Goal: Task Accomplishment & Management: Use online tool/utility

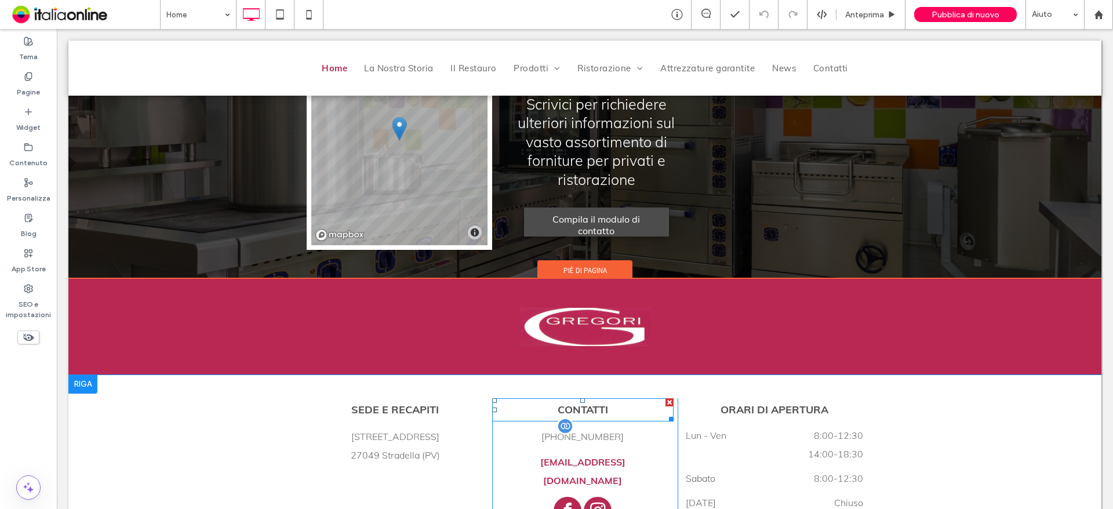
scroll to position [2638, 0]
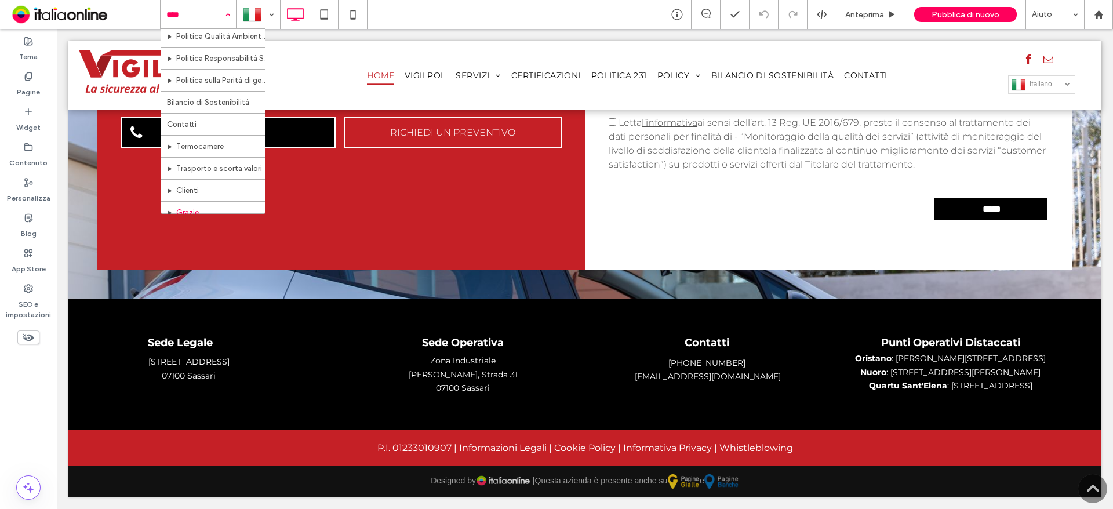
scroll to position [387, 0]
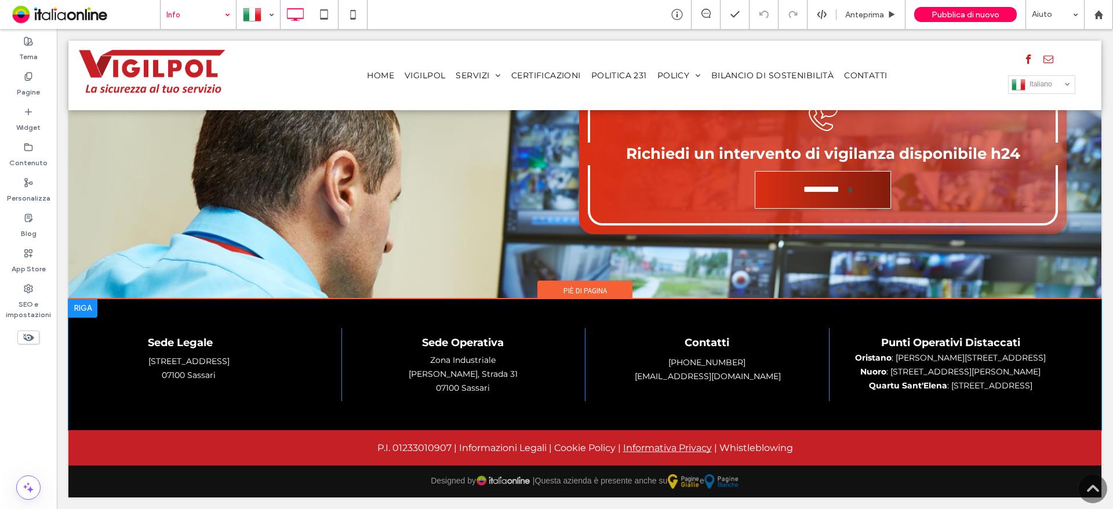
scroll to position [1739, 0]
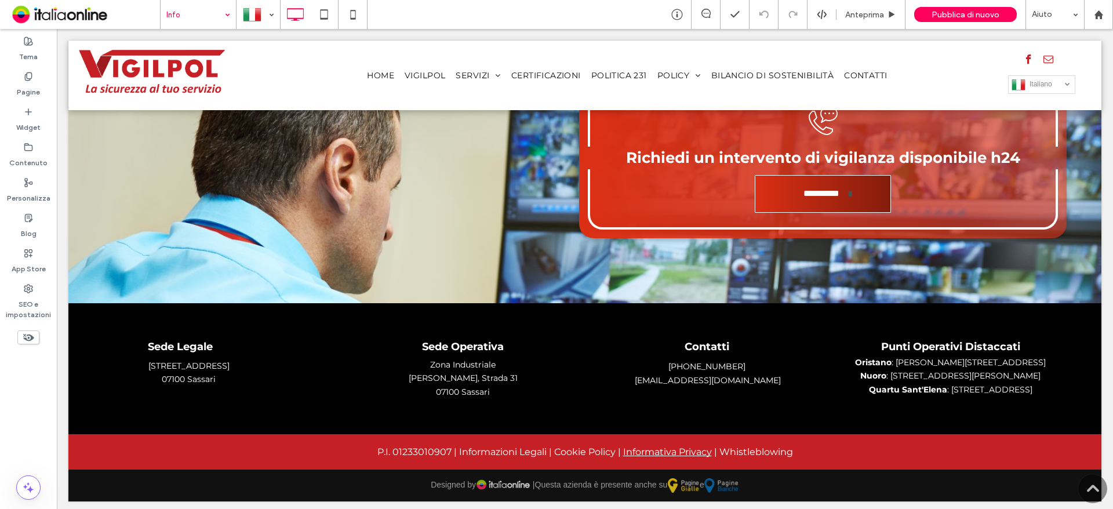
click at [215, 20] on input at bounding box center [195, 14] width 58 height 29
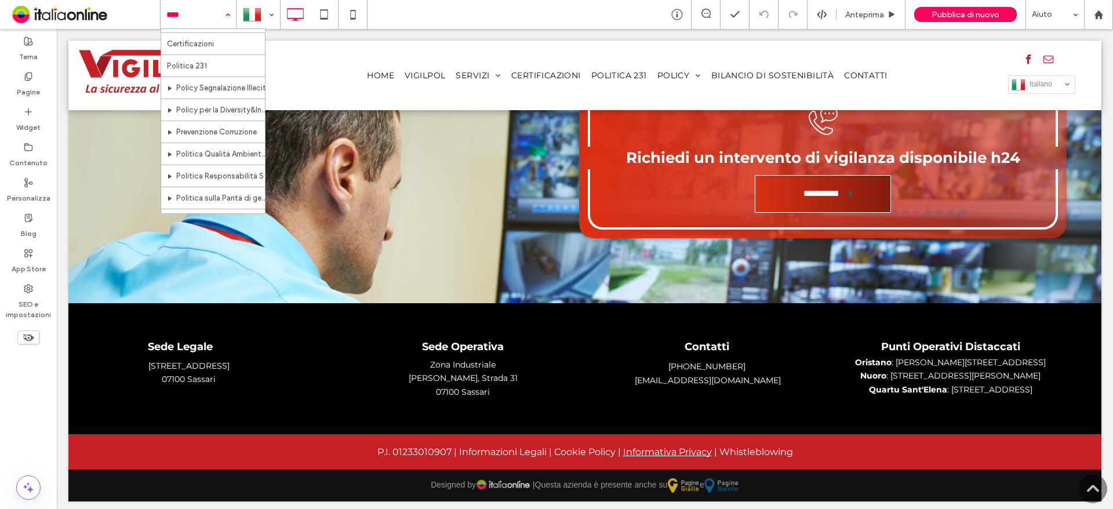
scroll to position [213, 0]
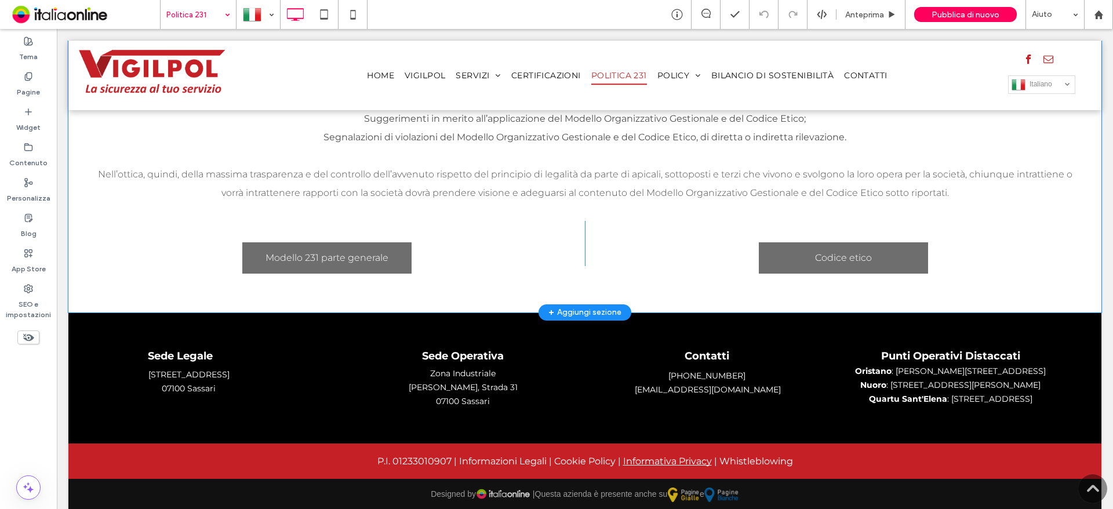
scroll to position [503, 0]
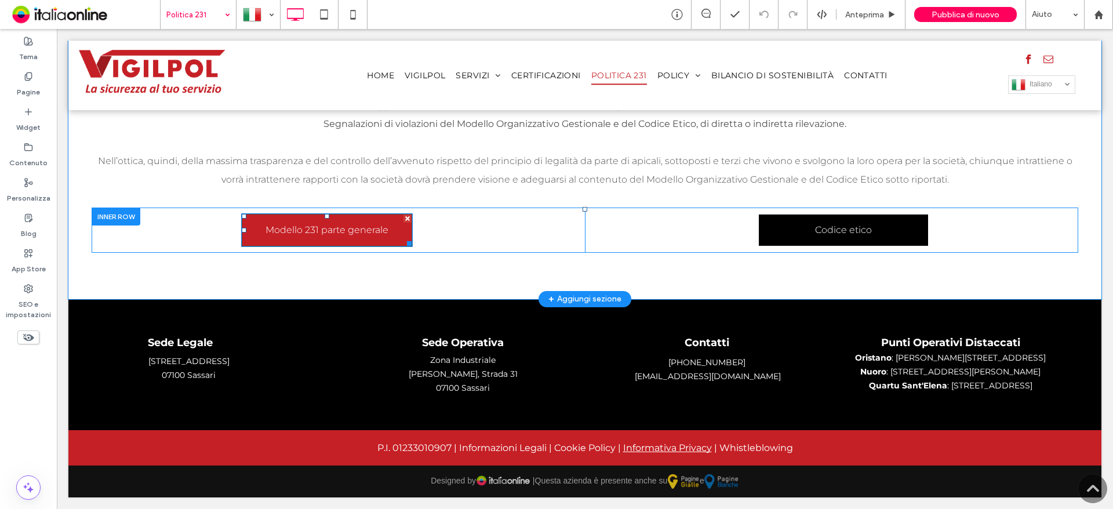
click at [305, 215] on span "Modello 231 parte generale" at bounding box center [327, 230] width 123 height 30
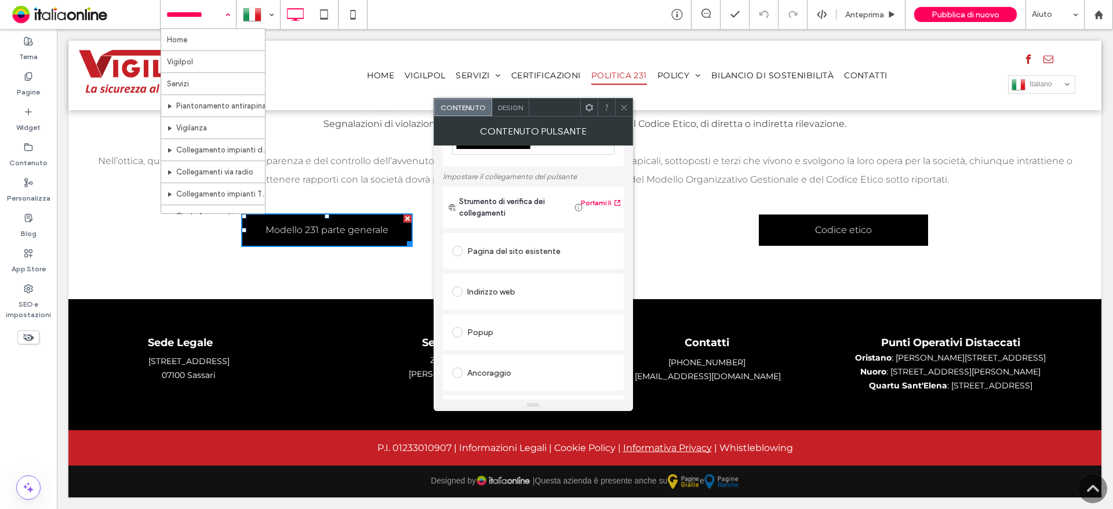
scroll to position [194, 0]
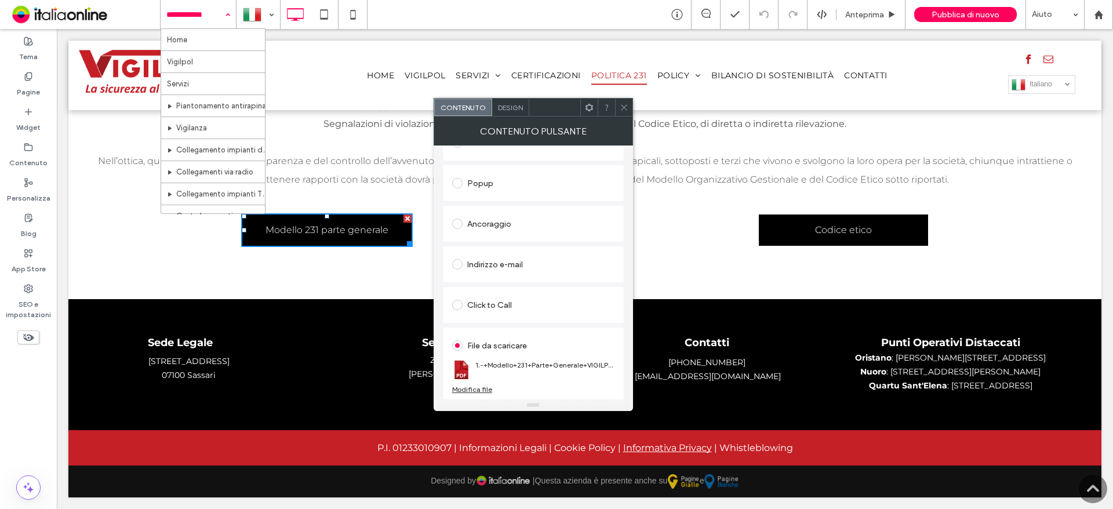
click at [479, 388] on div "Modifica file" at bounding box center [472, 389] width 40 height 9
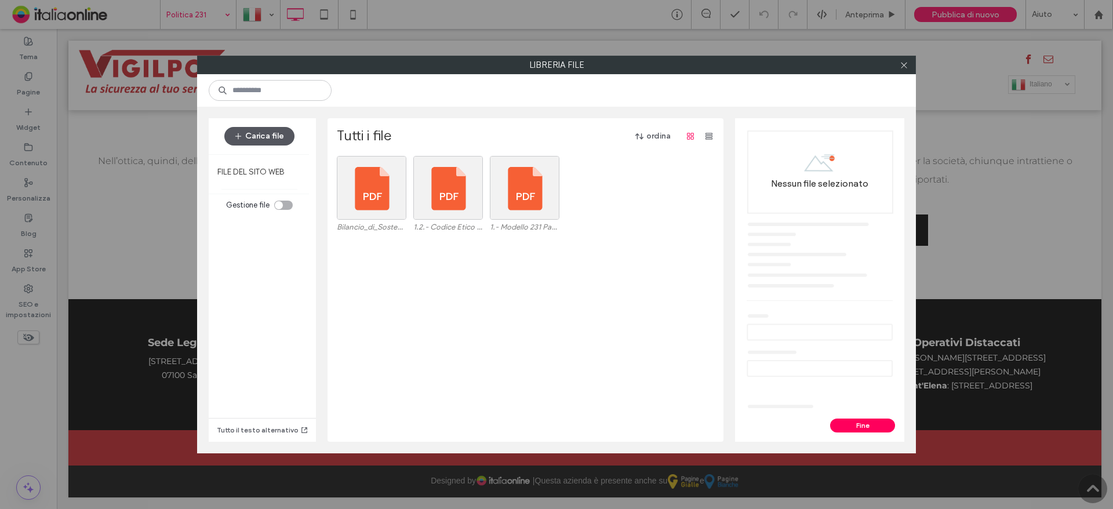
click at [250, 135] on button "Carica file" at bounding box center [259, 136] width 70 height 19
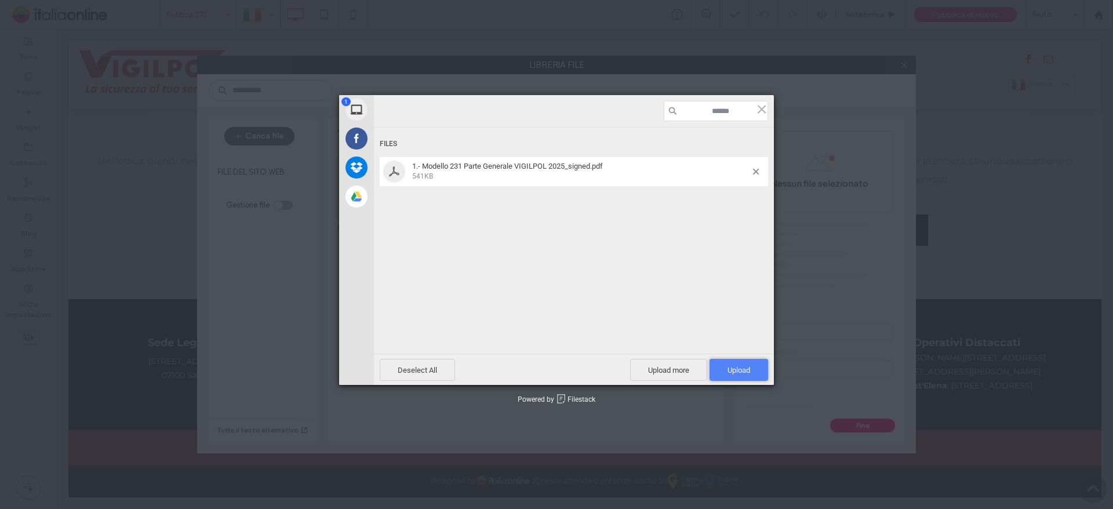
click at [738, 373] on span "Upload 1" at bounding box center [739, 370] width 23 height 9
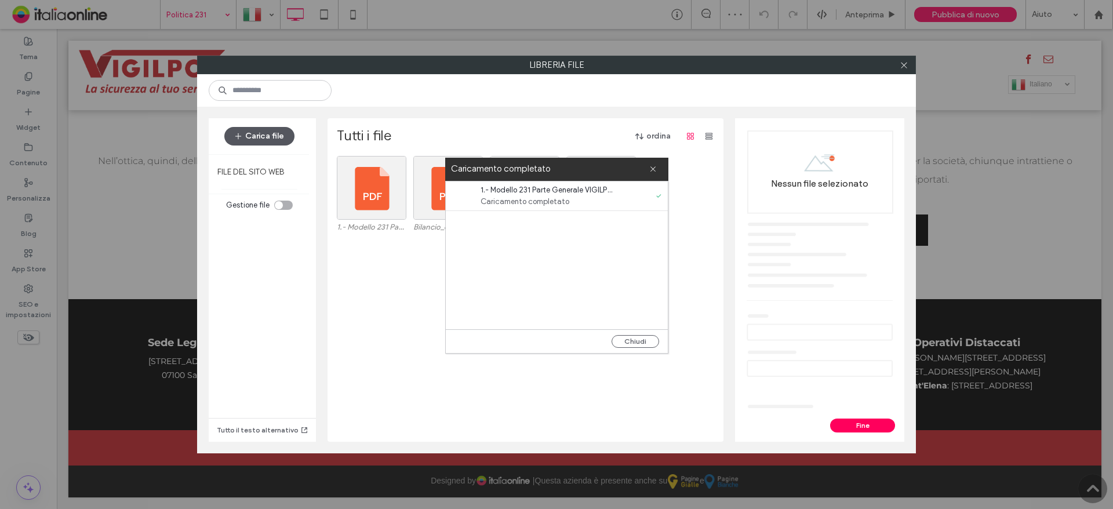
click at [263, 132] on button "Carica file" at bounding box center [259, 136] width 70 height 19
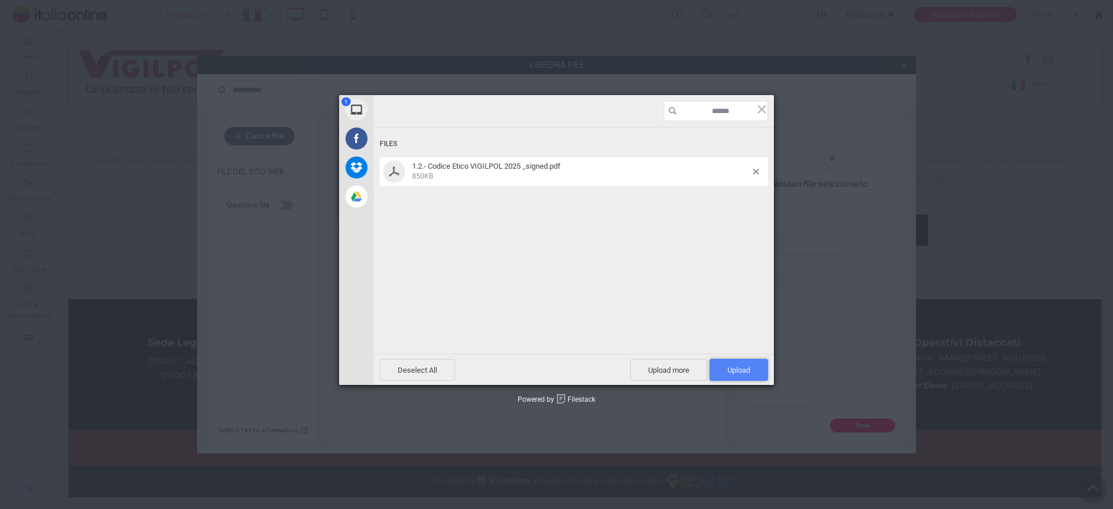
click at [748, 368] on span "Upload 1" at bounding box center [739, 370] width 23 height 9
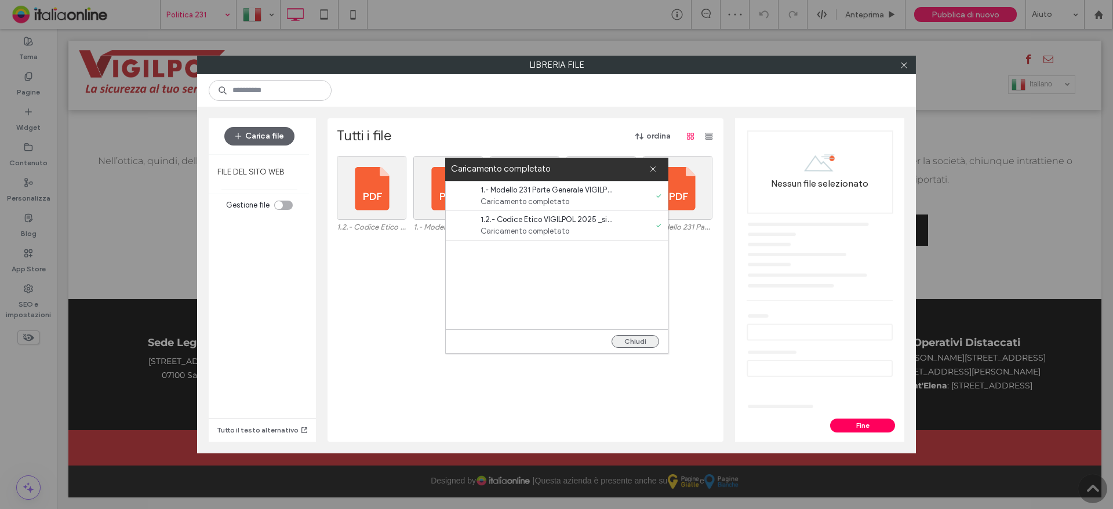
click at [641, 338] on button "Chiudi" at bounding box center [636, 341] width 48 height 13
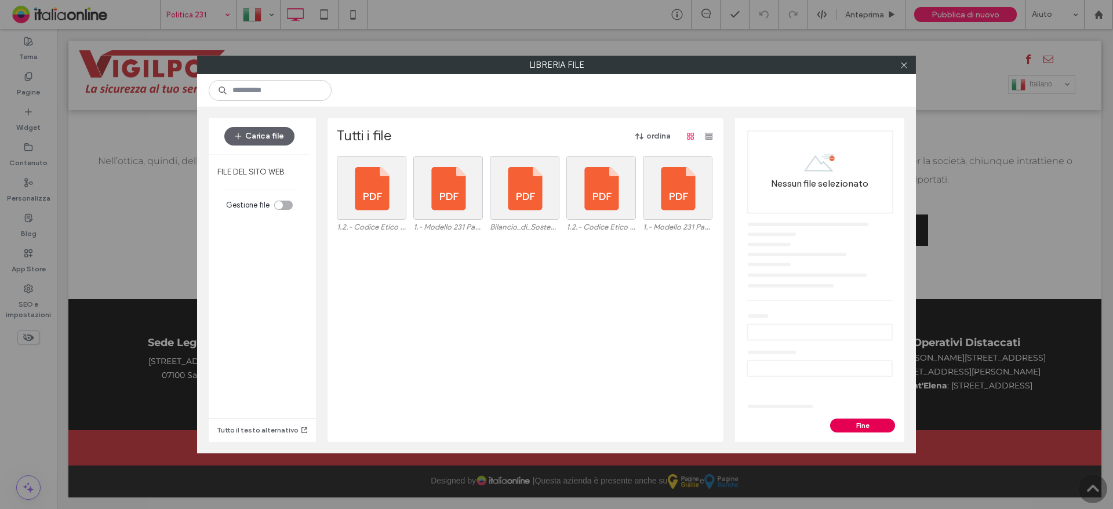
click at [844, 424] on button "Fine" at bounding box center [862, 426] width 65 height 14
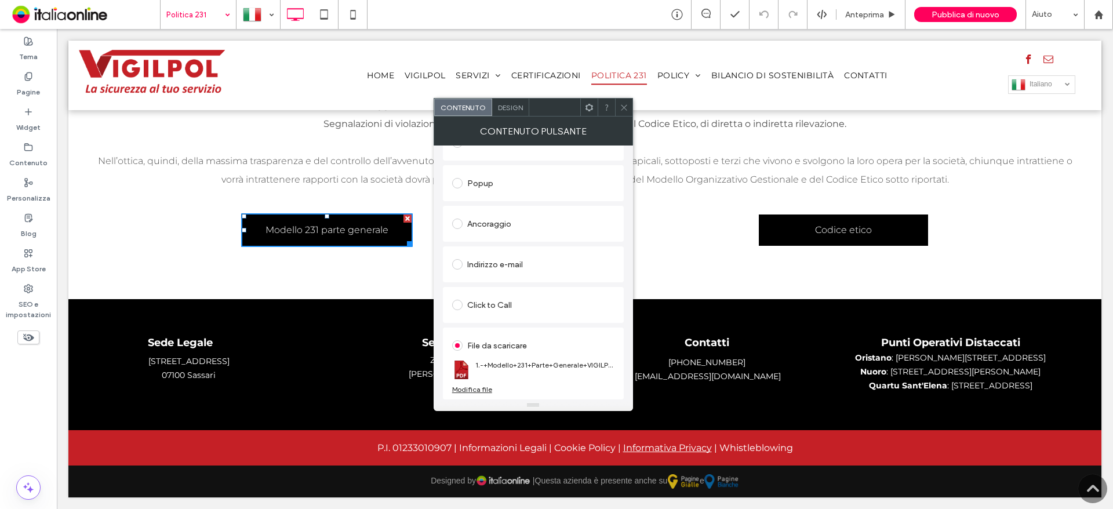
click at [471, 387] on div "Modifica file" at bounding box center [472, 389] width 40 height 9
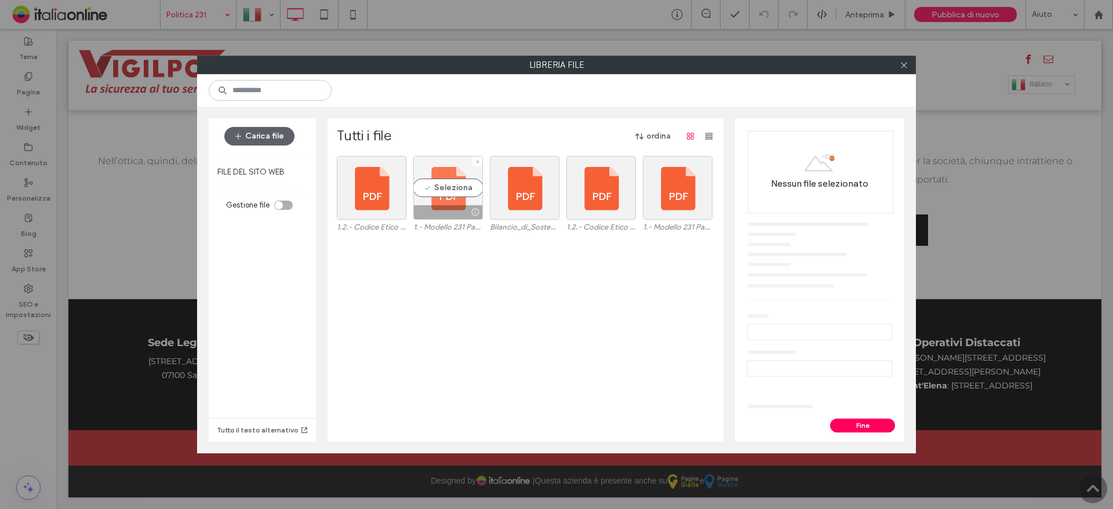
click at [440, 191] on div "Seleziona" at bounding box center [448, 188] width 70 height 64
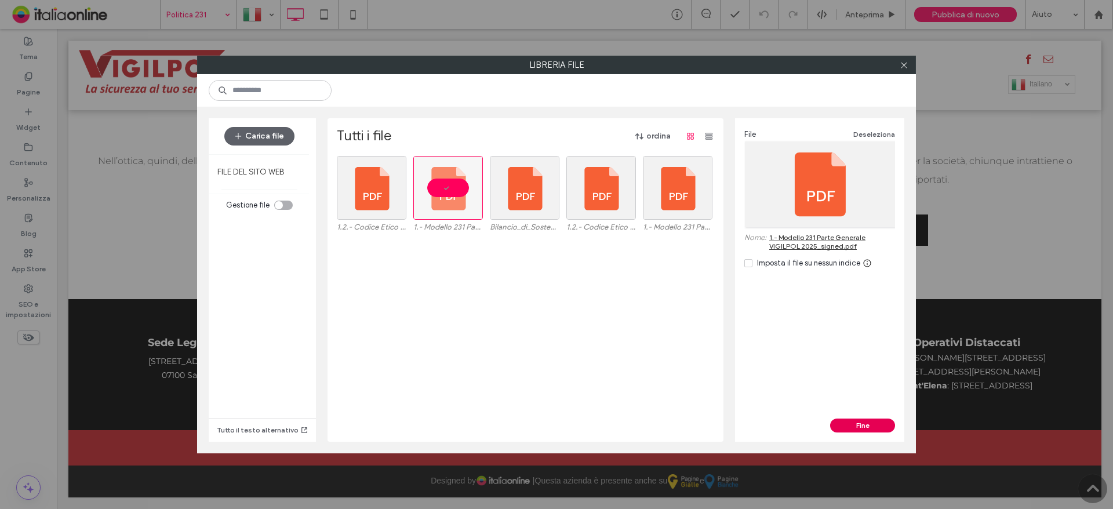
click at [866, 419] on button "Fine" at bounding box center [862, 426] width 65 height 14
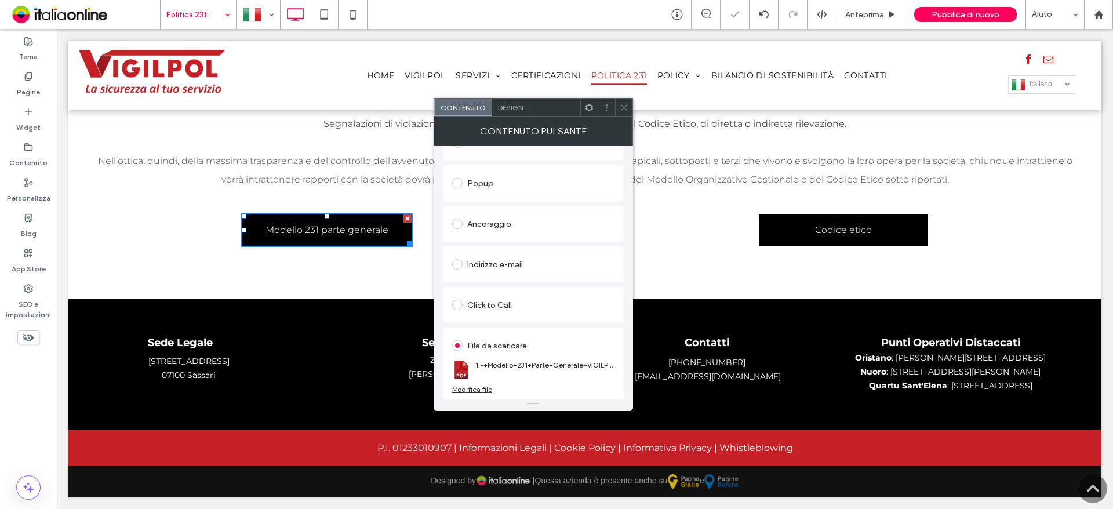
drag, startPoint x: 620, startPoint y: 106, endPoint x: 728, endPoint y: 159, distance: 120.3
click at [620, 106] on icon at bounding box center [624, 107] width 9 height 9
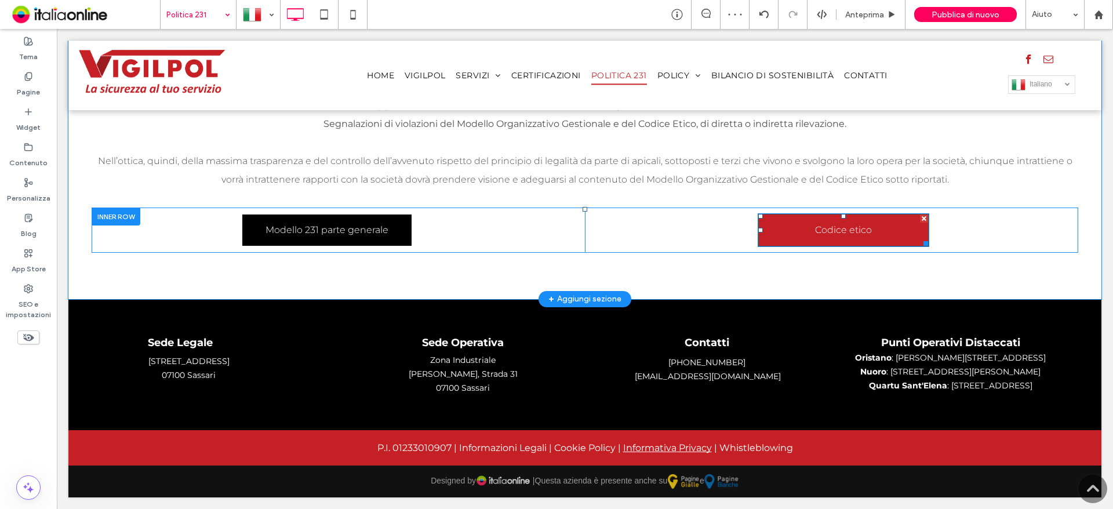
click at [860, 238] on span "Codice etico" at bounding box center [843, 230] width 57 height 30
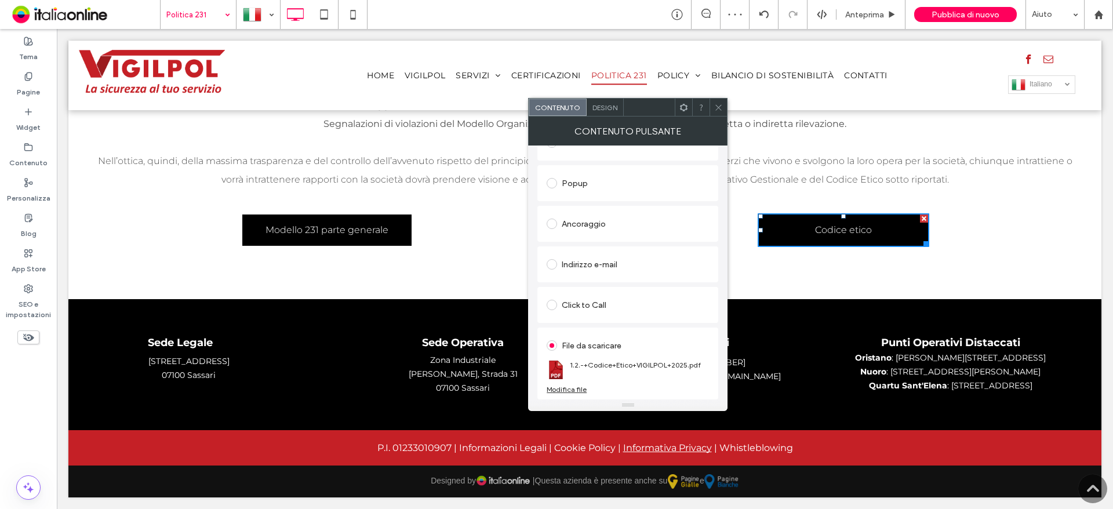
click at [560, 390] on div "Modifica file" at bounding box center [567, 389] width 40 height 9
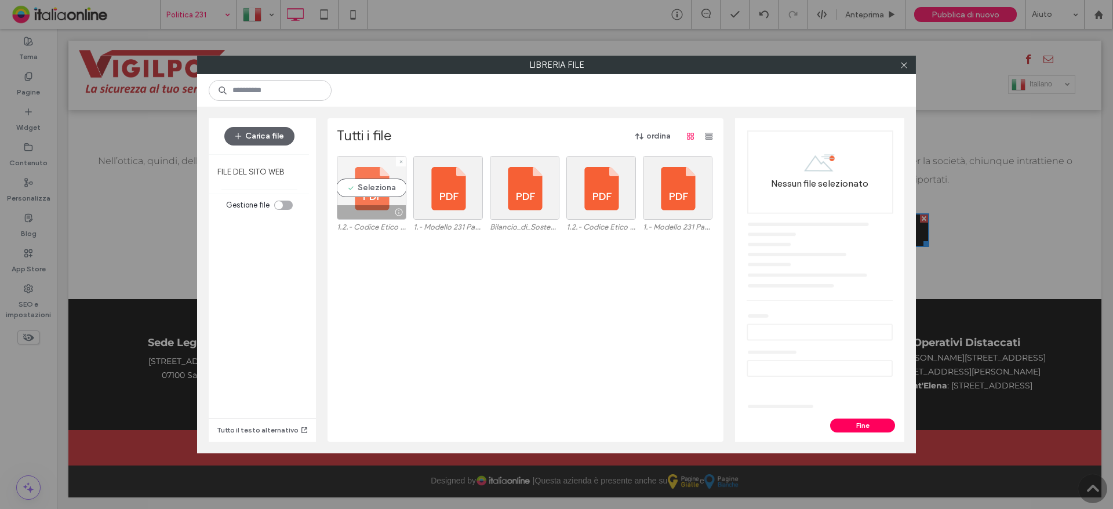
click at [358, 181] on div "Seleziona" at bounding box center [372, 188] width 70 height 64
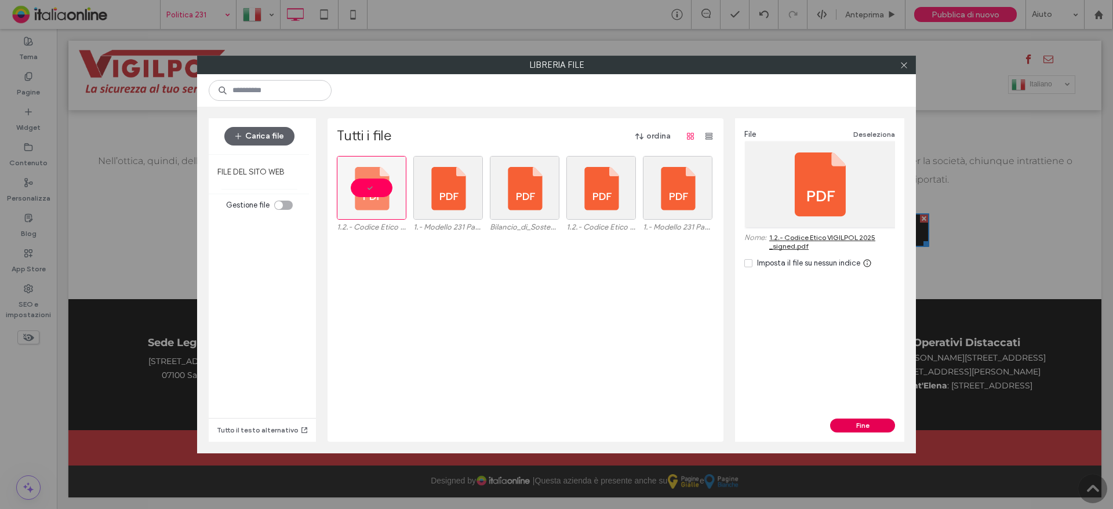
click at [860, 429] on button "Fine" at bounding box center [862, 426] width 65 height 14
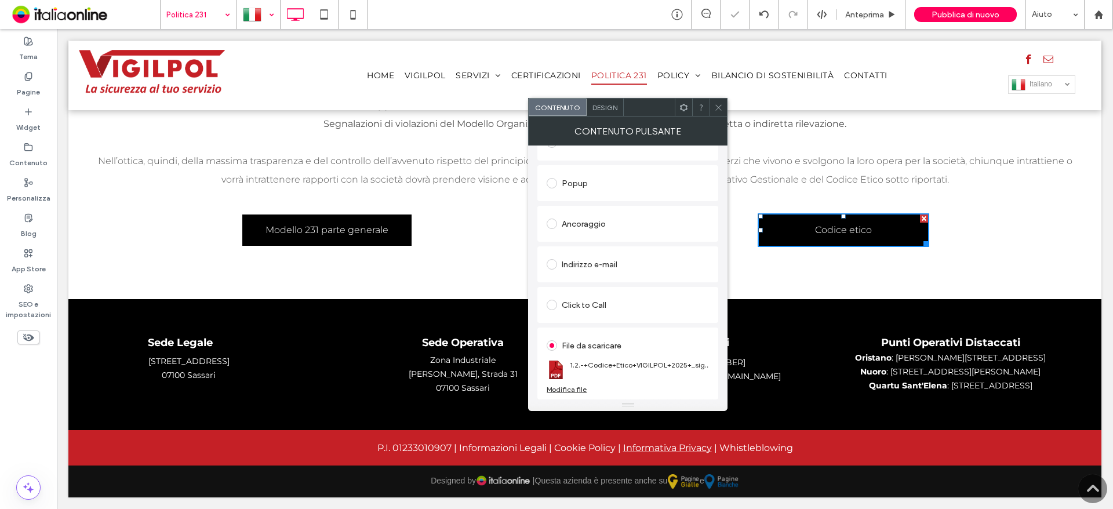
click at [262, 16] on div at bounding box center [258, 15] width 42 height 28
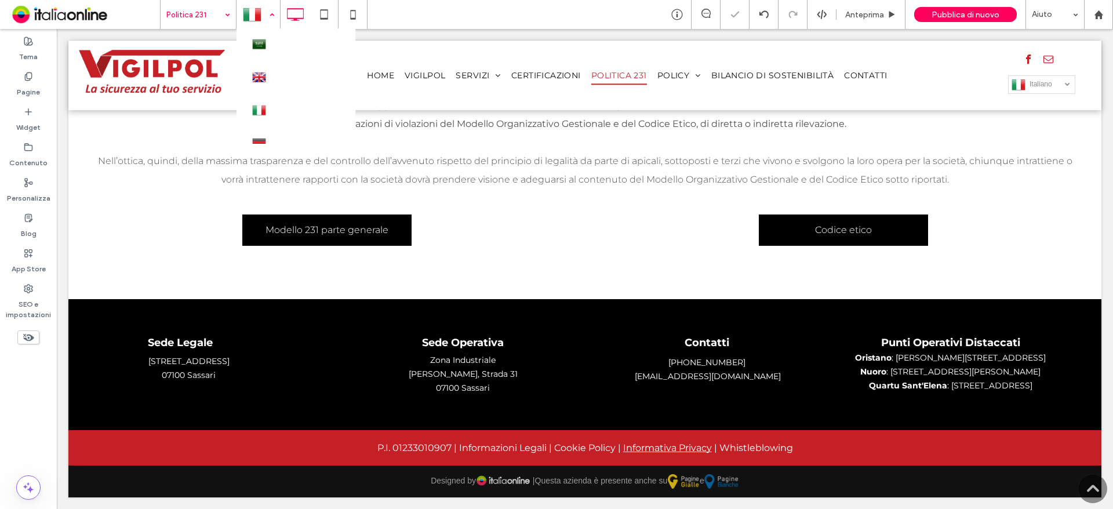
scroll to position [50, 0]
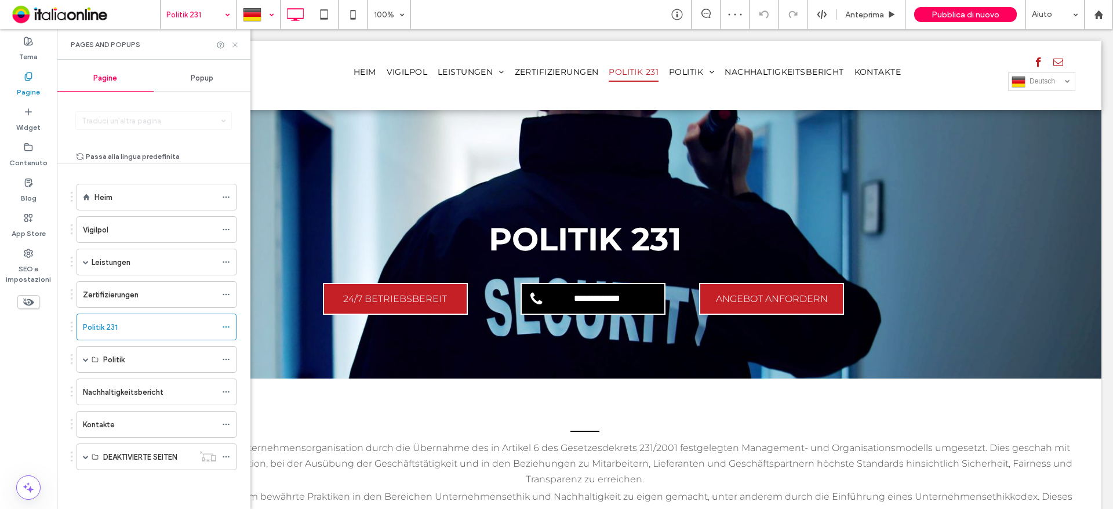
click at [234, 41] on icon at bounding box center [235, 45] width 9 height 9
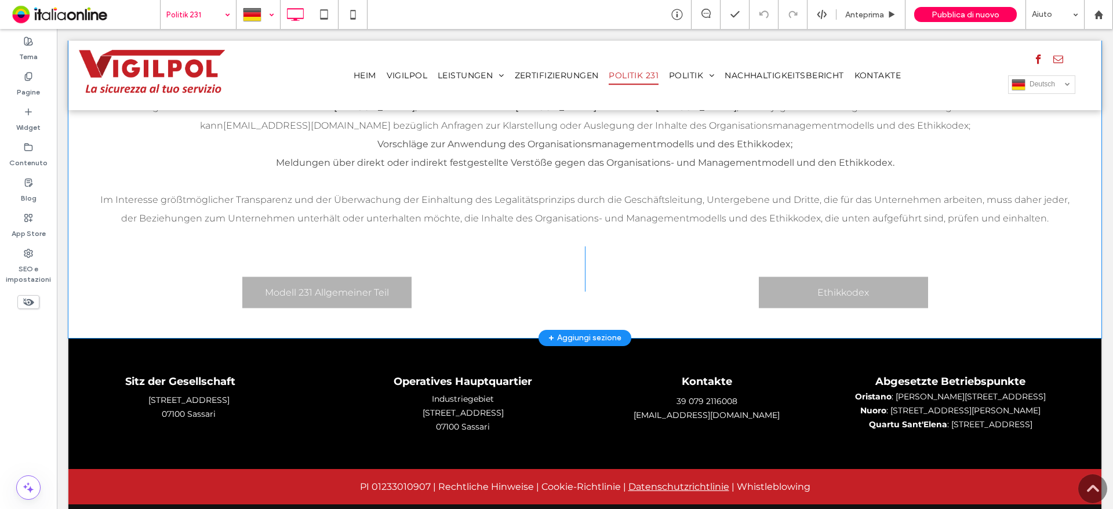
scroll to position [503, 0]
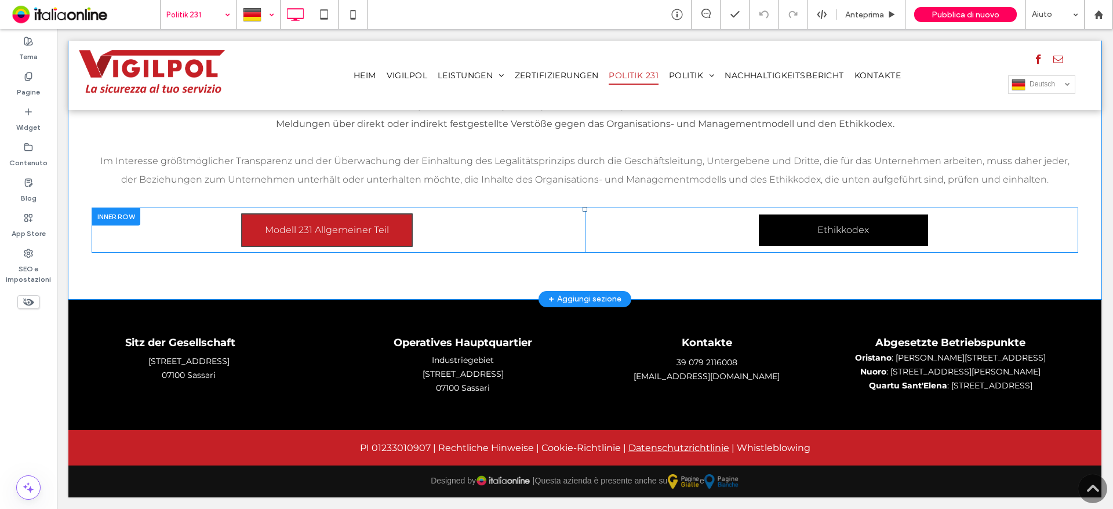
click at [344, 237] on span "Modell 231 Allgemeiner Teil" at bounding box center [327, 230] width 124 height 30
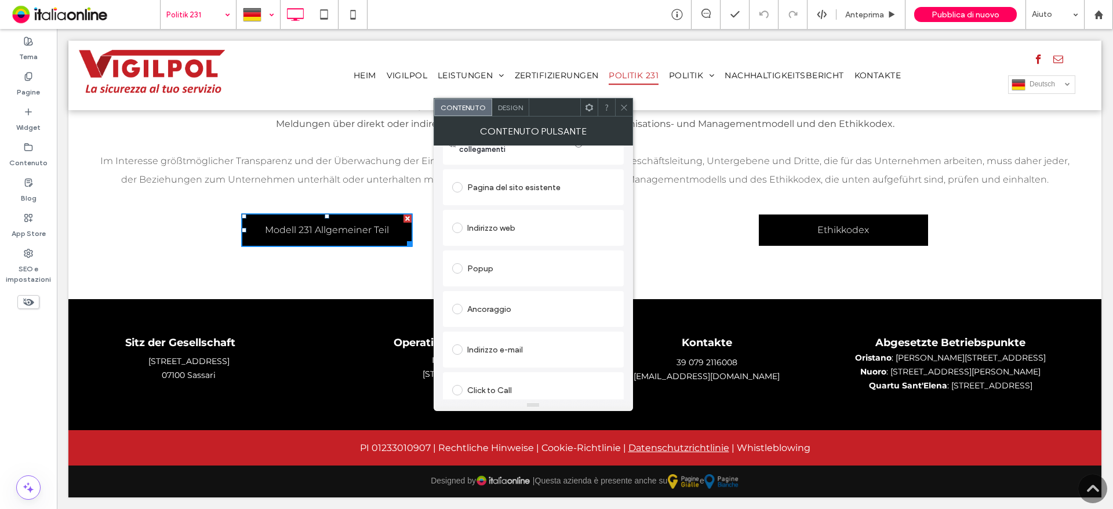
scroll to position [194, 0]
click at [479, 390] on div "Modifica file" at bounding box center [472, 389] width 40 height 9
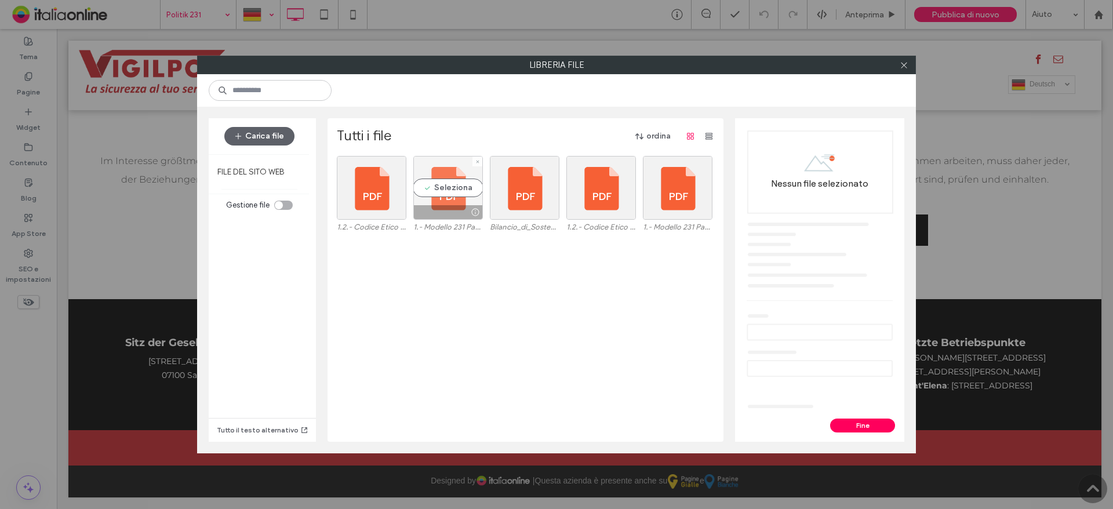
click at [429, 186] on div "Seleziona" at bounding box center [448, 188] width 70 height 64
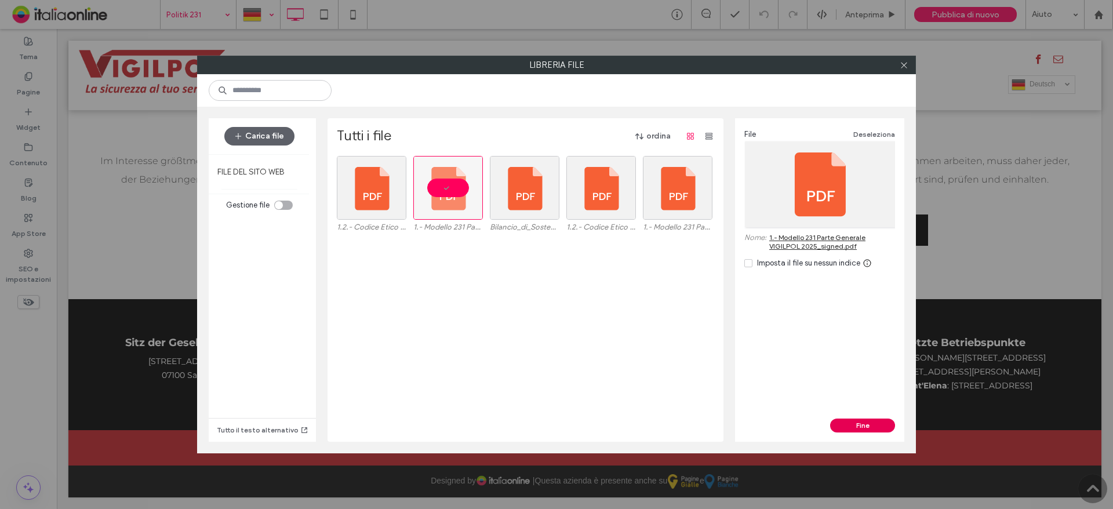
click at [870, 420] on button "Fine" at bounding box center [862, 426] width 65 height 14
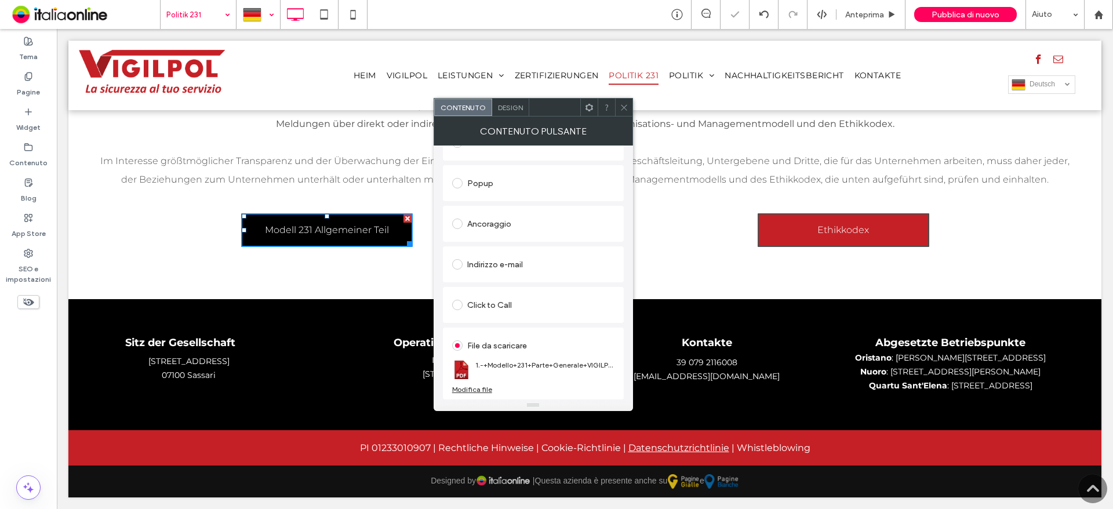
click at [857, 235] on span "Ethikkodex" at bounding box center [844, 230] width 52 height 30
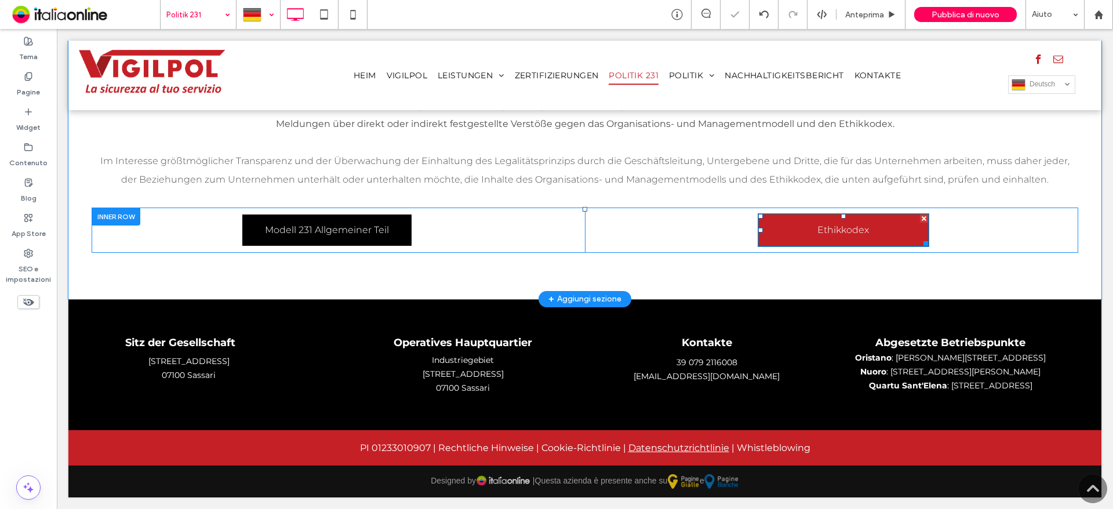
click at [857, 235] on span "Ethikkodex" at bounding box center [844, 230] width 52 height 30
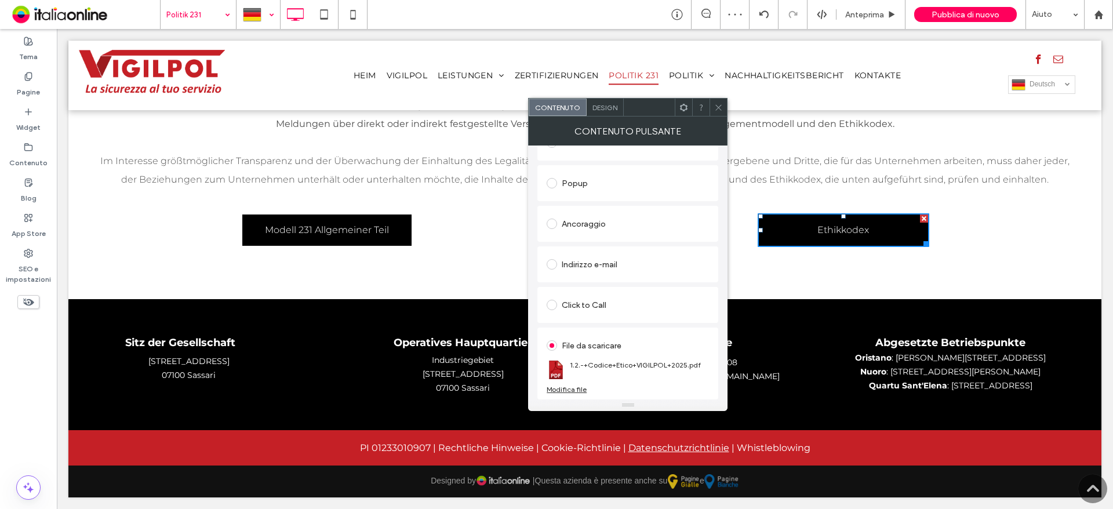
click at [583, 388] on div "Modifica file" at bounding box center [567, 389] width 40 height 9
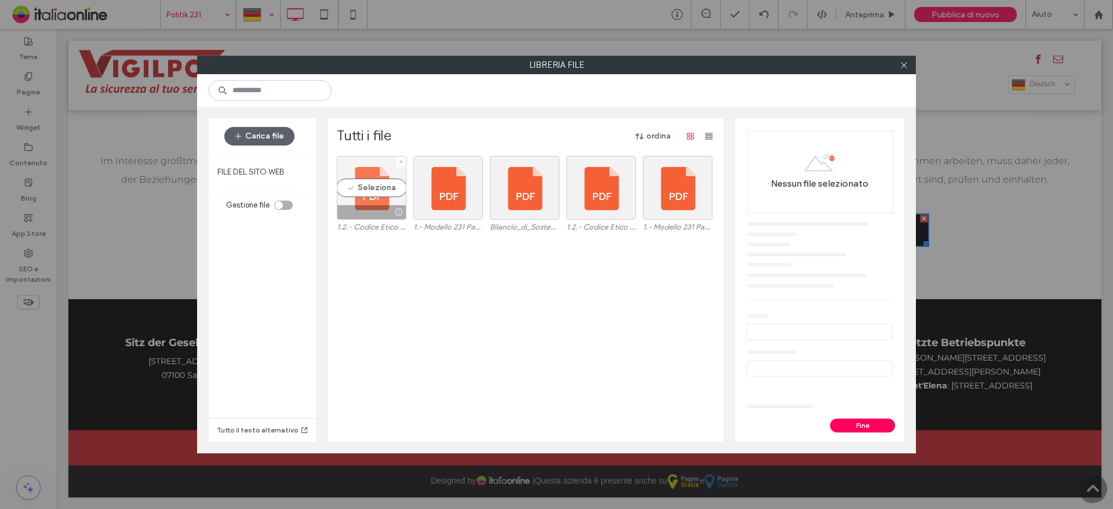
click at [376, 179] on div "Seleziona" at bounding box center [372, 188] width 70 height 64
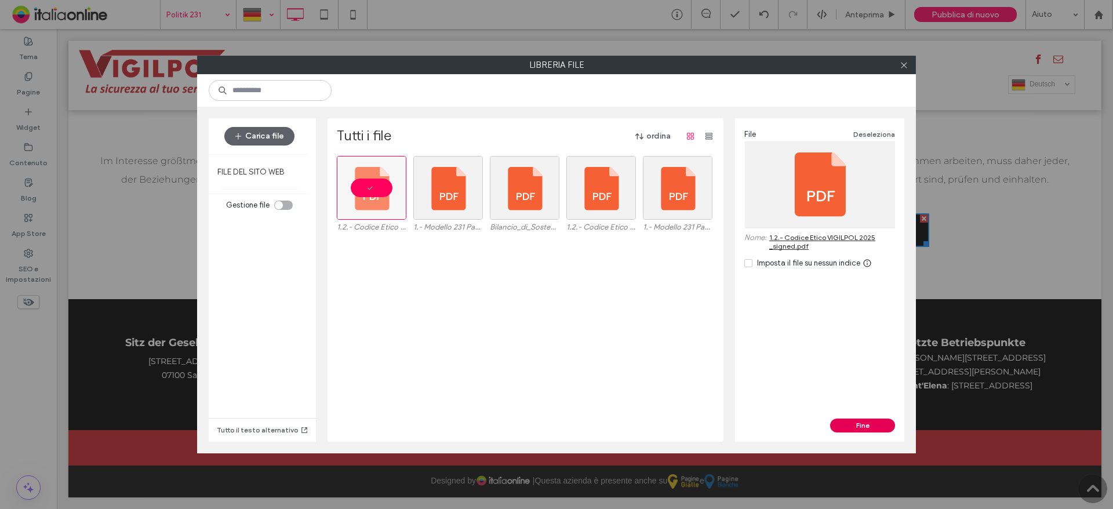
click at [865, 420] on button "Fine" at bounding box center [862, 426] width 65 height 14
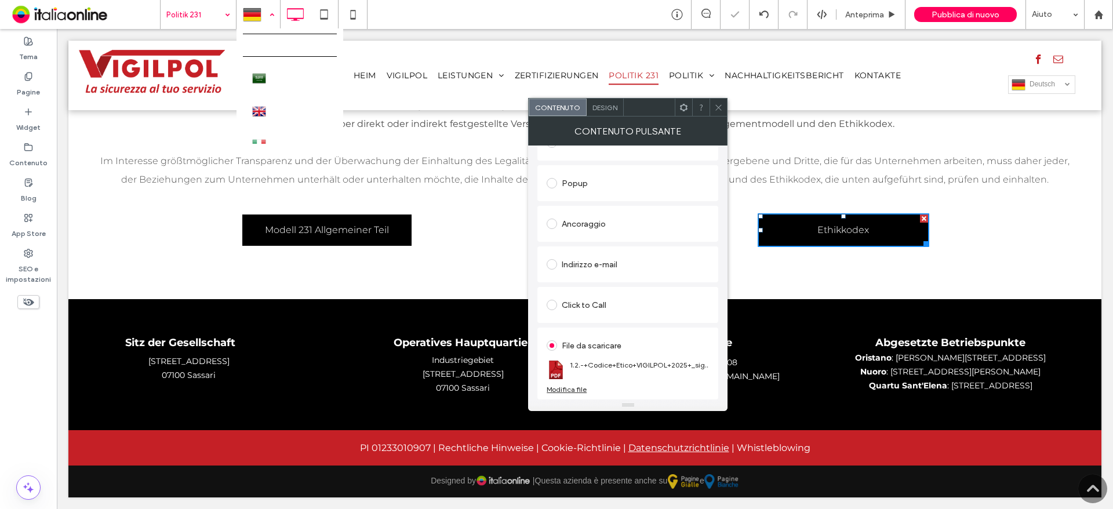
click at [259, 16] on div at bounding box center [258, 15] width 42 height 28
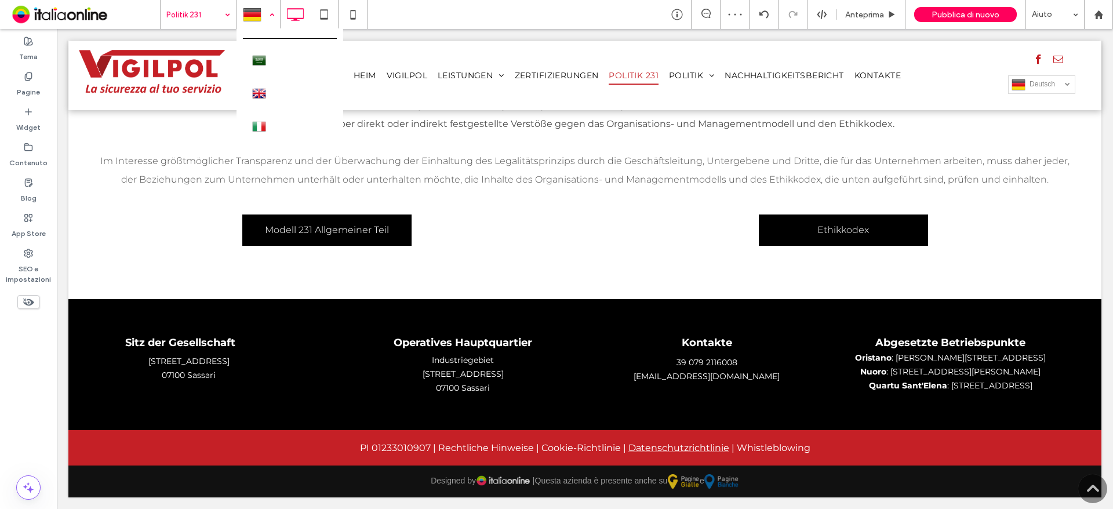
scroll to position [0, 0]
click at [270, 14] on div at bounding box center [556, 254] width 1113 height 509
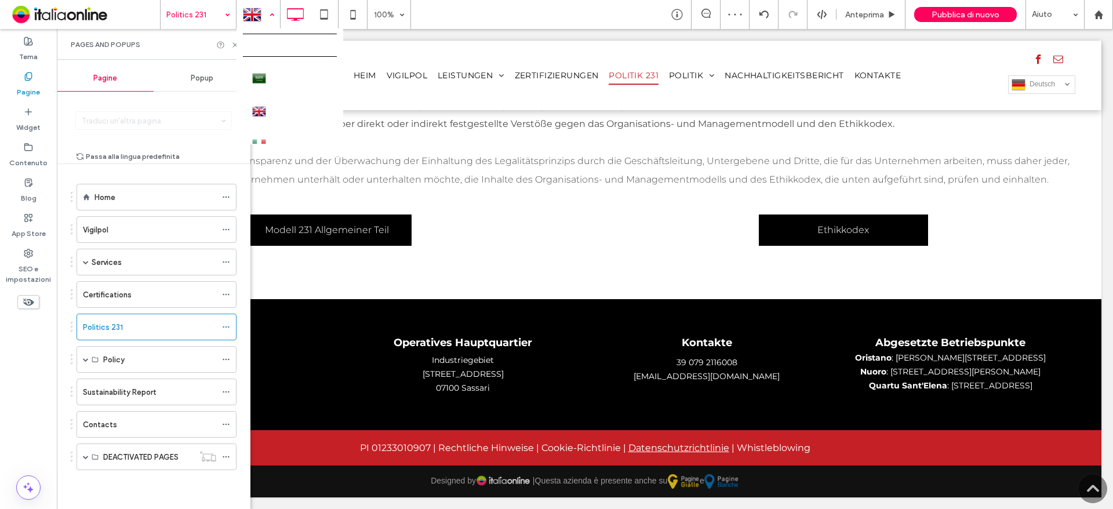
click at [274, 10] on div at bounding box center [258, 15] width 42 height 28
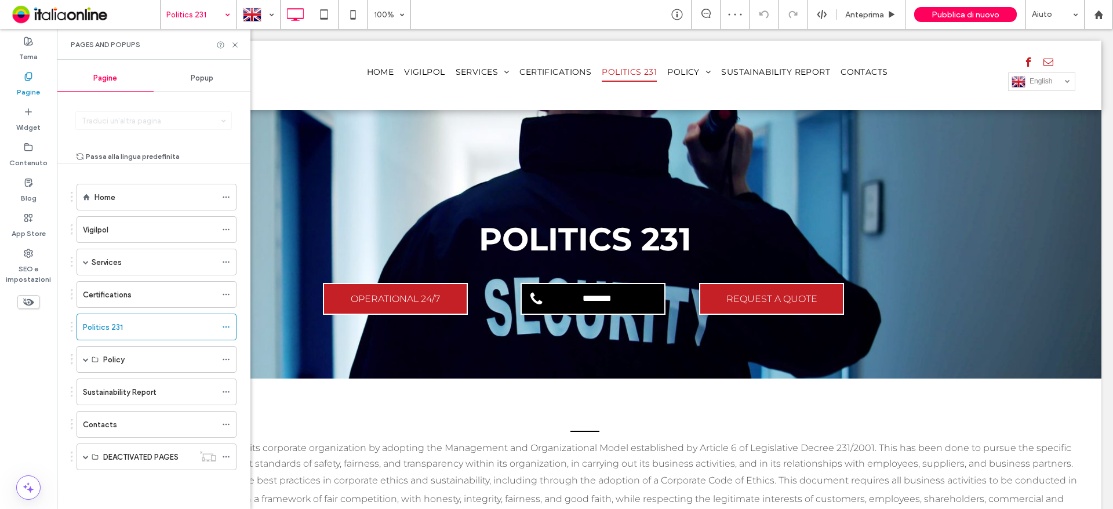
click at [230, 43] on div at bounding box center [227, 45] width 23 height 9
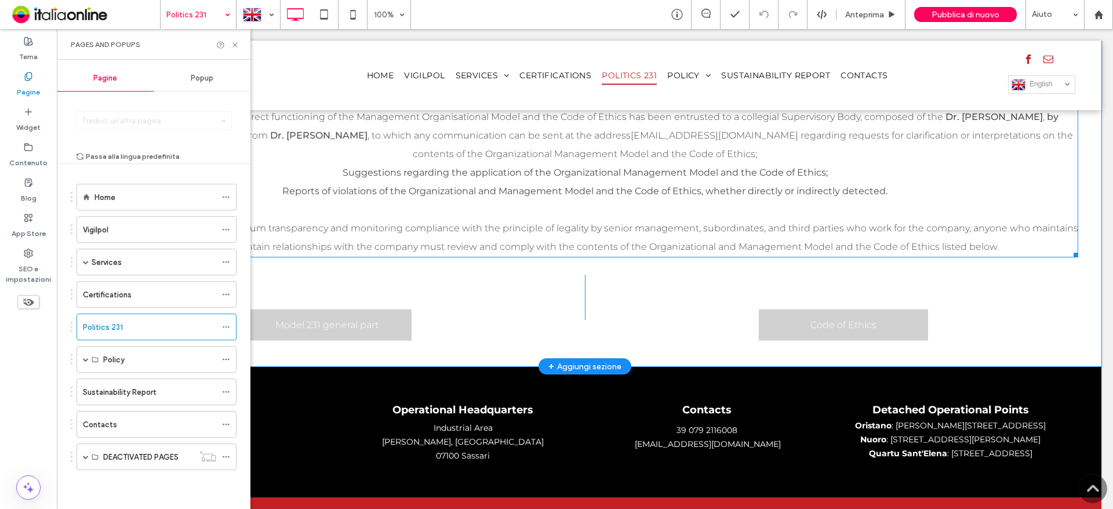
scroll to position [487, 0]
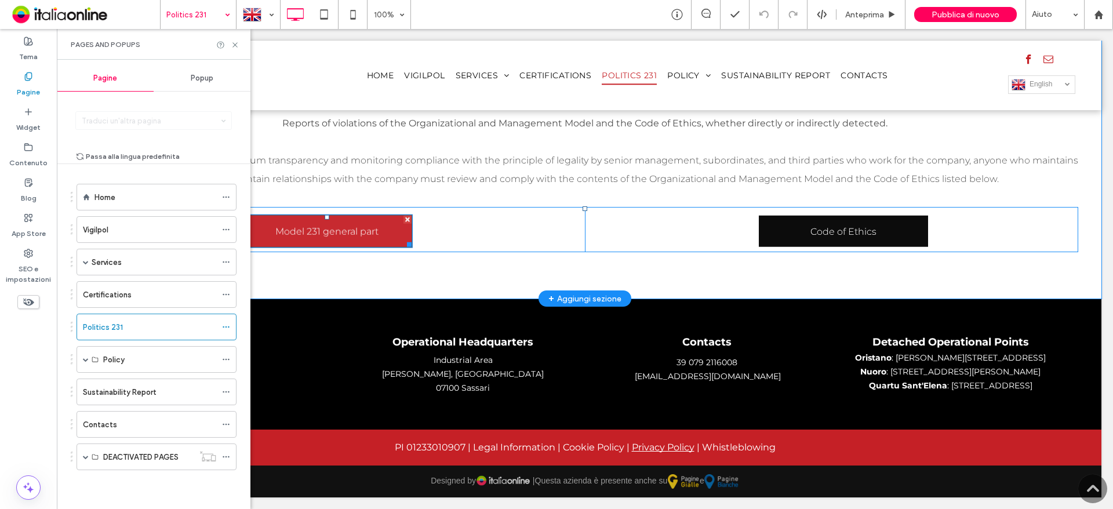
click at [379, 245] on link "Model 231 general part" at bounding box center [327, 232] width 172 height 34
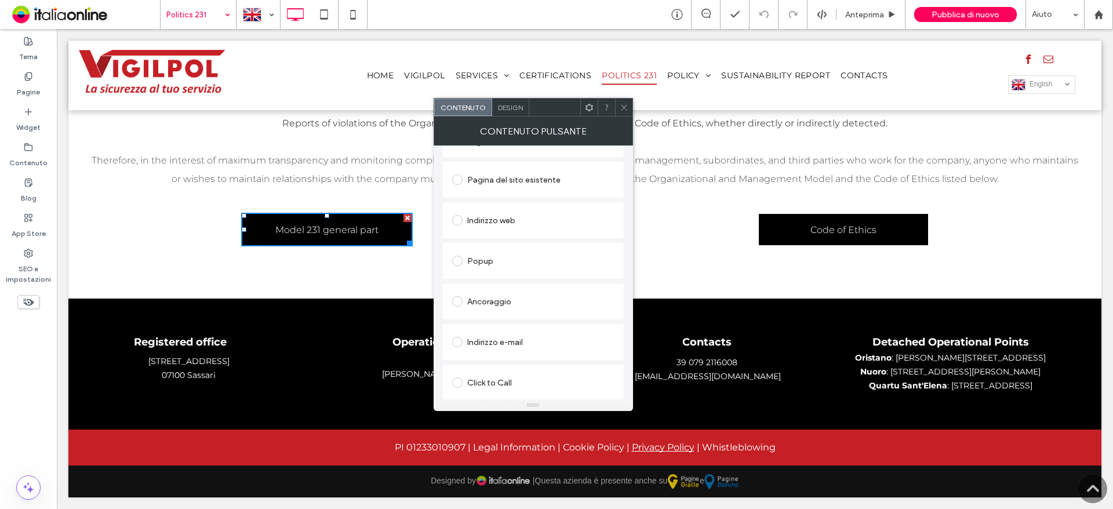
scroll to position [194, 0]
click at [480, 394] on div "File da scaricare 1.-+Modello+231+Parte+Generale+VIGILPOL+2025.pdf Modifica file" at bounding box center [533, 364] width 181 height 72
click at [477, 387] on div "Modifica file" at bounding box center [472, 389] width 40 height 9
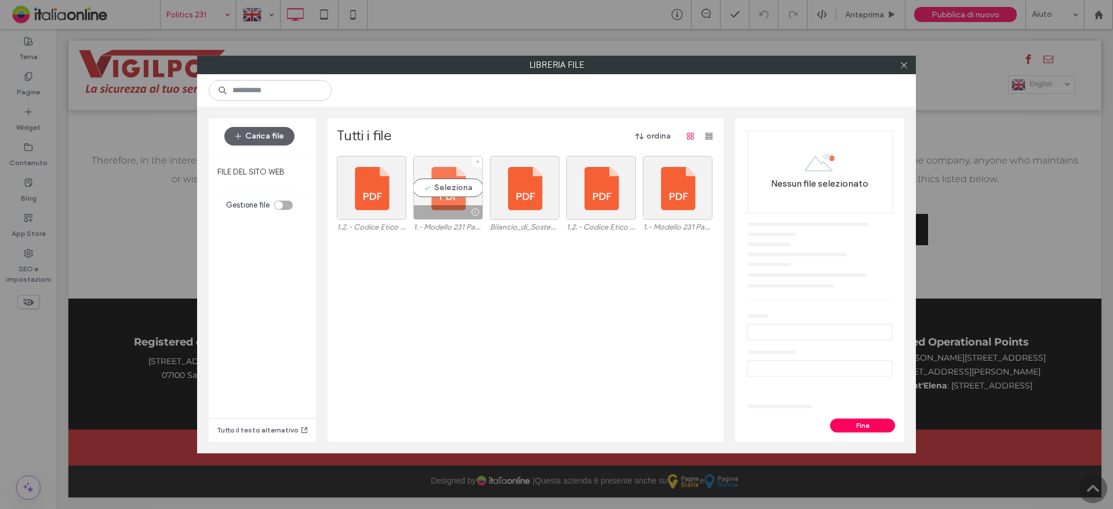
click at [446, 193] on div "Seleziona" at bounding box center [448, 188] width 70 height 64
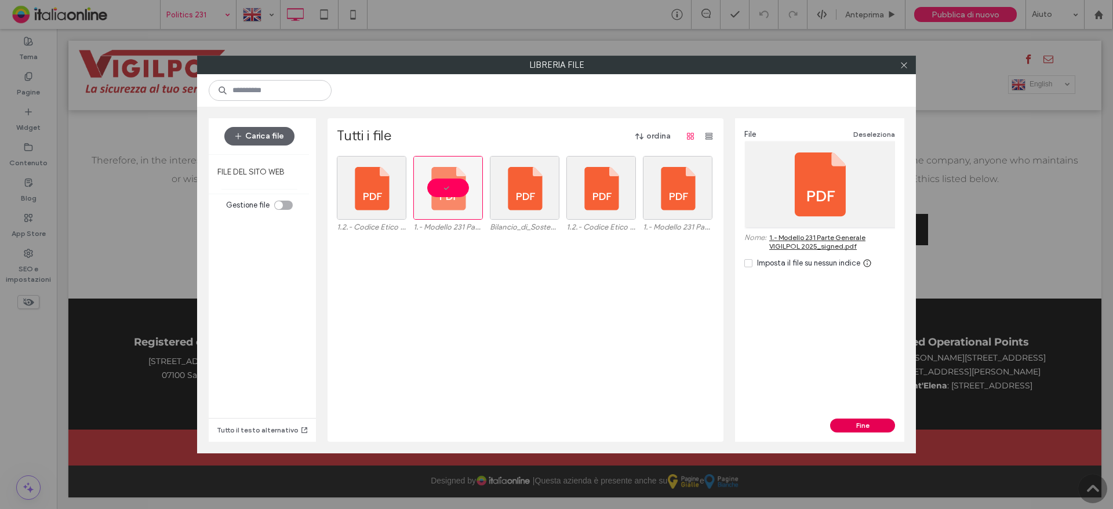
click at [867, 423] on button "Fine" at bounding box center [862, 426] width 65 height 14
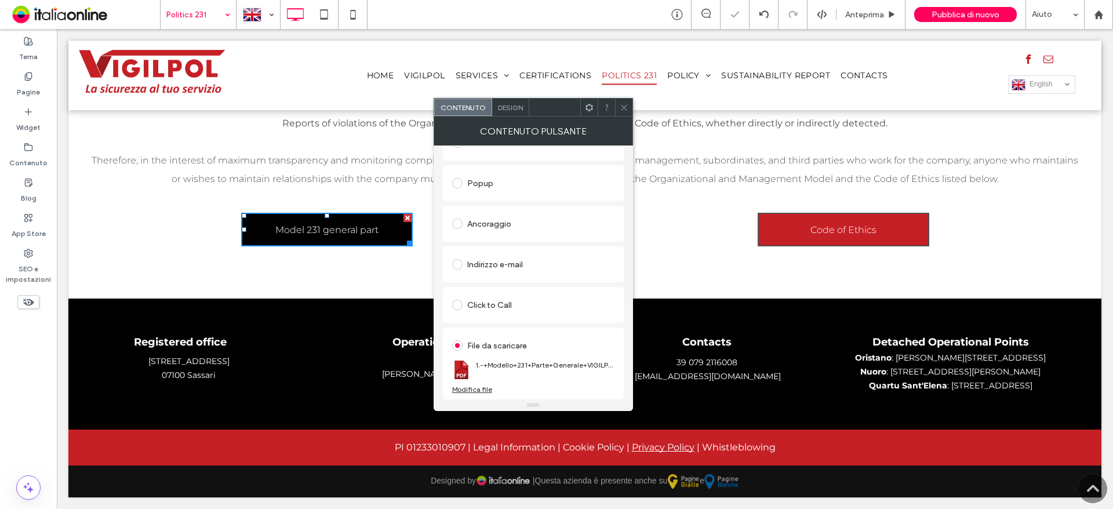
click at [868, 233] on span "Code of Ethics" at bounding box center [844, 230] width 66 height 30
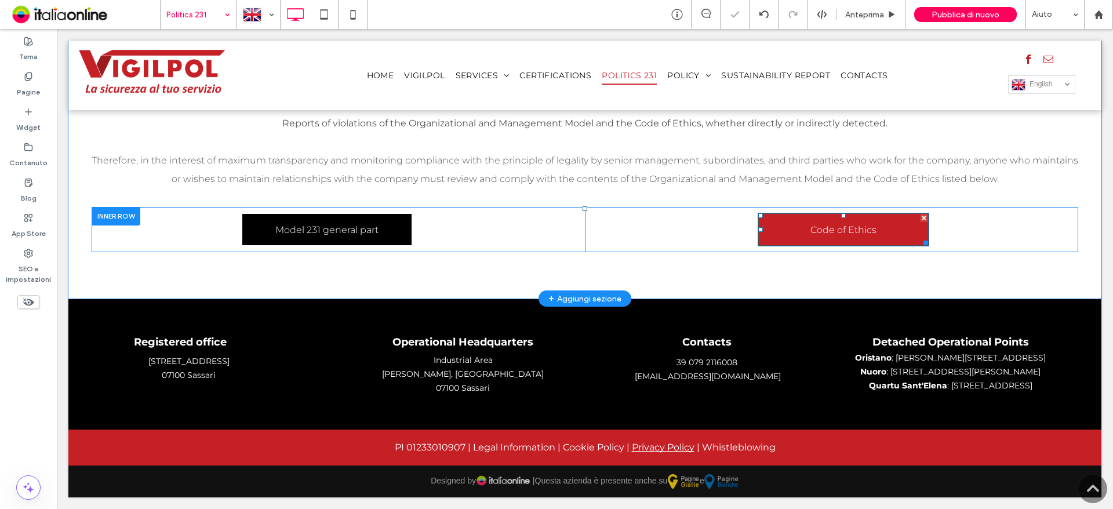
click at [868, 233] on span "Code of Ethics" at bounding box center [844, 230] width 66 height 30
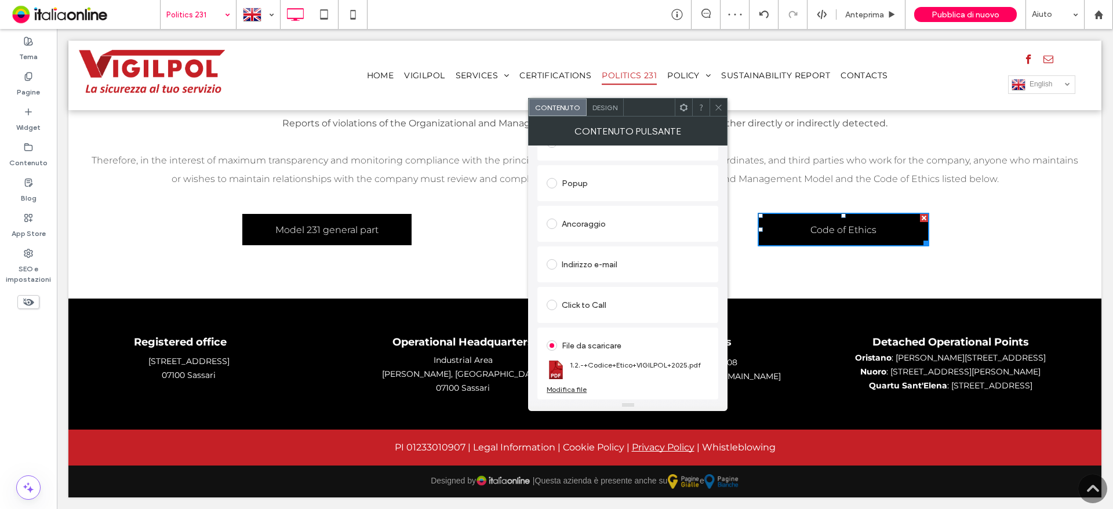
click at [569, 387] on div "Modifica file" at bounding box center [567, 389] width 40 height 9
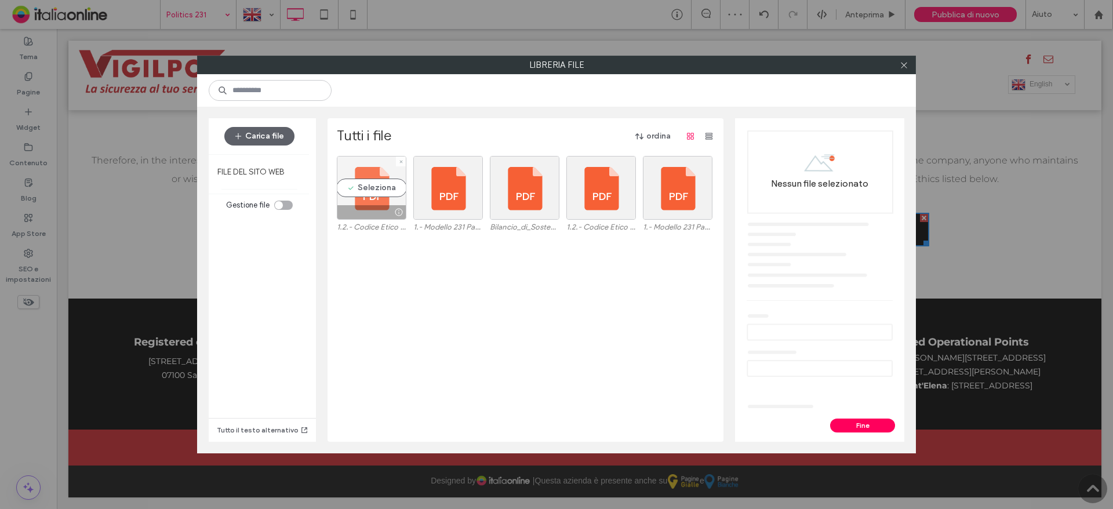
click at [378, 191] on div "Seleziona" at bounding box center [372, 188] width 70 height 64
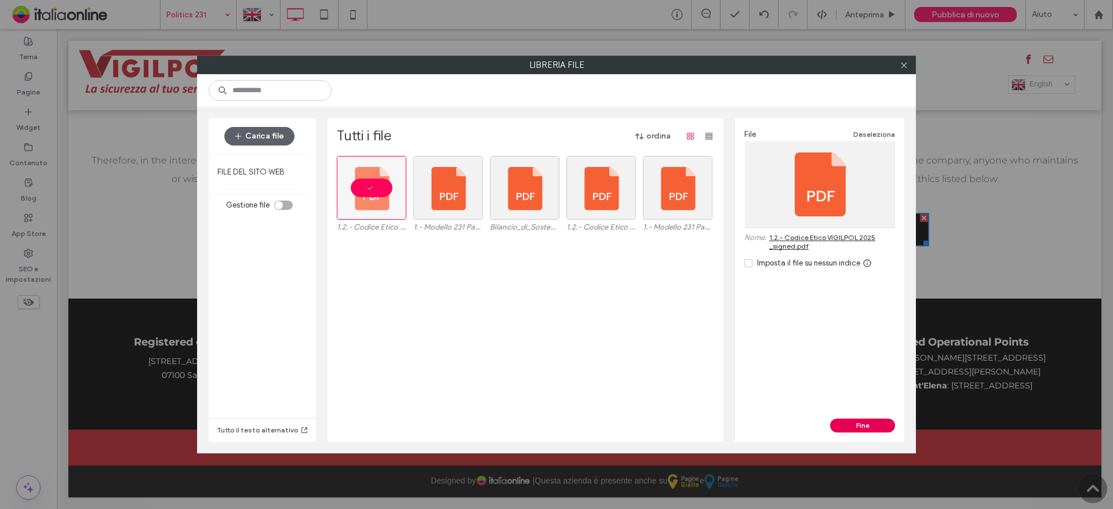
click at [851, 424] on button "Fine" at bounding box center [862, 426] width 65 height 14
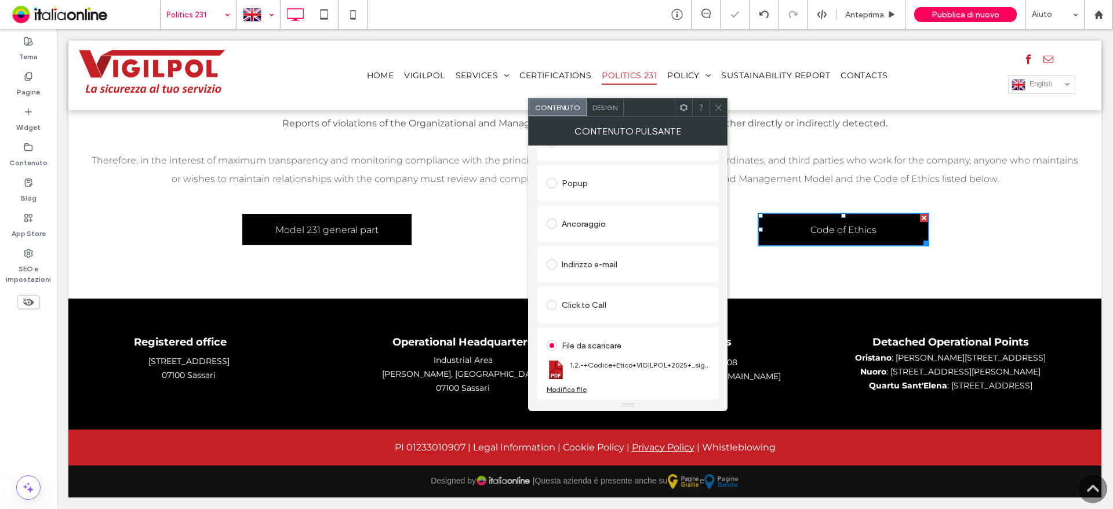
drag, startPoint x: 271, startPoint y: 16, endPoint x: 266, endPoint y: 23, distance: 9.5
click at [271, 16] on div at bounding box center [258, 15] width 42 height 28
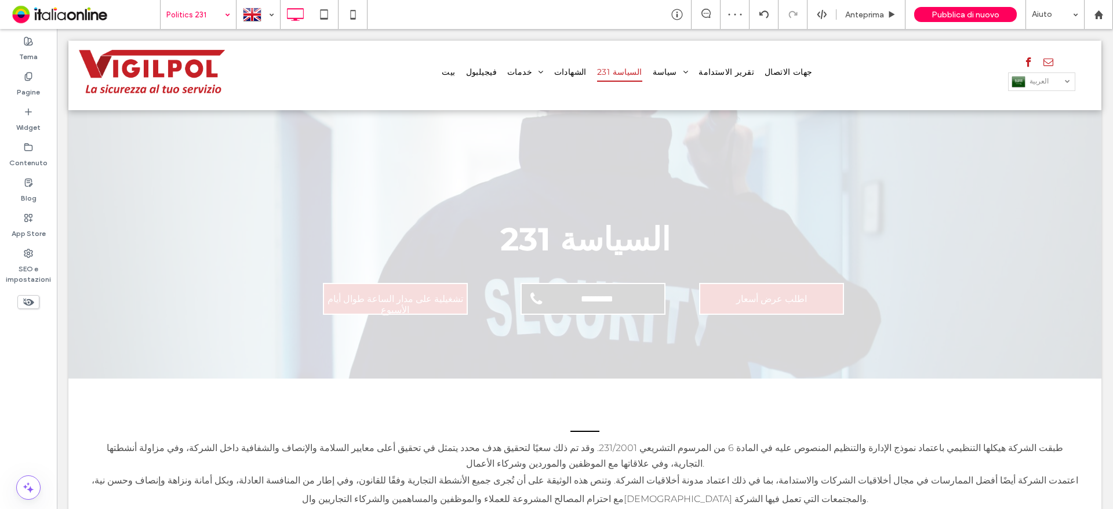
scroll to position [0, 0]
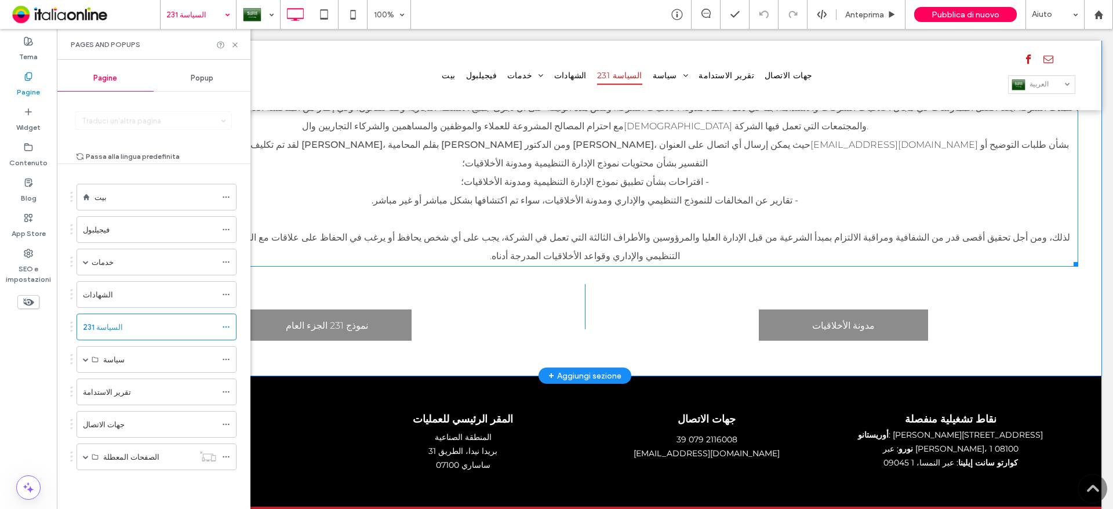
scroll to position [397, 0]
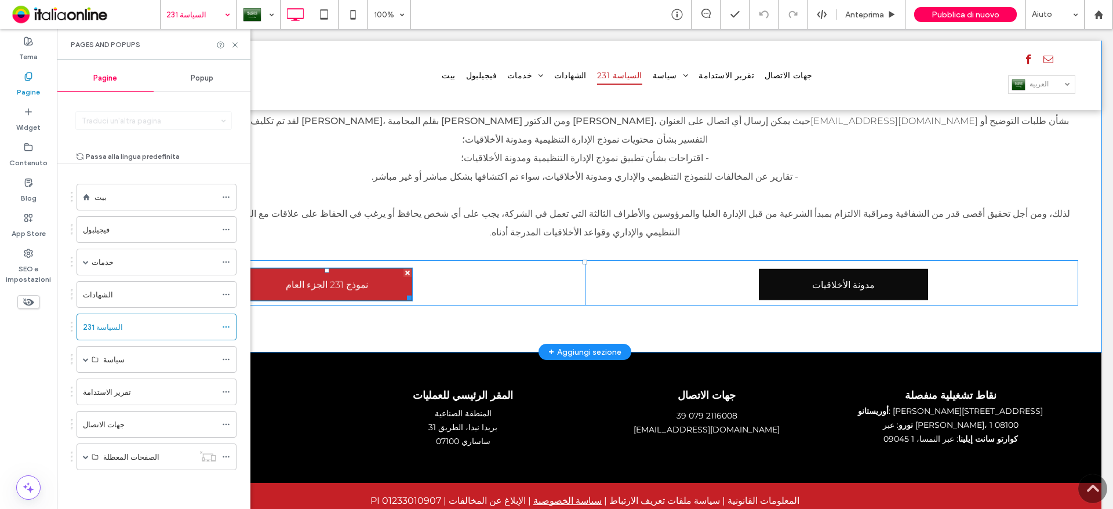
click at [395, 268] on link "نموذج 231 الجزء العام" at bounding box center [327, 285] width 172 height 34
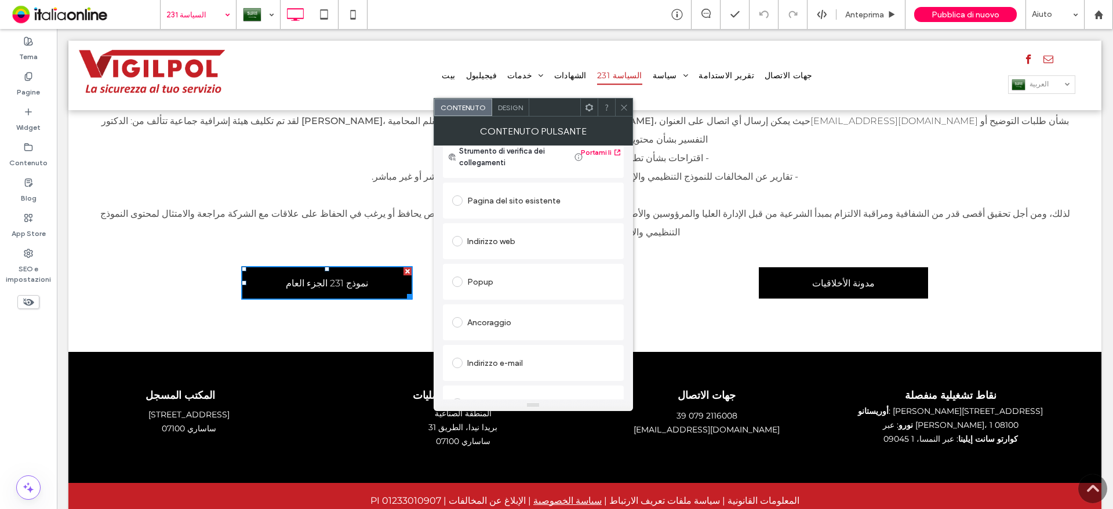
scroll to position [194, 0]
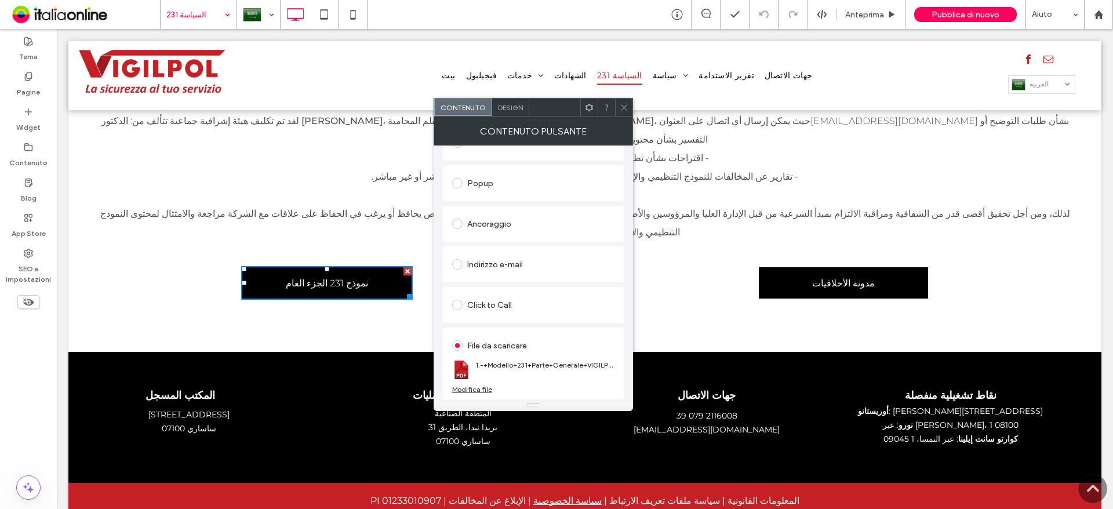
click at [463, 389] on div "Modifica file" at bounding box center [472, 389] width 40 height 9
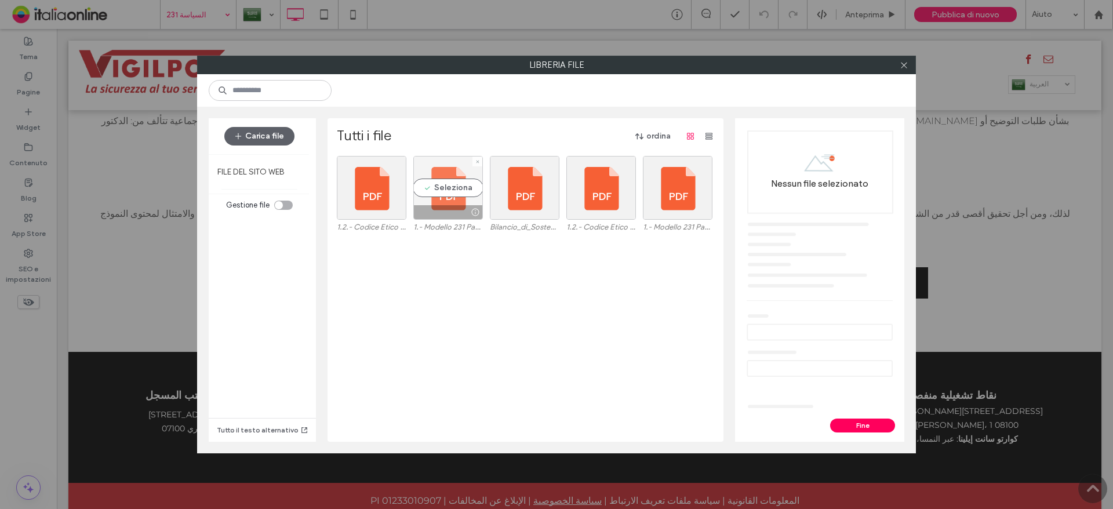
click at [444, 206] on div at bounding box center [448, 212] width 68 height 14
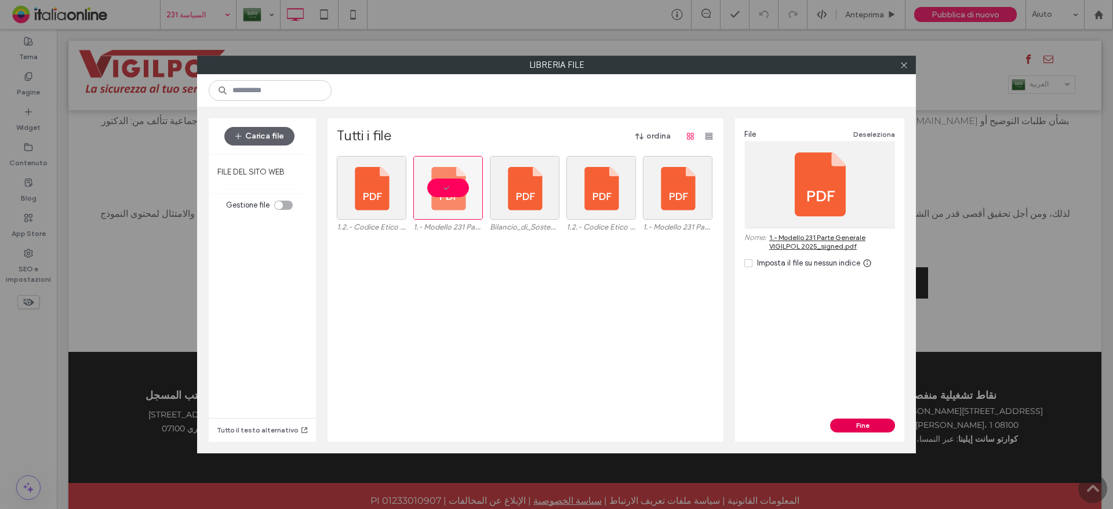
click at [857, 423] on button "Fine" at bounding box center [862, 426] width 65 height 14
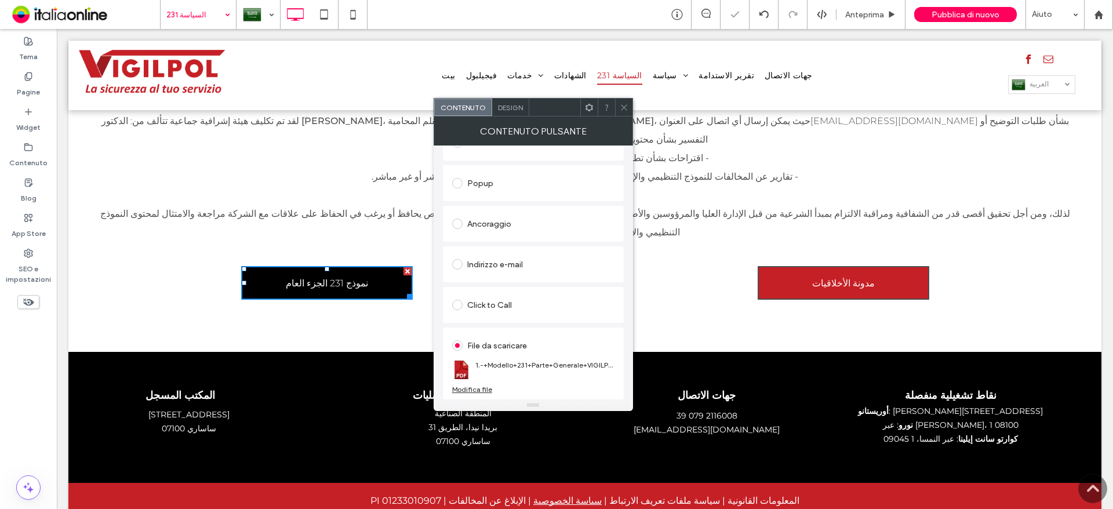
click at [837, 266] on link "مدونة الأخلاقيات" at bounding box center [844, 283] width 172 height 34
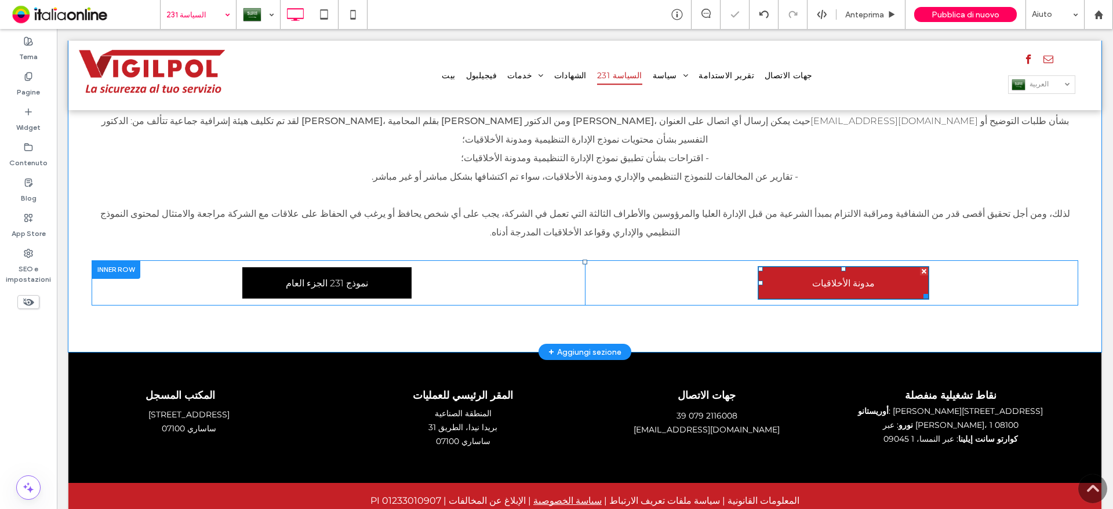
click at [837, 266] on link "مدونة الأخلاقيات" at bounding box center [844, 283] width 172 height 34
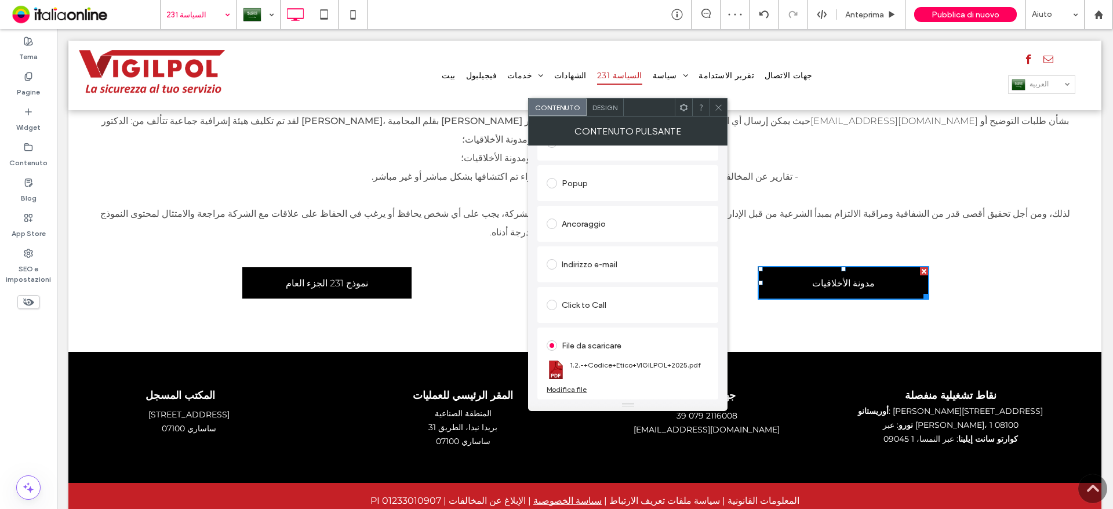
click at [564, 386] on div "Modifica file" at bounding box center [567, 389] width 40 height 9
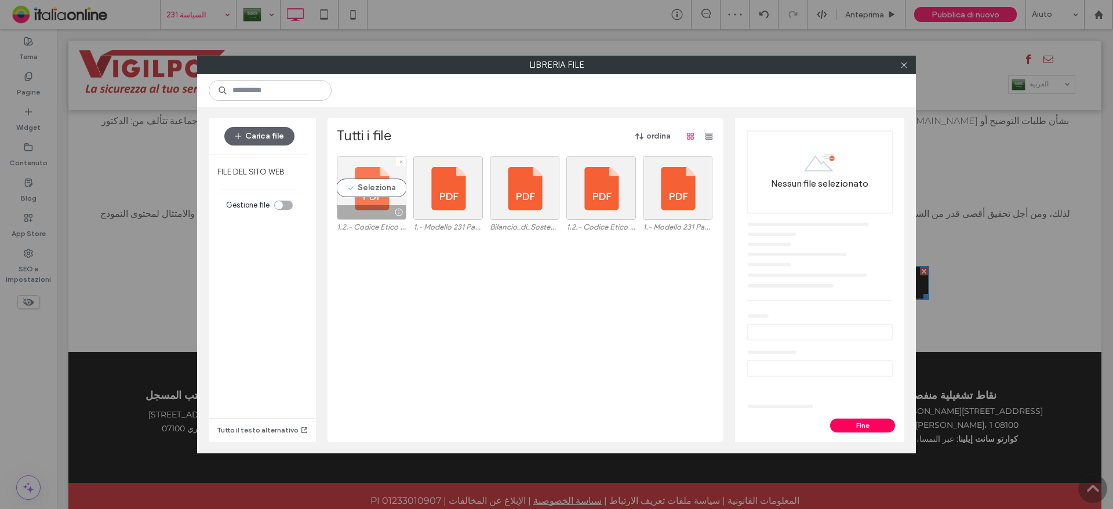
click at [361, 208] on div at bounding box center [372, 212] width 68 height 14
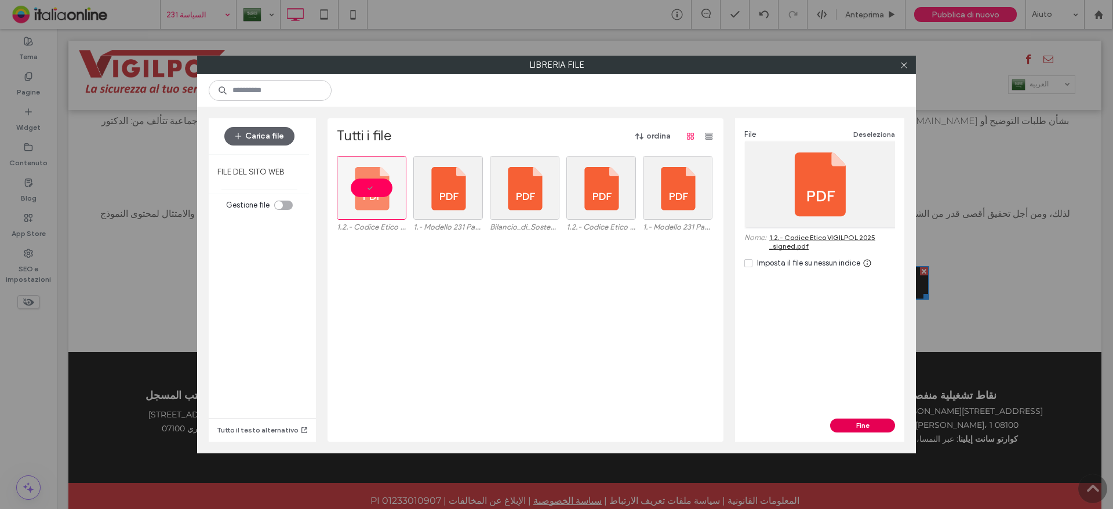
drag, startPoint x: 847, startPoint y: 426, endPoint x: 844, endPoint y: 419, distance: 7.5
click at [847, 426] on button "Fine" at bounding box center [862, 426] width 65 height 14
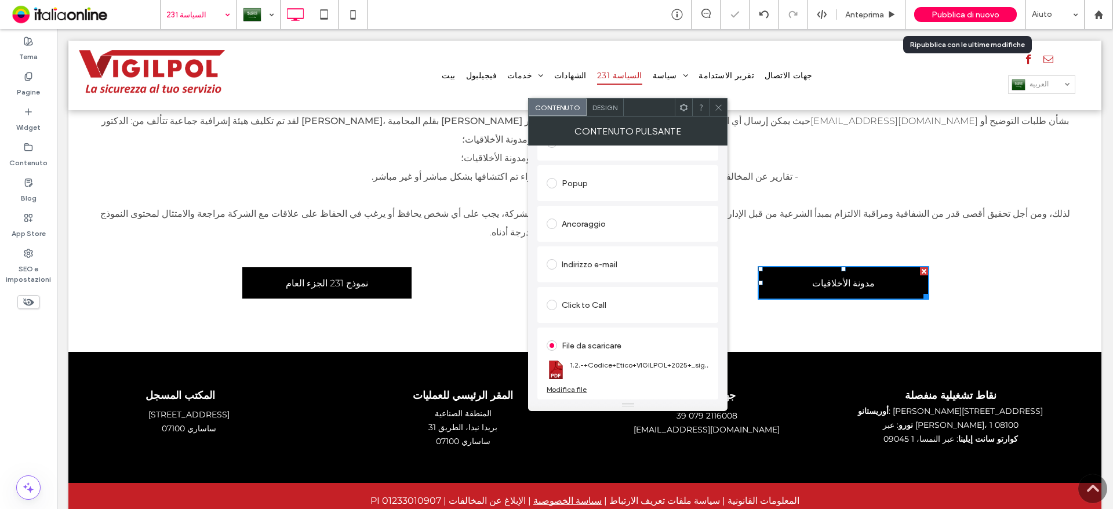
click at [963, 19] on span "Pubblica di nuovo" at bounding box center [966, 15] width 68 height 10
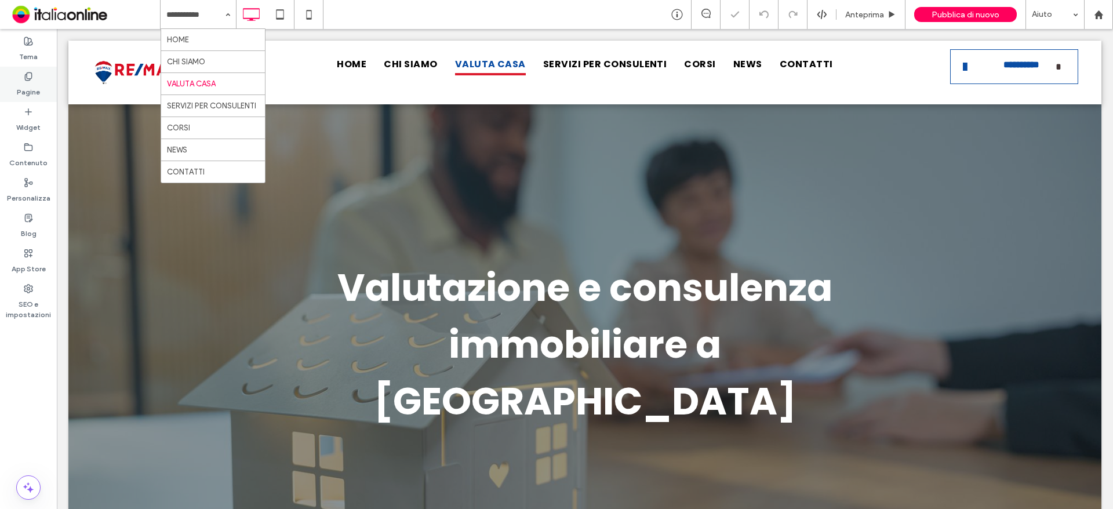
click at [40, 82] on div "Pagine" at bounding box center [28, 84] width 57 height 35
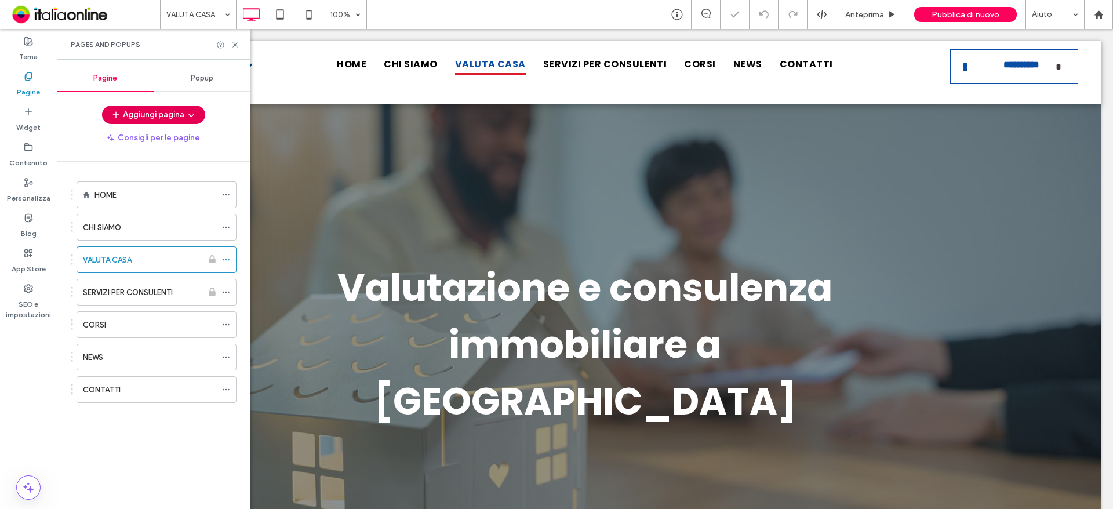
click at [141, 118] on button "Aggiungi pagina" at bounding box center [153, 115] width 103 height 19
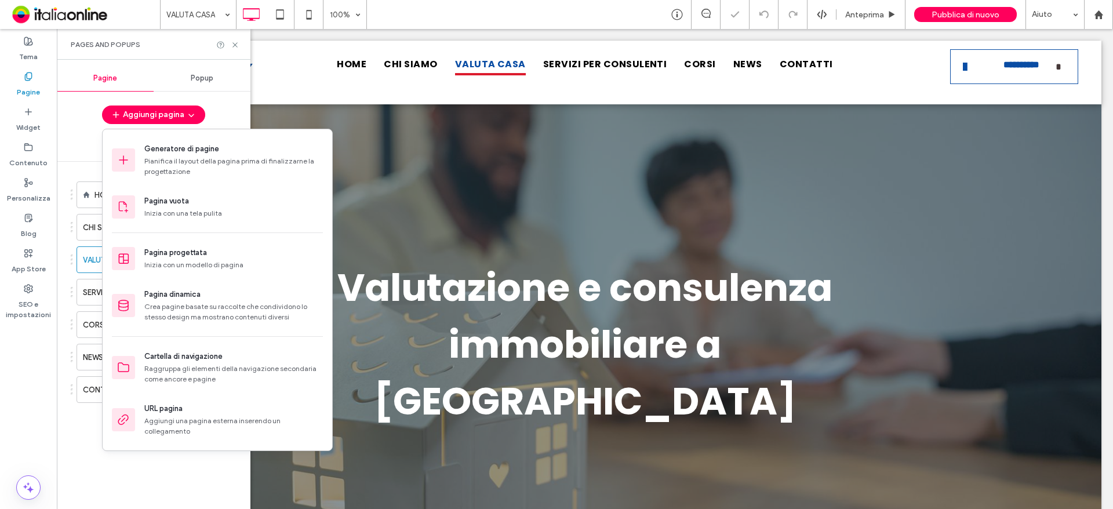
click at [219, 102] on div "Pagine Popup Aggiungi pagina Consigli per le pagine HOME CHI SIAMO VALUTA CASA …" at bounding box center [154, 285] width 194 height 438
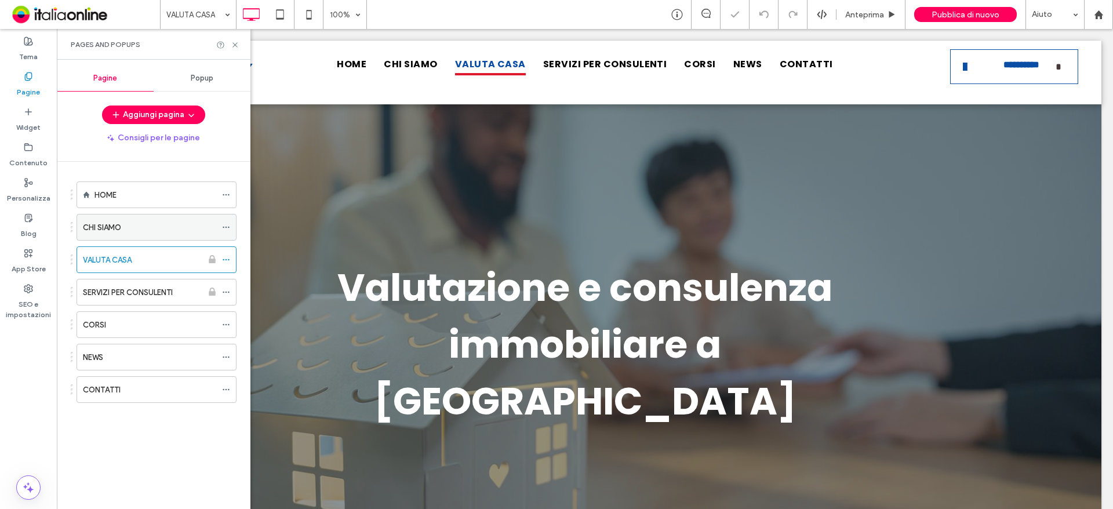
click at [225, 227] on icon at bounding box center [226, 227] width 8 height 8
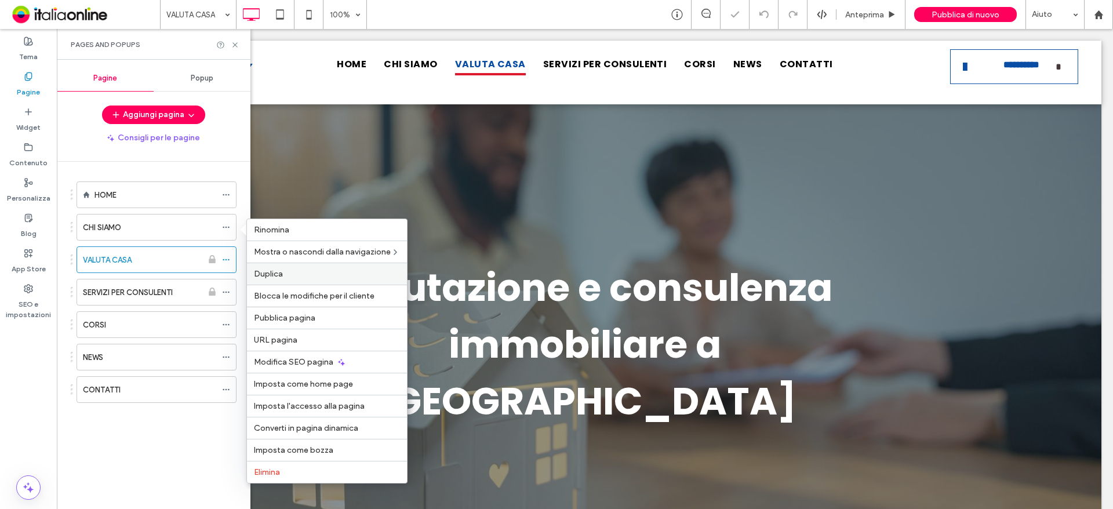
click at [277, 277] on span "Duplica" at bounding box center [268, 274] width 29 height 10
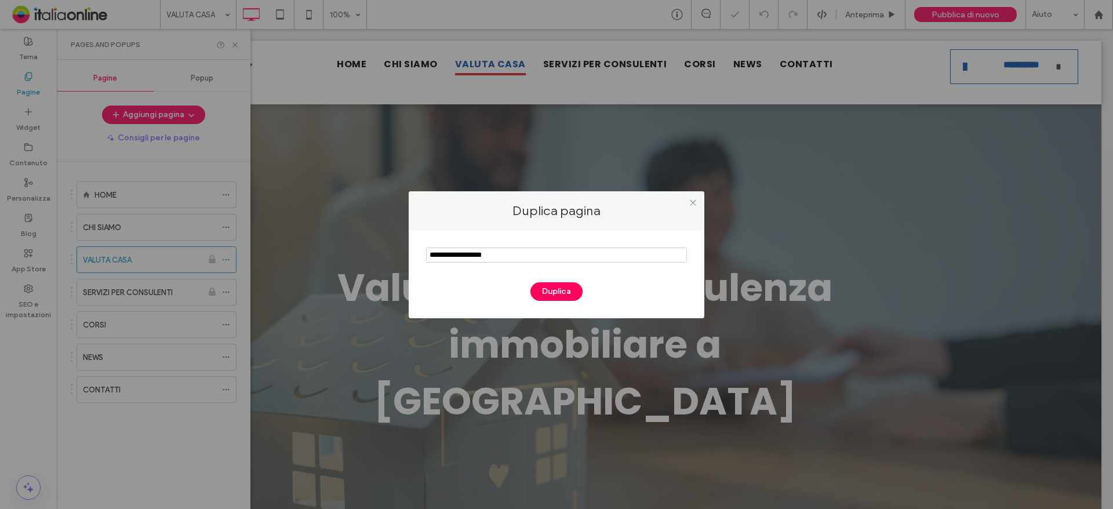
drag, startPoint x: 354, startPoint y: 257, endPoint x: 240, endPoint y: 252, distance: 115.0
click at [251, 257] on div "Duplica pagina Duplica" at bounding box center [556, 254] width 1113 height 509
paste input "**********"
type input "**********"
click at [568, 292] on button "Duplica" at bounding box center [557, 291] width 52 height 19
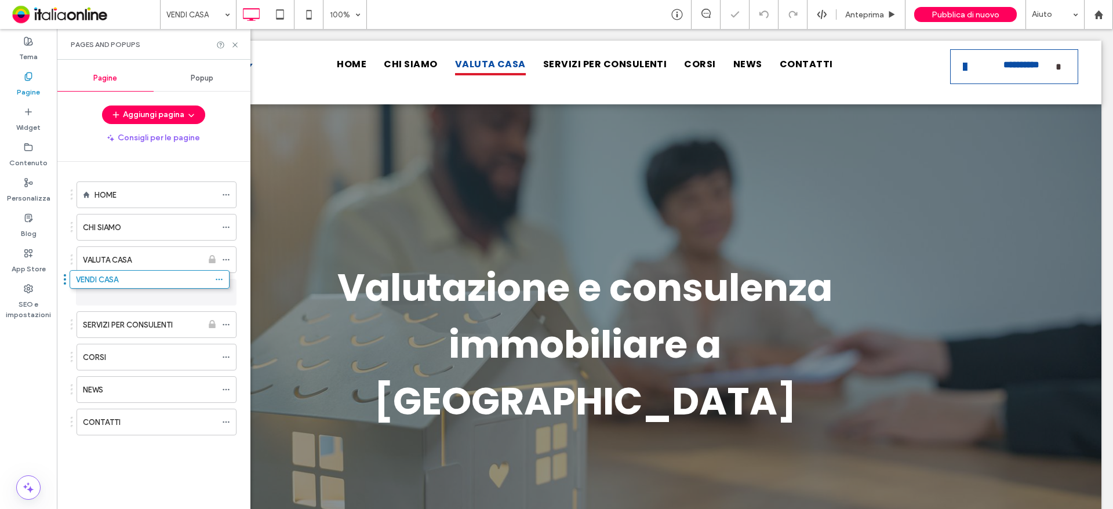
drag, startPoint x: 144, startPoint y: 378, endPoint x: 137, endPoint y: 284, distance: 94.8
click at [138, 312] on div "SERVIZI PER CONSULENTI" at bounding box center [142, 325] width 119 height 26
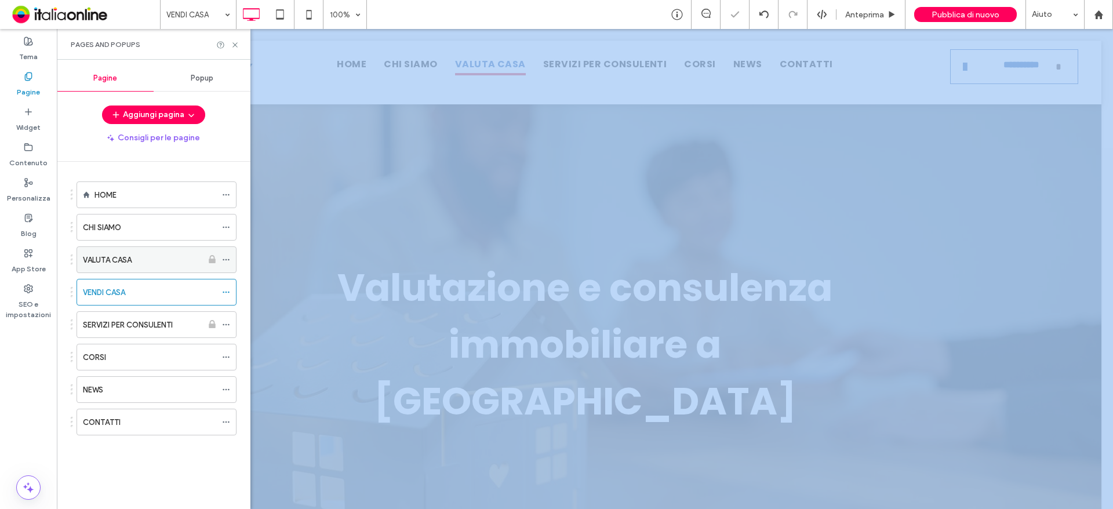
drag, startPoint x: 158, startPoint y: 290, endPoint x: 157, endPoint y: 251, distance: 38.9
click at [157, 251] on div "VENDI CASA 100% Anteprima Pubblica di nuovo Aiuto Commenti sito Commenti sito A…" at bounding box center [556, 254] width 1113 height 509
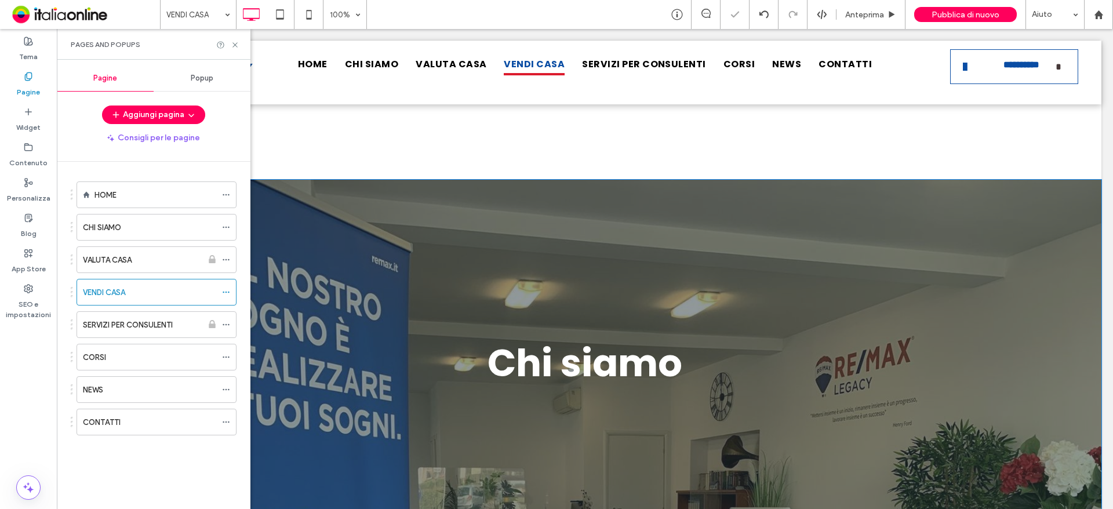
click at [572, 262] on div "Chi siamo Click To Paste Riga + Aggiungi sezione" at bounding box center [584, 364] width 1033 height 368
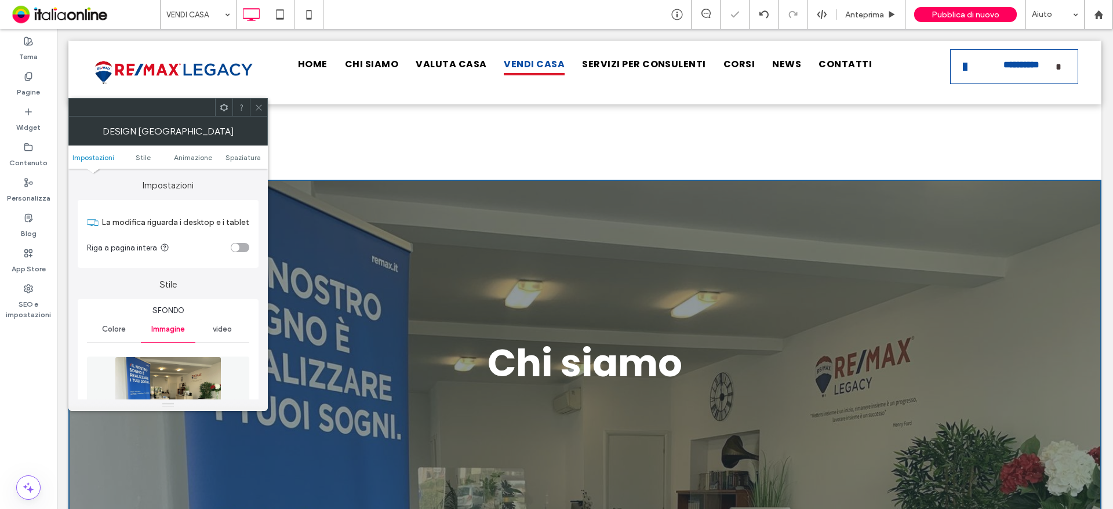
drag, startPoint x: 255, startPoint y: 107, endPoint x: 257, endPoint y: 114, distance: 7.3
click at [255, 107] on icon at bounding box center [259, 107] width 9 height 9
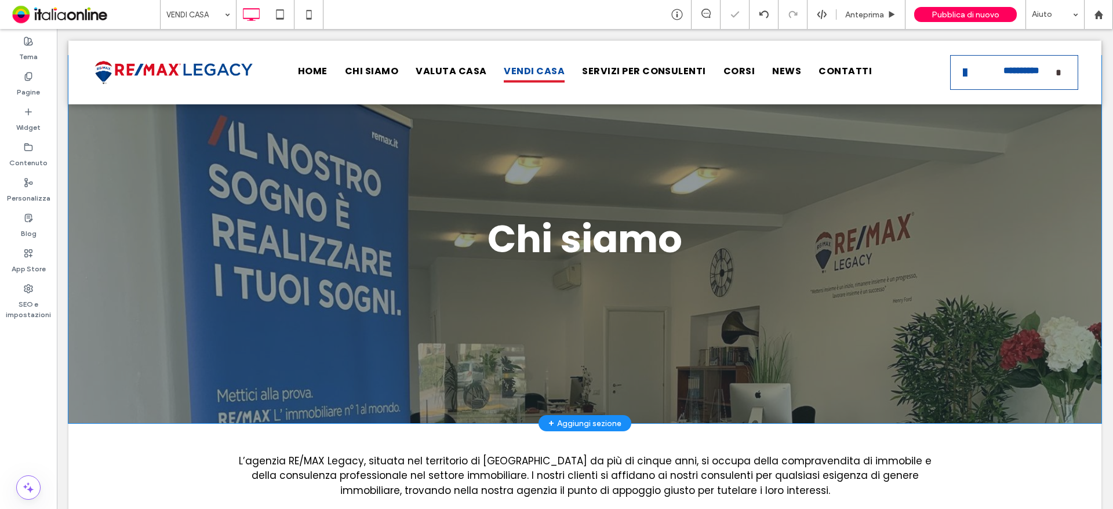
scroll to position [116, 0]
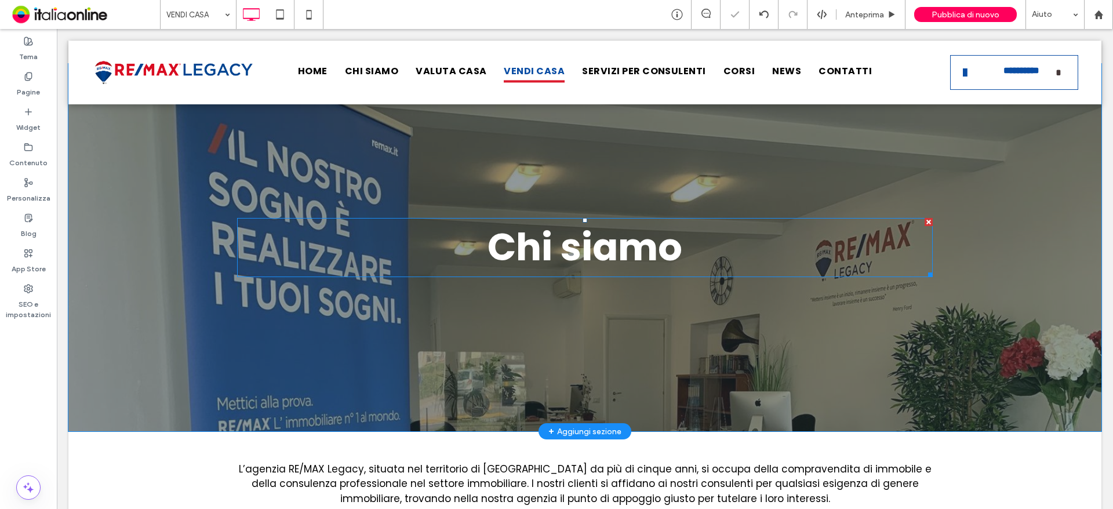
click at [578, 259] on span "Chi siamo" at bounding box center [585, 247] width 195 height 53
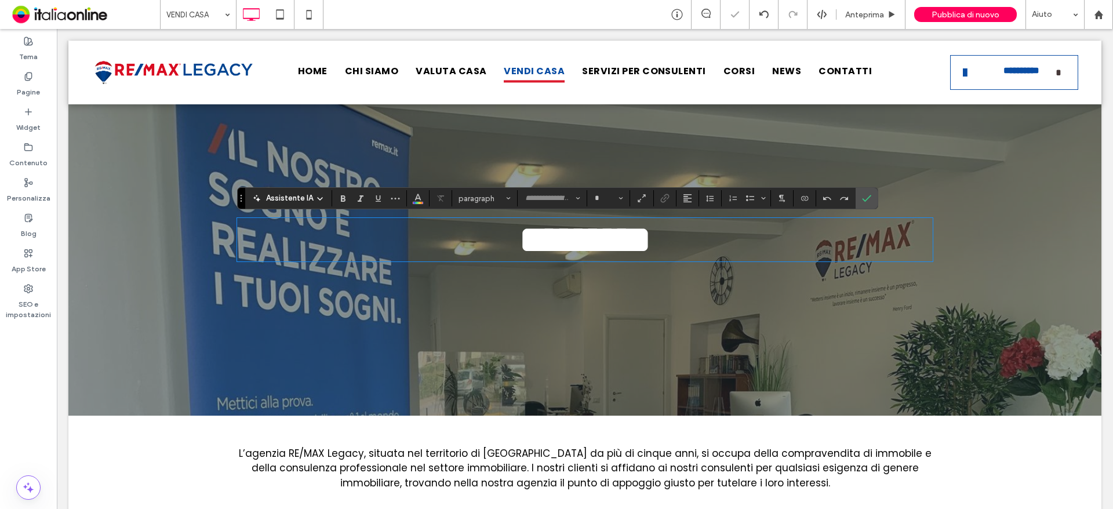
type input "*******"
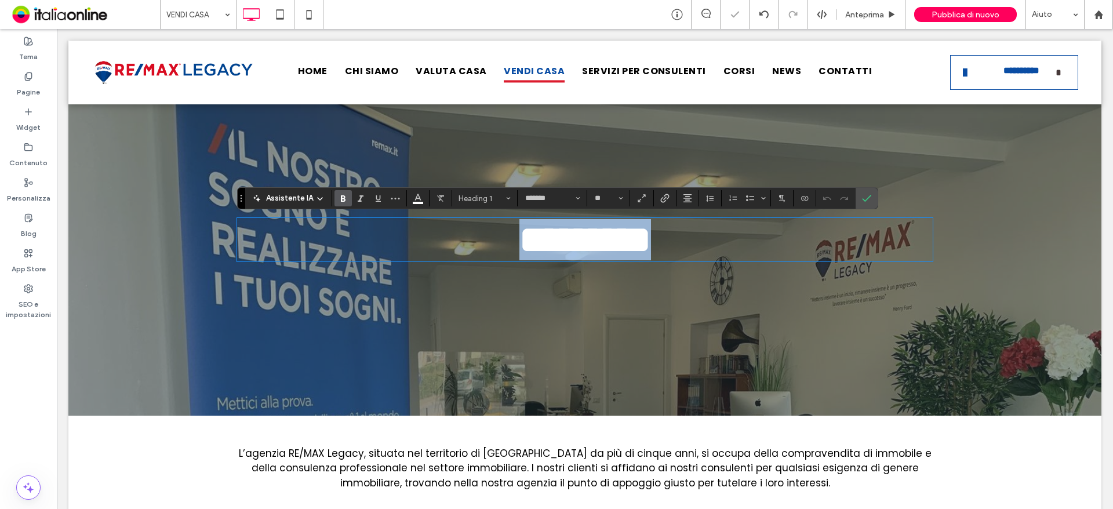
click at [730, 260] on h1 "*********" at bounding box center [585, 239] width 696 height 41
drag, startPoint x: 682, startPoint y: 257, endPoint x: 479, endPoint y: 256, distance: 203.0
click at [479, 256] on h1 "*********" at bounding box center [585, 239] width 696 height 41
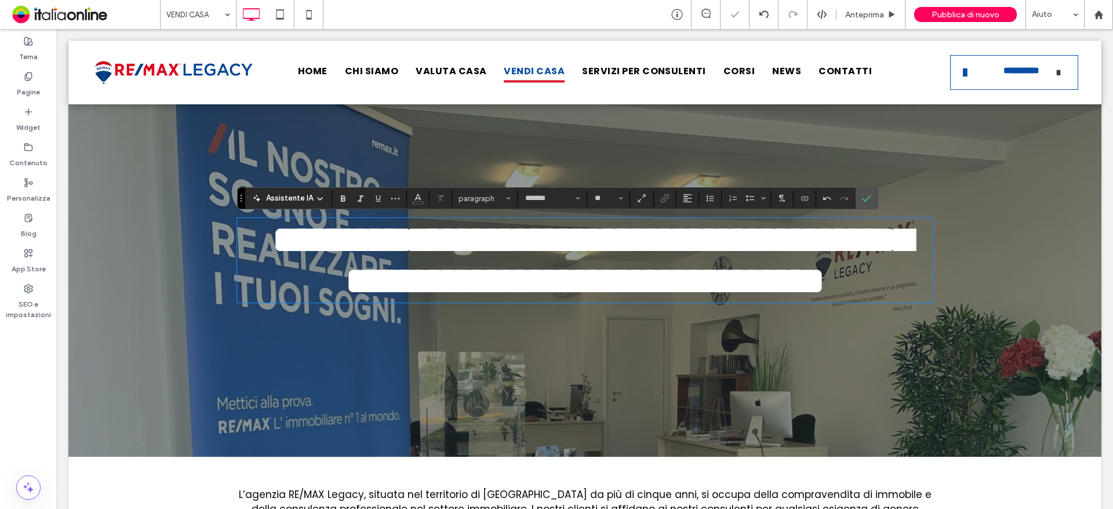
type input "**"
drag, startPoint x: 434, startPoint y: 246, endPoint x: 231, endPoint y: 237, distance: 203.8
click at [231, 237] on div "**********" at bounding box center [584, 260] width 1033 height 393
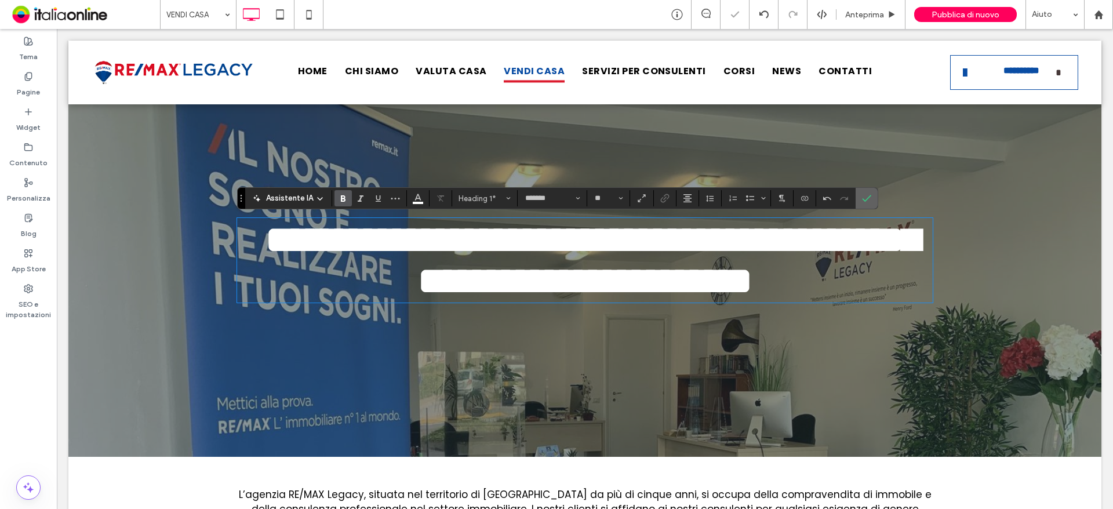
click at [873, 198] on label "Conferma" at bounding box center [866, 198] width 17 height 21
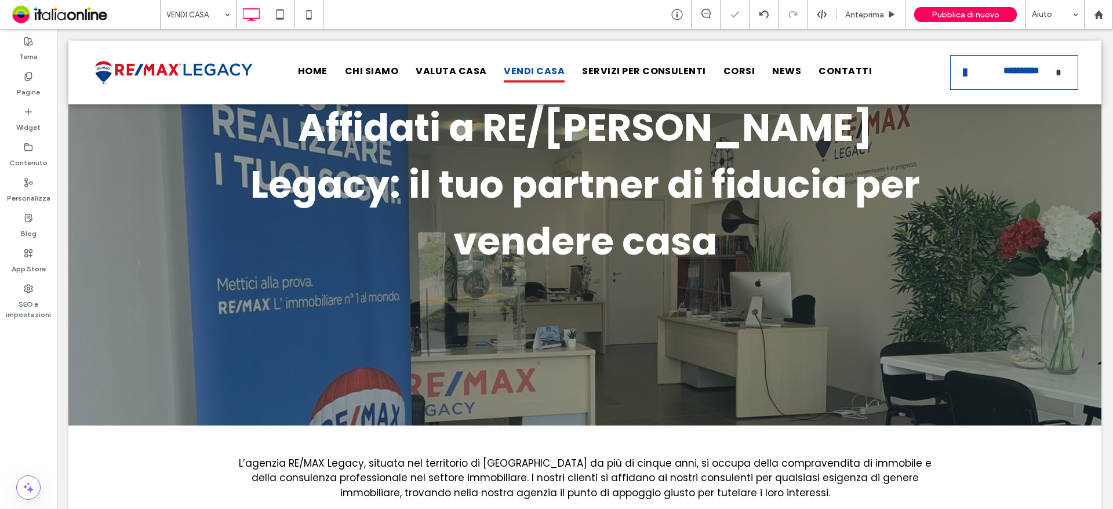
scroll to position [464, 0]
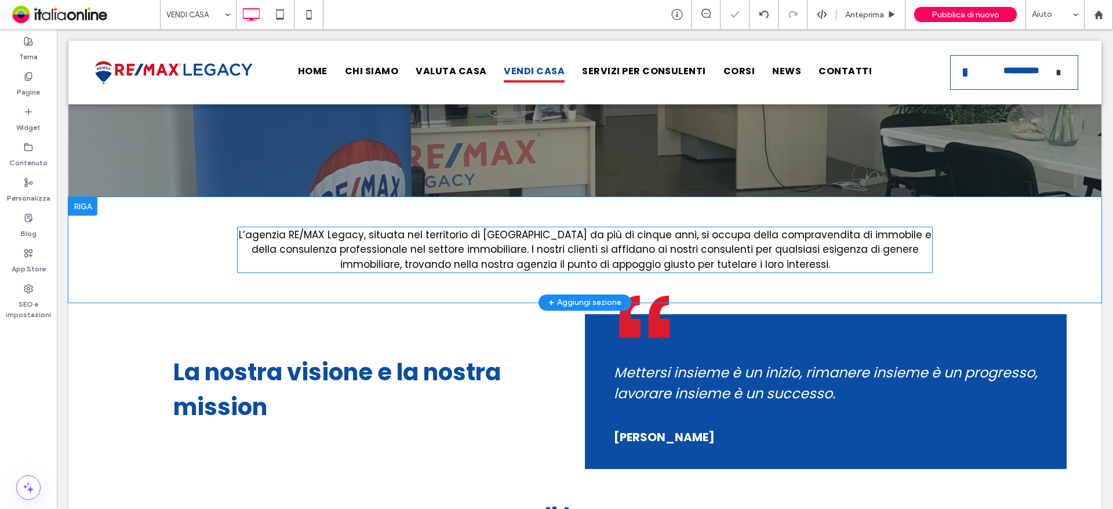
click at [646, 228] on span "L’agenzia RE/MAX Legacy, situata nel territorio di Samarate da più di cinque an…" at bounding box center [585, 249] width 693 height 43
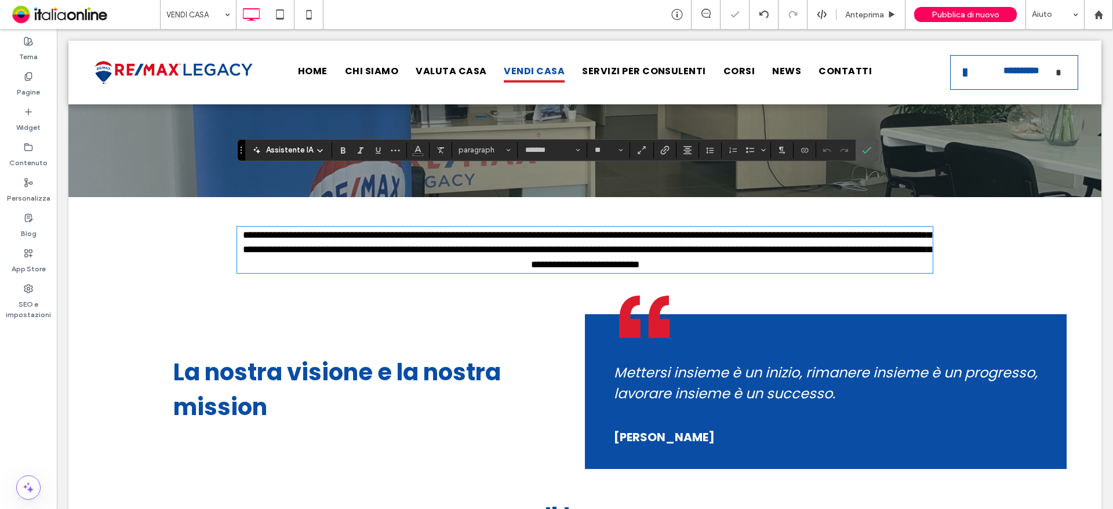
click at [812, 228] on p "**********" at bounding box center [585, 250] width 696 height 45
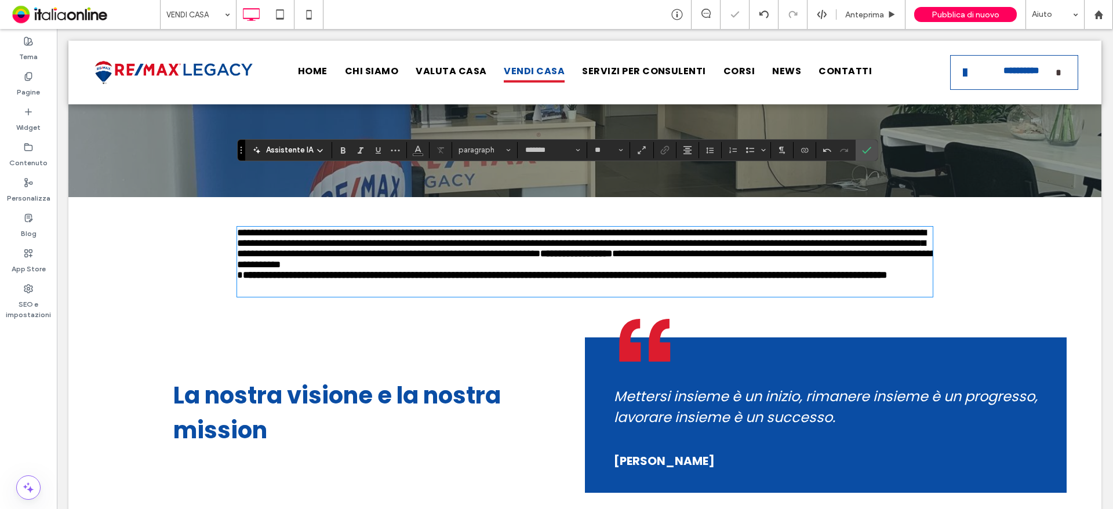
click at [651, 228] on span "**********" at bounding box center [582, 243] width 690 height 31
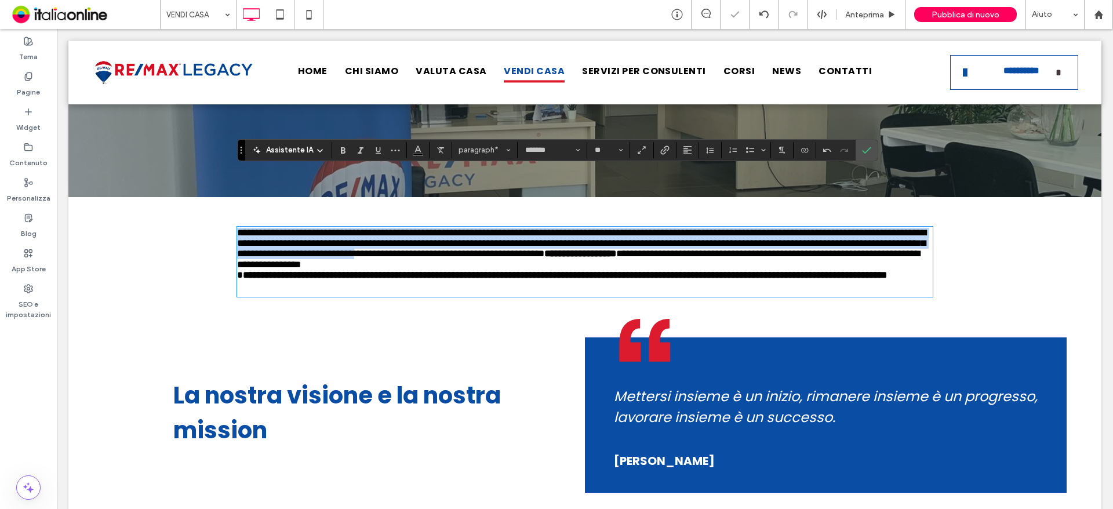
drag, startPoint x: 652, startPoint y: 194, endPoint x: 222, endPoint y: 175, distance: 431.3
click at [222, 197] on div "**********" at bounding box center [584, 261] width 1033 height 129
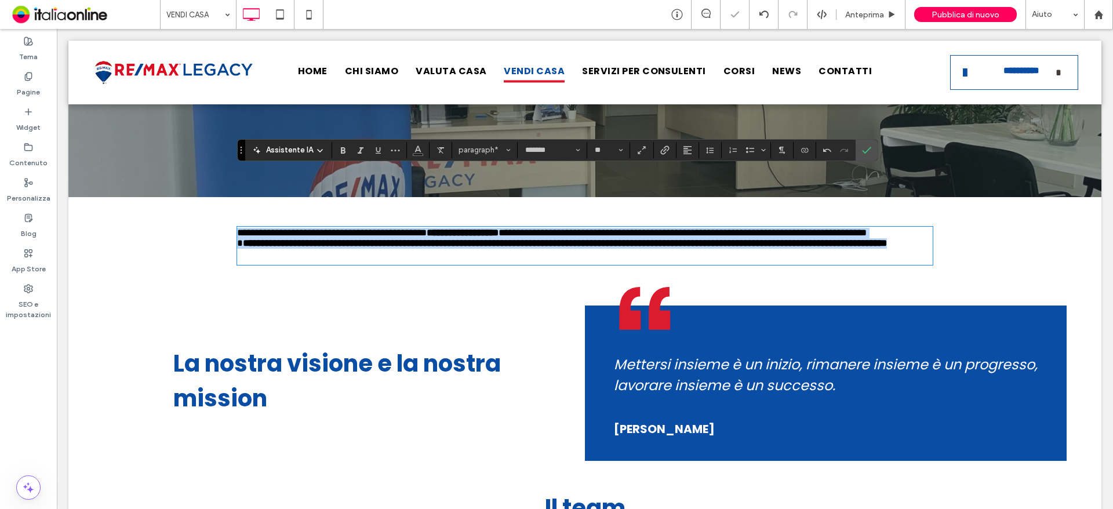
drag, startPoint x: 368, startPoint y: 212, endPoint x: 242, endPoint y: 163, distance: 135.2
click at [206, 197] on div "**********" at bounding box center [584, 245] width 1033 height 97
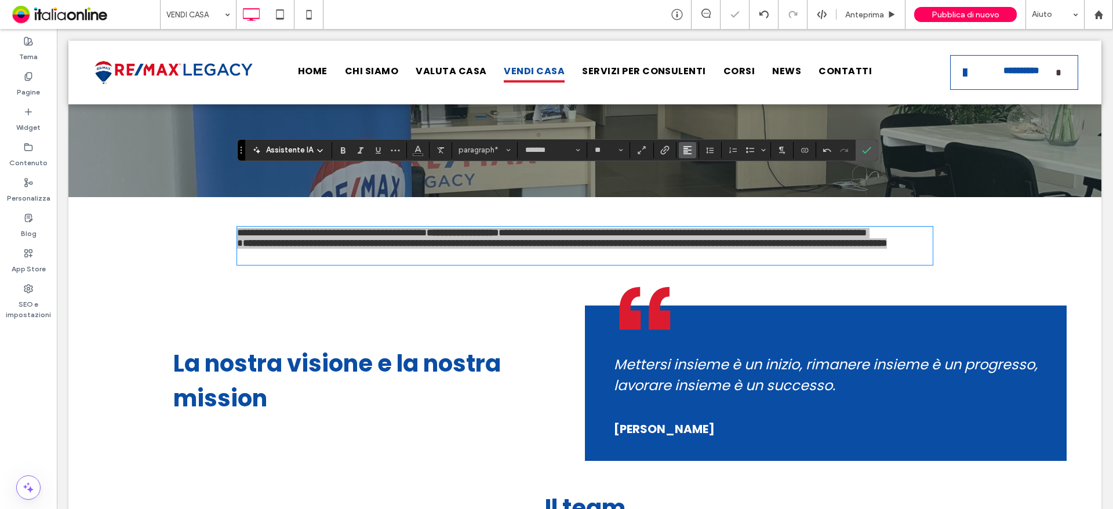
click at [692, 150] on button "Allineamento" at bounding box center [687, 150] width 17 height 16
click at [701, 187] on div "ui.textEditor.alignment.center" at bounding box center [699, 185] width 15 height 9
click at [713, 152] on icon "Altezza riga" at bounding box center [710, 150] width 9 height 9
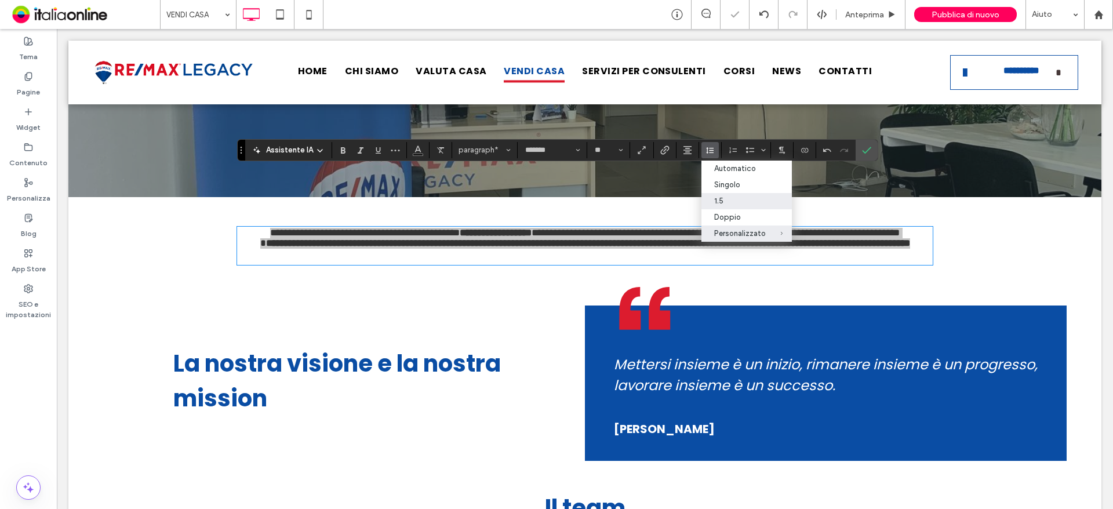
click at [733, 202] on div "1.5" at bounding box center [740, 201] width 52 height 9
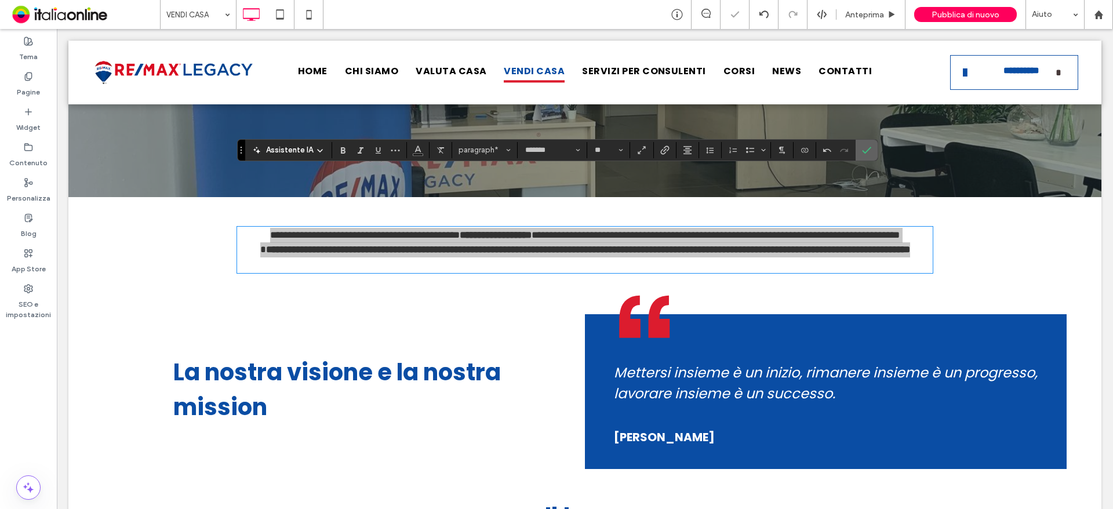
click at [875, 153] on section at bounding box center [867, 150] width 22 height 21
click at [860, 155] on label "Conferma" at bounding box center [866, 150] width 17 height 21
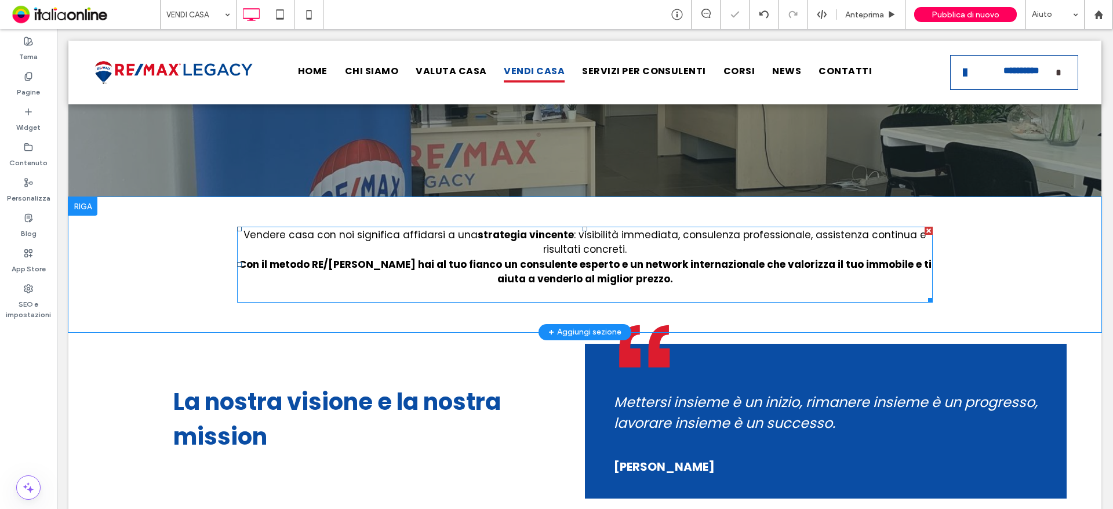
click at [626, 257] on strong "Con il metodo RE/MAX hai al tuo fianco un consulente esperto e un network inter…" at bounding box center [585, 271] width 693 height 29
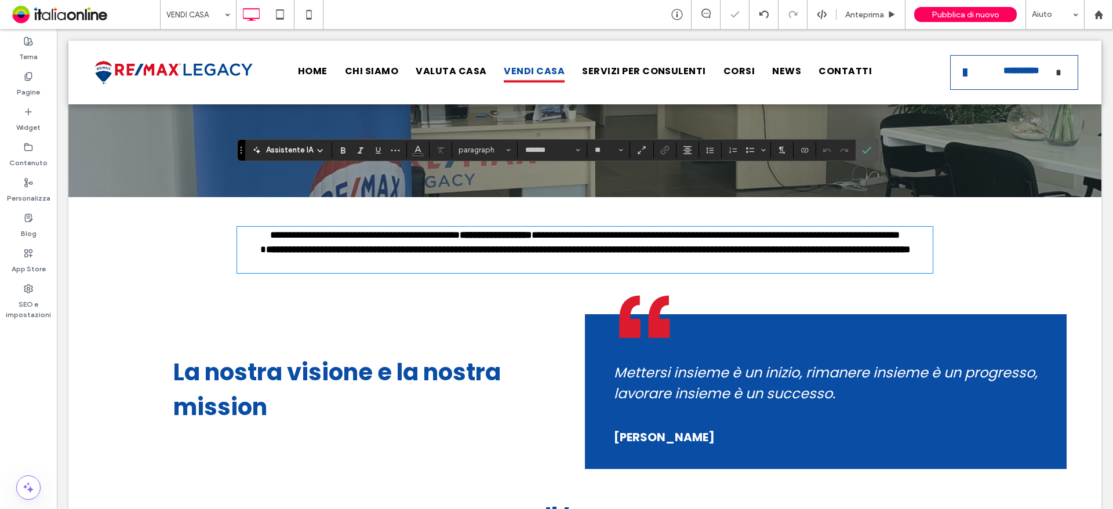
click at [626, 257] on p at bounding box center [585, 264] width 696 height 15
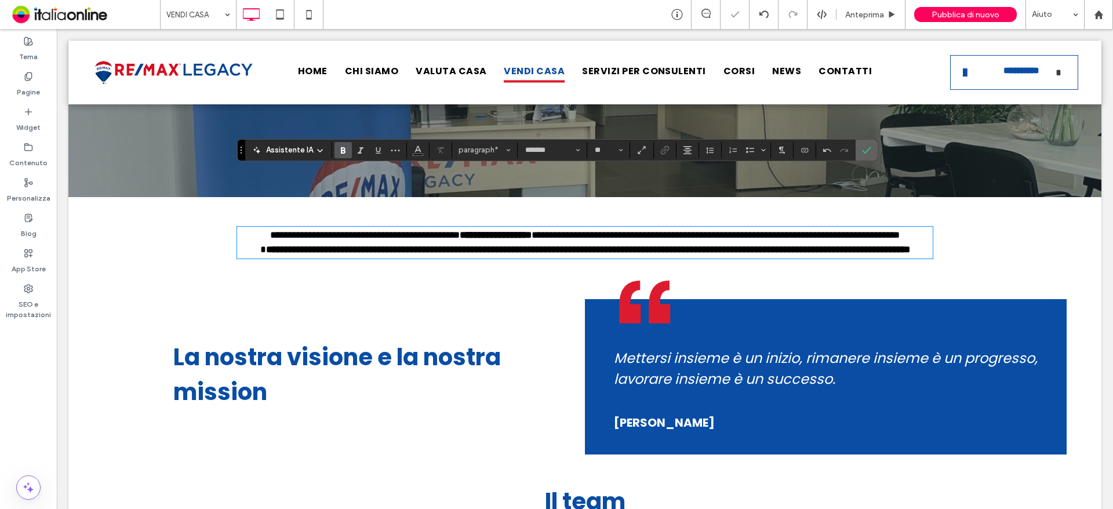
click at [865, 153] on icon "Conferma" at bounding box center [866, 150] width 9 height 9
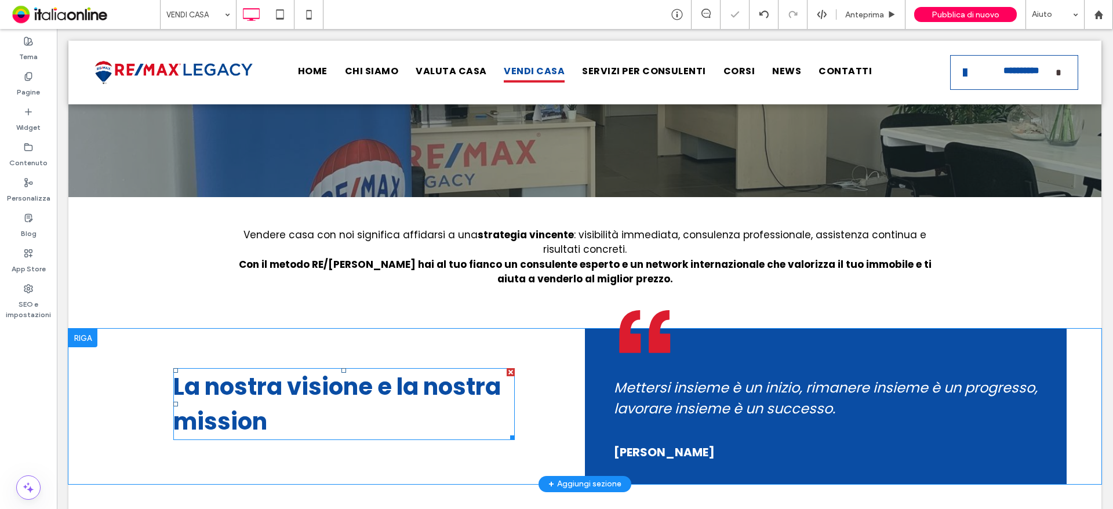
click at [282, 371] on span "La nostra visione e la nostra mission" at bounding box center [337, 404] width 328 height 67
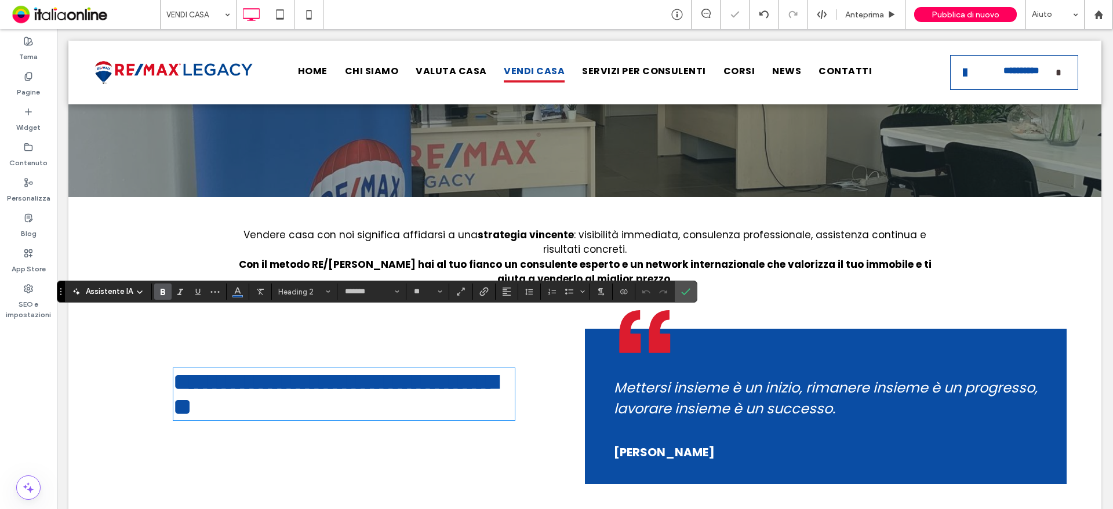
click at [297, 369] on h2 "**********" at bounding box center [343, 394] width 341 height 50
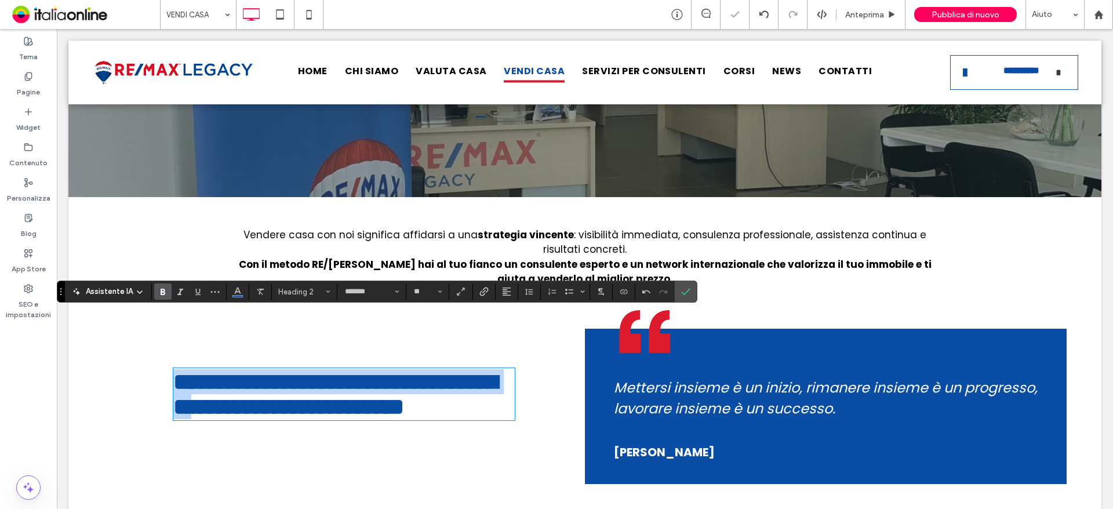
drag, startPoint x: 262, startPoint y: 370, endPoint x: 101, endPoint y: 322, distance: 167.7
click at [101, 329] on div "**********" at bounding box center [584, 406] width 1033 height 155
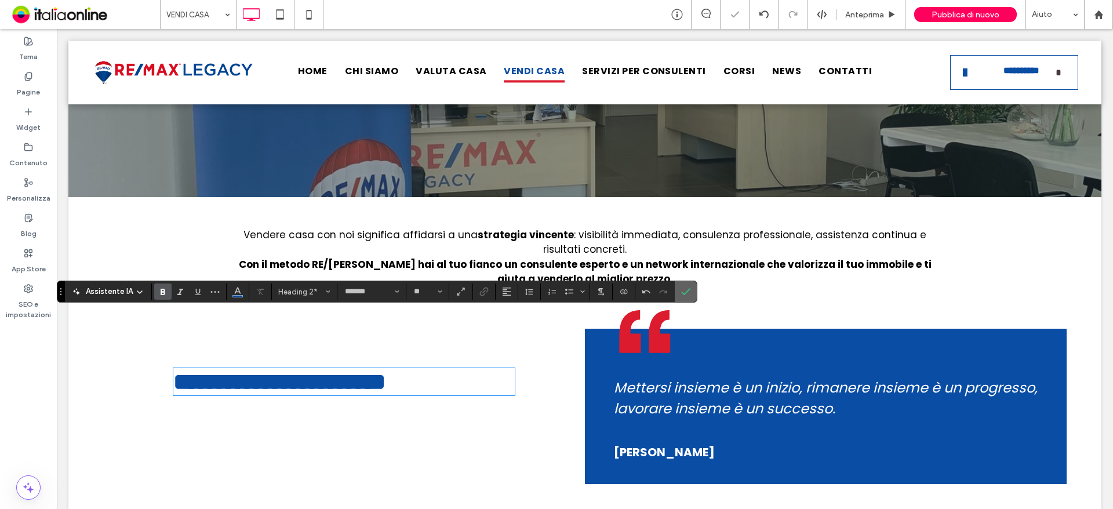
drag, startPoint x: 687, startPoint y: 297, endPoint x: 667, endPoint y: 278, distance: 27.5
click at [687, 297] on span "Conferma" at bounding box center [685, 292] width 9 height 20
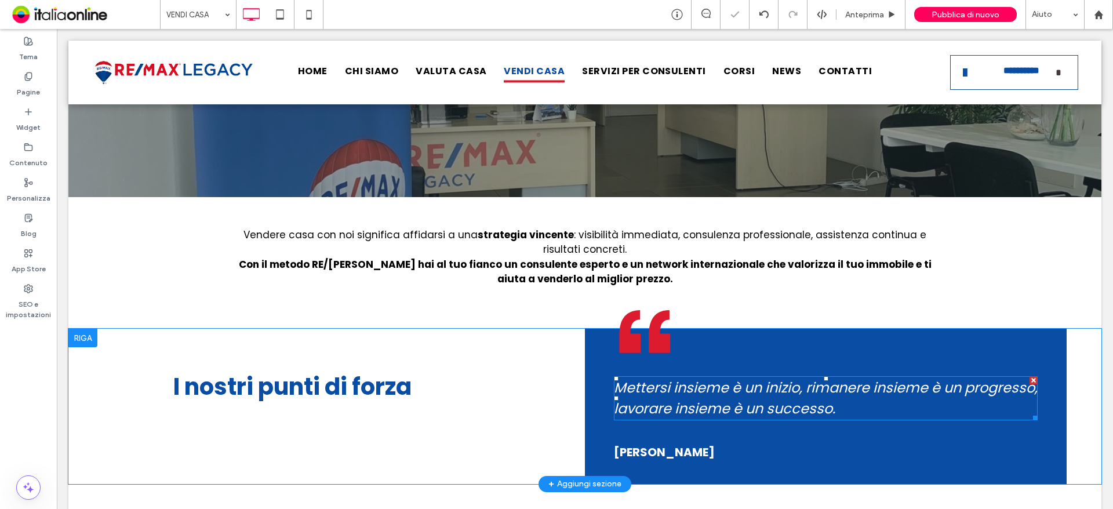
click at [751, 376] on div "Mettersi insieme è un inizio, rimanere insieme è un progresso, lavorare insieme…" at bounding box center [826, 398] width 424 height 44
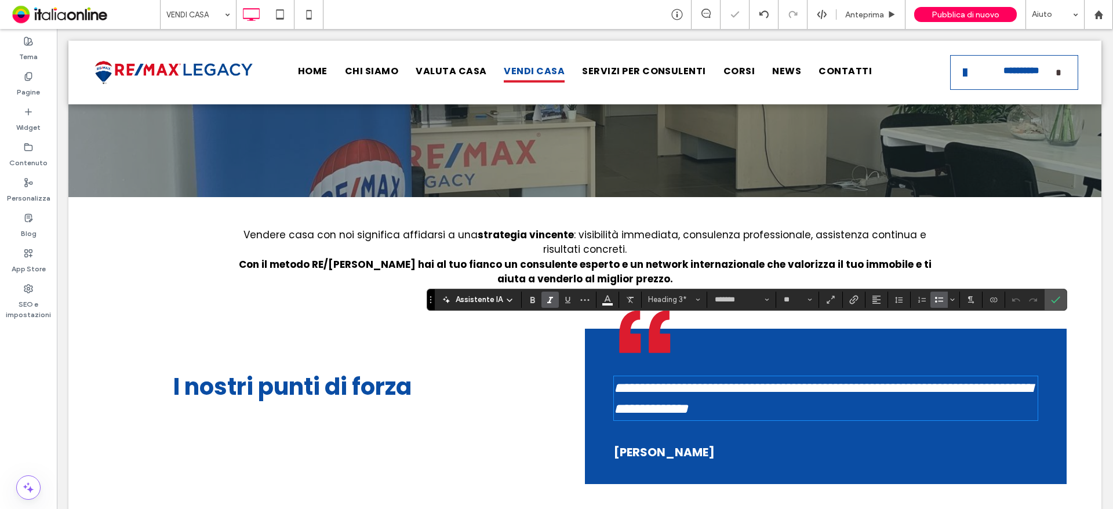
click at [942, 303] on icon "Elenco puntato" at bounding box center [939, 299] width 9 height 9
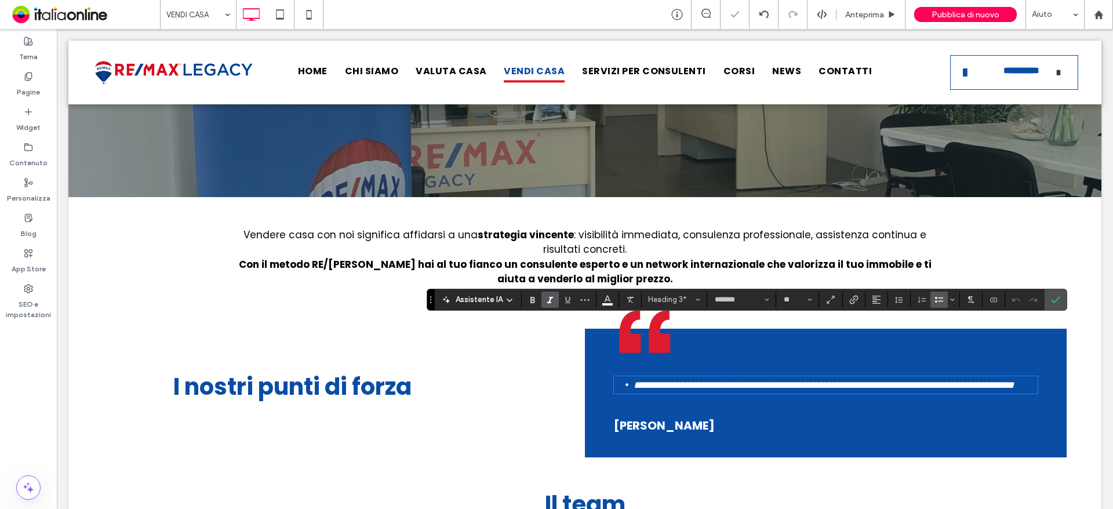
type input "**"
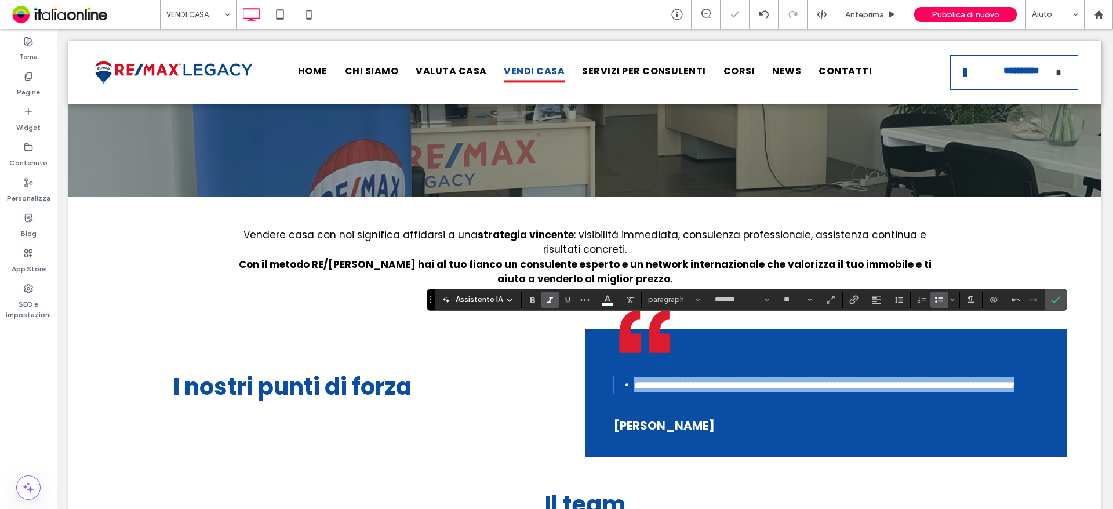
drag, startPoint x: 702, startPoint y: 336, endPoint x: 707, endPoint y: 343, distance: 8.6
click at [702, 378] on li "**********" at bounding box center [836, 386] width 404 height 16
drag, startPoint x: 710, startPoint y: 352, endPoint x: 642, endPoint y: 331, distance: 71.7
click at [642, 331] on div "**********" at bounding box center [826, 393] width 482 height 129
drag, startPoint x: 629, startPoint y: 328, endPoint x: 694, endPoint y: 340, distance: 65.5
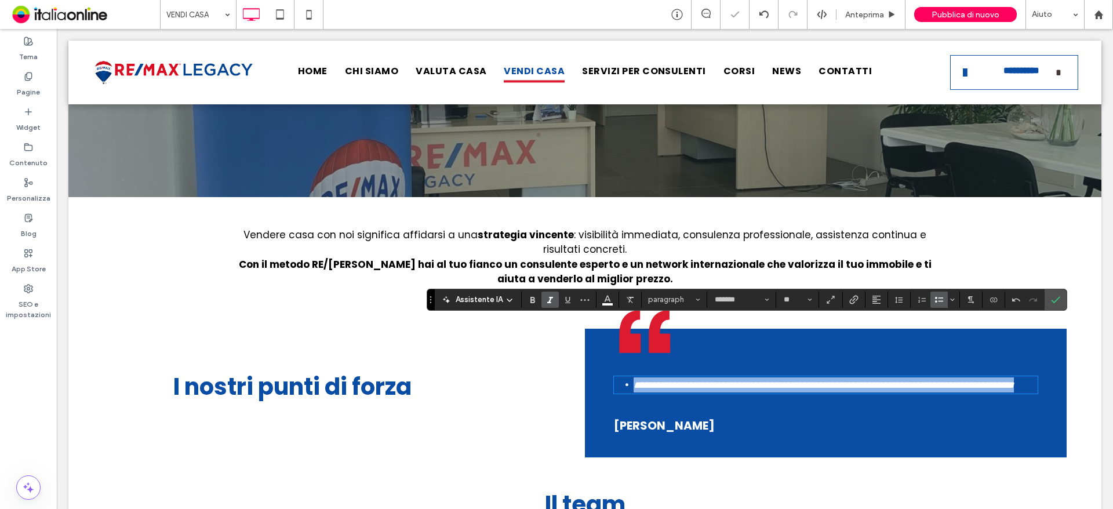
click at [694, 378] on li "**********" at bounding box center [836, 386] width 404 height 16
click at [698, 378] on li "**********" at bounding box center [836, 386] width 404 height 16
drag, startPoint x: 693, startPoint y: 341, endPoint x: 651, endPoint y: 331, distance: 43.0
click at [651, 378] on li "**********" at bounding box center [836, 386] width 404 height 16
click at [663, 380] on span "**********" at bounding box center [824, 385] width 380 height 10
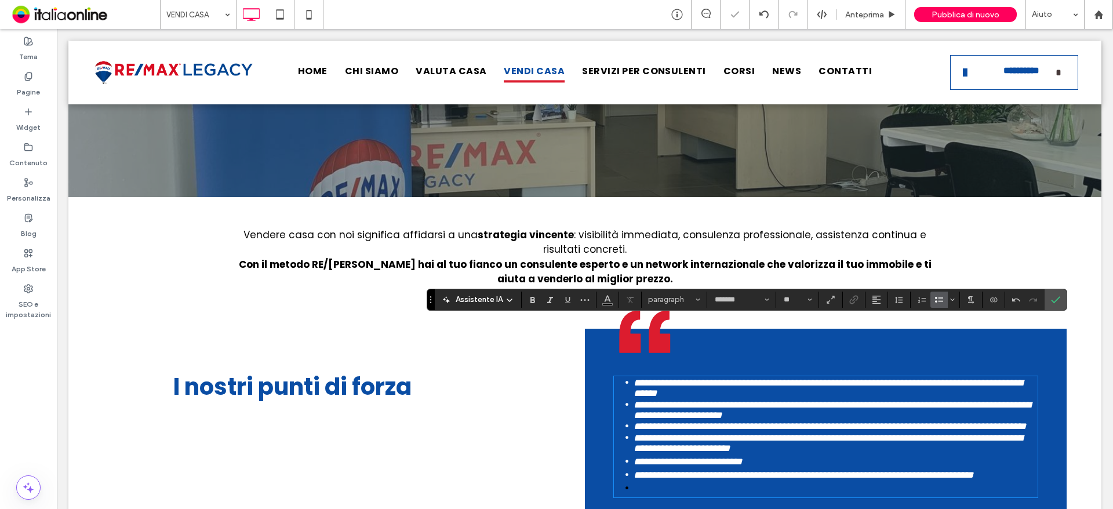
click at [641, 378] on span "**********" at bounding box center [828, 388] width 389 height 20
click at [641, 378] on strong "**********" at bounding box center [659, 383] width 37 height 10
click at [655, 481] on li at bounding box center [836, 489] width 404 height 16
click at [634, 470] on li "**********" at bounding box center [836, 475] width 404 height 11
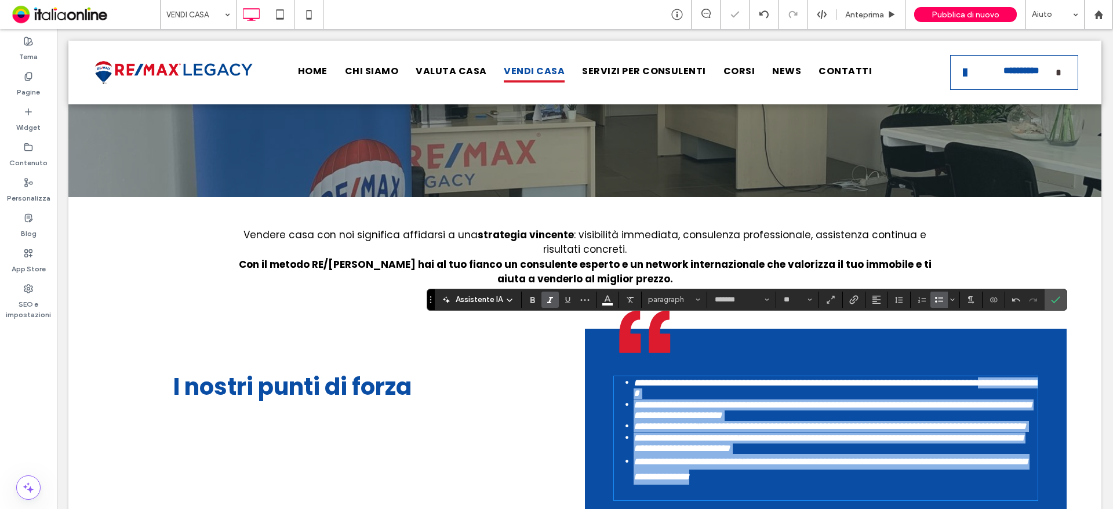
drag, startPoint x: 798, startPoint y: 434, endPoint x: 651, endPoint y: 331, distance: 179.5
click at [651, 378] on ul "**********" at bounding box center [826, 431] width 424 height 107
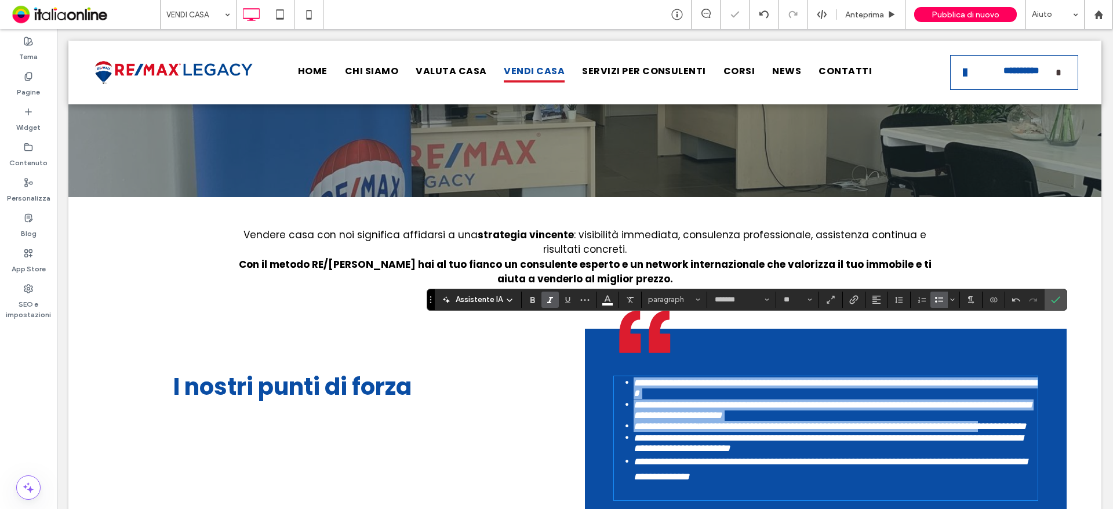
drag, startPoint x: 632, startPoint y: 326, endPoint x: 671, endPoint y: 379, distance: 65.9
click at [671, 379] on ul "**********" at bounding box center [826, 431] width 424 height 107
click at [790, 484] on p at bounding box center [826, 491] width 424 height 15
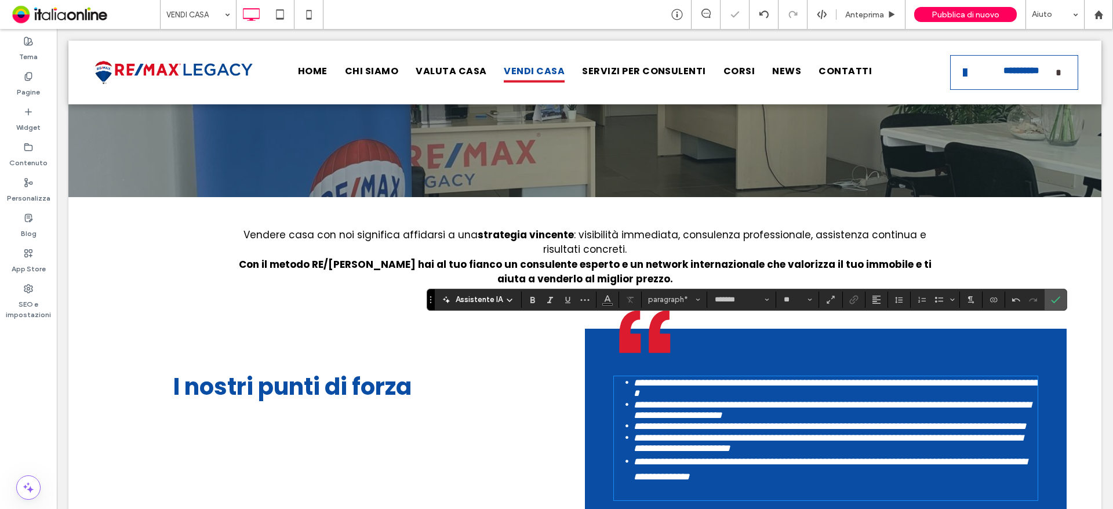
drag, startPoint x: 790, startPoint y: 444, endPoint x: 801, endPoint y: 432, distance: 16.8
click at [792, 484] on p "﻿" at bounding box center [826, 491] width 424 height 15
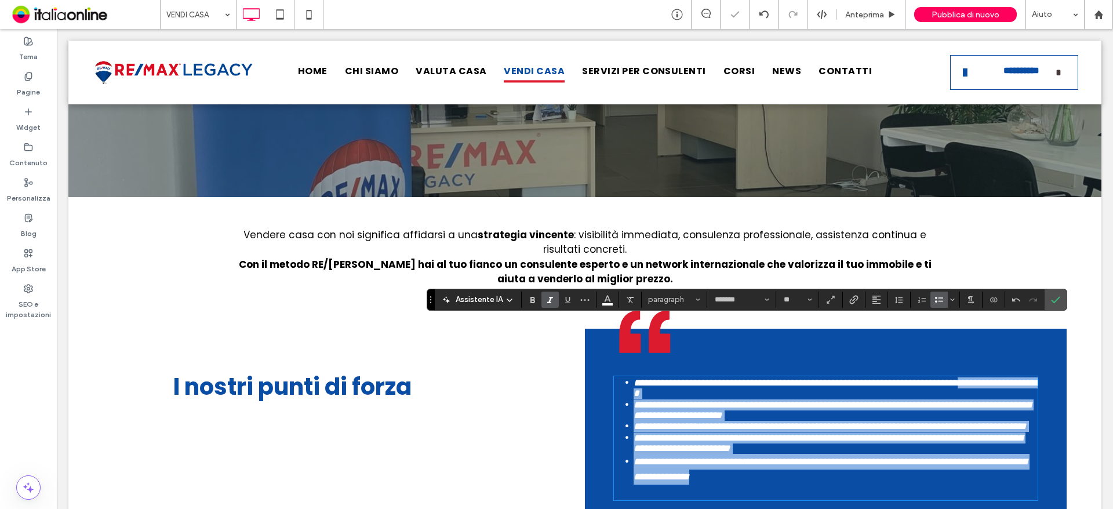
drag, startPoint x: 794, startPoint y: 429, endPoint x: 627, endPoint y: 333, distance: 193.0
click at [627, 378] on ul "**********" at bounding box center [826, 431] width 424 height 107
drag, startPoint x: 630, startPoint y: 328, endPoint x: 811, endPoint y: 441, distance: 213.4
click at [811, 441] on div "**********" at bounding box center [826, 439] width 424 height 122
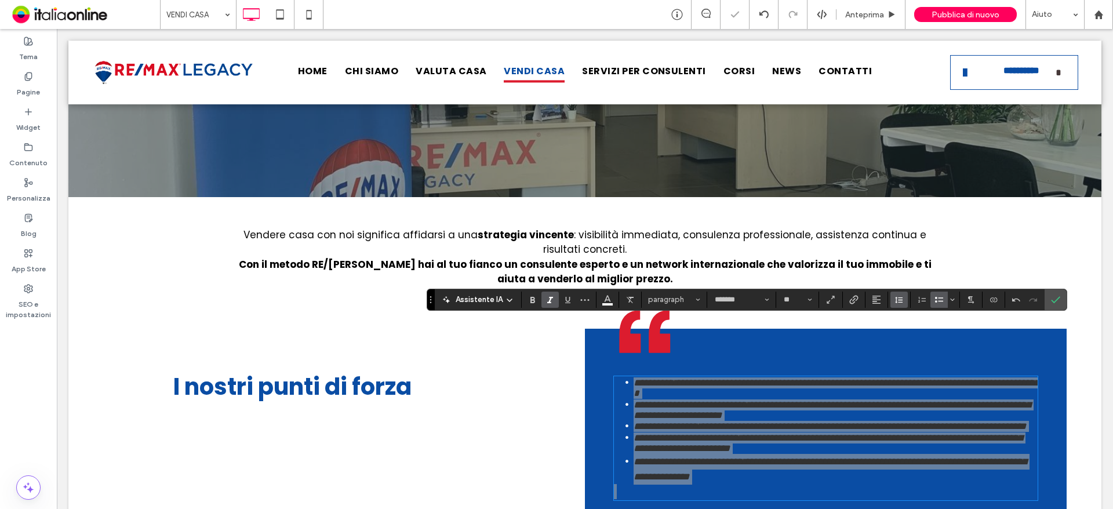
click at [898, 300] on use "Altezza riga" at bounding box center [899, 300] width 8 height 6
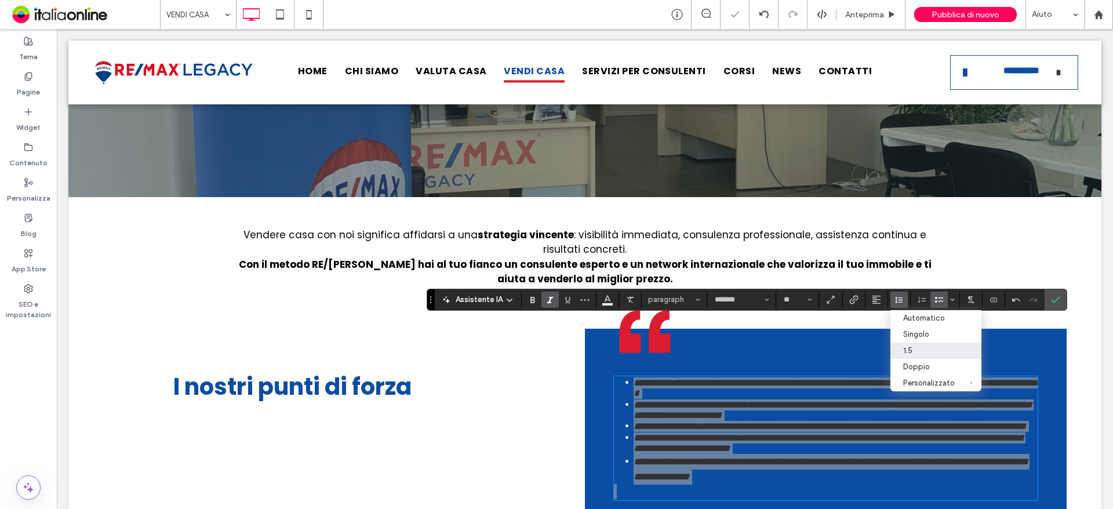
click at [904, 350] on div "1.5" at bounding box center [930, 350] width 52 height 9
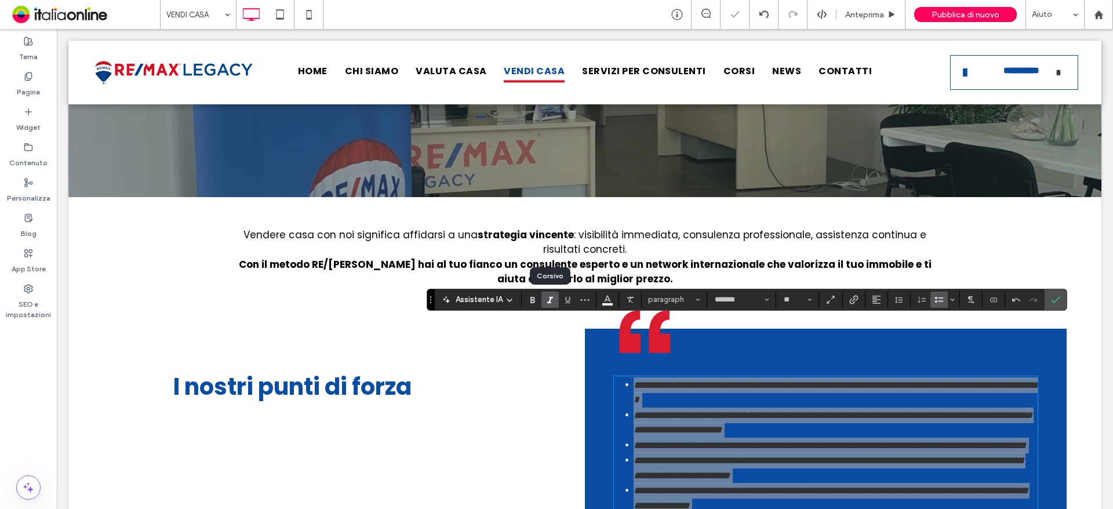
click at [553, 301] on icon "Corsivo" at bounding box center [550, 299] width 9 height 9
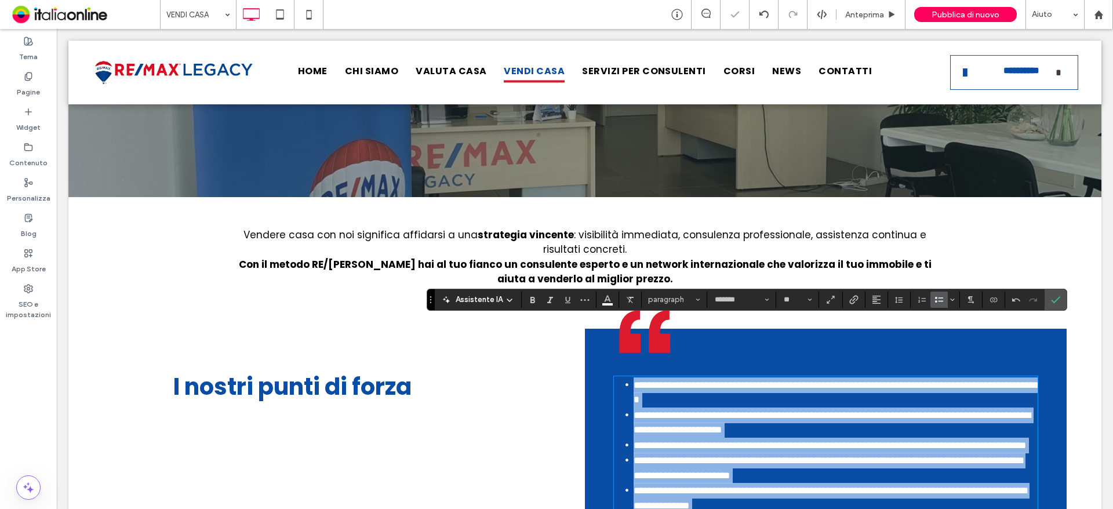
click at [969, 411] on span "**********" at bounding box center [832, 423] width 397 height 25
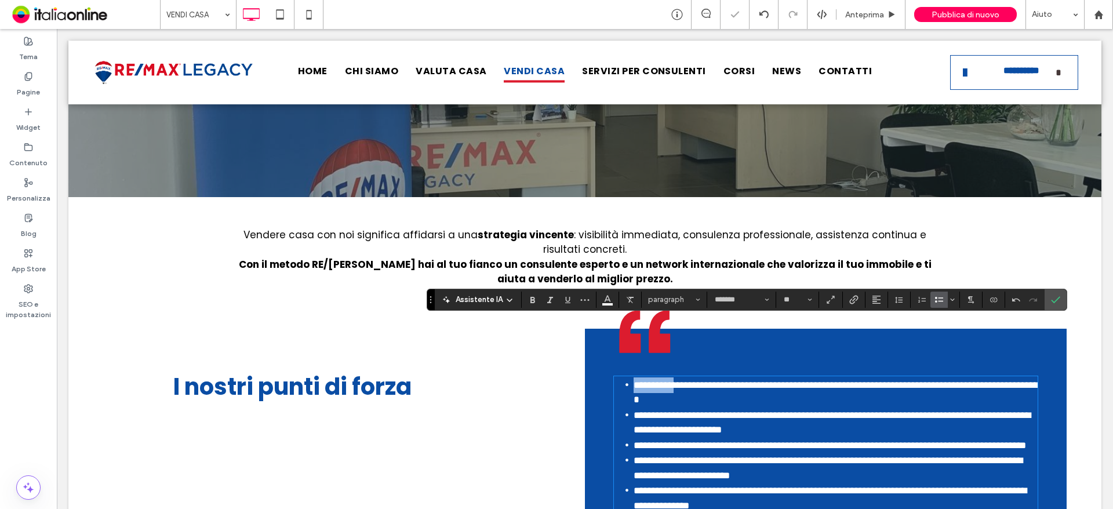
drag, startPoint x: 689, startPoint y: 329, endPoint x: 627, endPoint y: 326, distance: 62.1
click at [634, 378] on li "**********" at bounding box center [836, 393] width 404 height 30
drag, startPoint x: 630, startPoint y: 360, endPoint x: 768, endPoint y: 357, distance: 137.5
click at [768, 408] on li "**********" at bounding box center [836, 423] width 404 height 30
drag, startPoint x: 713, startPoint y: 389, endPoint x: 609, endPoint y: 389, distance: 103.8
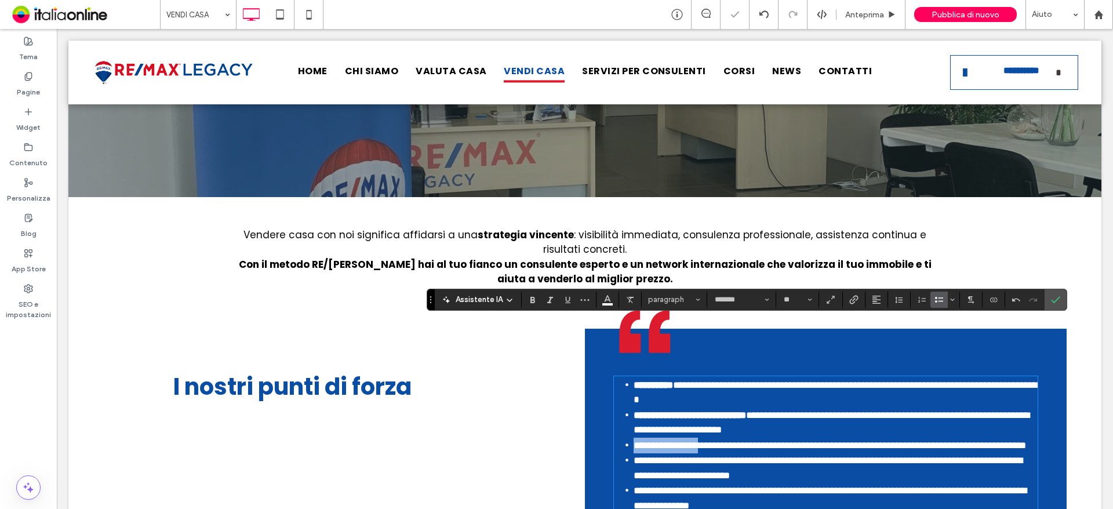
click at [614, 389] on ul "**********" at bounding box center [826, 446] width 424 height 136
drag, startPoint x: 759, startPoint y: 418, endPoint x: 553, endPoint y: 420, distance: 206.5
click at [553, 420] on div "**********" at bounding box center [585, 461] width 964 height 264
drag, startPoint x: 768, startPoint y: 446, endPoint x: 612, endPoint y: 444, distance: 156.6
click at [614, 445] on ul "**********" at bounding box center [826, 446] width 424 height 136
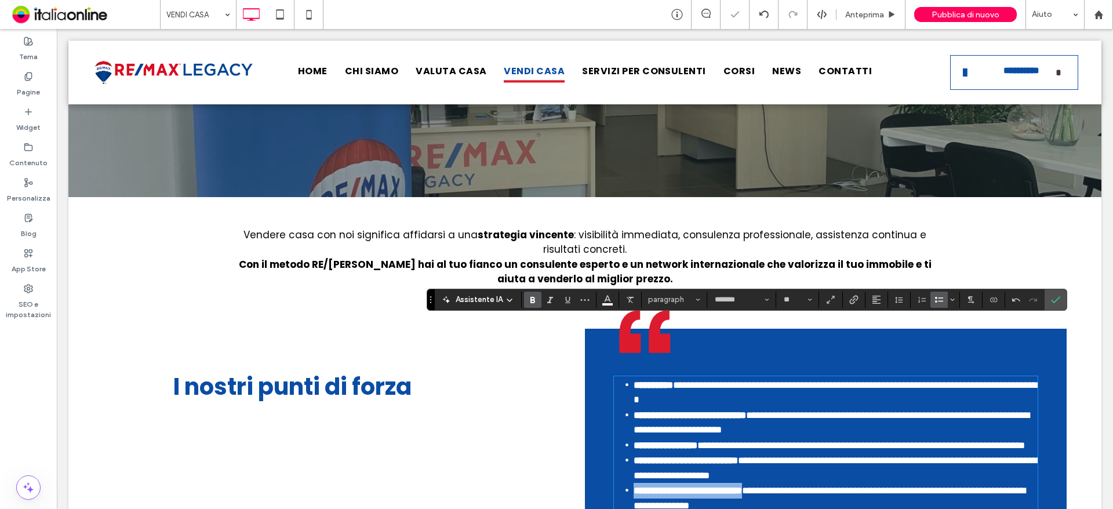
drag, startPoint x: 1119, startPoint y: 338, endPoint x: 1059, endPoint y: 311, distance: 65.4
click at [1059, 329] on div "**********" at bounding box center [584, 461] width 1033 height 264
click at [1056, 309] on span "Conferma" at bounding box center [1055, 300] width 9 height 20
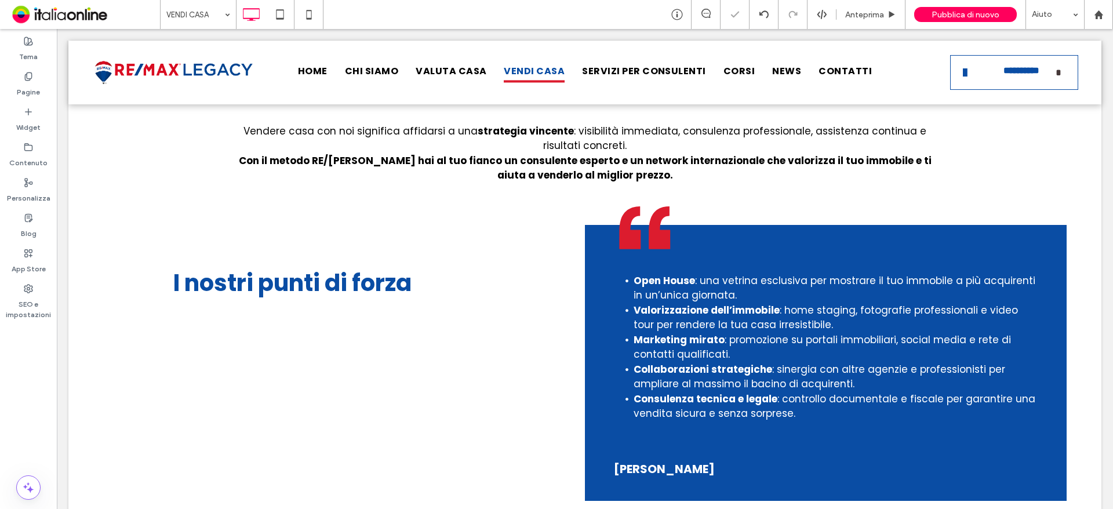
scroll to position [696, 0]
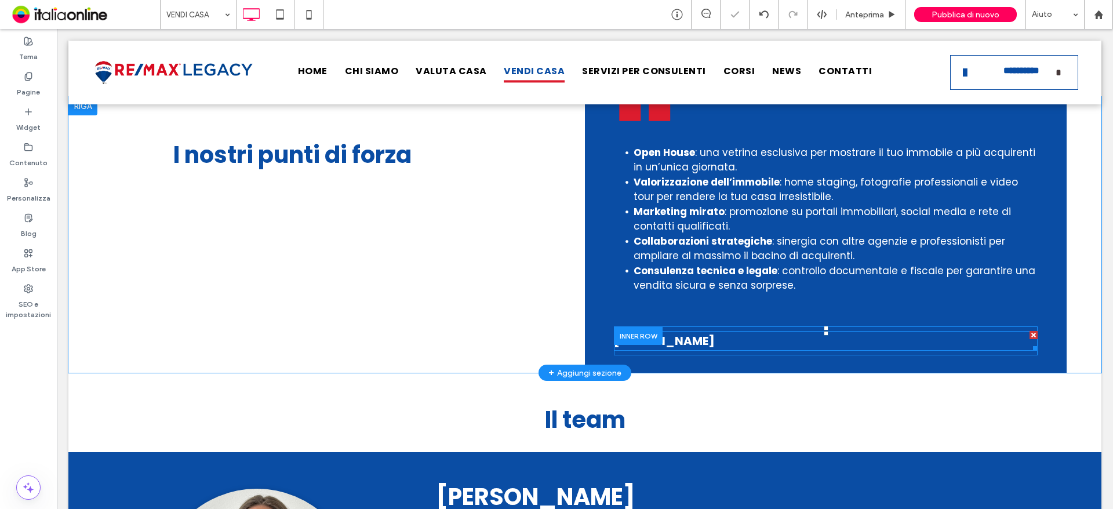
click at [1030, 331] on div at bounding box center [1034, 335] width 8 height 8
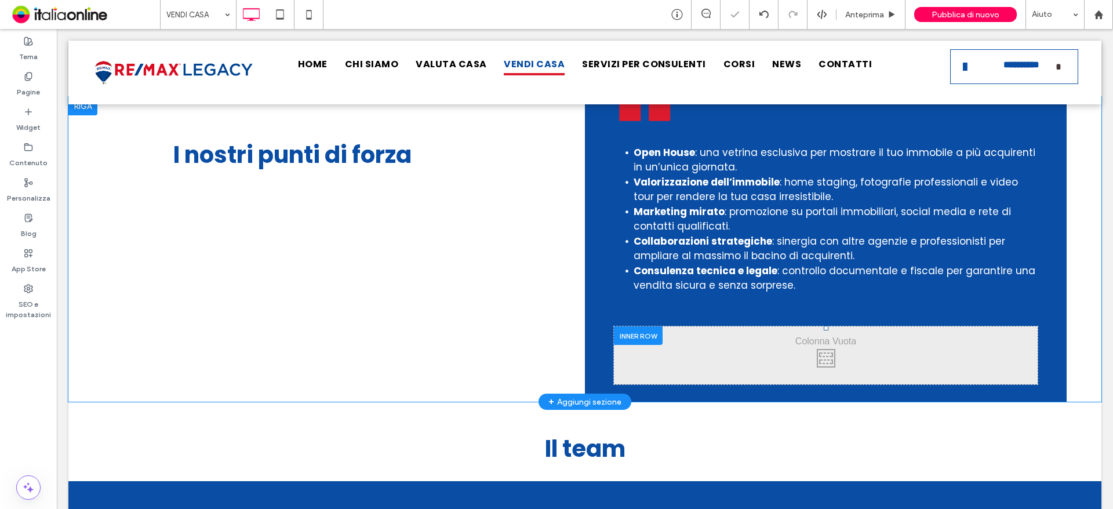
click at [650, 326] on div at bounding box center [638, 335] width 49 height 18
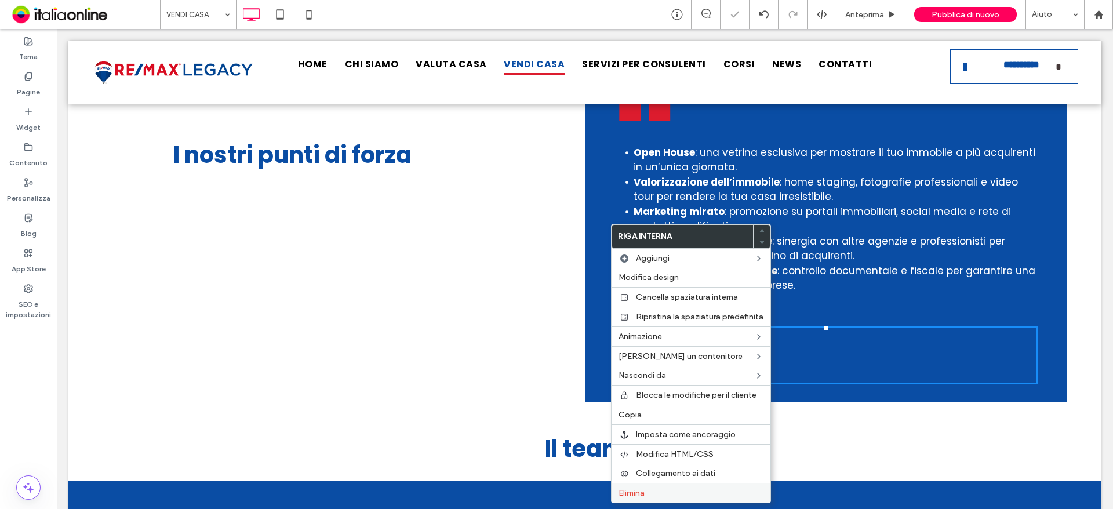
click at [661, 492] on label "Elimina" at bounding box center [691, 493] width 145 height 10
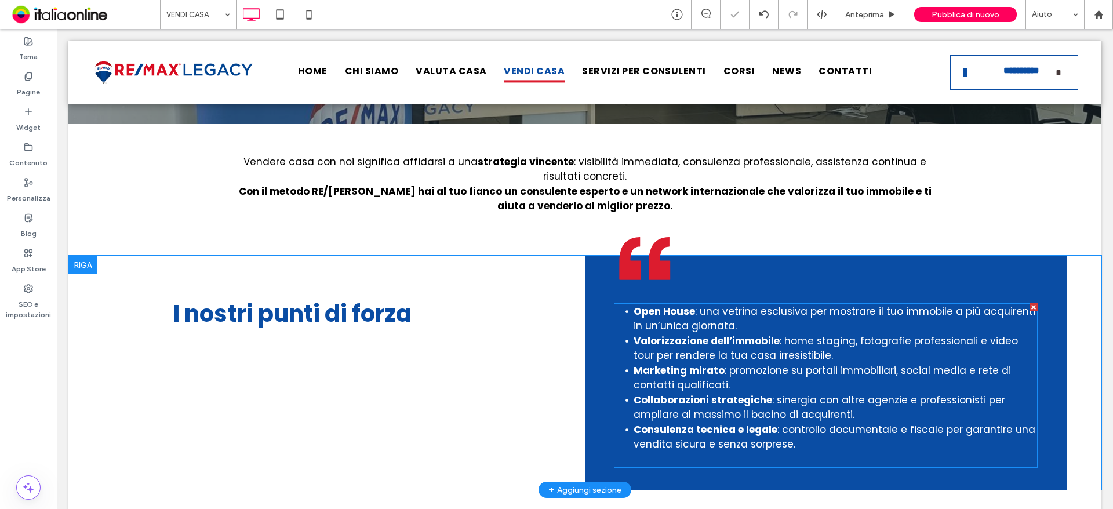
scroll to position [522, 0]
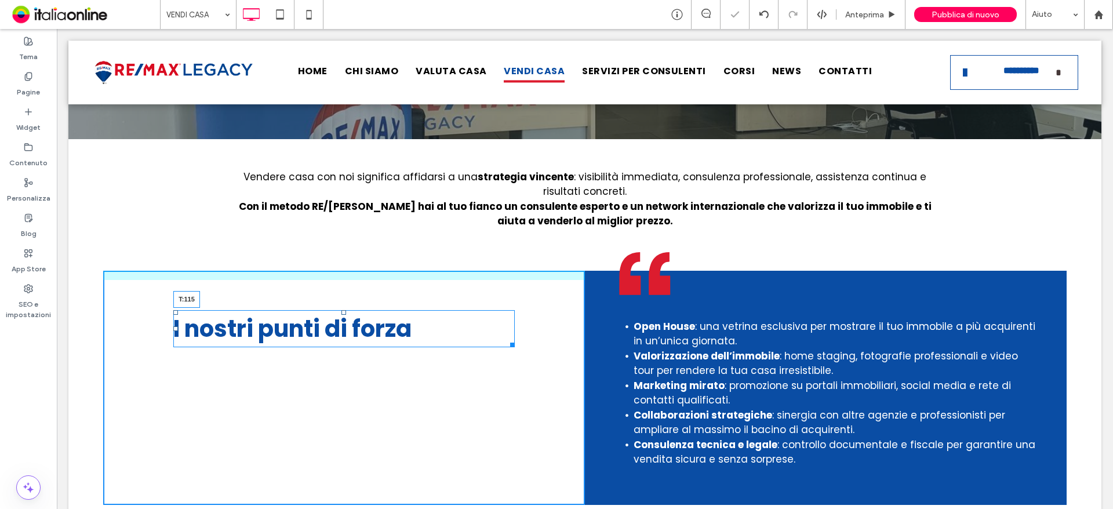
drag, startPoint x: 340, startPoint y: 254, endPoint x: 340, endPoint y: 291, distance: 36.5
click at [342, 310] on div at bounding box center [344, 312] width 5 height 5
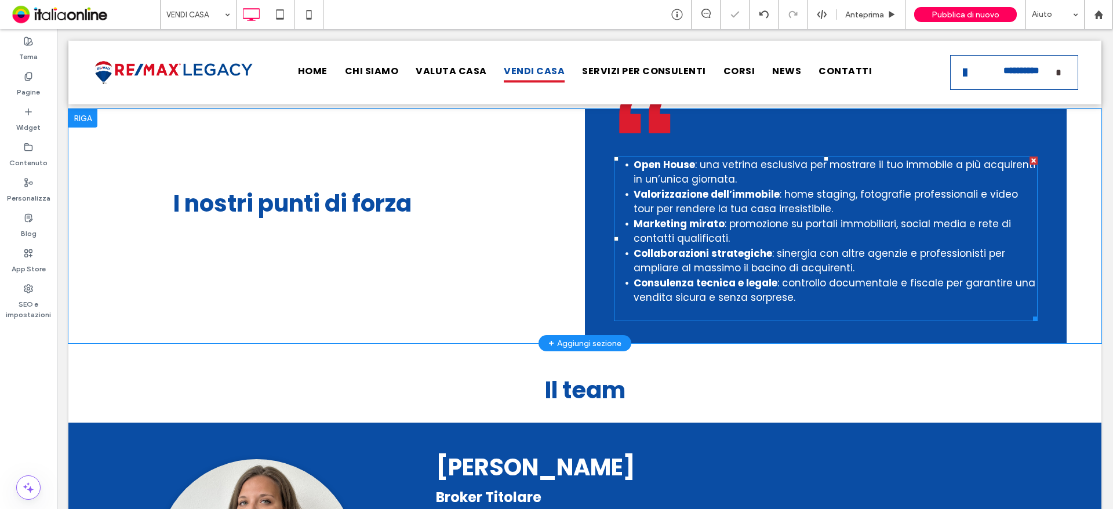
scroll to position [696, 0]
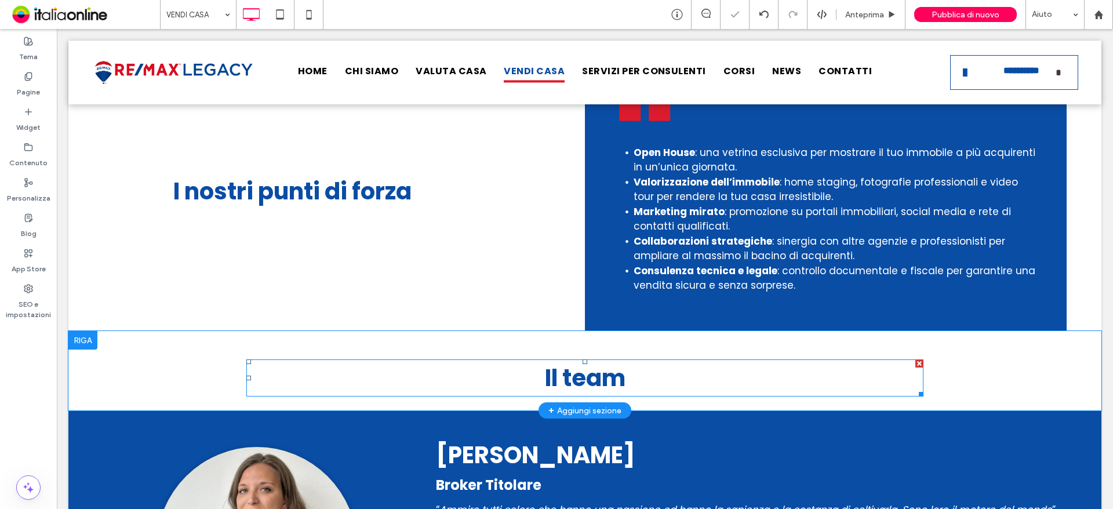
click at [618, 362] on span "Il team" at bounding box center [585, 378] width 81 height 32
type input "*******"
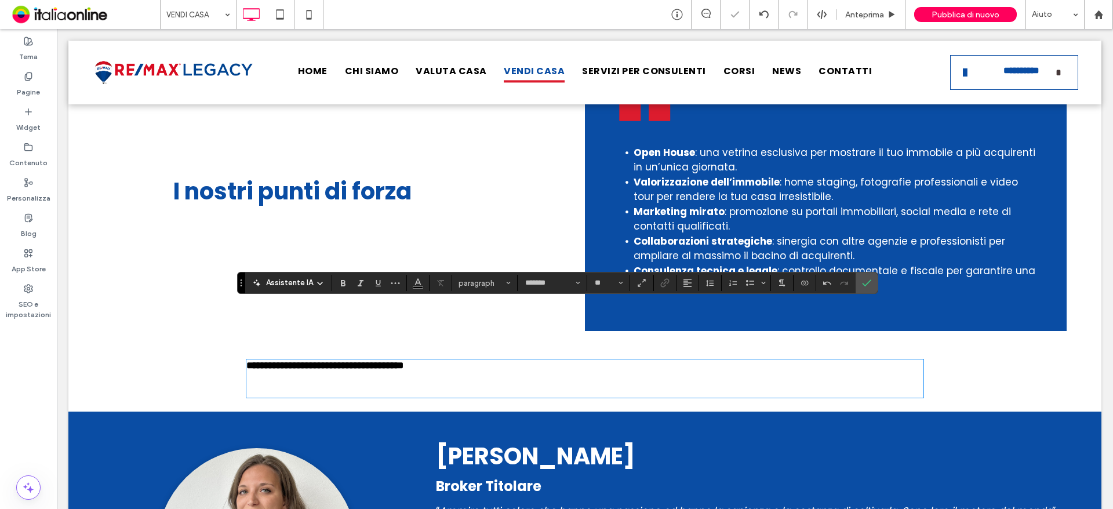
type input "**"
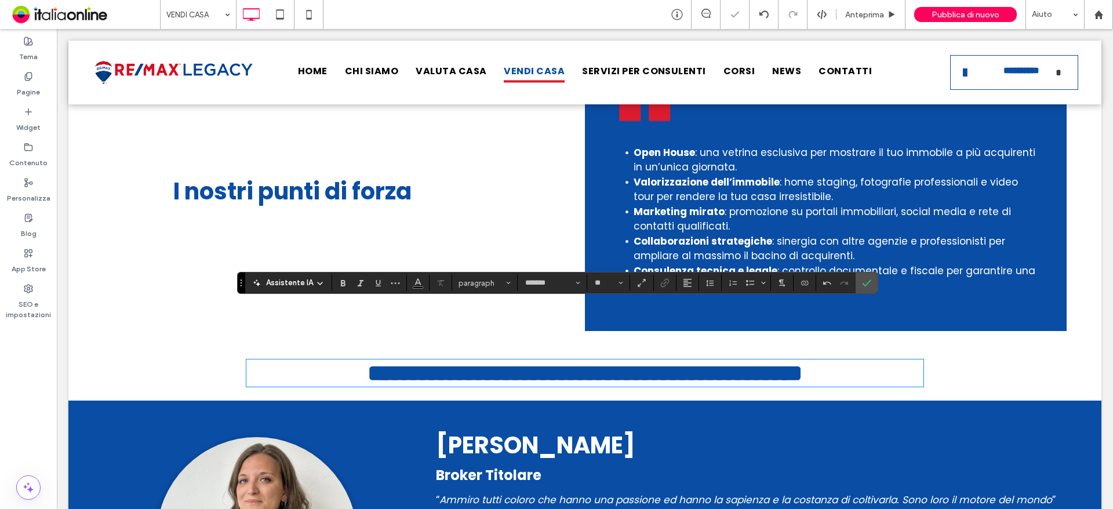
type input "**"
click at [441, 362] on strong "**********" at bounding box center [621, 373] width 361 height 23
drag, startPoint x: 371, startPoint y: 325, endPoint x: 271, endPoint y: 324, distance: 100.3
click at [271, 361] on h2 "**********" at bounding box center [584, 373] width 677 height 25
click at [859, 286] on label "Conferma" at bounding box center [866, 283] width 17 height 21
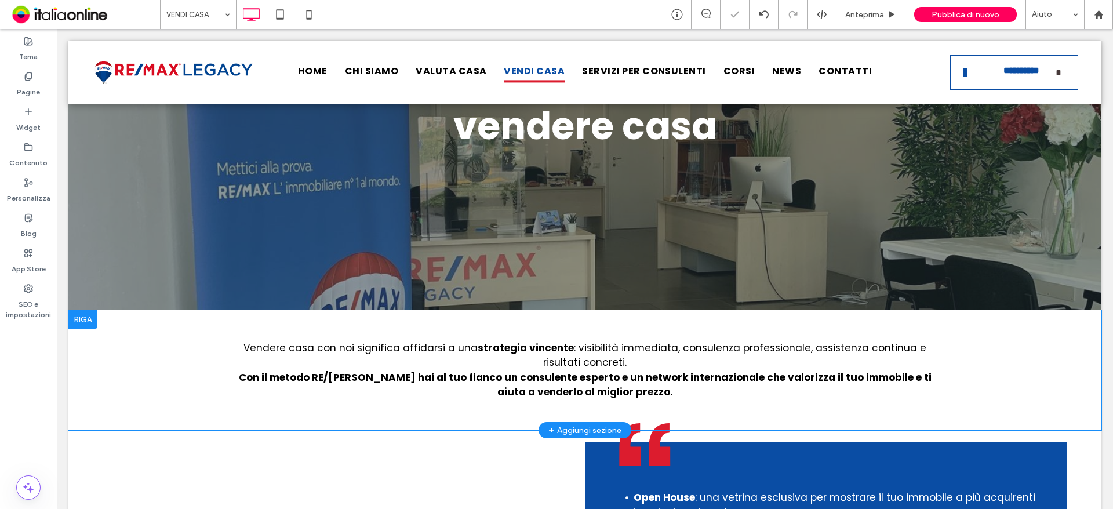
scroll to position [348, 0]
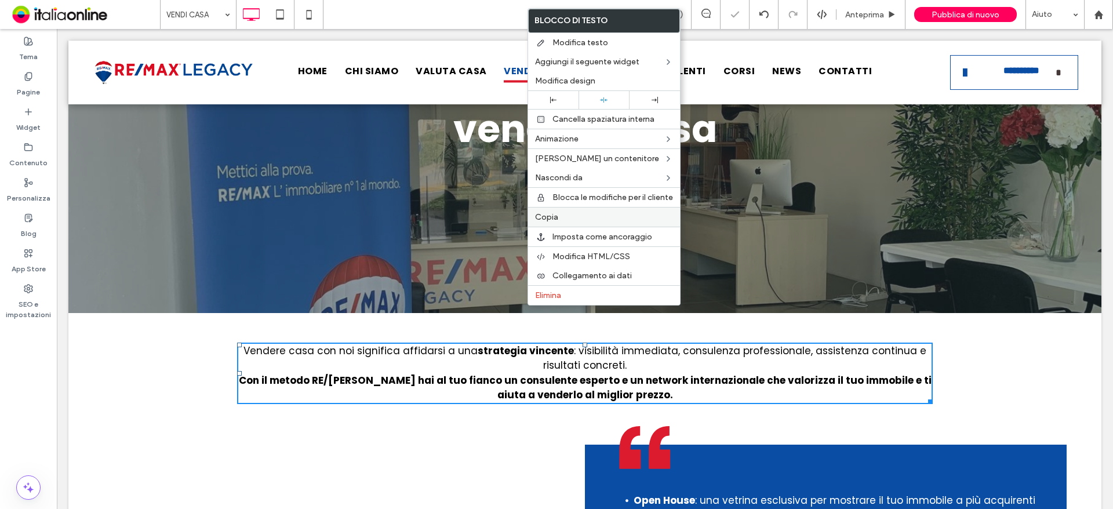
click at [565, 209] on div "Copia" at bounding box center [604, 217] width 152 height 20
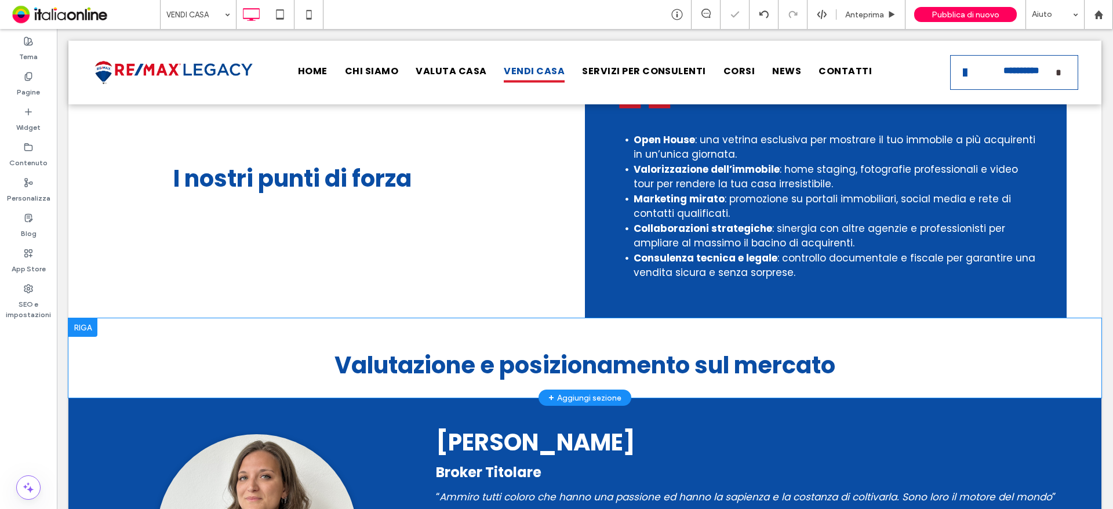
scroll to position [754, 0]
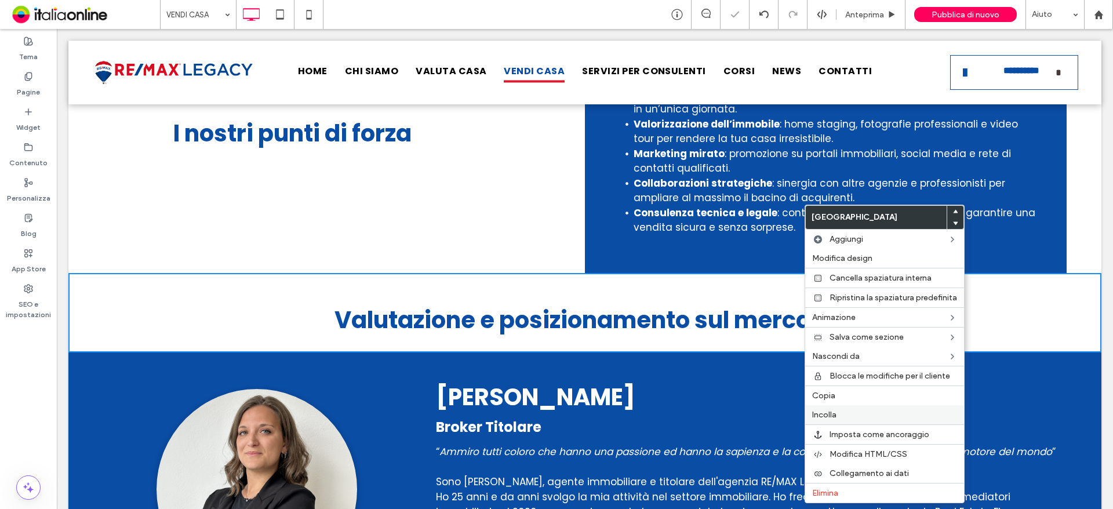
drag, startPoint x: 849, startPoint y: 417, endPoint x: 834, endPoint y: 420, distance: 15.5
click at [849, 416] on label "Incolla" at bounding box center [884, 415] width 145 height 10
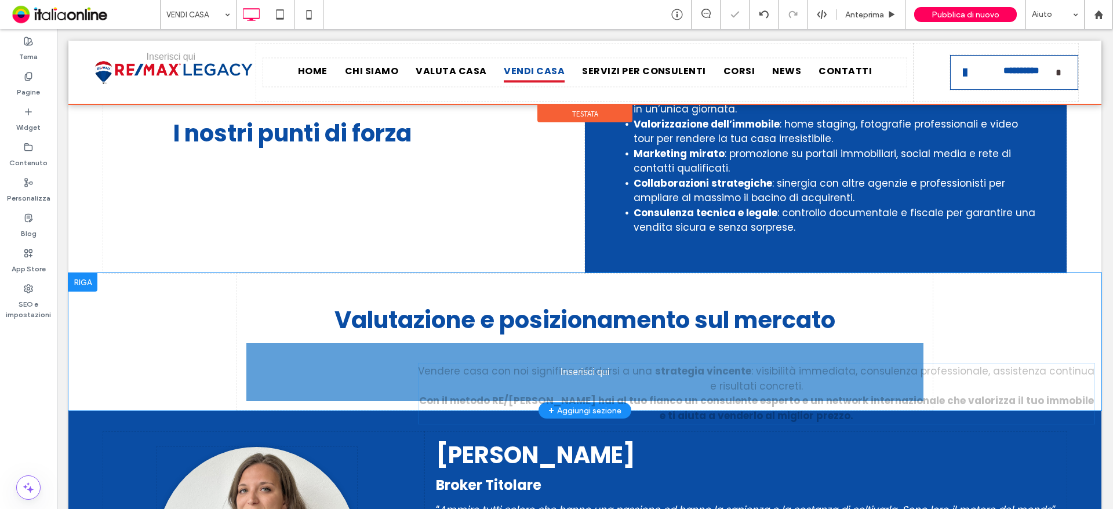
drag, startPoint x: 598, startPoint y: 254, endPoint x: 565, endPoint y: 317, distance: 70.8
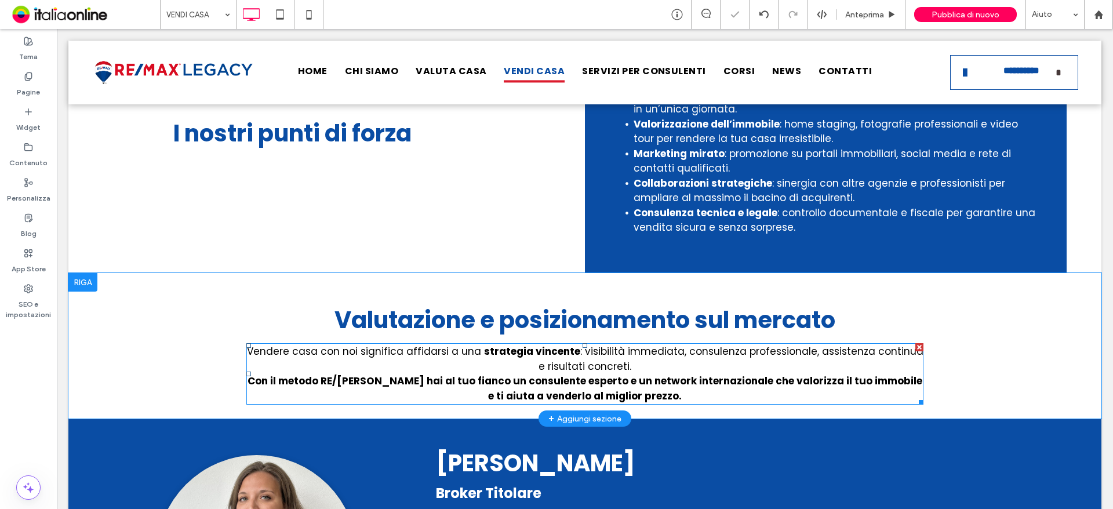
click at [723, 344] on p "Vendere casa con noi significa affidarsi a una strategia vincente : visibilità …" at bounding box center [584, 373] width 677 height 59
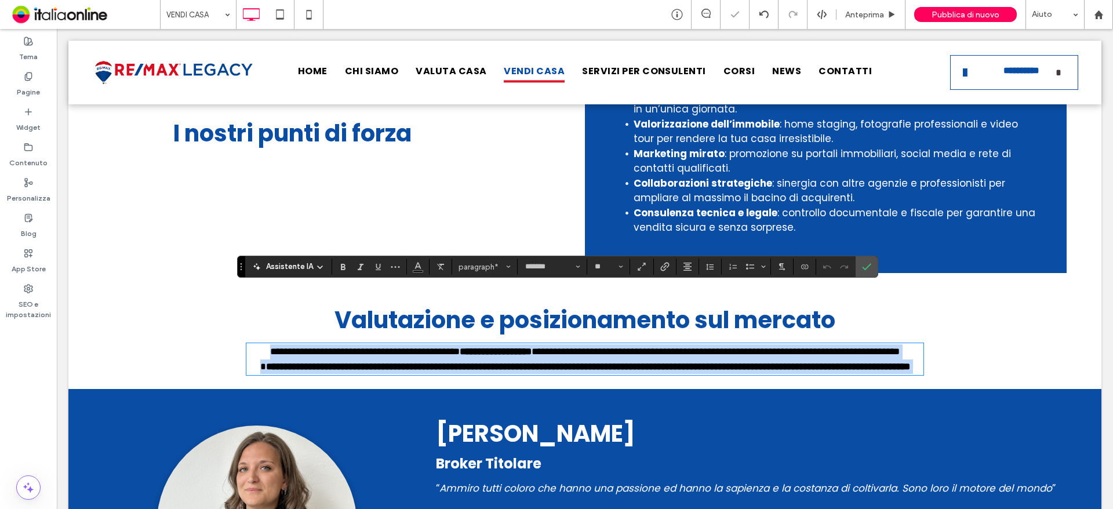
click at [725, 344] on p "**********" at bounding box center [584, 359] width 677 height 30
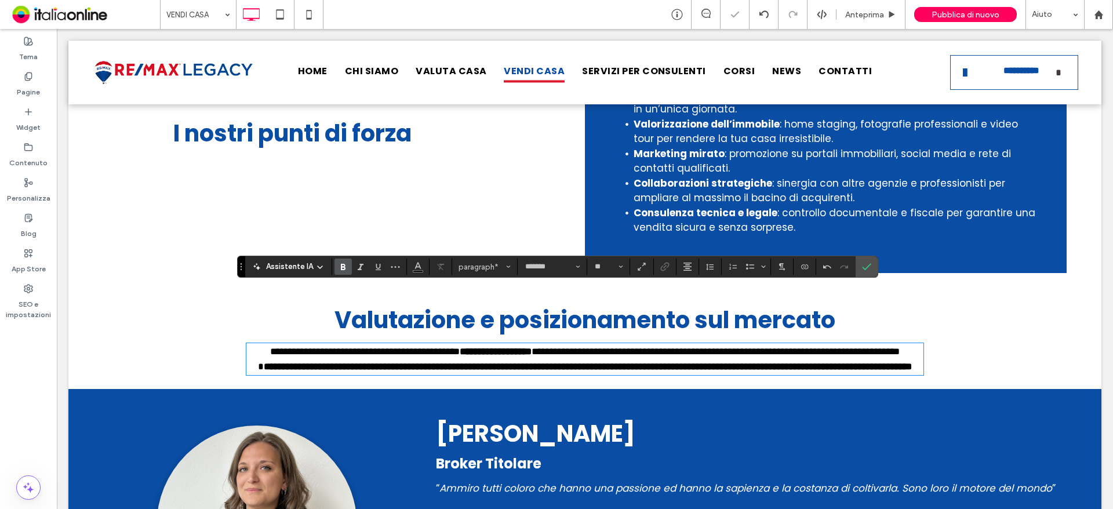
paste div
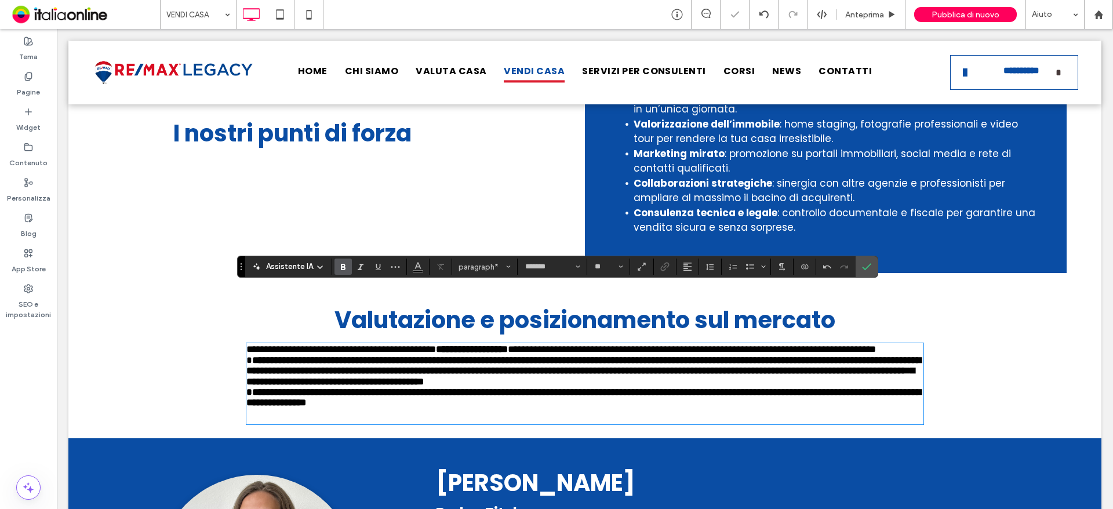
drag, startPoint x: 557, startPoint y: 358, endPoint x: 488, endPoint y: 353, distance: 68.6
click at [490, 354] on p "**********" at bounding box center [584, 376] width 677 height 64
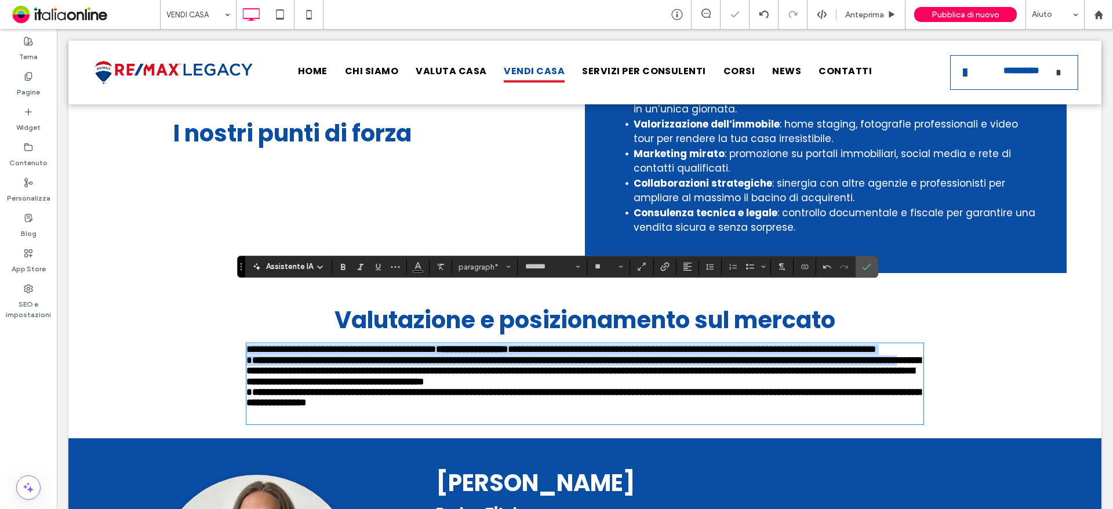
drag, startPoint x: 375, startPoint y: 322, endPoint x: 190, endPoint y: 280, distance: 189.3
click at [190, 280] on div "**********" at bounding box center [584, 355] width 1033 height 165
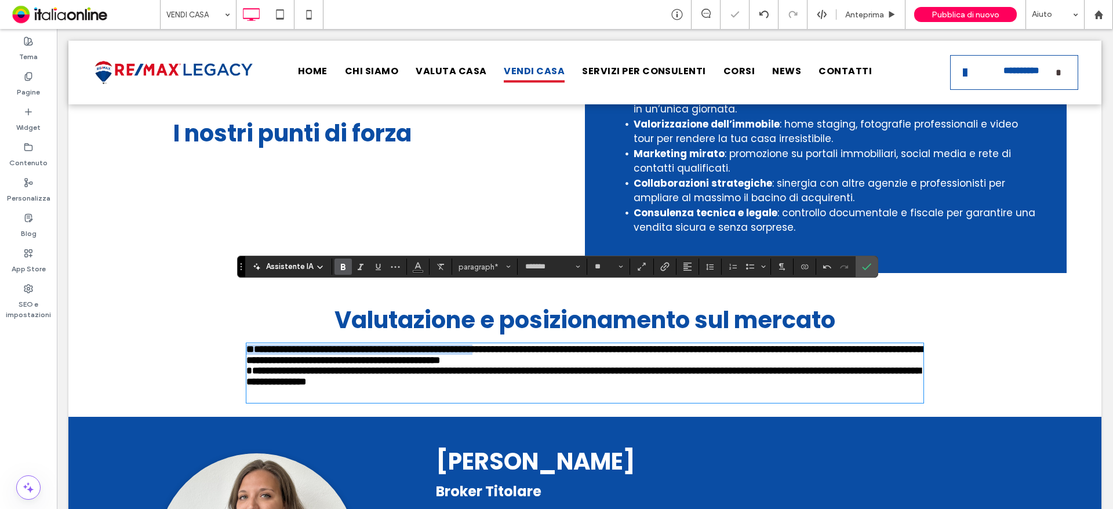
drag, startPoint x: 482, startPoint y: 295, endPoint x: 180, endPoint y: 295, distance: 301.6
click at [180, 295] on div "**********" at bounding box center [584, 345] width 1033 height 144
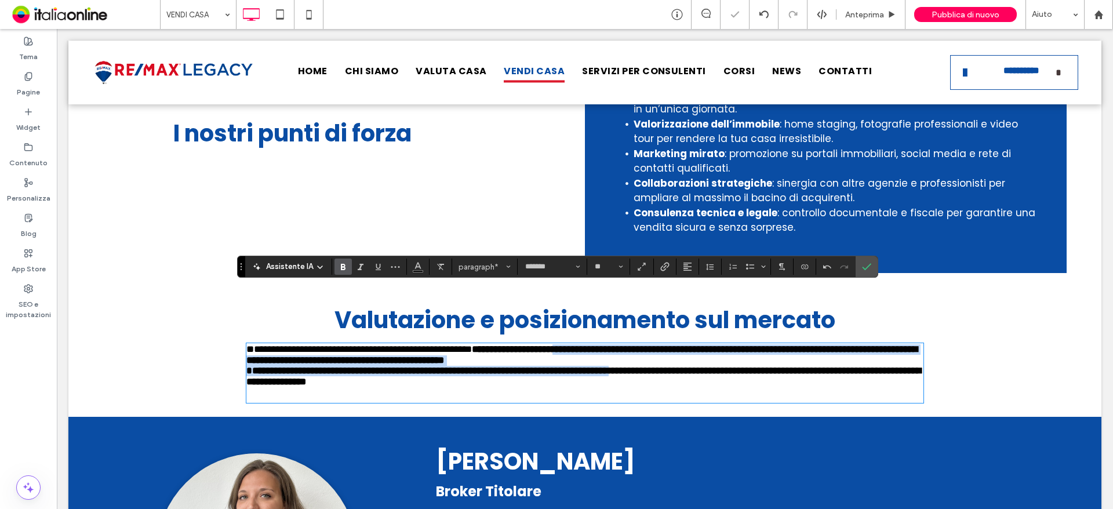
drag, startPoint x: 622, startPoint y: 292, endPoint x: 691, endPoint y: 308, distance: 71.3
click at [691, 344] on strong "**********" at bounding box center [583, 365] width 675 height 42
click at [685, 344] on p "**********" at bounding box center [584, 365] width 677 height 42
drag, startPoint x: 673, startPoint y: 305, endPoint x: 622, endPoint y: 298, distance: 50.9
click at [622, 344] on p "**********" at bounding box center [584, 365] width 677 height 42
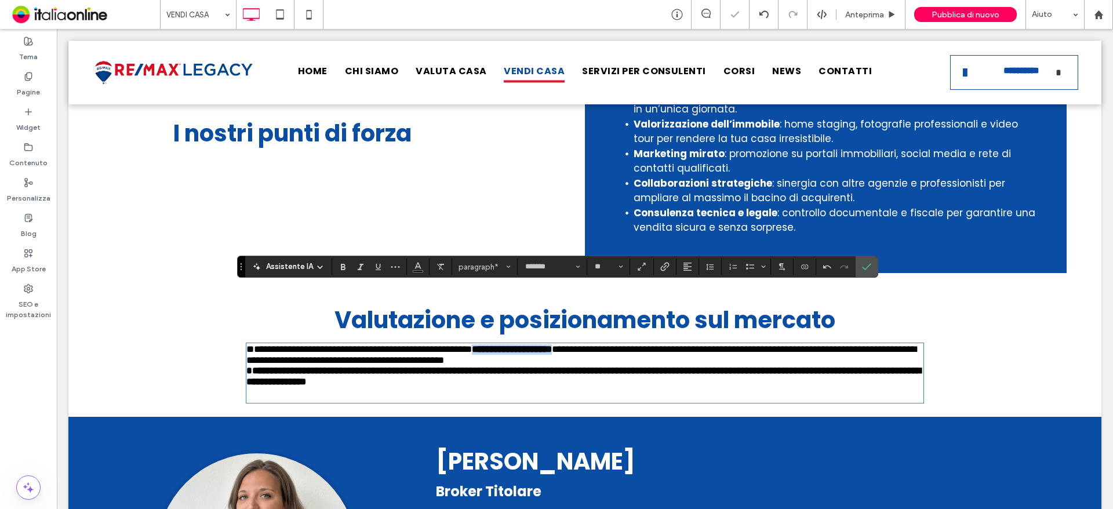
click at [690, 344] on span "**********" at bounding box center [581, 354] width 670 height 20
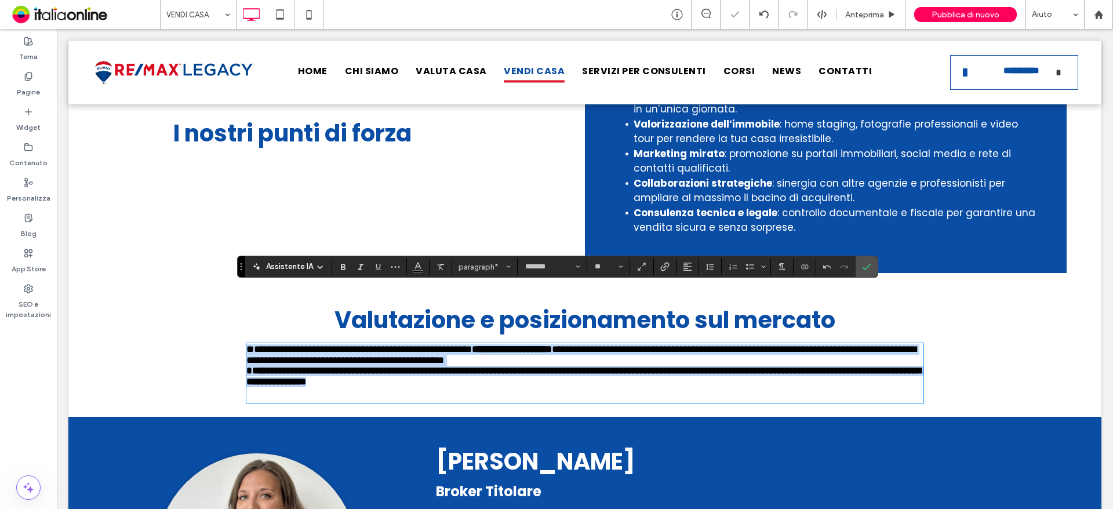
drag, startPoint x: 479, startPoint y: 331, endPoint x: 254, endPoint y: 285, distance: 229.6
click at [223, 288] on div "**********" at bounding box center [584, 345] width 1033 height 144
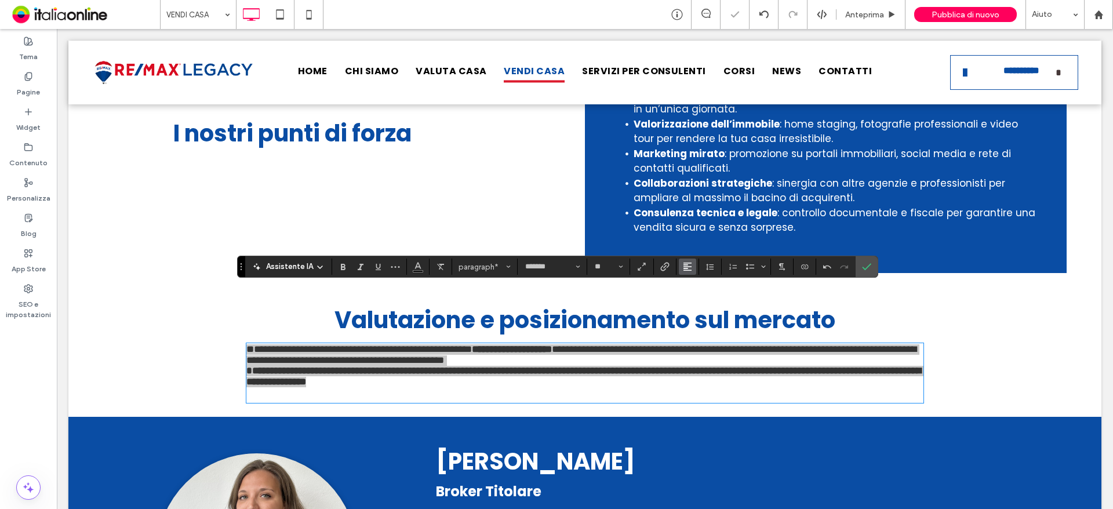
click at [685, 265] on use "Allineamento" at bounding box center [688, 267] width 8 height 8
click at [689, 300] on label "ui.textEditor.alignment.center" at bounding box center [699, 302] width 41 height 17
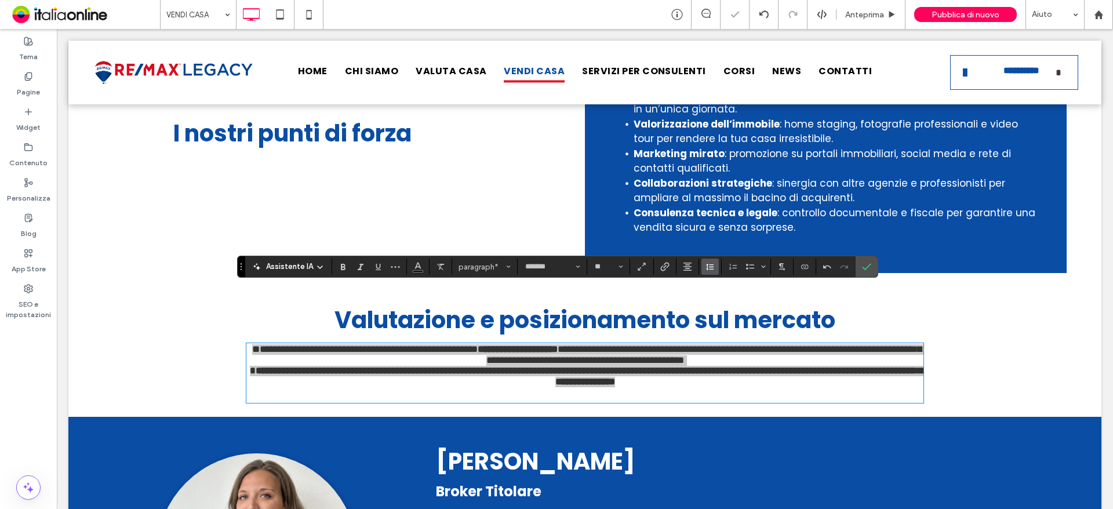
click at [714, 264] on button "Altezza riga" at bounding box center [710, 267] width 17 height 16
click at [721, 320] on div "1.5" at bounding box center [740, 318] width 52 height 9
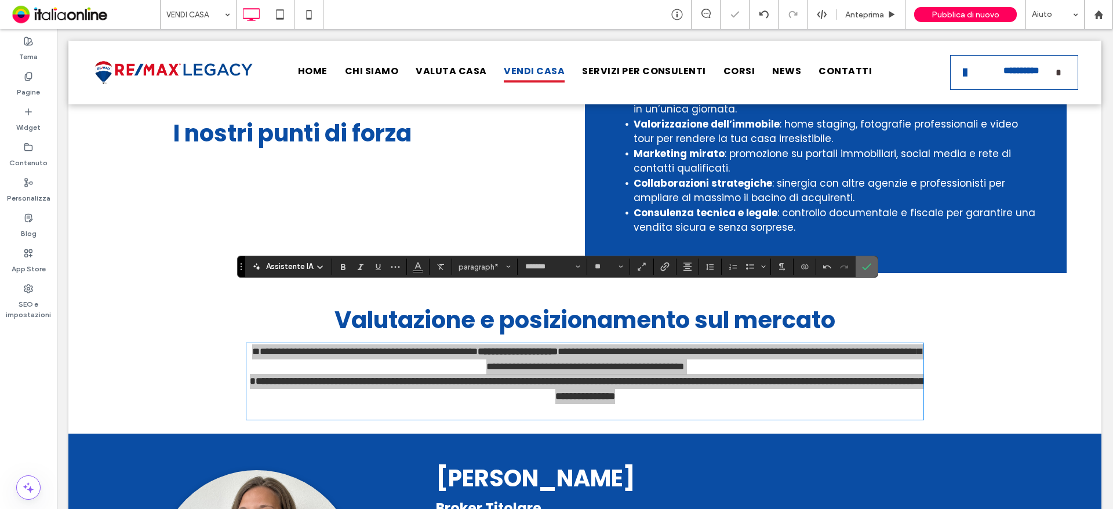
click at [868, 266] on use "Conferma" at bounding box center [866, 267] width 9 height 7
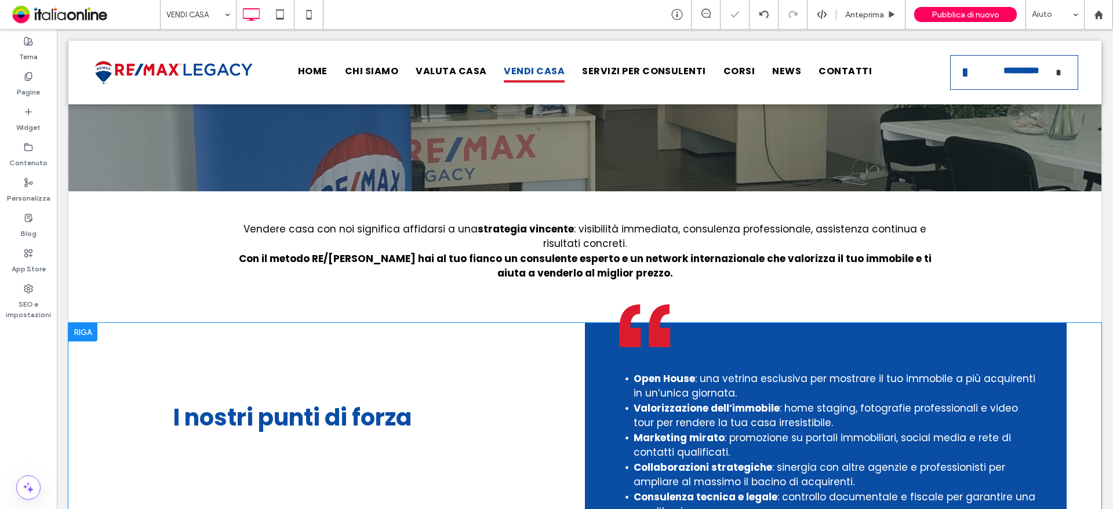
scroll to position [464, 0]
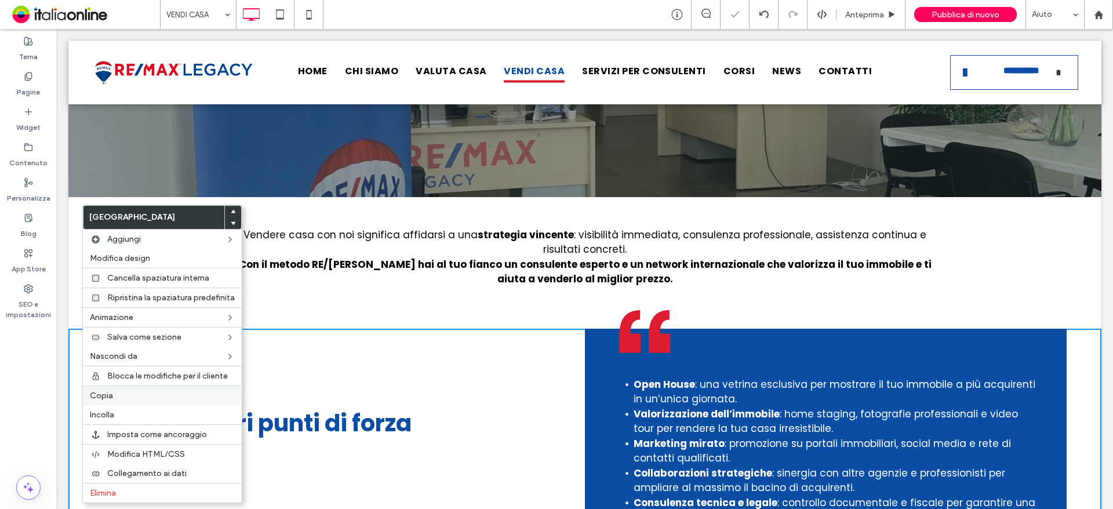
click at [127, 399] on label "Copia" at bounding box center [162, 396] width 145 height 10
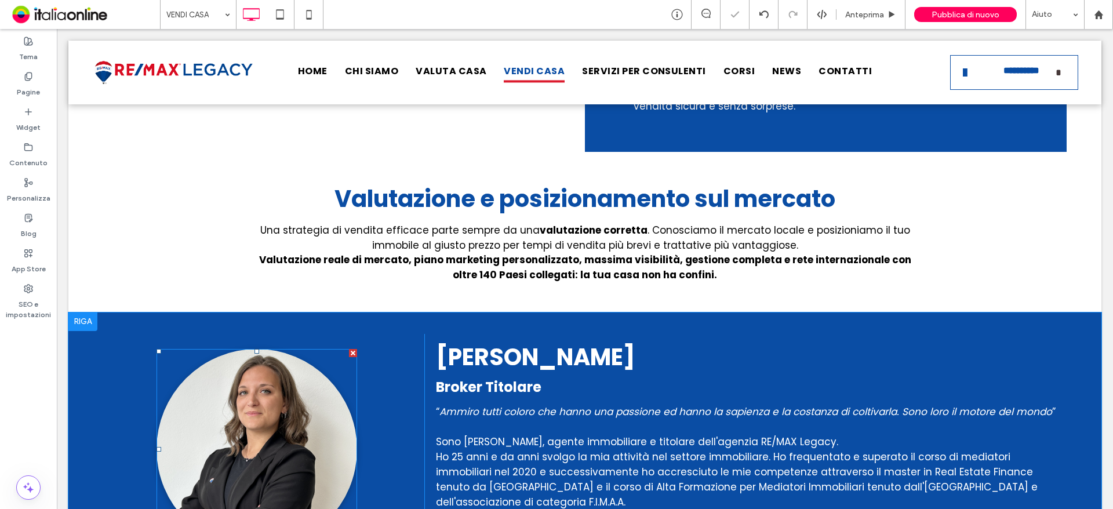
scroll to position [812, 0]
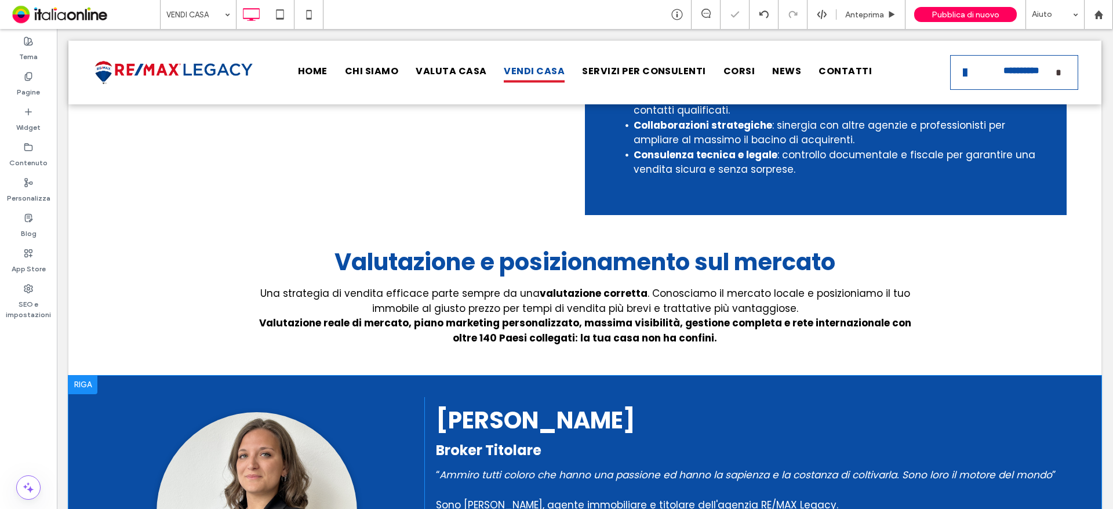
click at [79, 376] on div at bounding box center [82, 385] width 29 height 19
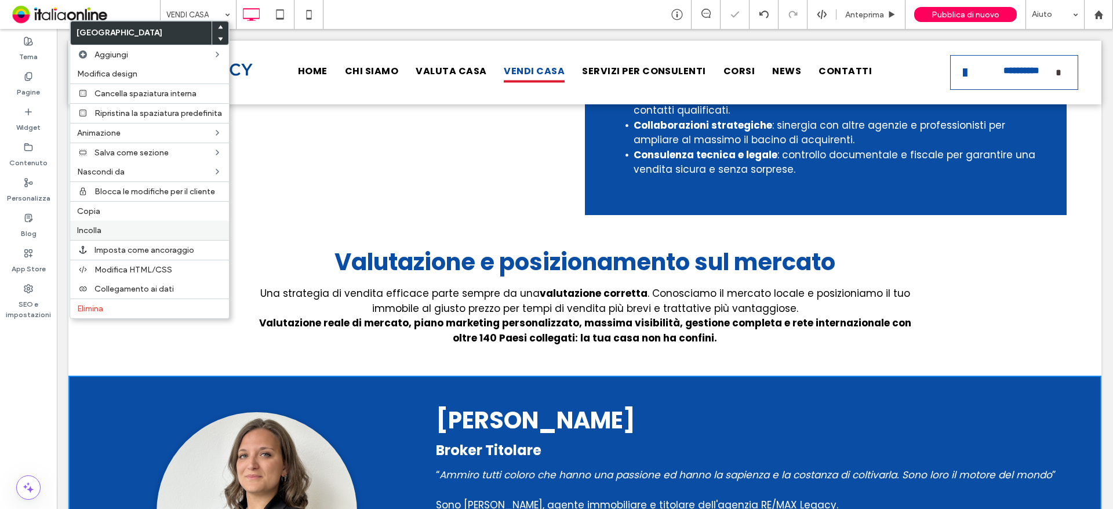
click at [106, 228] on label "Incolla" at bounding box center [149, 231] width 145 height 10
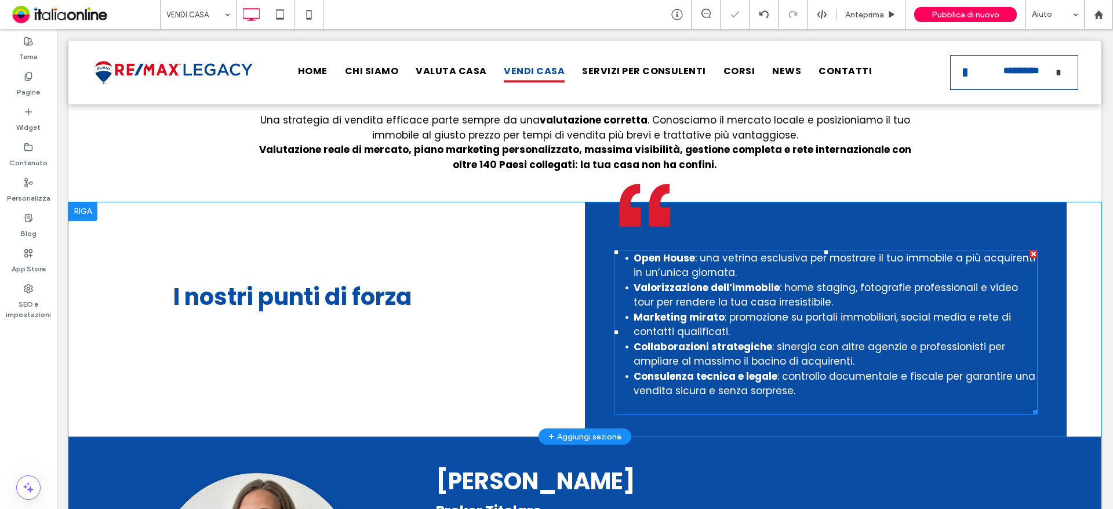
scroll to position [986, 0]
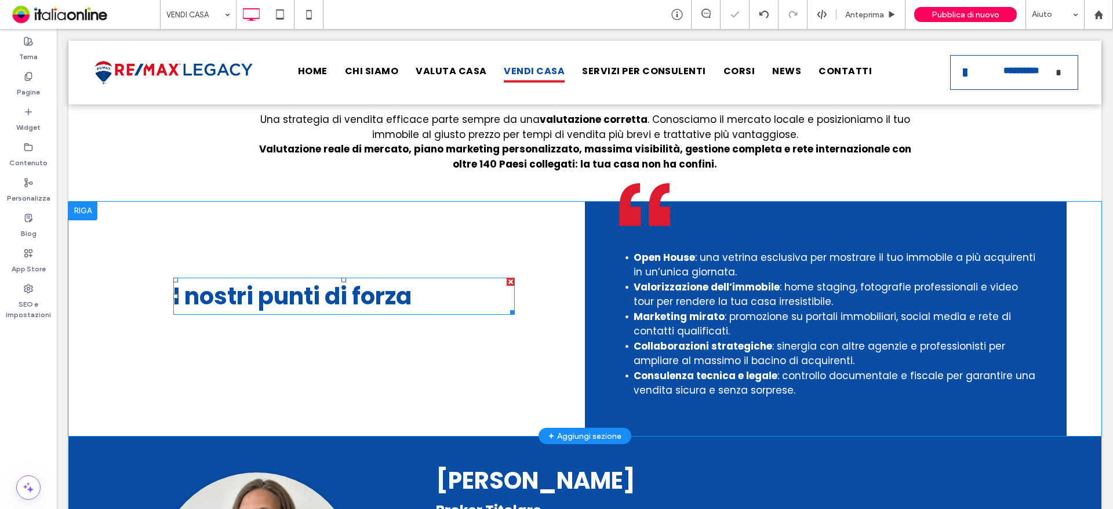
click at [332, 280] on span "I nostri punti di forza" at bounding box center [292, 296] width 238 height 32
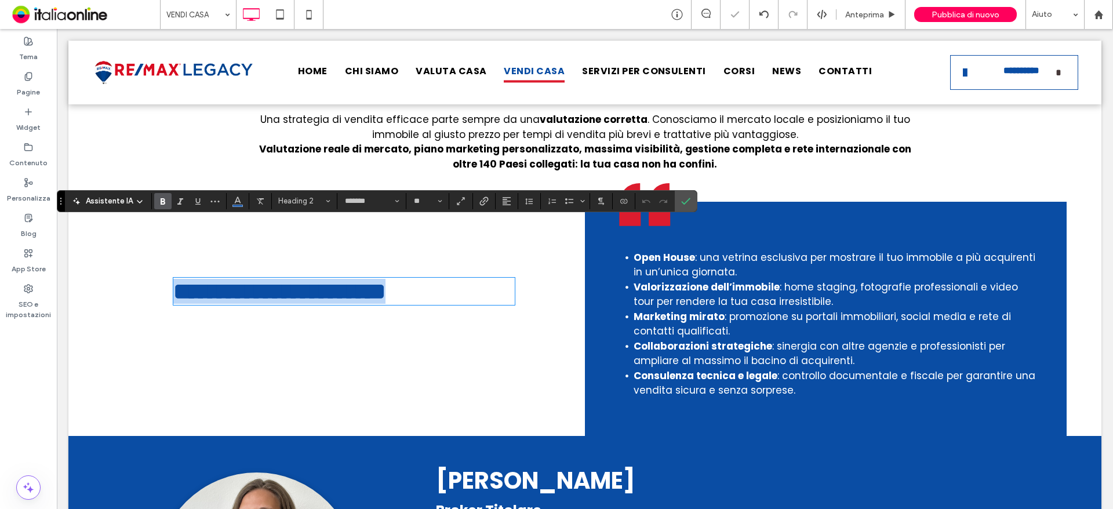
click at [450, 279] on h2 "**********" at bounding box center [343, 291] width 341 height 25
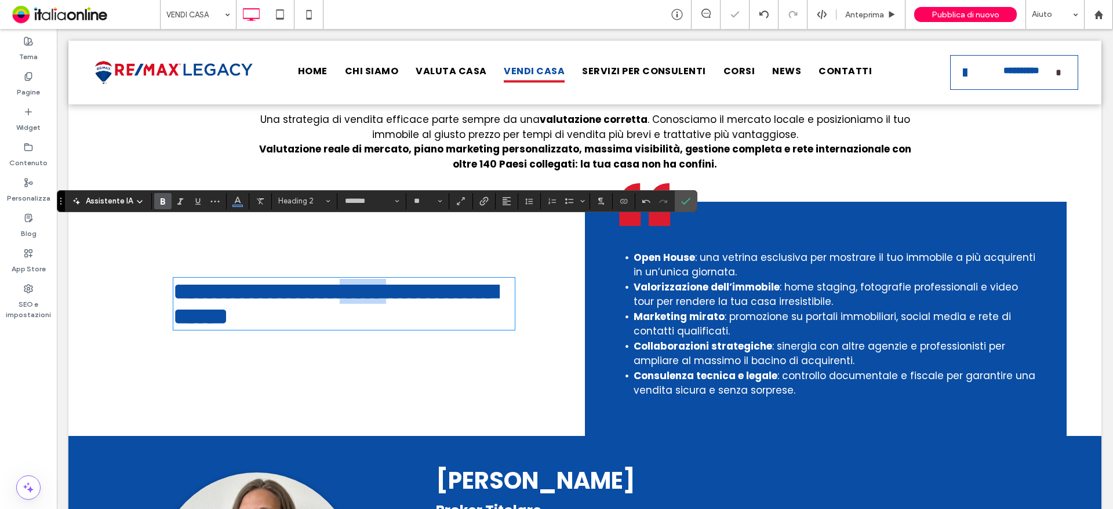
drag, startPoint x: 418, startPoint y: 244, endPoint x: 201, endPoint y: 242, distance: 217.5
click at [208, 280] on span "**********" at bounding box center [335, 304] width 324 height 48
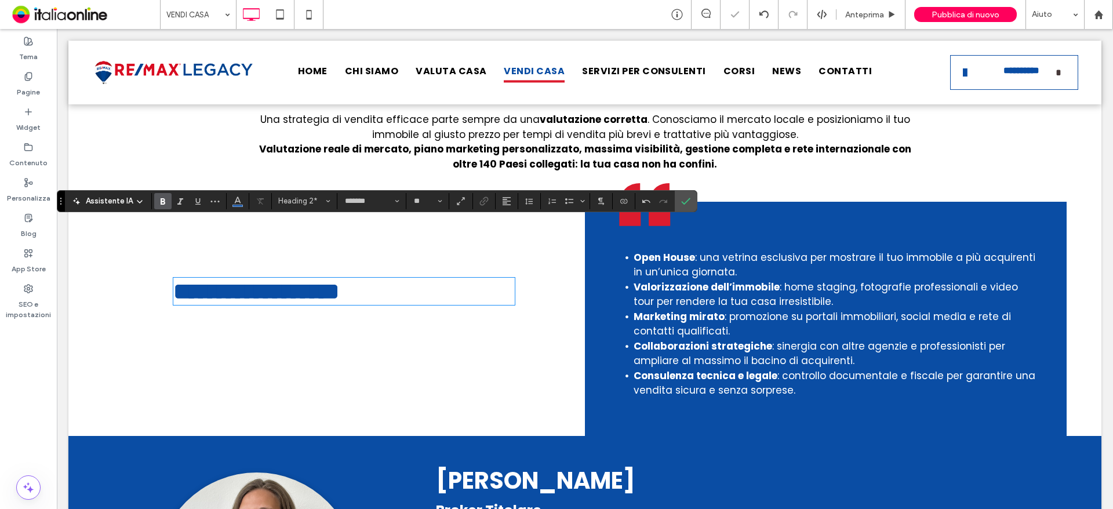
drag, startPoint x: 709, startPoint y: 253, endPoint x: 716, endPoint y: 259, distance: 8.6
click at [709, 310] on strong "Marketing mirato" at bounding box center [679, 317] width 91 height 14
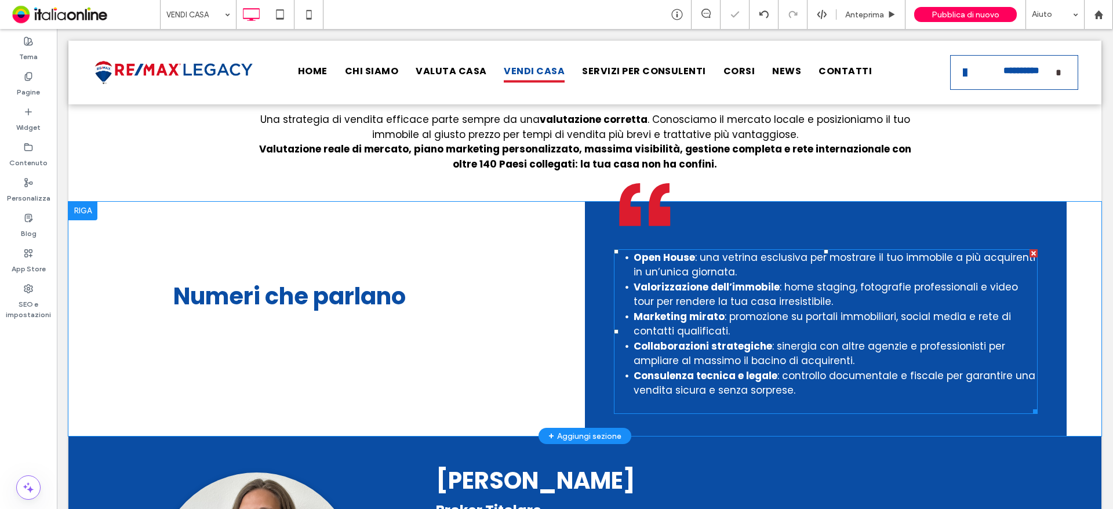
click at [878, 339] on li "Collaborazioni strategiche : sinergia con altre agenzie e professionisti per am…" at bounding box center [836, 354] width 404 height 30
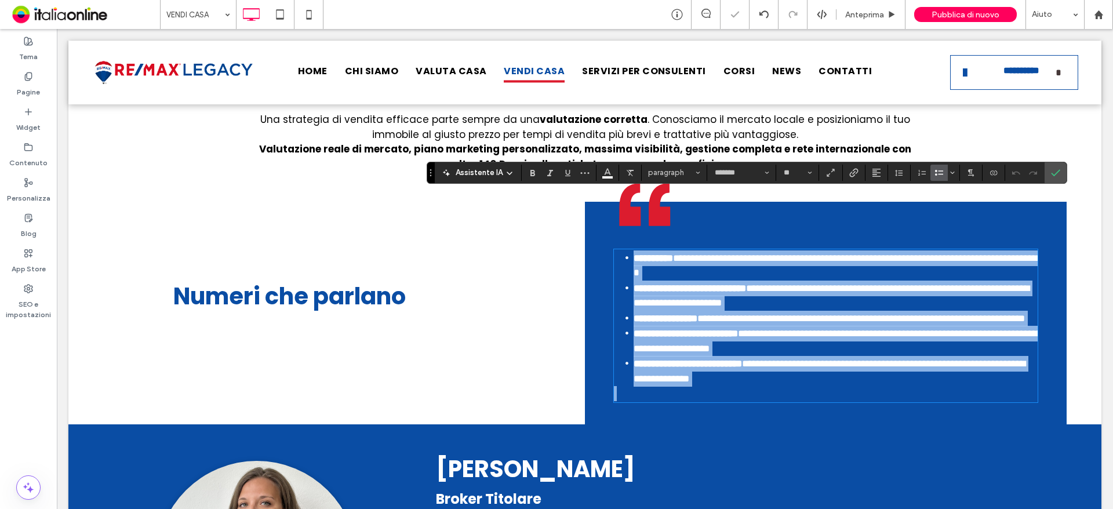
click at [671, 253] on strong "**********" at bounding box center [653, 258] width 39 height 10
drag, startPoint x: 801, startPoint y: 335, endPoint x: 615, endPoint y: 189, distance: 236.8
click at [615, 202] on div "**********" at bounding box center [826, 313] width 482 height 223
click at [822, 359] on span "**********" at bounding box center [830, 371] width 392 height 25
drag, startPoint x: 804, startPoint y: 334, endPoint x: 647, endPoint y: 199, distance: 207.3
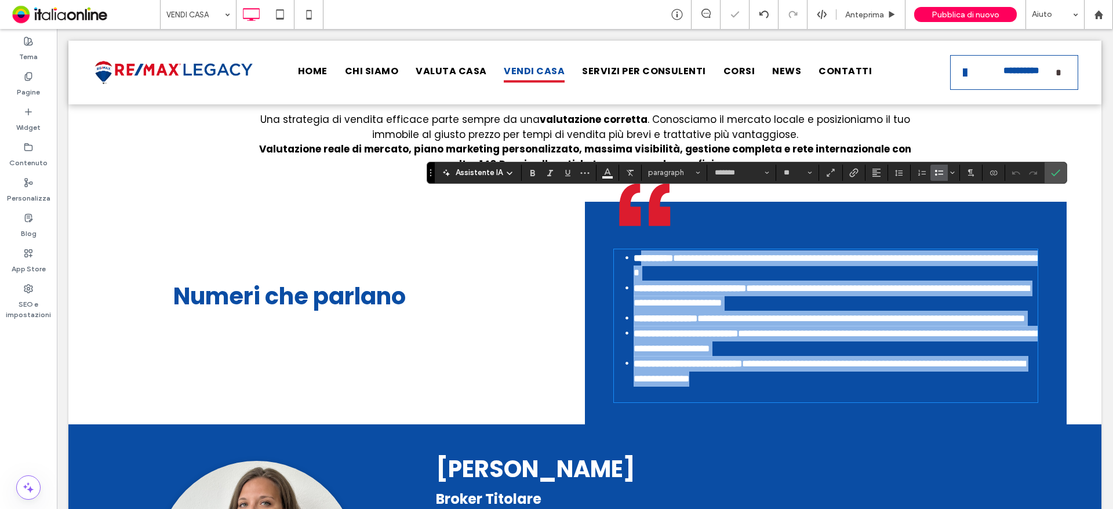
click at [647, 251] on ul "**********" at bounding box center [826, 319] width 424 height 136
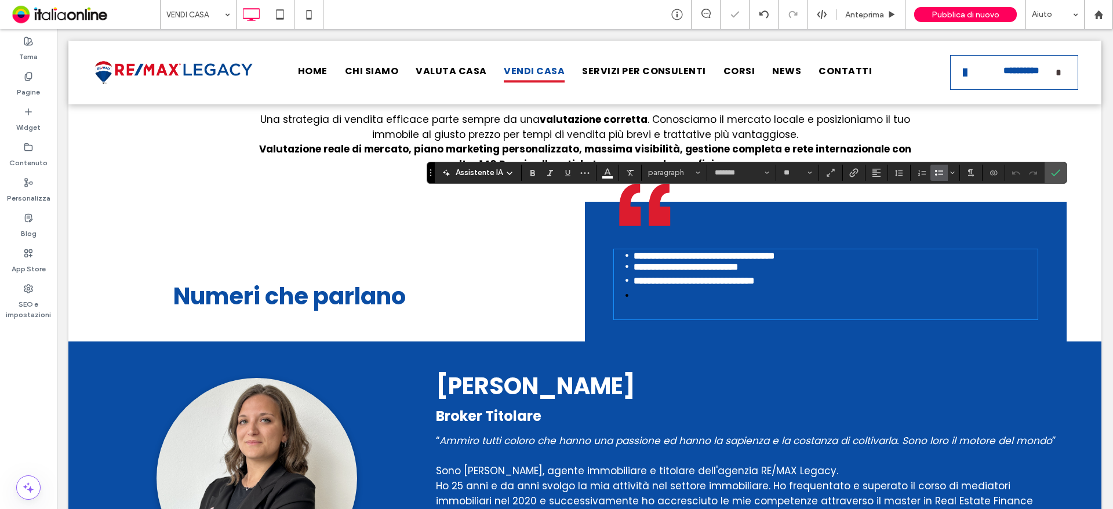
scroll to position [0, 0]
drag, startPoint x: 646, startPoint y: 200, endPoint x: 622, endPoint y: 198, distance: 23.8
click at [634, 251] on li "**********" at bounding box center [836, 256] width 404 height 11
click at [641, 288] on li at bounding box center [836, 296] width 404 height 16
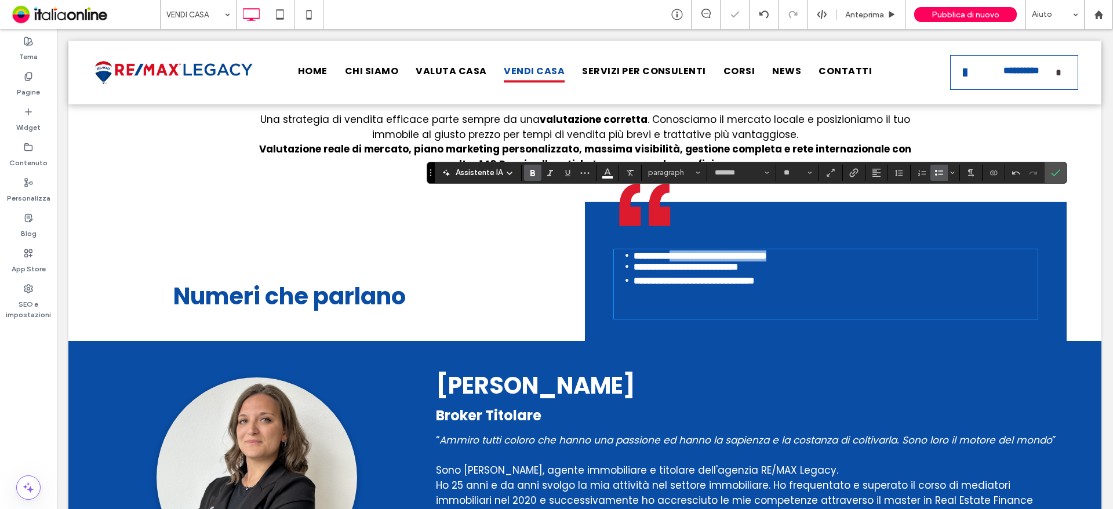
drag, startPoint x: 804, startPoint y: 202, endPoint x: 674, endPoint y: 199, distance: 129.3
click at [674, 251] on li "**********" at bounding box center [836, 256] width 404 height 11
click at [784, 288] on p at bounding box center [826, 295] width 424 height 15
drag, startPoint x: 775, startPoint y: 245, endPoint x: 626, endPoint y: 196, distance: 156.8
click at [626, 251] on div "**********" at bounding box center [826, 284] width 424 height 67
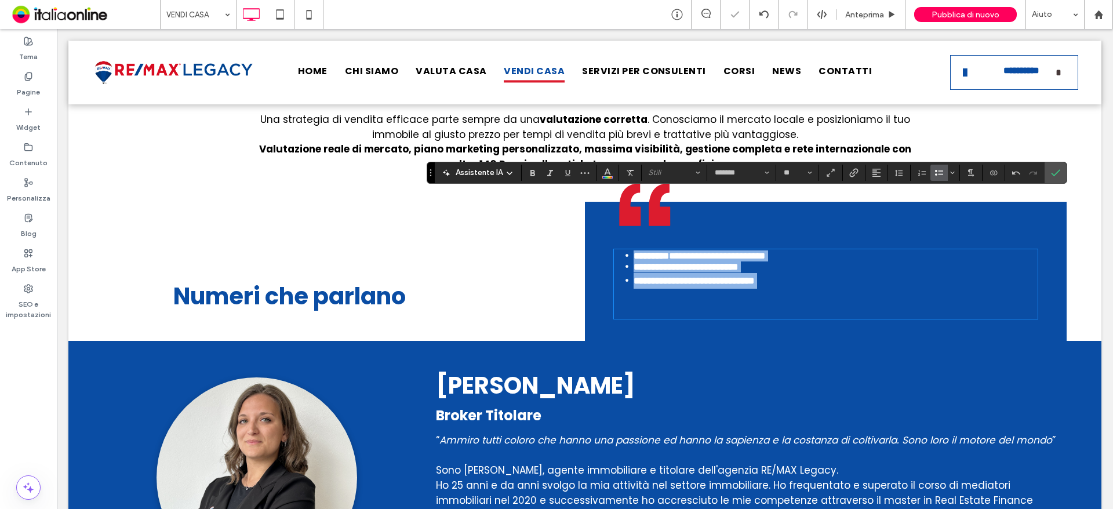
click at [828, 288] on p "﻿" at bounding box center [826, 295] width 424 height 15
drag, startPoint x: 752, startPoint y: 224, endPoint x: 625, endPoint y: 187, distance: 131.9
click at [625, 202] on div "**********" at bounding box center [826, 271] width 482 height 139
click at [901, 172] on icon "Altezza riga" at bounding box center [899, 172] width 9 height 9
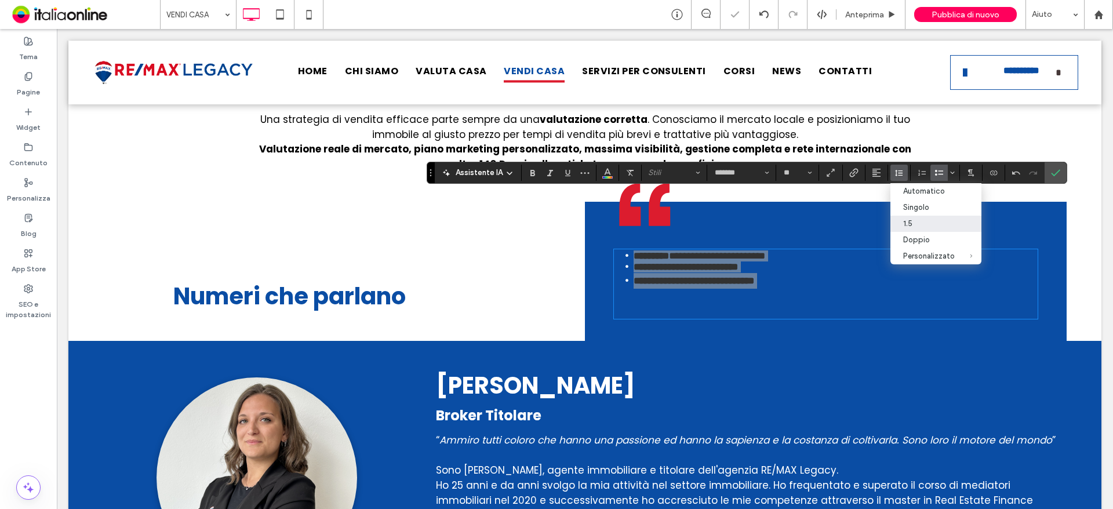
click at [916, 230] on label "1.5" at bounding box center [936, 224] width 91 height 16
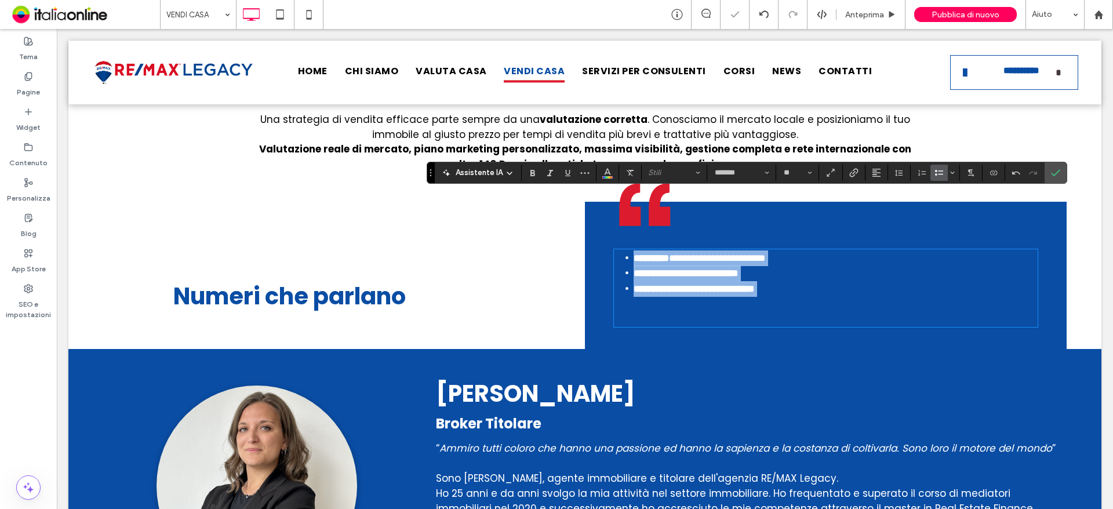
click at [783, 296] on p "﻿" at bounding box center [826, 303] width 424 height 15
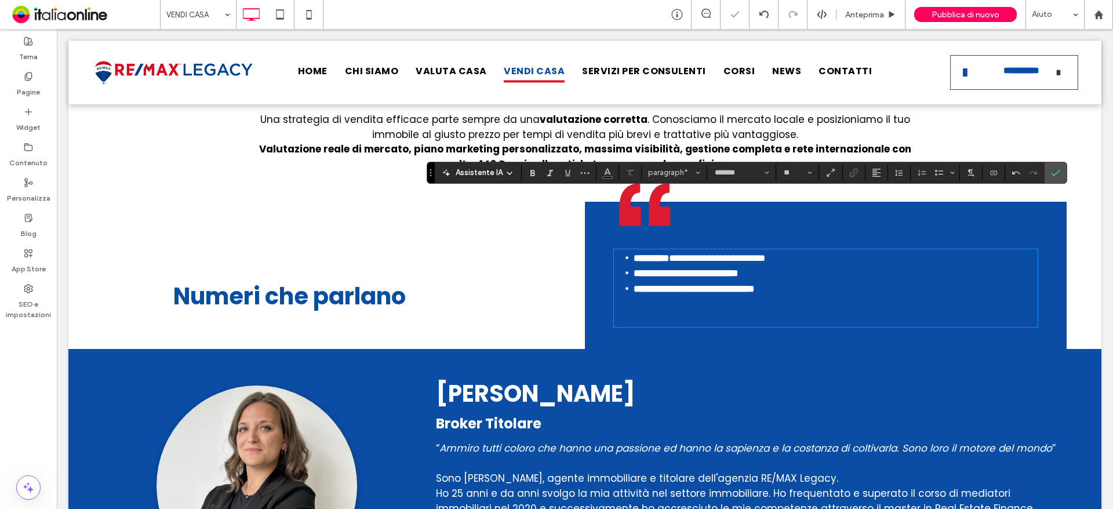
click at [692, 296] on p "﻿" at bounding box center [826, 303] width 424 height 15
click at [796, 281] on li "**********" at bounding box center [836, 289] width 404 height 16
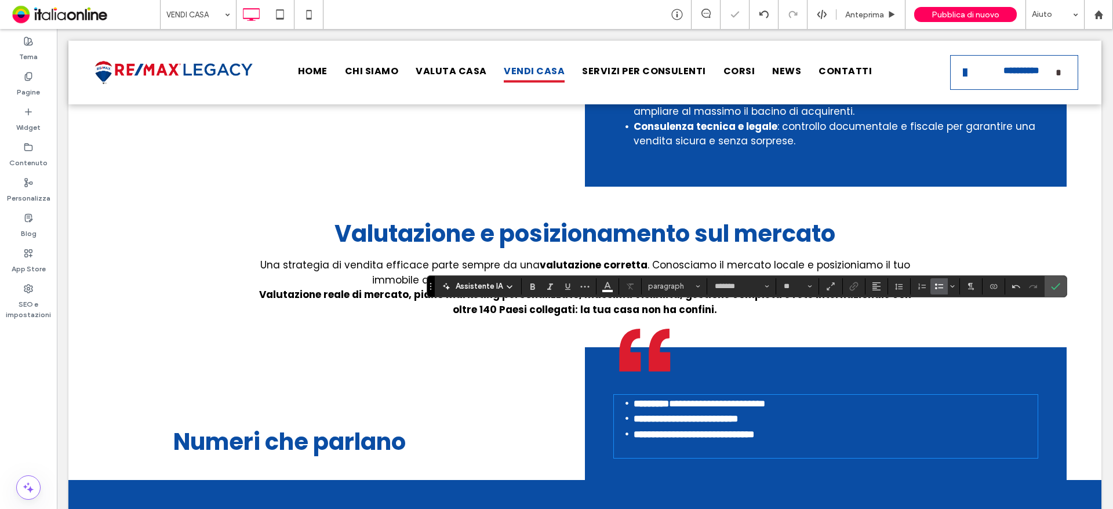
scroll to position [754, 0]
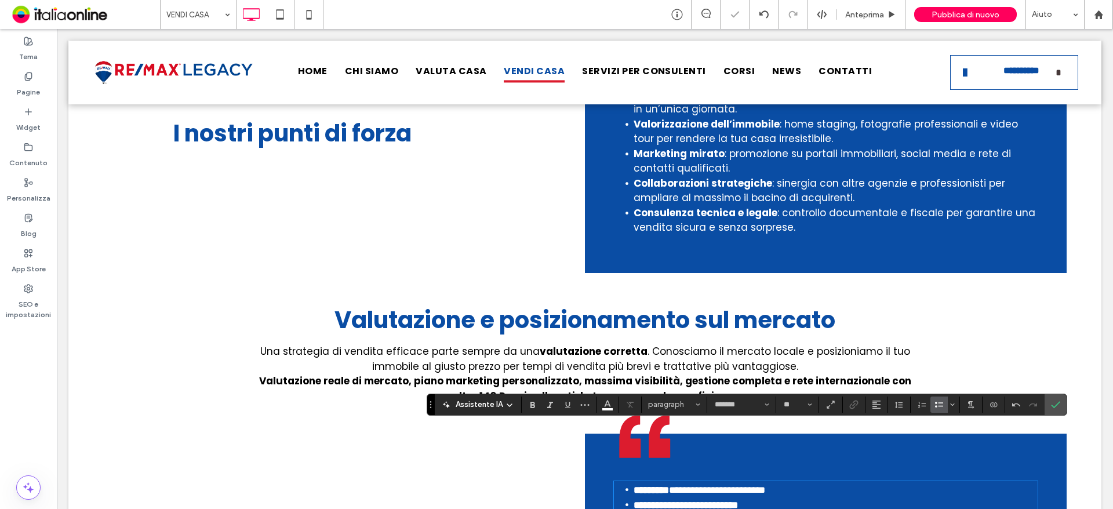
click at [643, 344] on span ". Conosciamo il mercato locale e posizioniamo il tuo immobile al giusto prezzo …" at bounding box center [641, 358] width 538 height 29
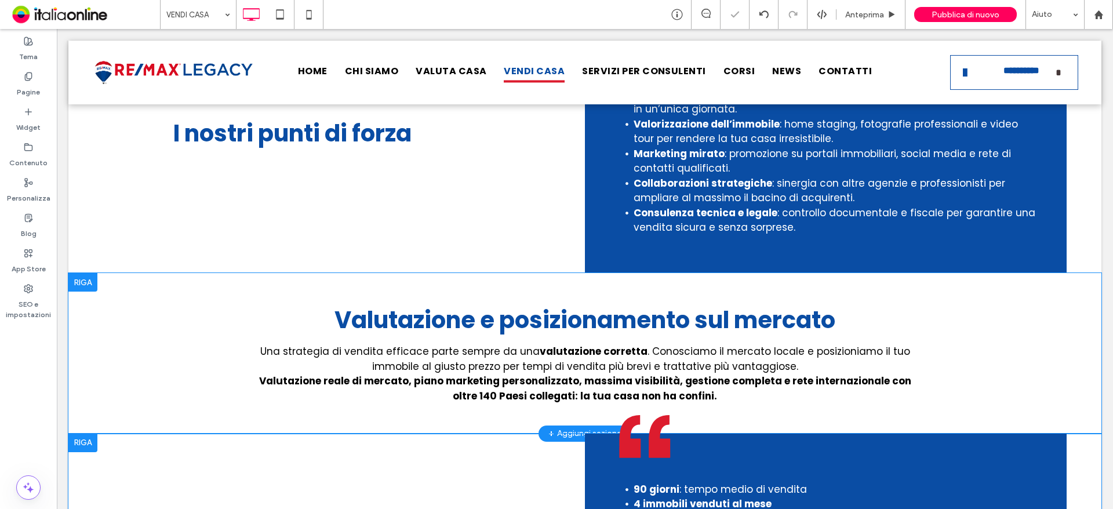
click at [82, 273] on div at bounding box center [82, 282] width 29 height 19
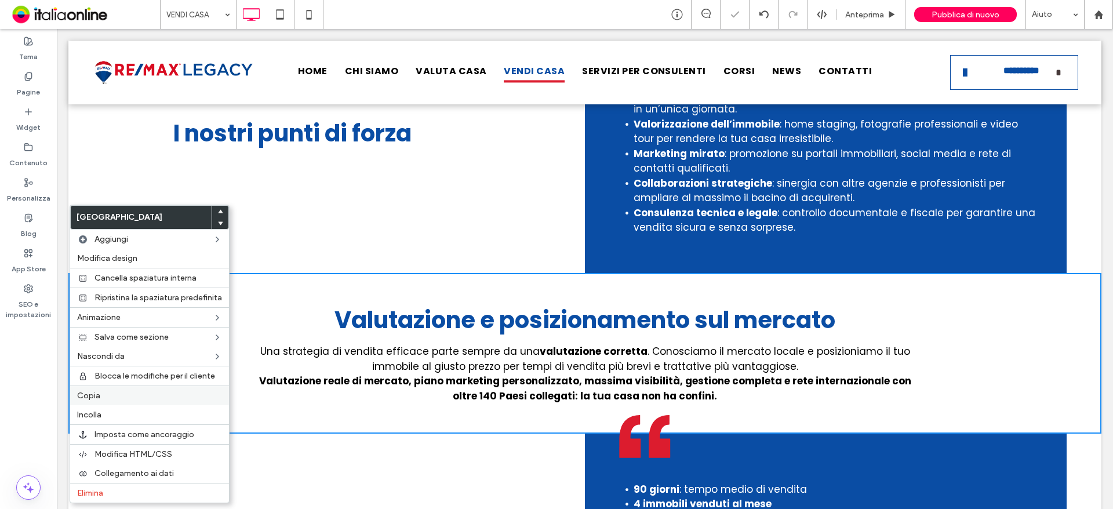
click at [103, 400] on label "Copia" at bounding box center [149, 396] width 145 height 10
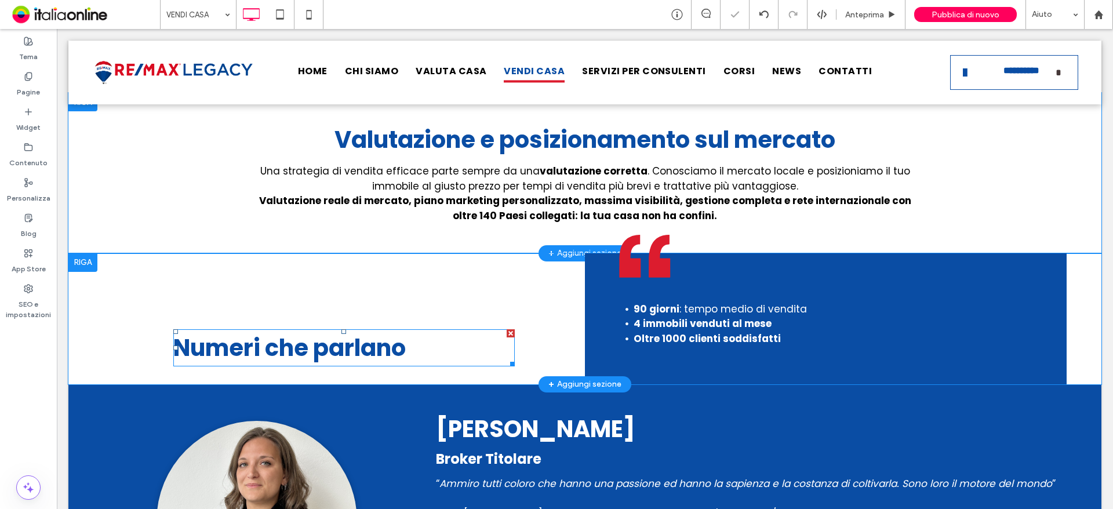
scroll to position [1044, 0]
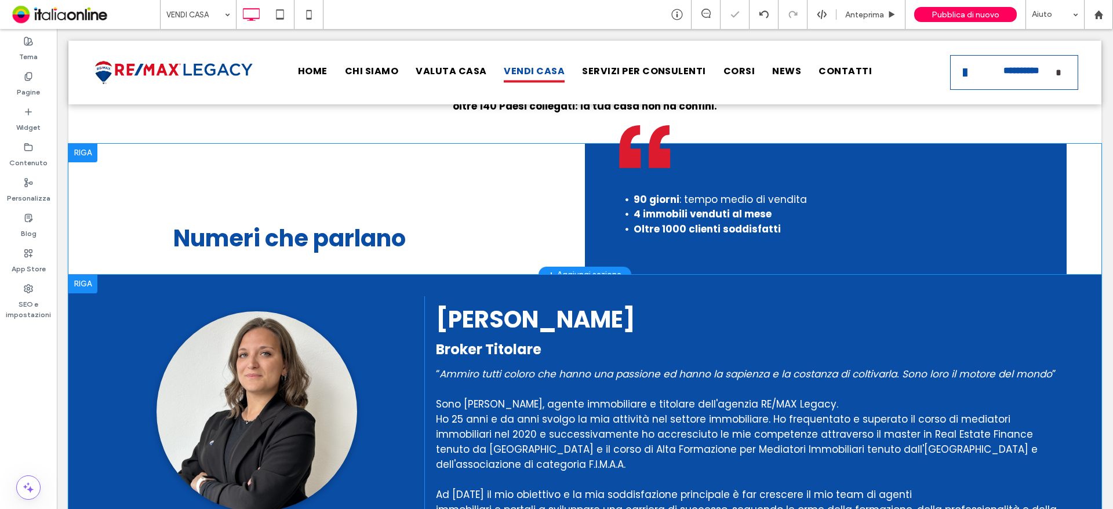
click at [82, 275] on div at bounding box center [82, 284] width 29 height 19
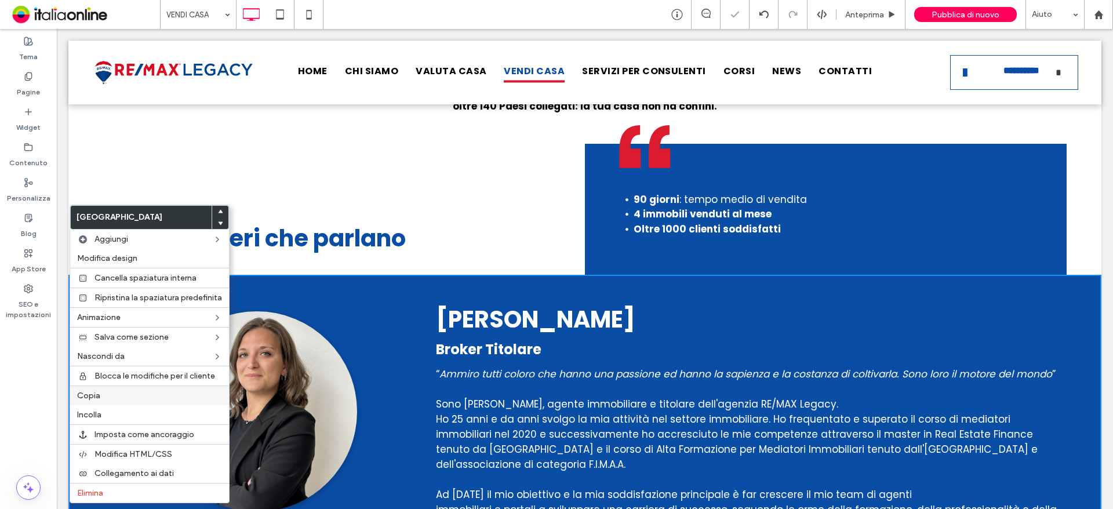
click at [109, 399] on label "Copia" at bounding box center [149, 396] width 145 height 10
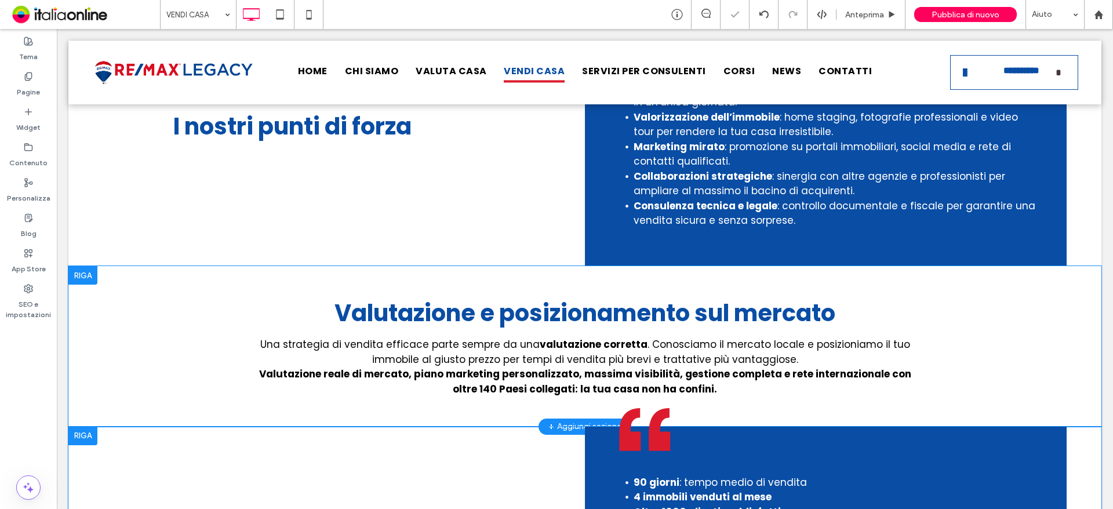
scroll to position [754, 0]
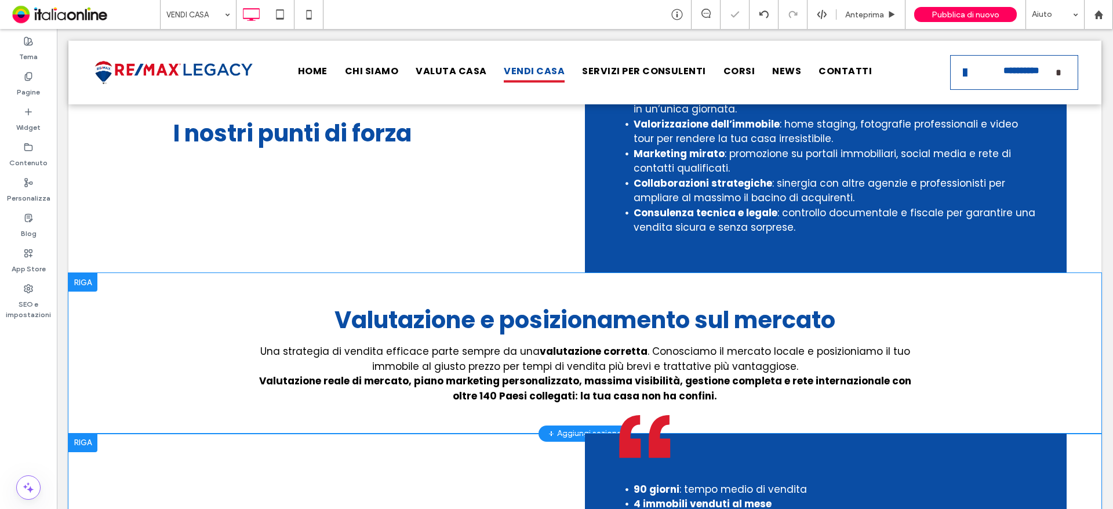
click at [83, 273] on div at bounding box center [82, 282] width 29 height 19
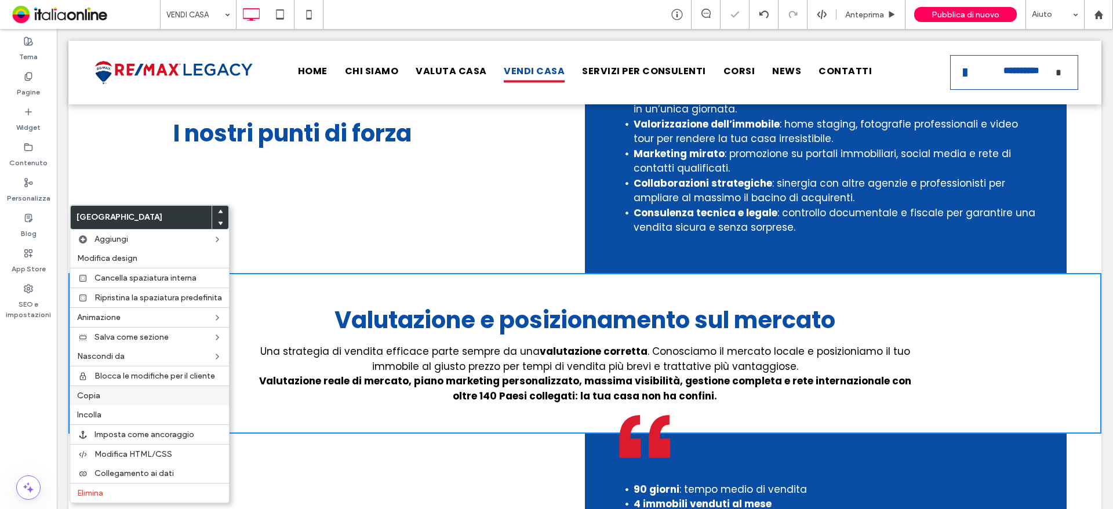
click at [94, 396] on span "Copia" at bounding box center [88, 396] width 23 height 10
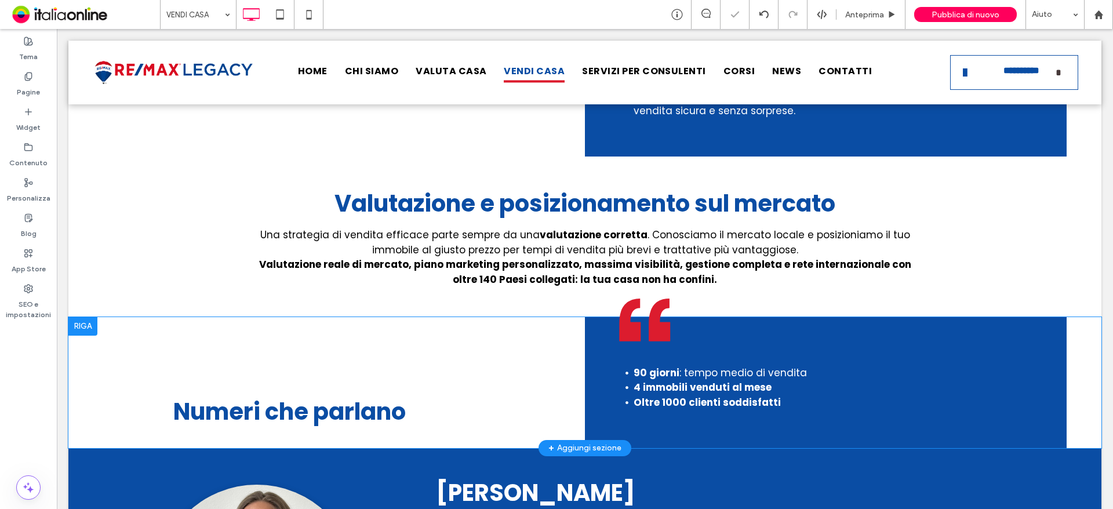
scroll to position [986, 0]
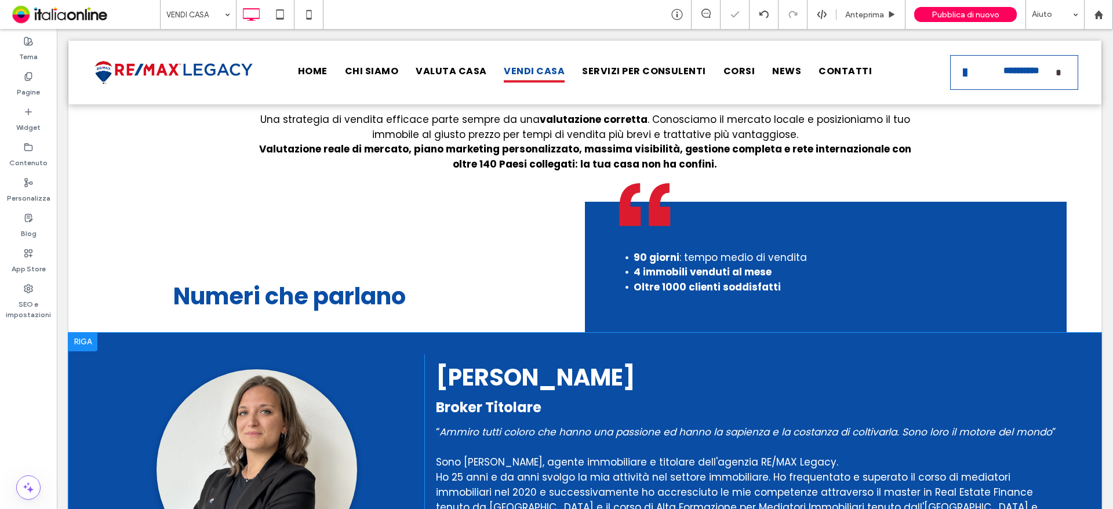
click at [84, 333] on div at bounding box center [82, 342] width 29 height 19
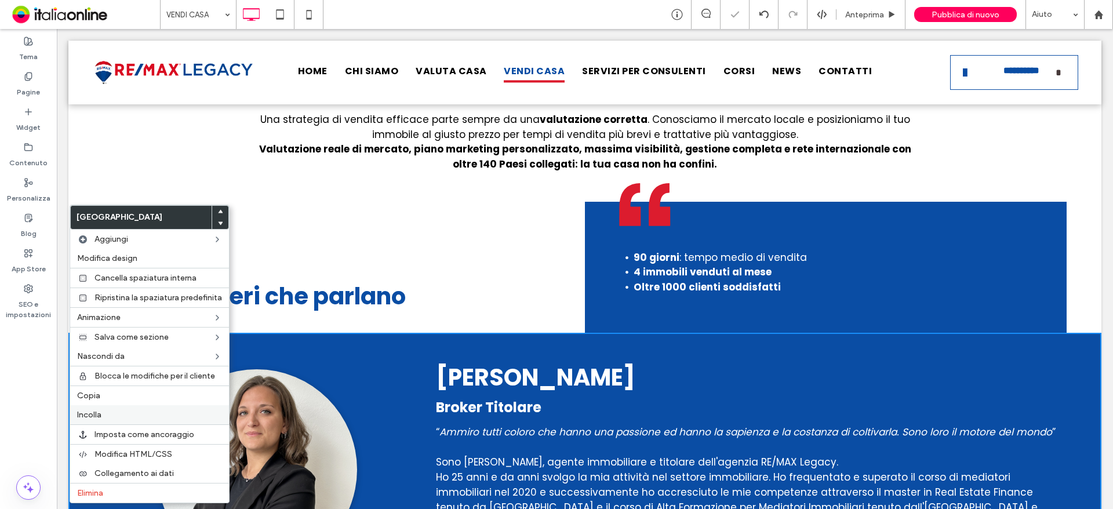
click at [92, 414] on span "Incolla" at bounding box center [89, 415] width 24 height 10
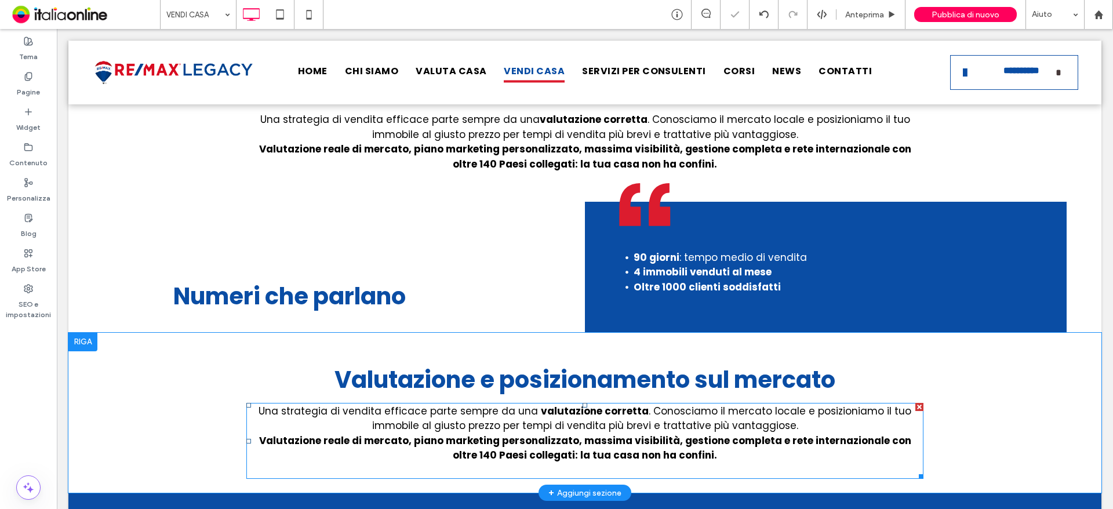
scroll to position [1102, 0]
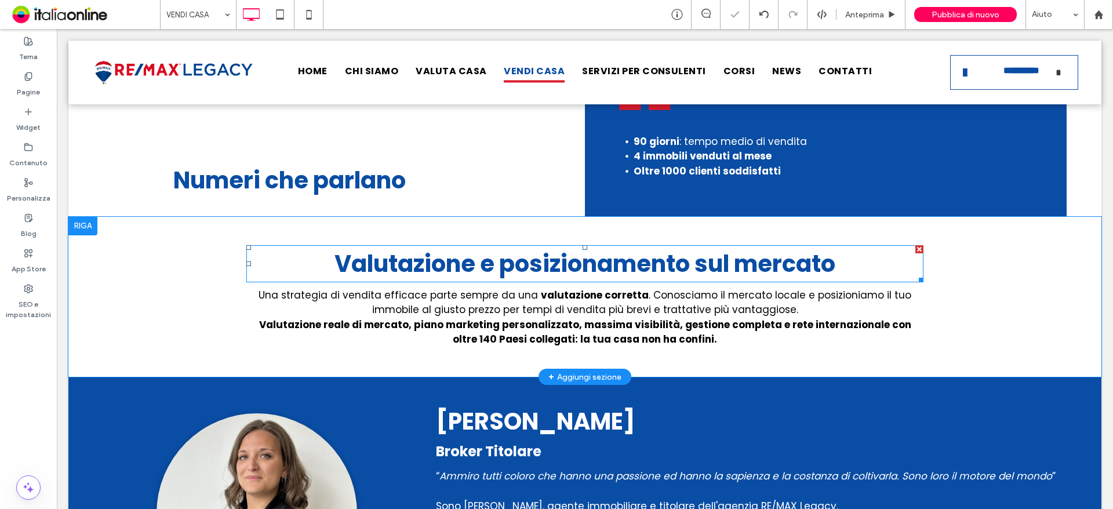
click at [582, 248] on strong "alutazione e posizionamento sul mercato" at bounding box center [593, 264] width 484 height 32
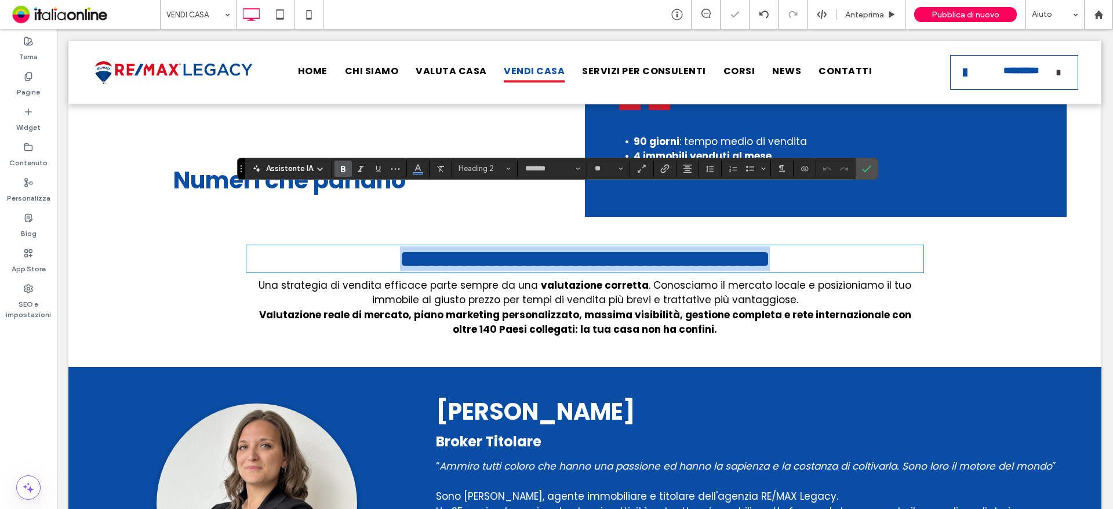
drag, startPoint x: 843, startPoint y: 216, endPoint x: 850, endPoint y: 209, distance: 10.7
click at [843, 246] on h2 "**********" at bounding box center [584, 258] width 677 height 25
click at [846, 246] on h2 "**********" at bounding box center [584, 258] width 677 height 25
drag, startPoint x: 728, startPoint y: 212, endPoint x: 344, endPoint y: 211, distance: 383.9
click at [344, 246] on h2 "**********" at bounding box center [584, 258] width 677 height 25
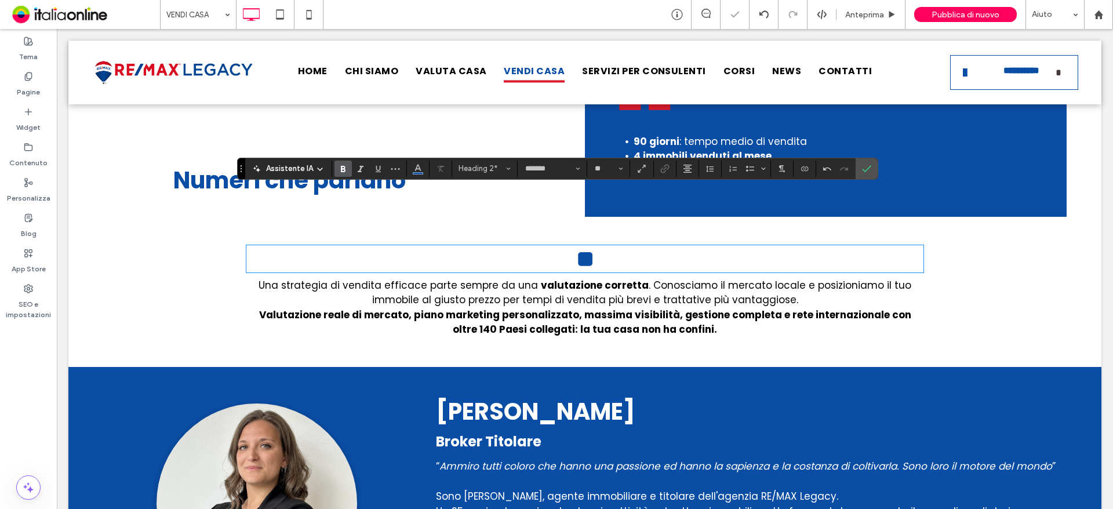
click at [594, 248] on strong "*" at bounding box center [594, 259] width 0 height 23
click at [689, 246] on h2 "*" at bounding box center [584, 258] width 677 height 25
type input "**"
click at [754, 278] on span ". Conosciamo il mercato locale e posizioniamo il tuo immobile al giusto prezzo …" at bounding box center [642, 292] width 540 height 29
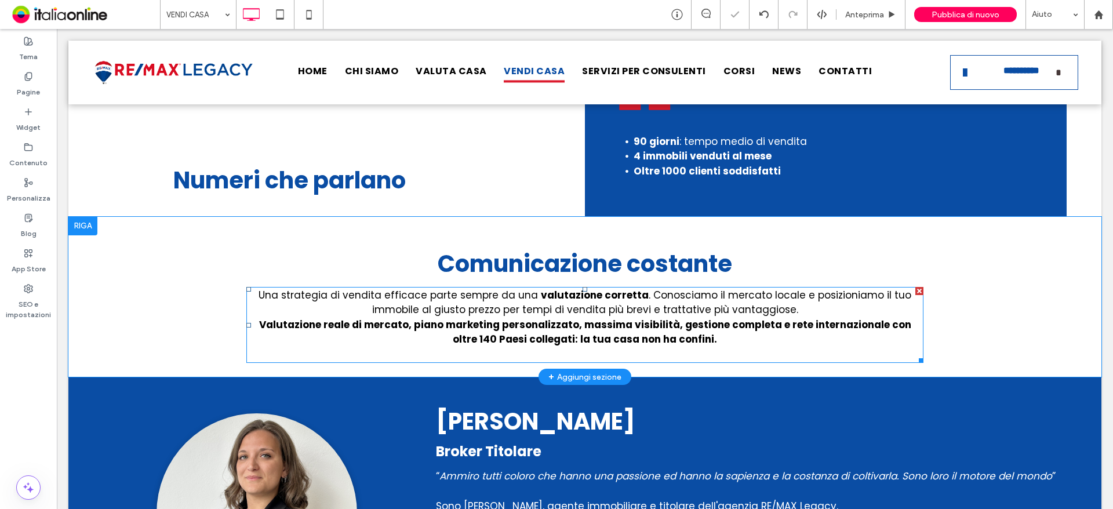
click at [759, 288] on span ". Conosciamo il mercato locale e posizioniamo il tuo immobile al giusto prezzo …" at bounding box center [642, 302] width 540 height 29
type input "*******"
type input "**"
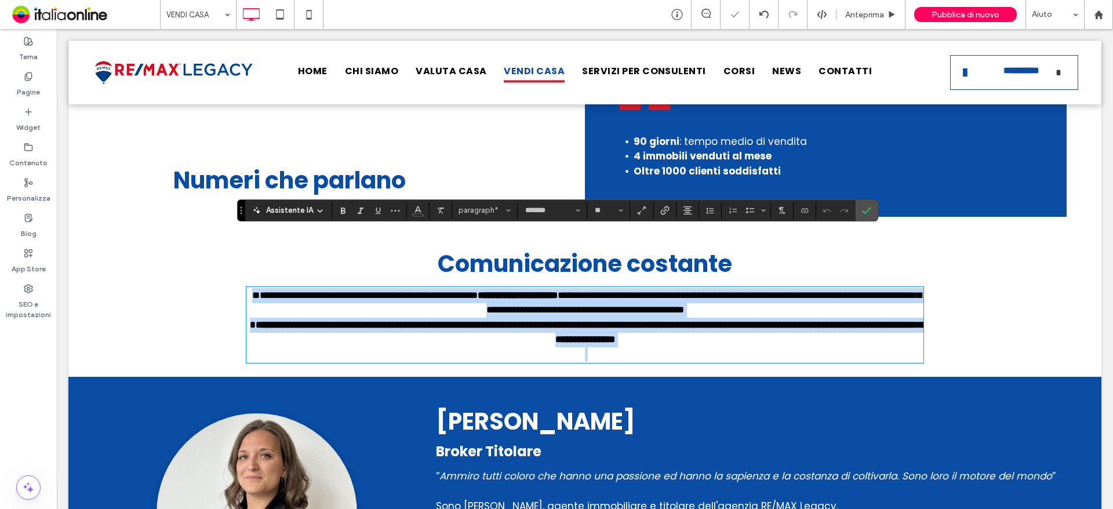
click at [749, 347] on p at bounding box center [584, 354] width 677 height 15
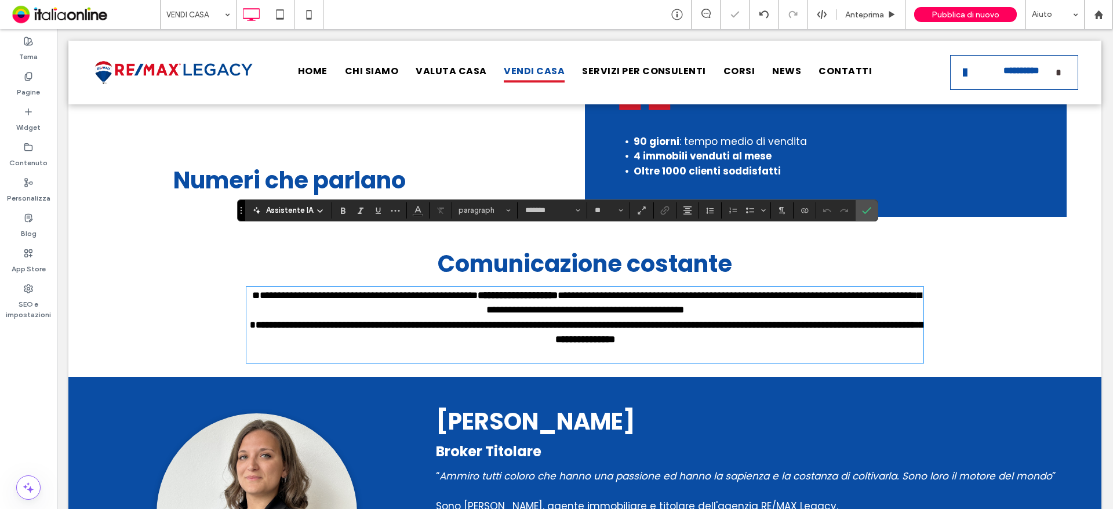
click at [743, 288] on p "**********" at bounding box center [584, 317] width 677 height 59
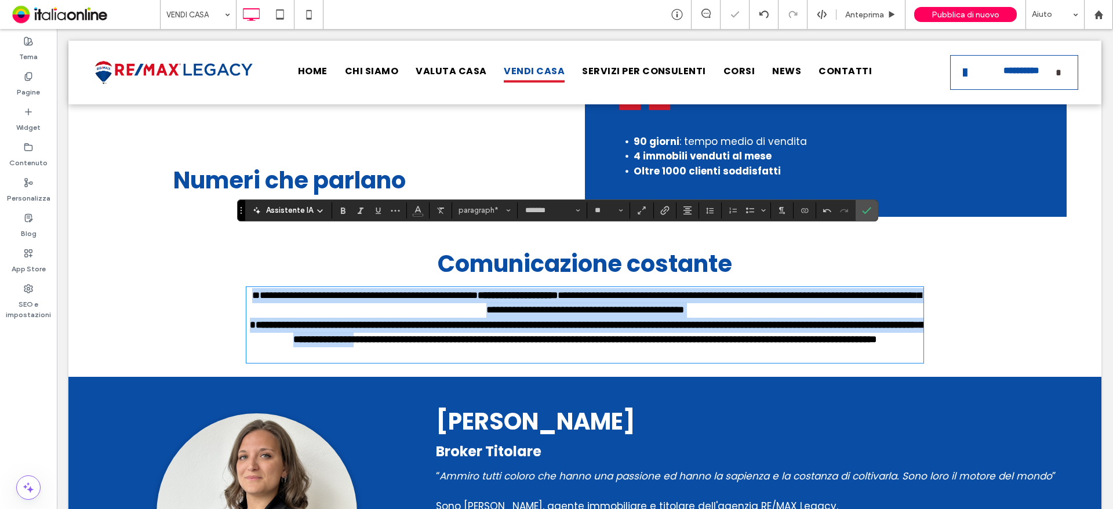
drag, startPoint x: 485, startPoint y: 282, endPoint x: 237, endPoint y: 235, distance: 252.0
click at [237, 235] on div "**********" at bounding box center [585, 297] width 696 height 161
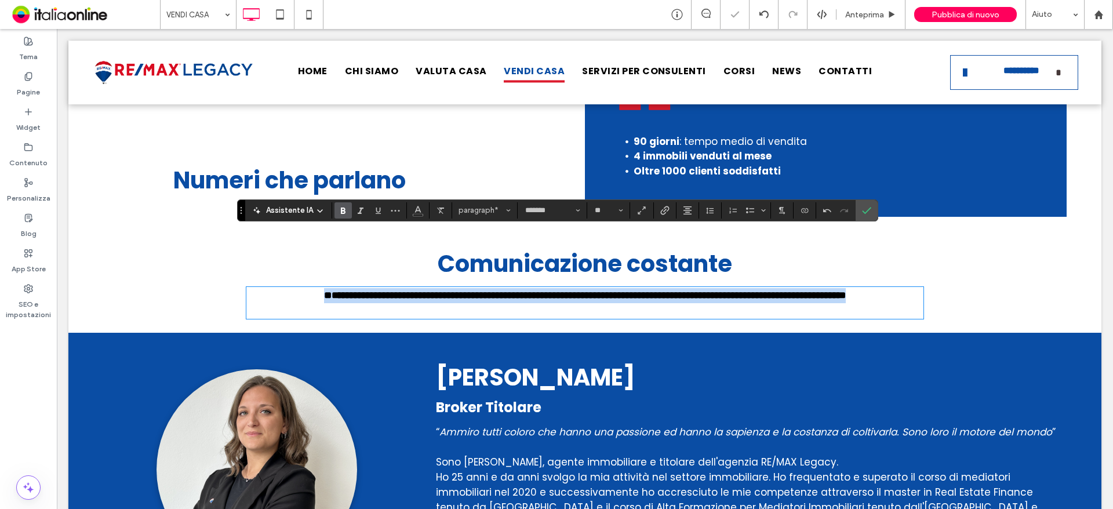
drag, startPoint x: 886, startPoint y: 241, endPoint x: 211, endPoint y: 244, distance: 675.0
click at [211, 244] on div "**********" at bounding box center [584, 275] width 1033 height 116
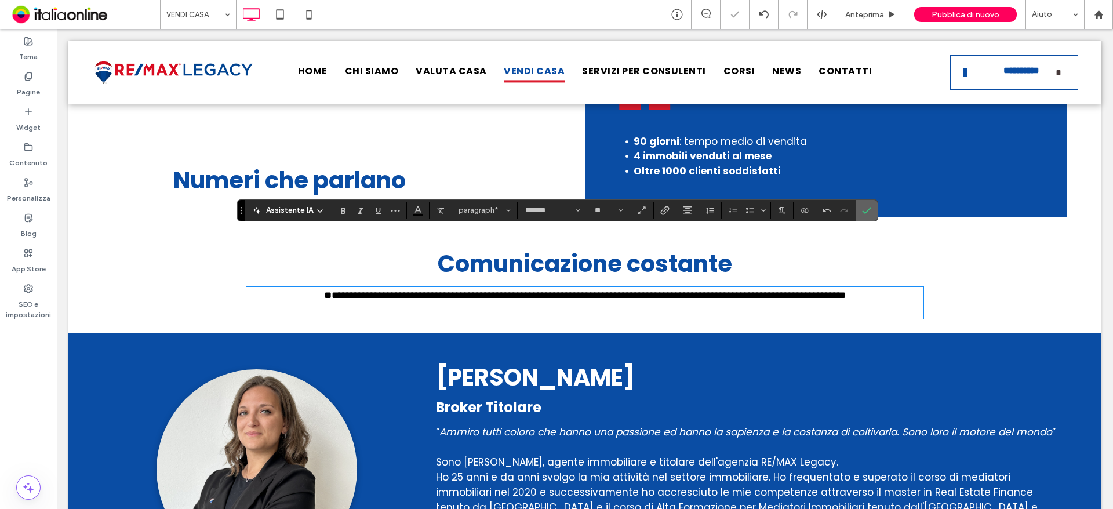
click at [868, 208] on icon "Conferma" at bounding box center [866, 210] width 9 height 9
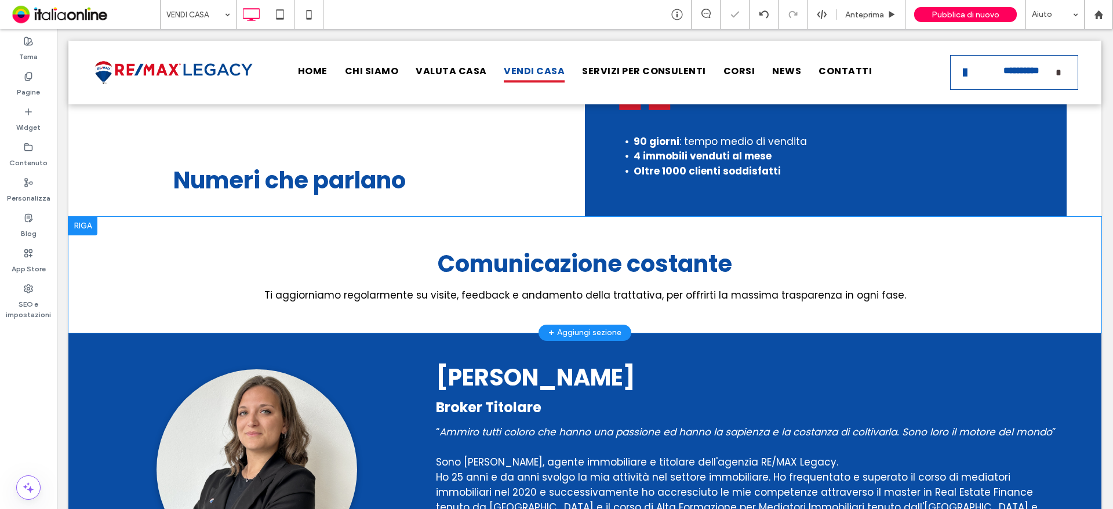
click at [75, 217] on div at bounding box center [82, 226] width 29 height 19
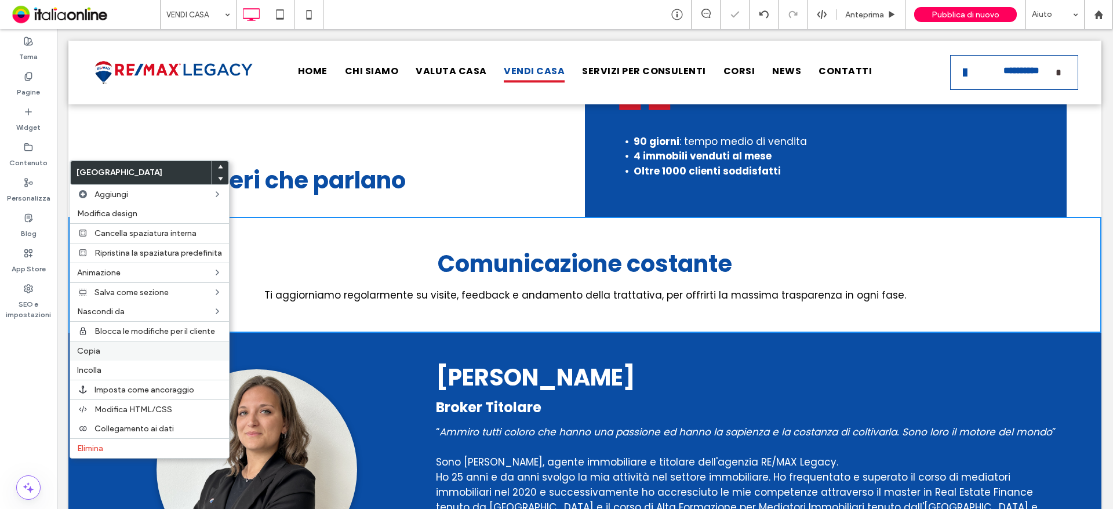
click at [100, 342] on div "Copia" at bounding box center [149, 351] width 159 height 20
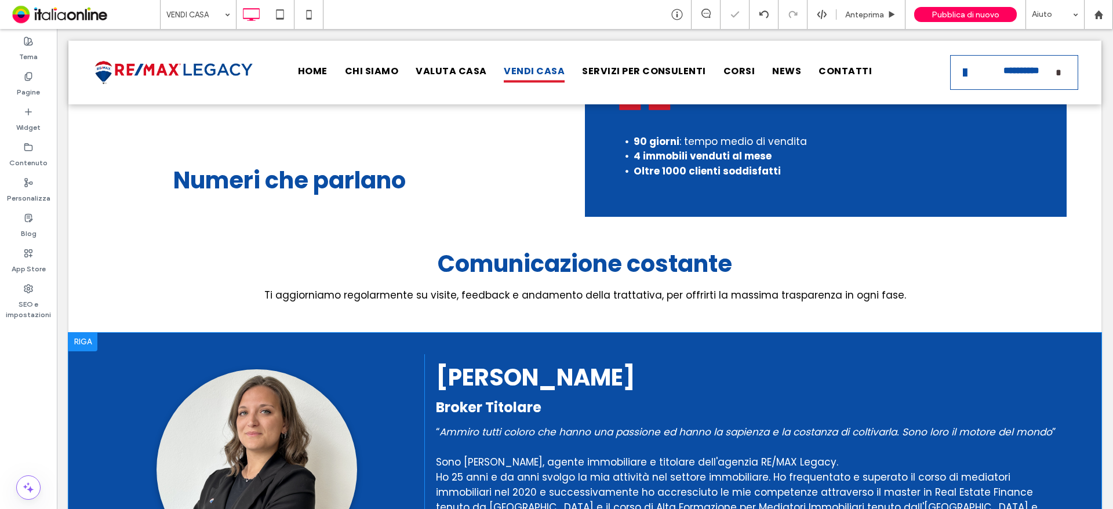
click at [79, 333] on div at bounding box center [82, 342] width 29 height 19
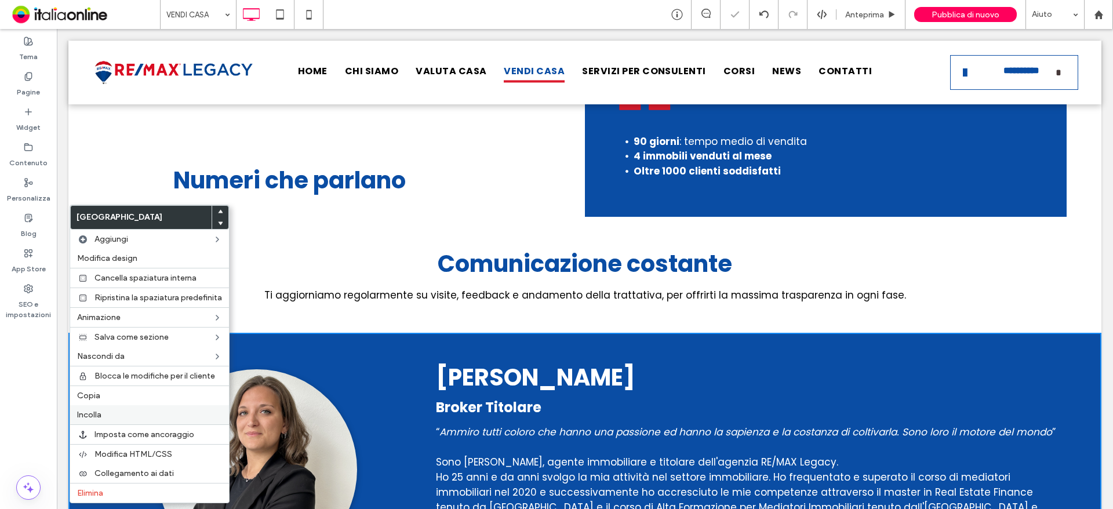
click at [101, 414] on span "Incolla" at bounding box center [89, 415] width 24 height 10
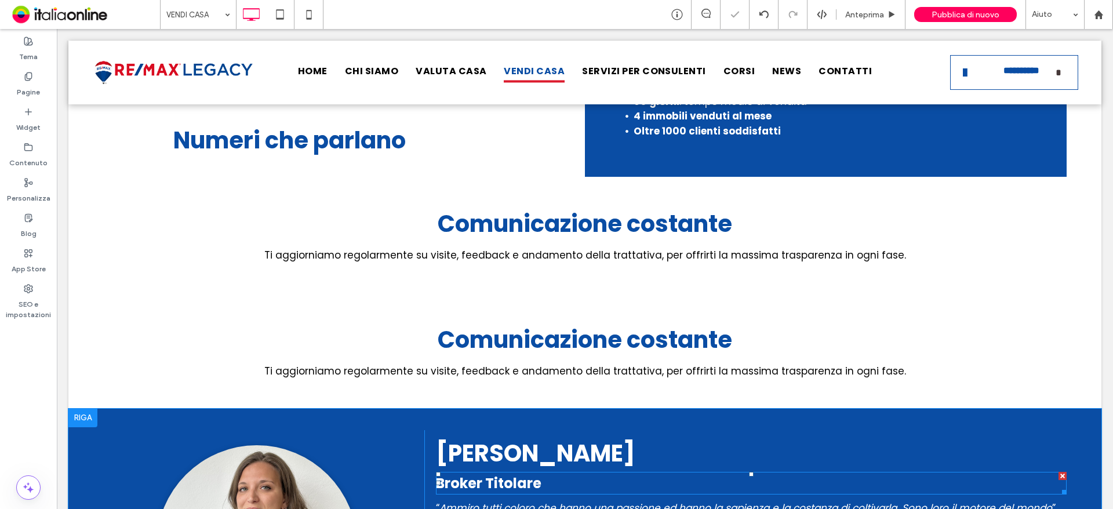
scroll to position [1160, 0]
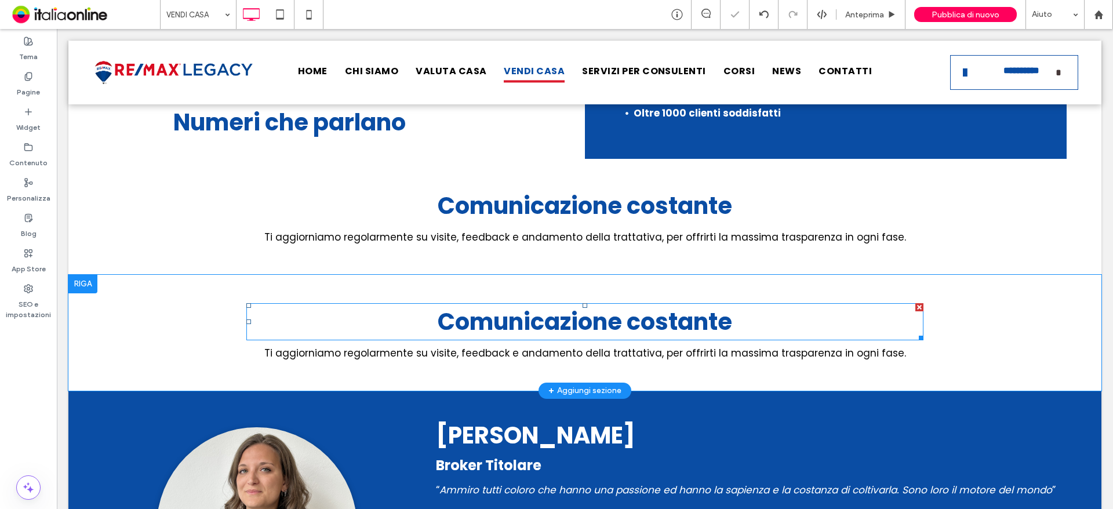
click at [572, 306] on strong "Comunicazione costante" at bounding box center [585, 322] width 295 height 32
type input "*******"
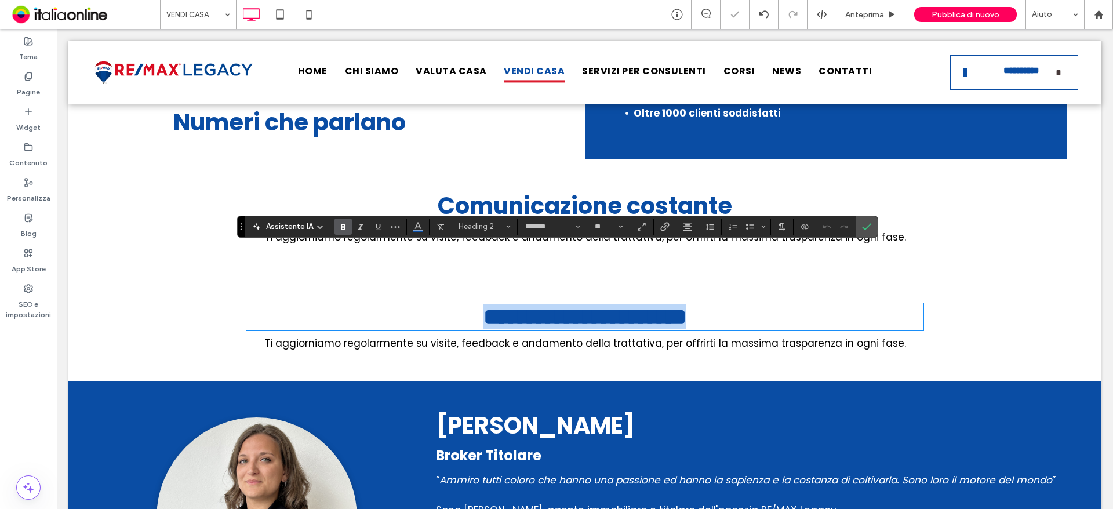
drag, startPoint x: 726, startPoint y: 263, endPoint x: 753, endPoint y: 266, distance: 27.4
click at [687, 306] on strong "**********" at bounding box center [585, 317] width 203 height 23
click at [771, 304] on h2 "**********" at bounding box center [584, 316] width 677 height 25
drag, startPoint x: 771, startPoint y: 266, endPoint x: 449, endPoint y: 275, distance: 321.4
click at [450, 304] on h2 "**********" at bounding box center [584, 316] width 677 height 25
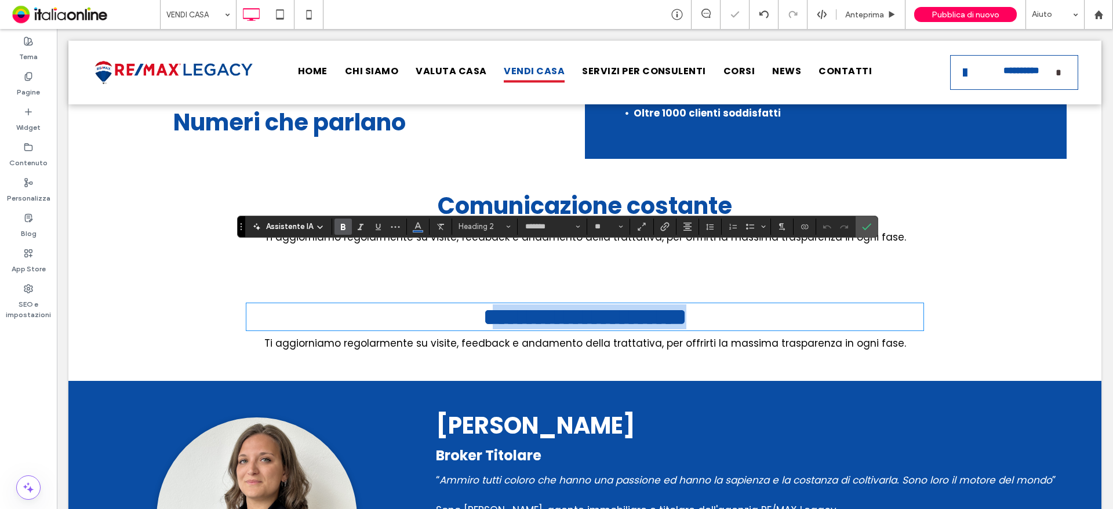
type input "**"
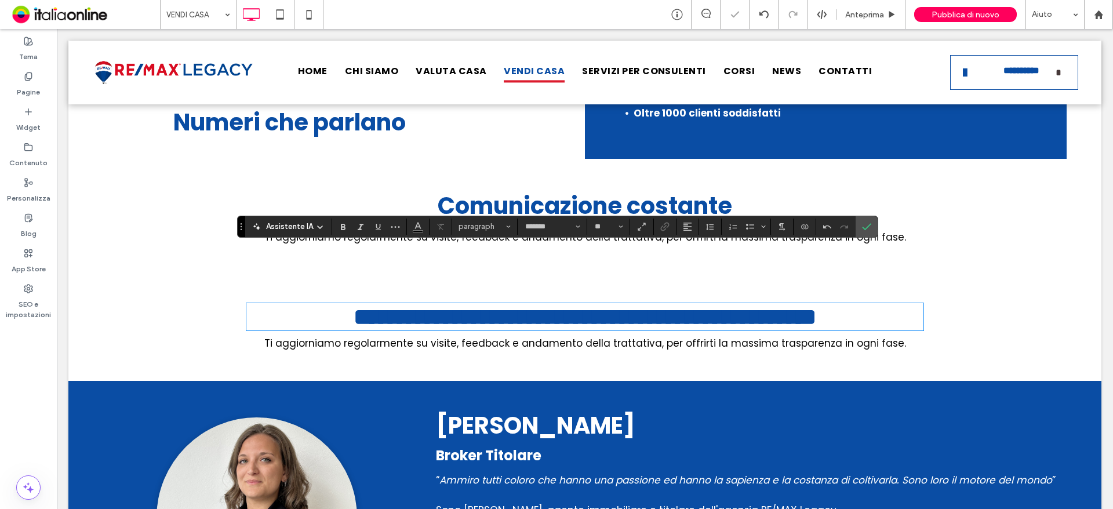
click at [680, 336] on span "Ti aggiorniamo regolarmente su visite, feedback e andamento della trattativa, p…" at bounding box center [585, 343] width 642 height 14
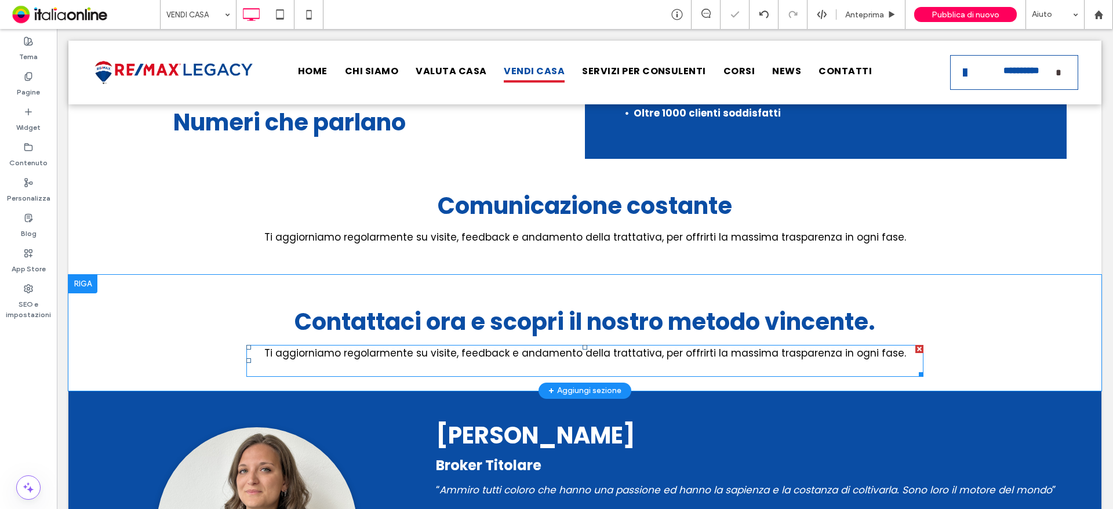
click at [680, 346] on span "Ti aggiorniamo regolarmente su visite, feedback e andamento della trattativa, p…" at bounding box center [585, 353] width 642 height 14
type input "*******"
type input "**"
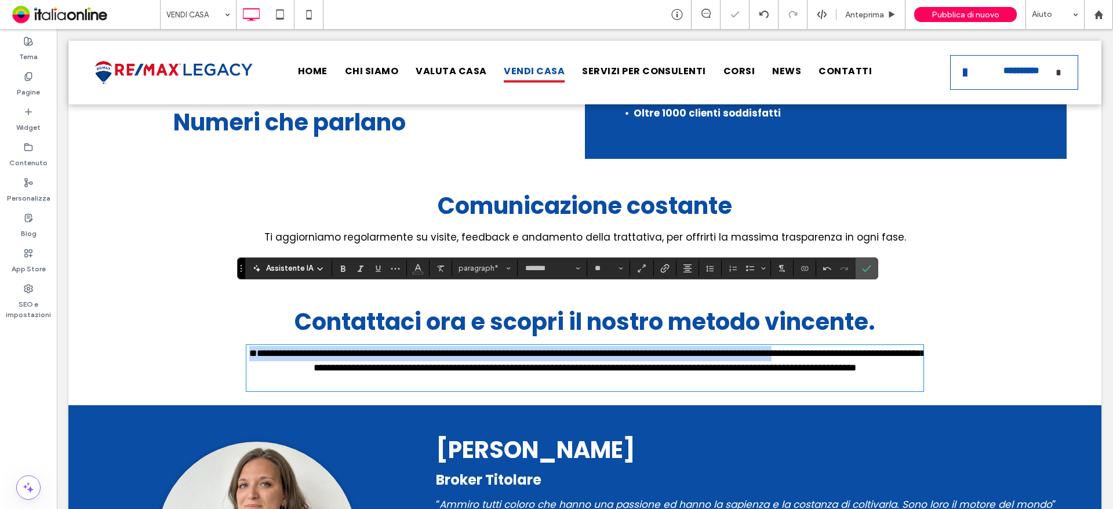
drag, startPoint x: 881, startPoint y: 298, endPoint x: 220, endPoint y: 302, distance: 661.7
click at [220, 302] on div "**********" at bounding box center [584, 340] width 1033 height 131
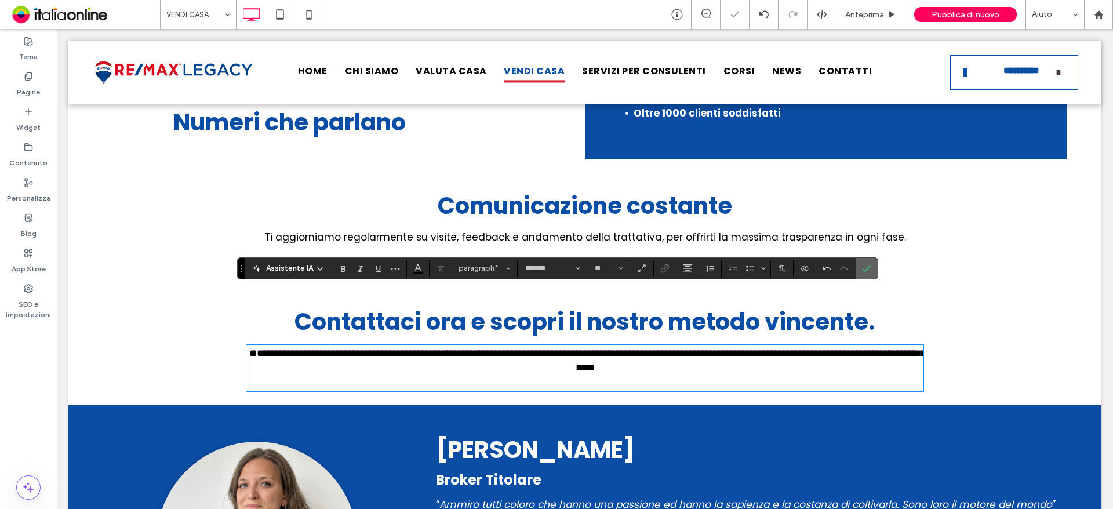
click at [872, 271] on label "Conferma" at bounding box center [866, 268] width 17 height 21
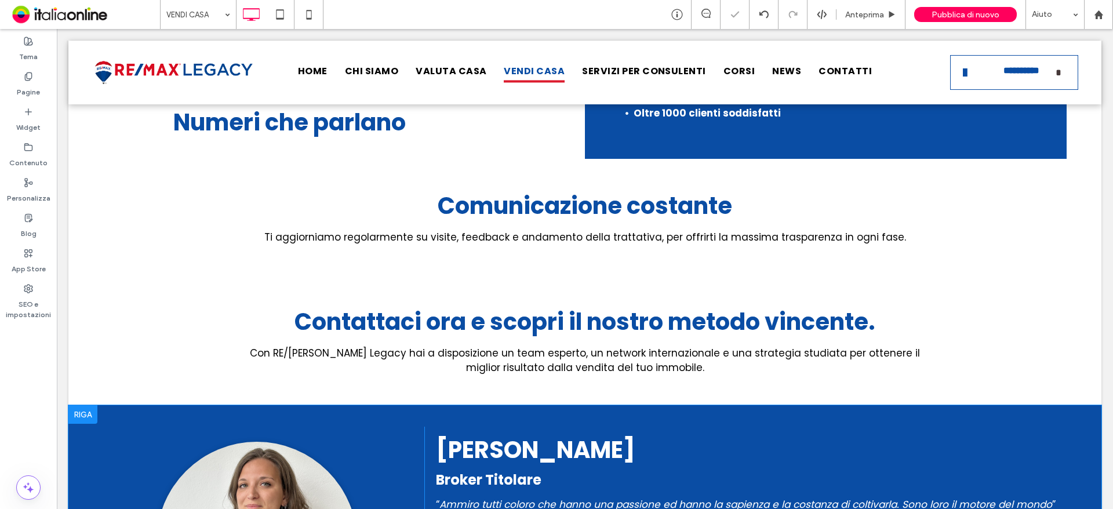
click at [89, 405] on div at bounding box center [82, 414] width 29 height 19
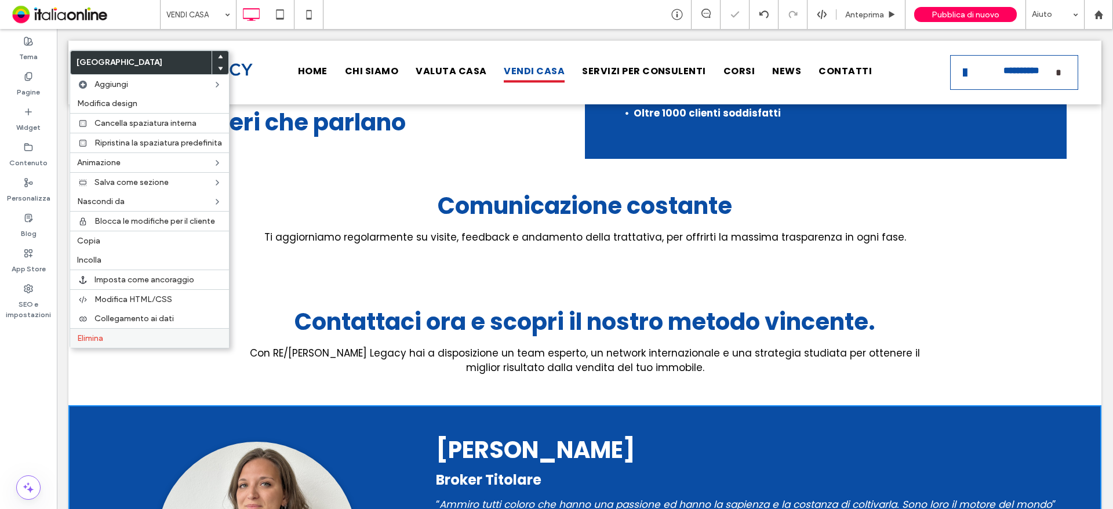
click at [135, 339] on label "Elimina" at bounding box center [149, 338] width 145 height 10
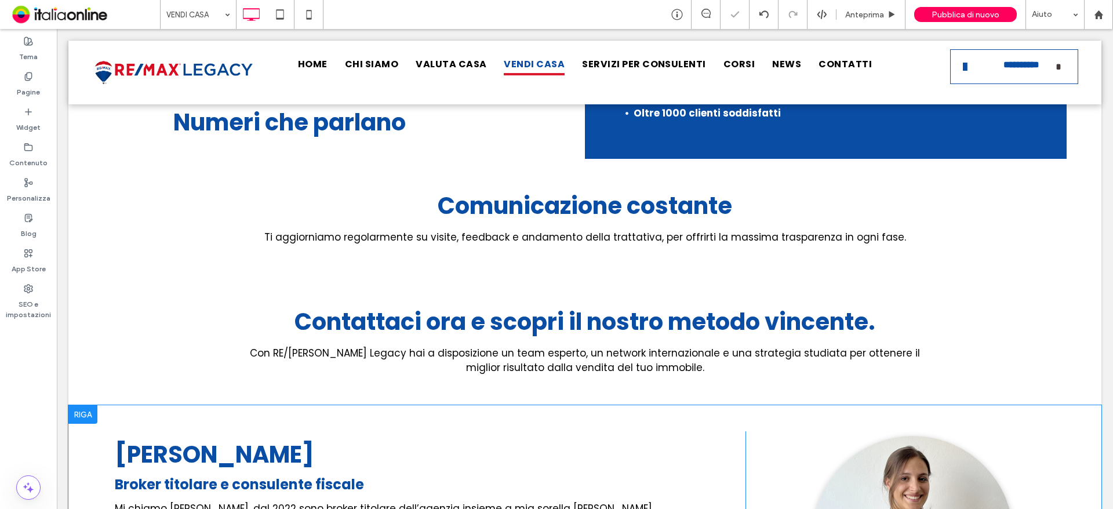
click at [81, 405] on div at bounding box center [82, 414] width 29 height 19
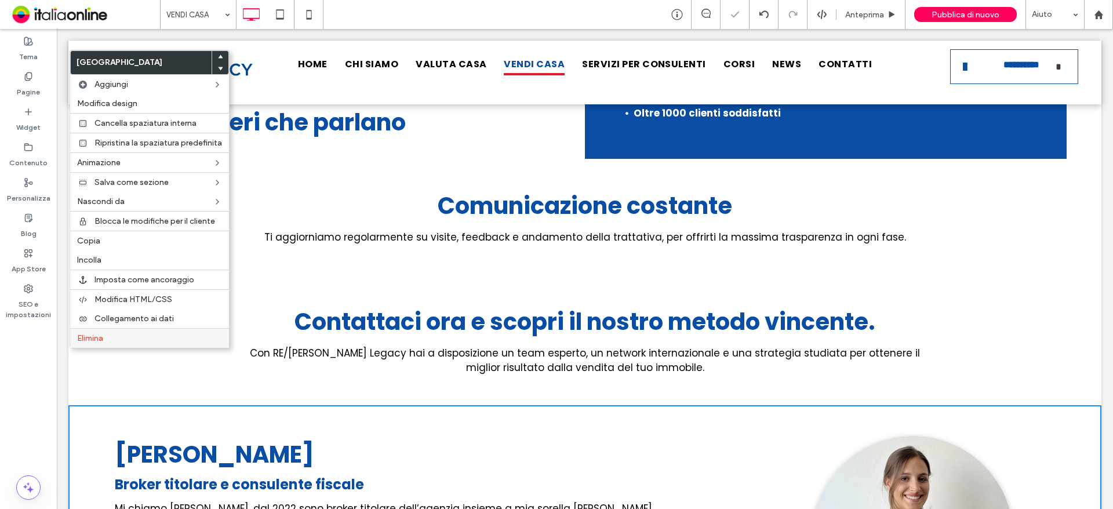
click at [159, 333] on label "Elimina" at bounding box center [149, 338] width 145 height 10
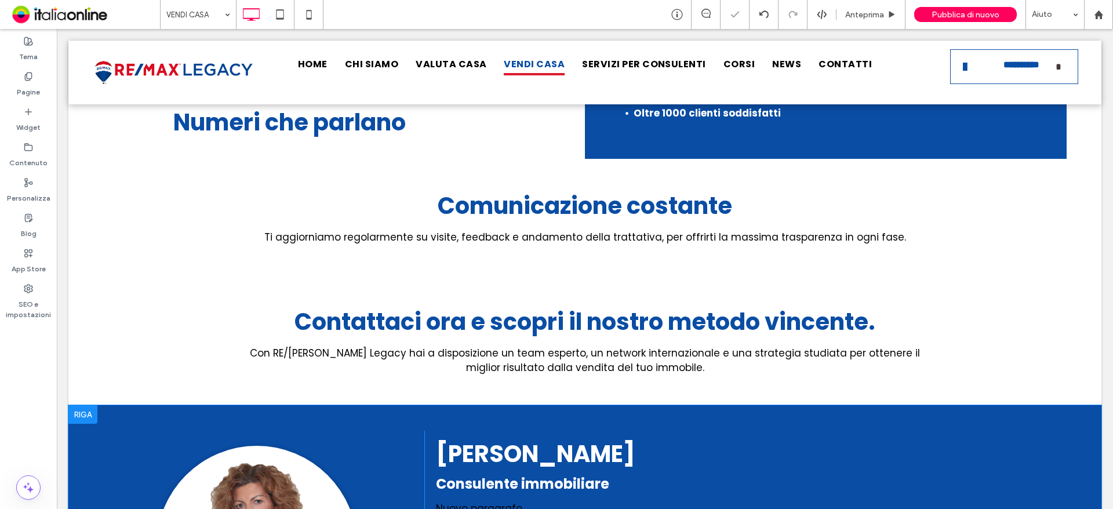
drag, startPoint x: 78, startPoint y: 354, endPoint x: 107, endPoint y: 354, distance: 29.0
click at [78, 405] on div at bounding box center [82, 414] width 29 height 19
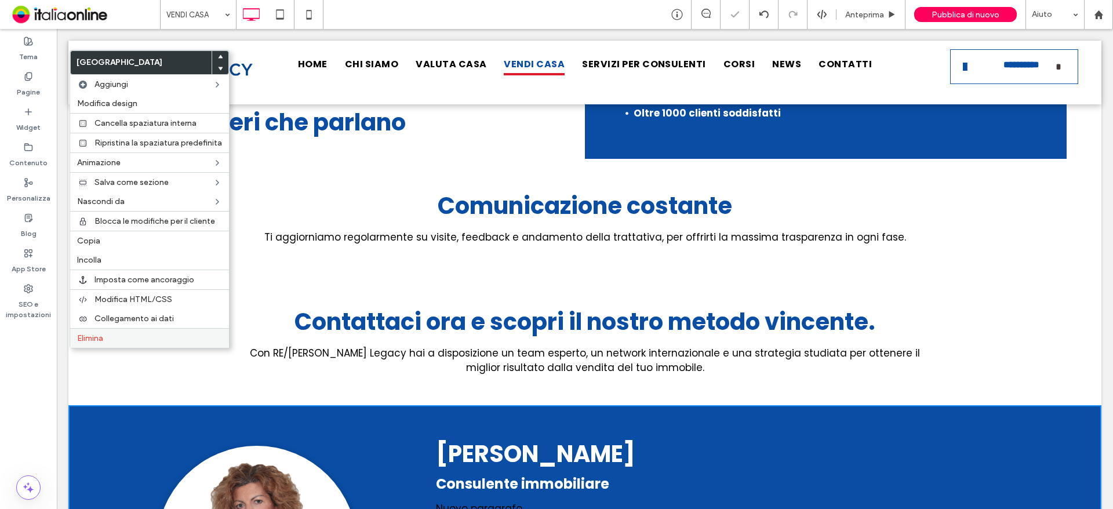
drag, startPoint x: 188, startPoint y: 332, endPoint x: 165, endPoint y: 346, distance: 26.3
click at [188, 332] on div "Elimina" at bounding box center [149, 338] width 159 height 20
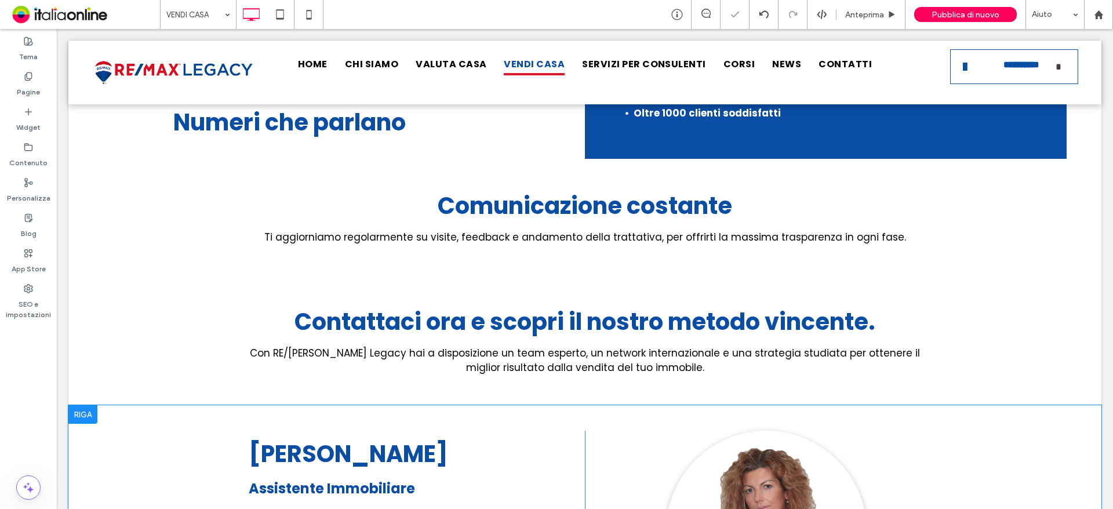
click at [81, 405] on div at bounding box center [82, 414] width 29 height 19
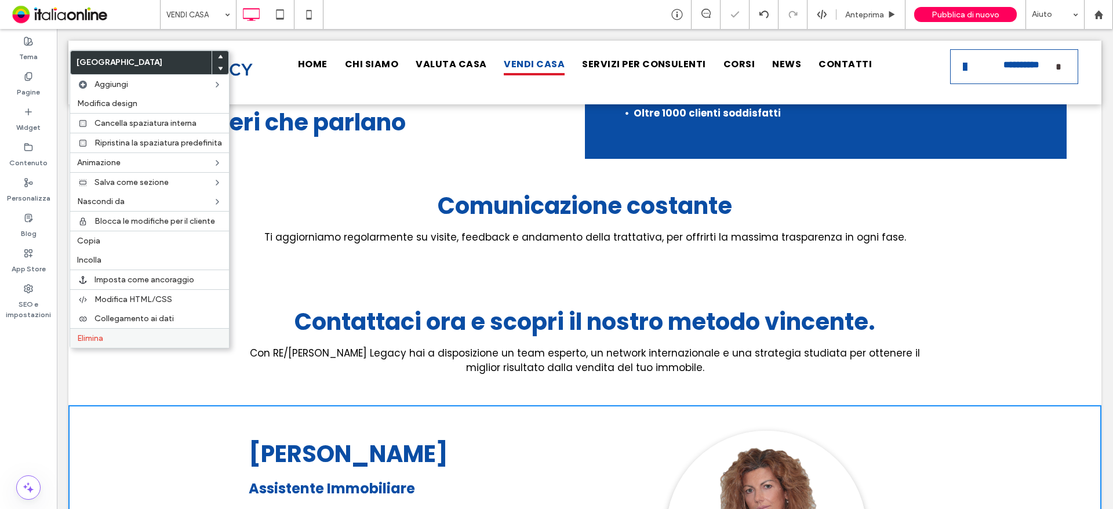
click at [166, 340] on label "Elimina" at bounding box center [149, 338] width 145 height 10
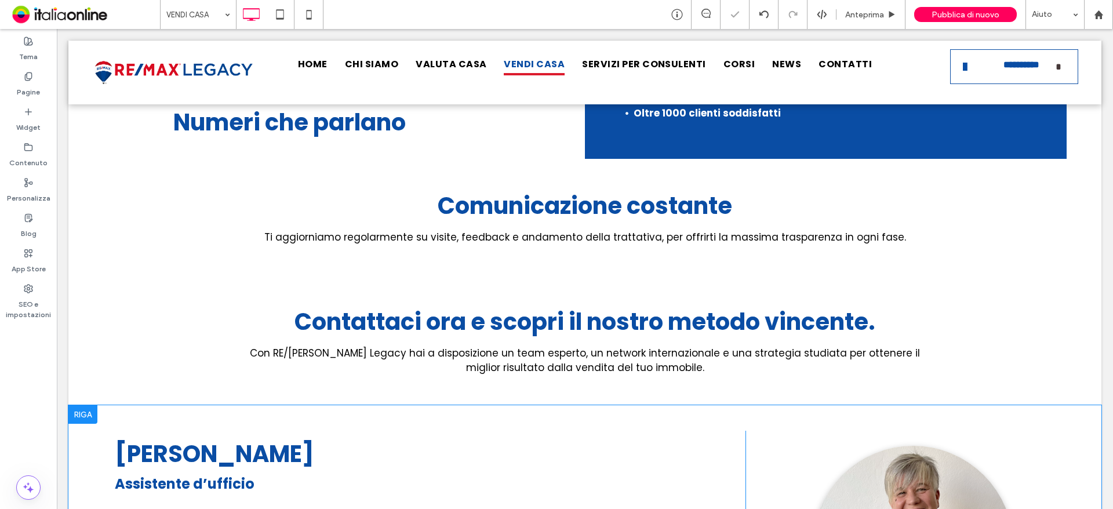
drag, startPoint x: 78, startPoint y: 354, endPoint x: 116, endPoint y: 353, distance: 37.7
click at [78, 405] on div at bounding box center [82, 414] width 29 height 19
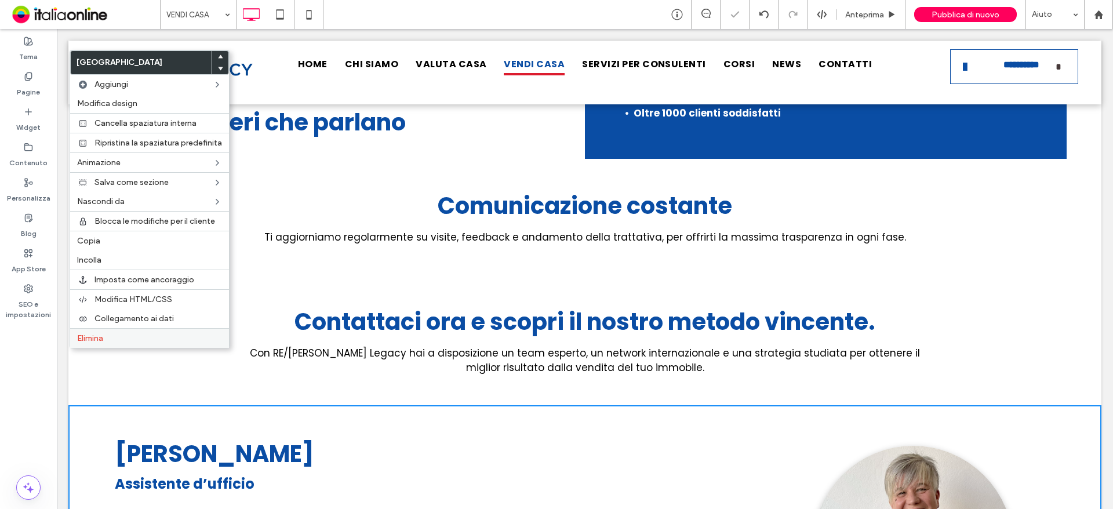
click at [157, 339] on label "Elimina" at bounding box center [149, 338] width 145 height 10
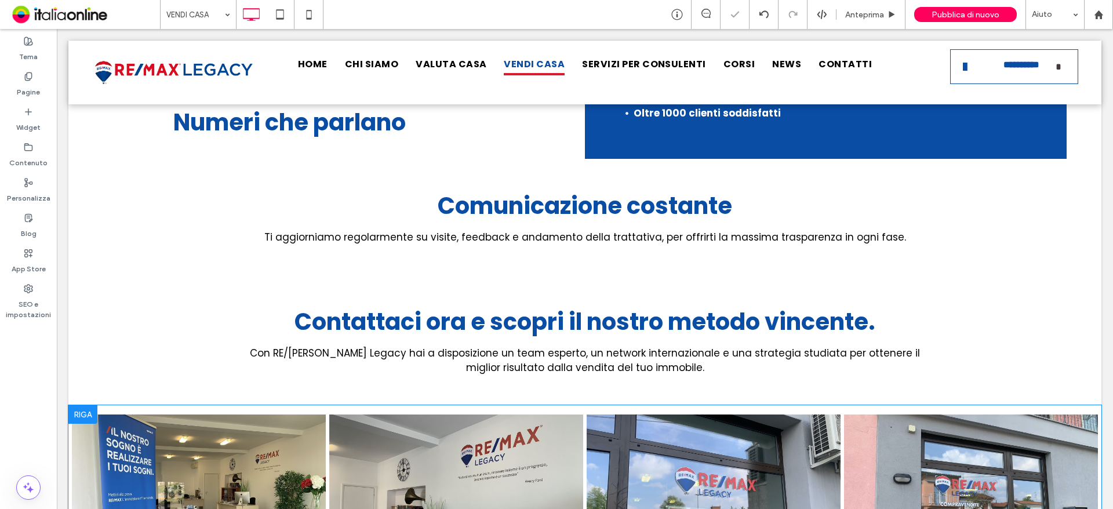
click at [89, 405] on div at bounding box center [82, 414] width 29 height 19
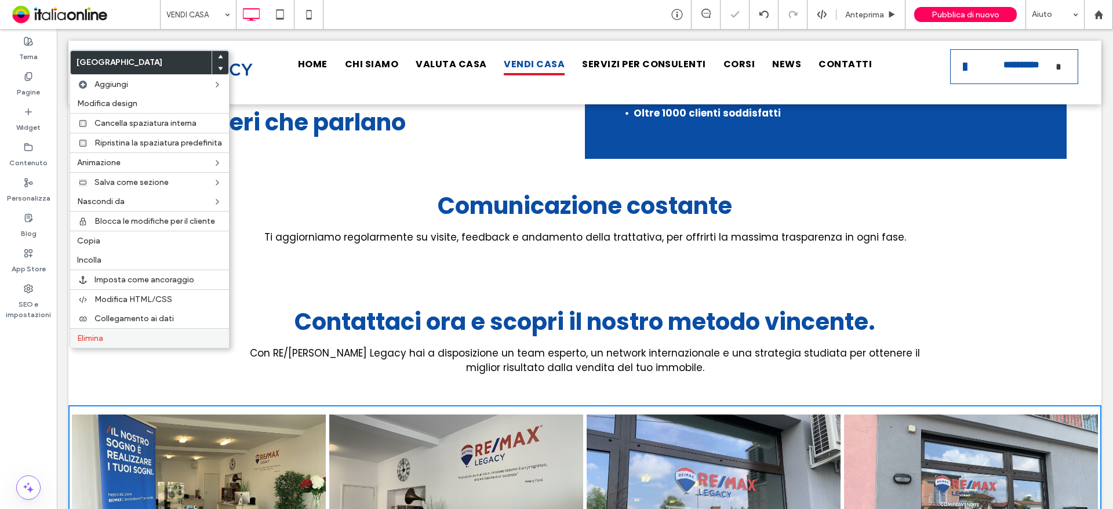
click at [153, 332] on div "Elimina" at bounding box center [149, 338] width 159 height 20
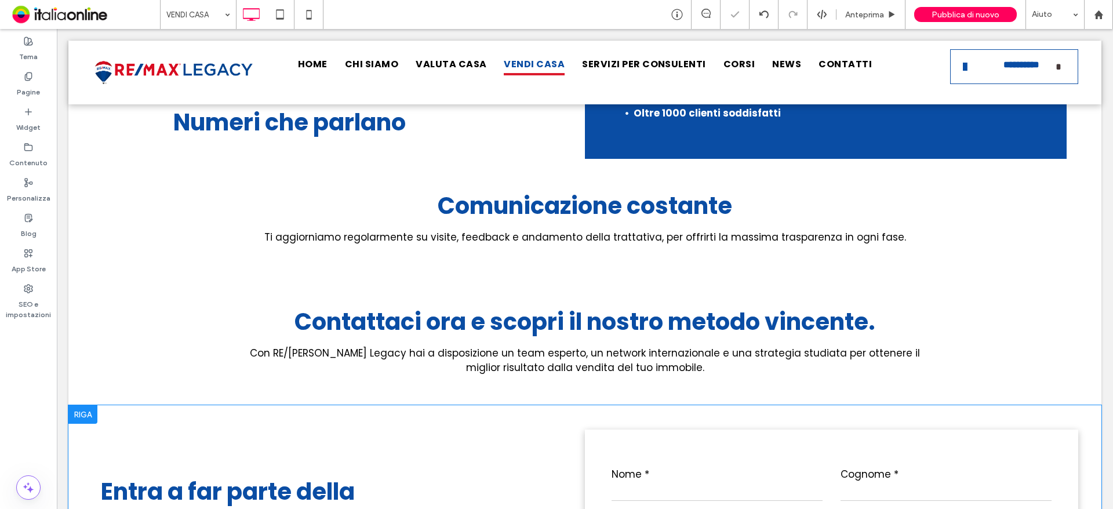
click at [90, 405] on div at bounding box center [82, 414] width 29 height 19
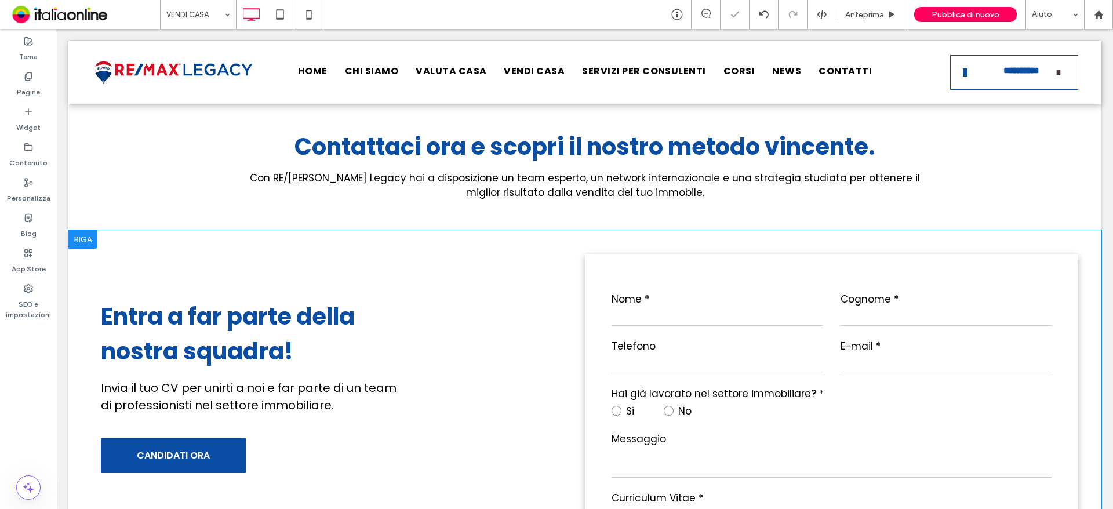
scroll to position [1334, 0]
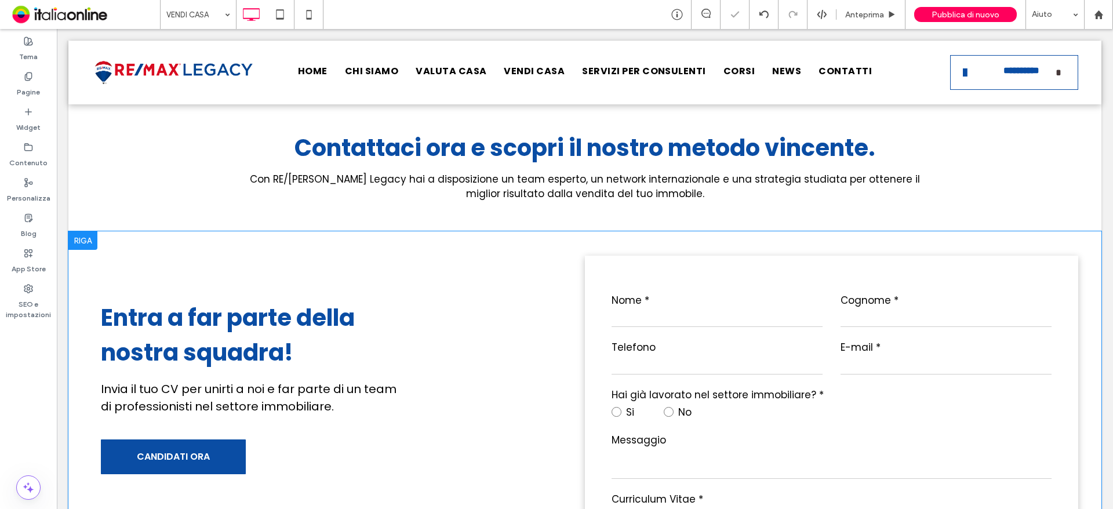
click at [88, 231] on div at bounding box center [82, 240] width 29 height 19
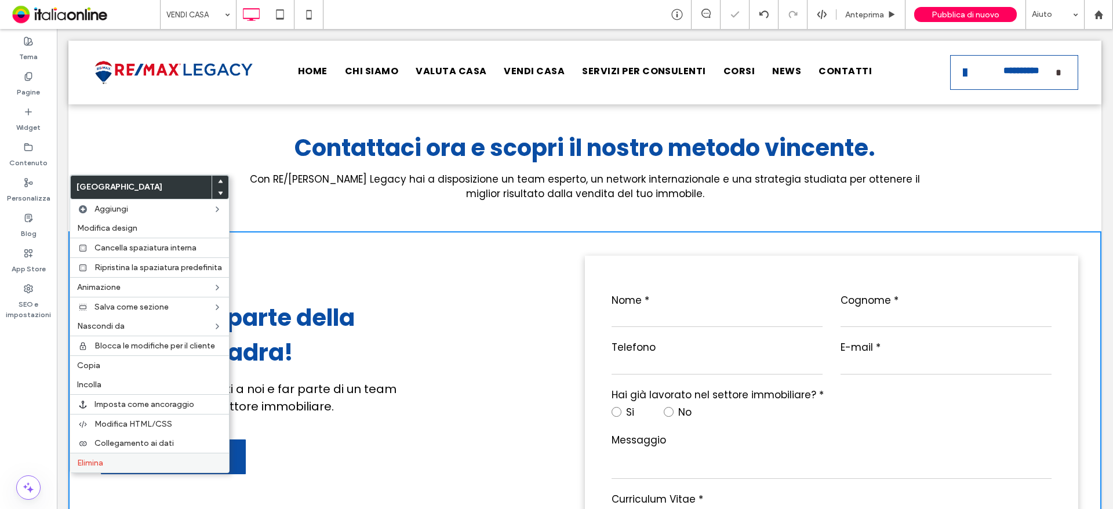
click at [119, 459] on label "Elimina" at bounding box center [149, 463] width 145 height 10
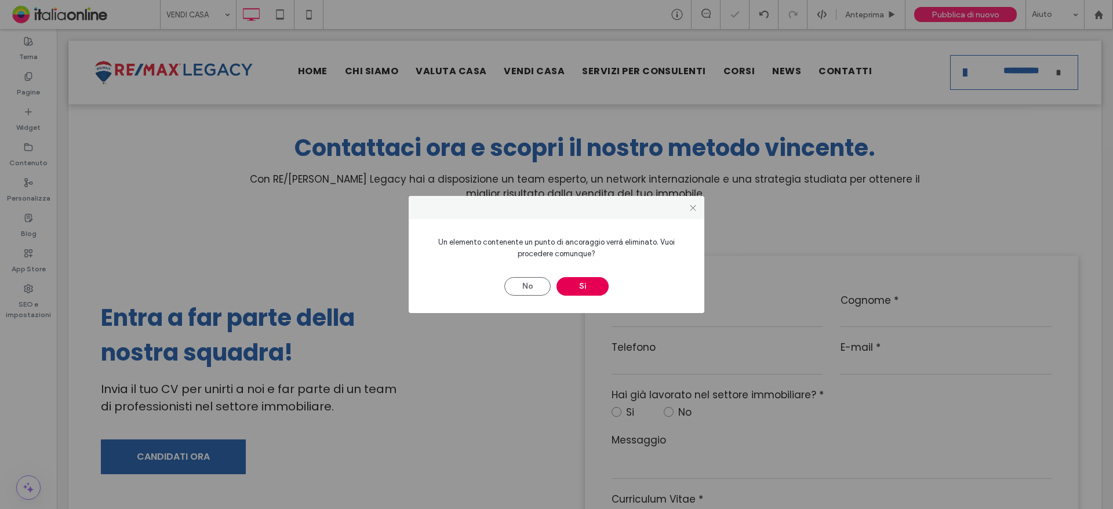
click at [593, 284] on button "Sì" at bounding box center [583, 286] width 52 height 19
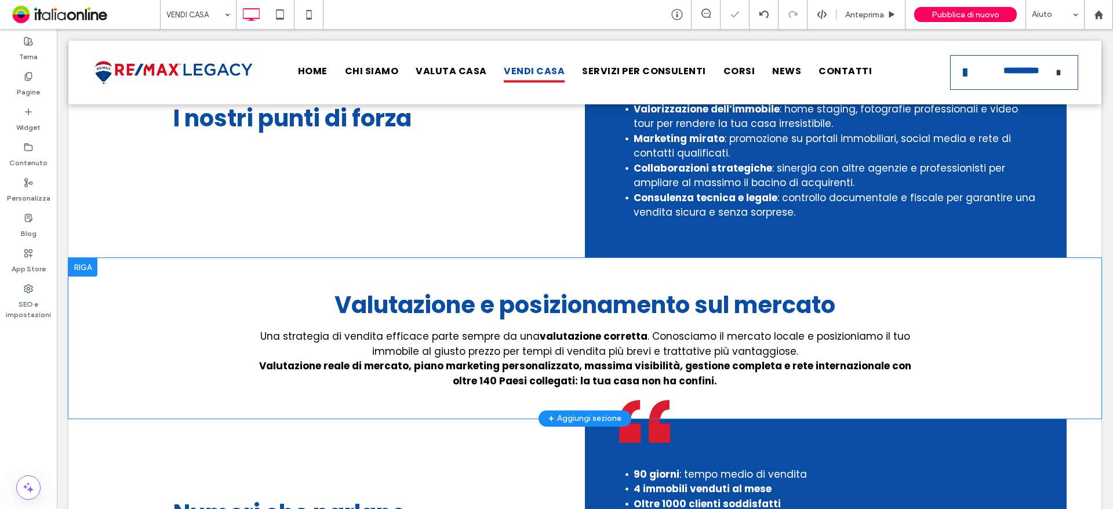
scroll to position [696, 0]
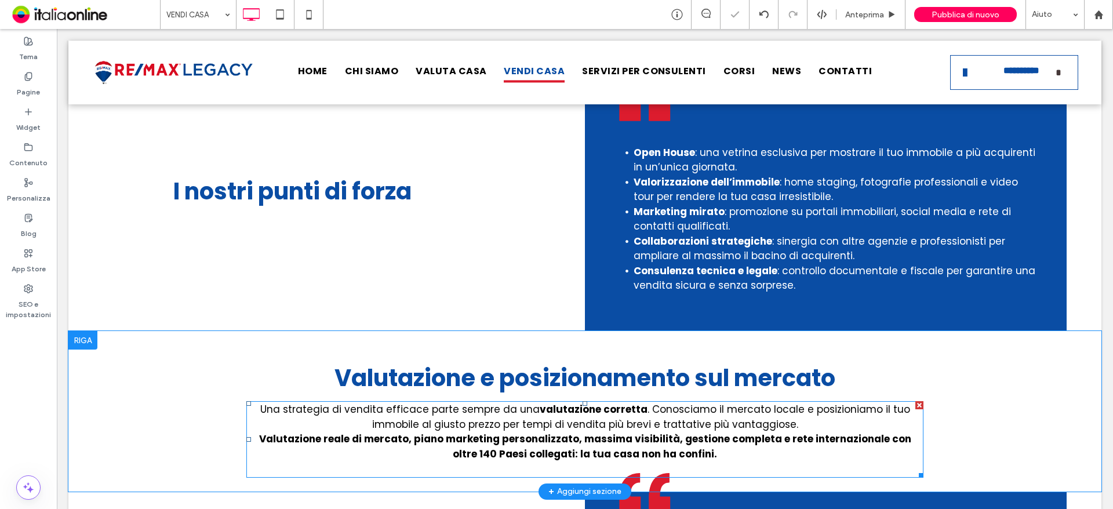
drag, startPoint x: 1026, startPoint y: 70, endPoint x: 665, endPoint y: 347, distance: 455.5
click at [665, 402] on span ". Conosciamo il mercato locale e posizioniamo il tuo immobile al giusto prezzo …" at bounding box center [641, 416] width 538 height 29
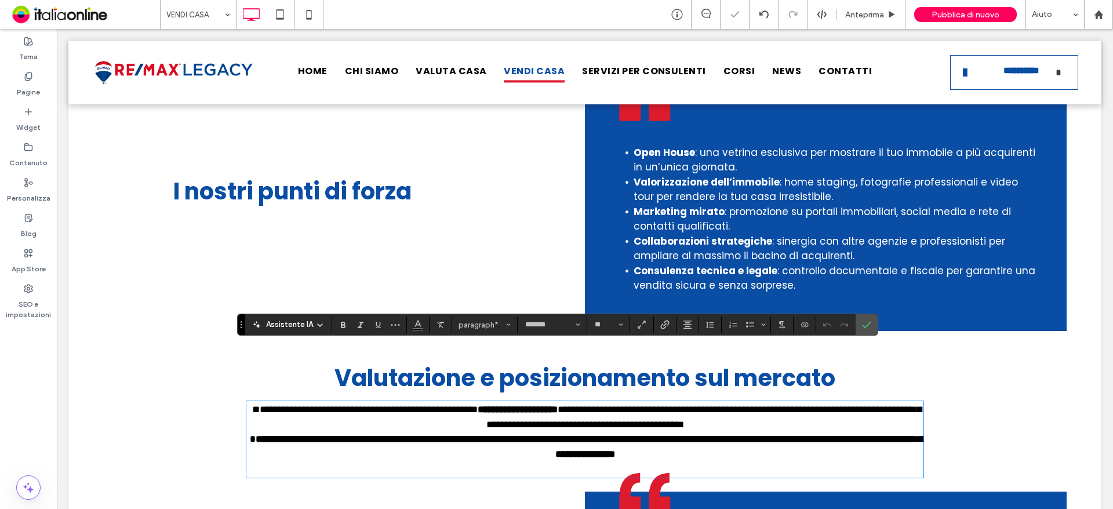
click at [251, 325] on div at bounding box center [255, 324] width 14 height 9
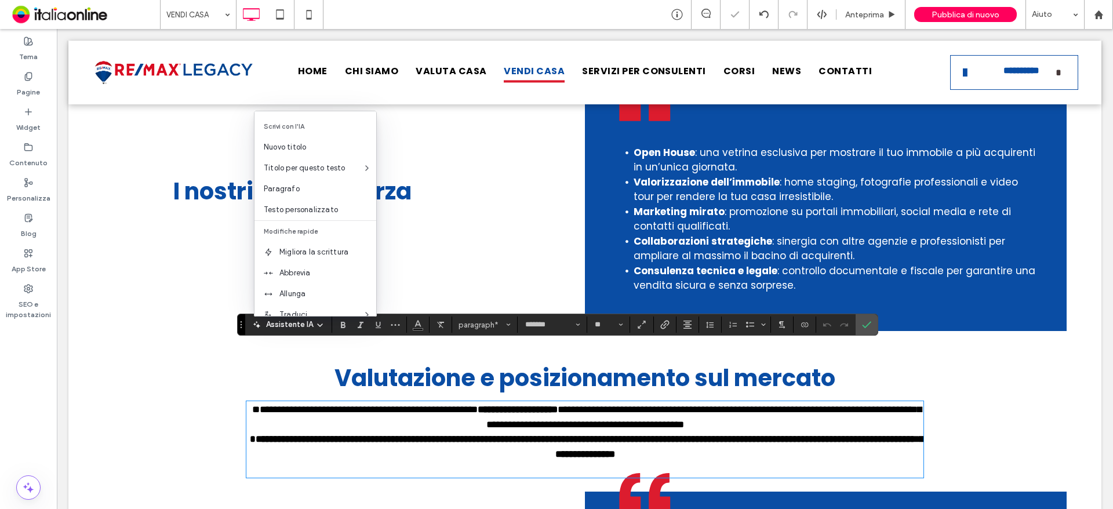
click at [1035, 348] on div "**********" at bounding box center [584, 411] width 1033 height 161
click at [1019, 86] on div at bounding box center [584, 73] width 1033 height 64
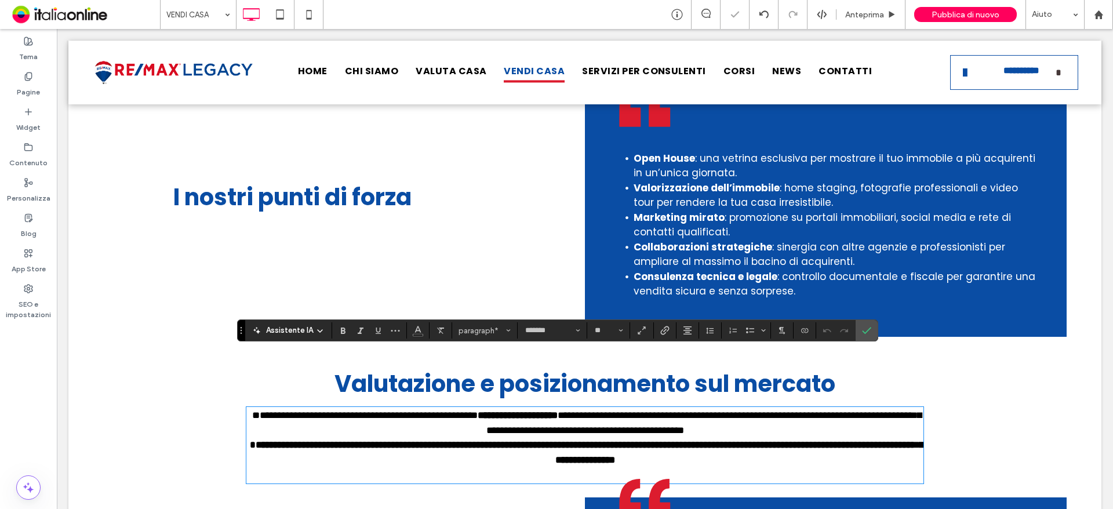
click at [982, 74] on div at bounding box center [584, 73] width 1033 height 64
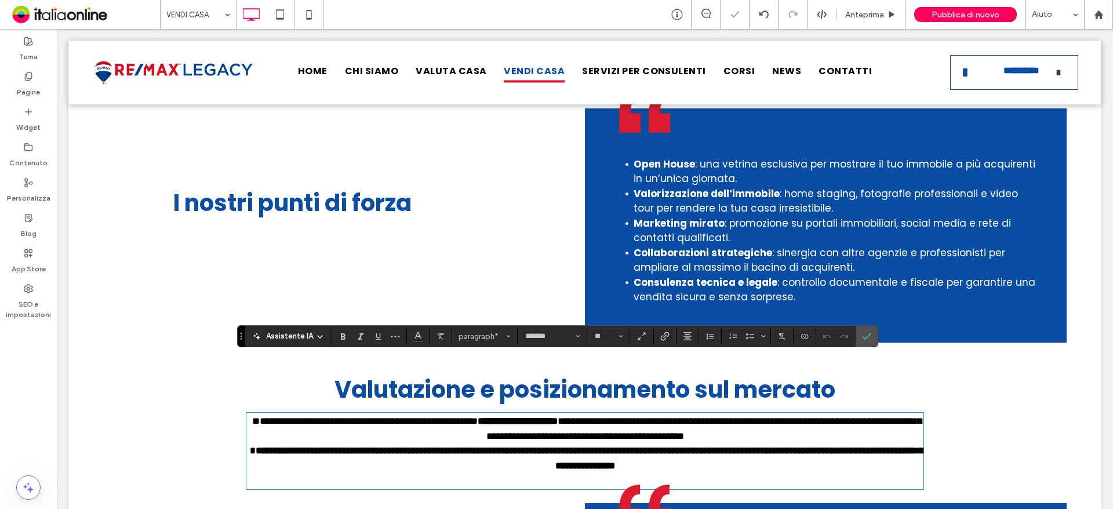
click at [975, 78] on div at bounding box center [584, 73] width 1033 height 64
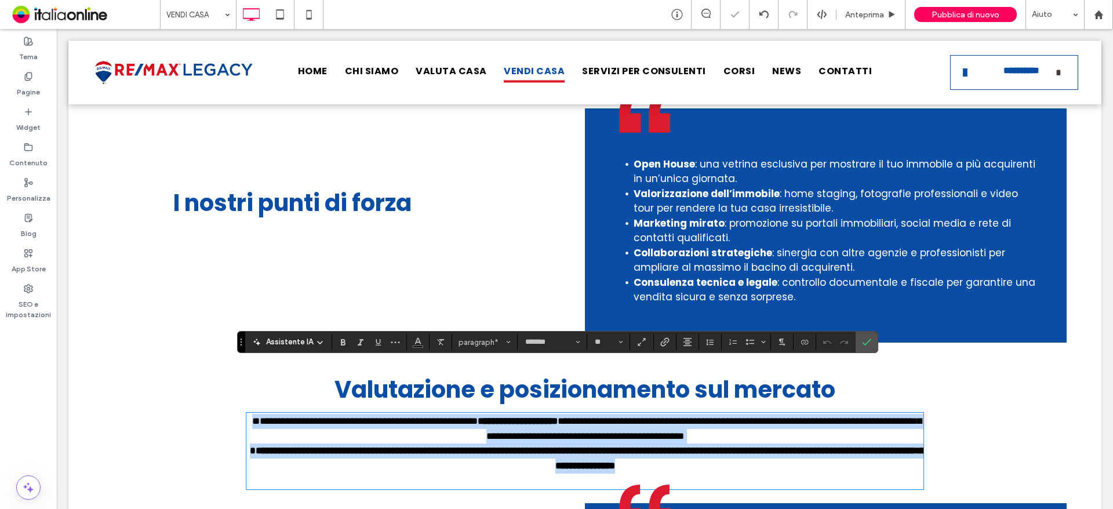
scroll to position [679, 0]
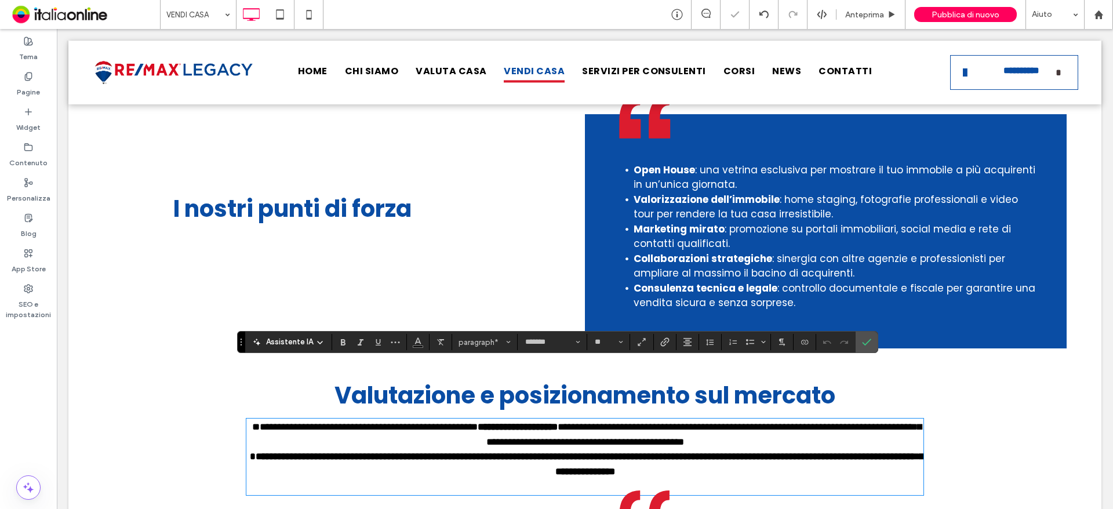
click at [549, 226] on div "I nostri punti di forza Click To Paste" at bounding box center [344, 231] width 482 height 234
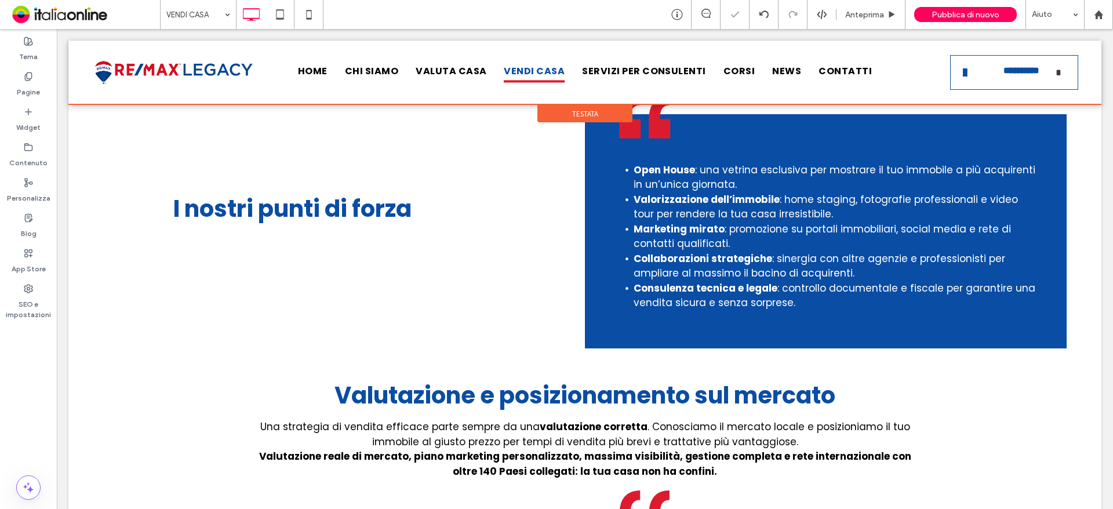
click at [1023, 74] on div at bounding box center [584, 73] width 1033 height 64
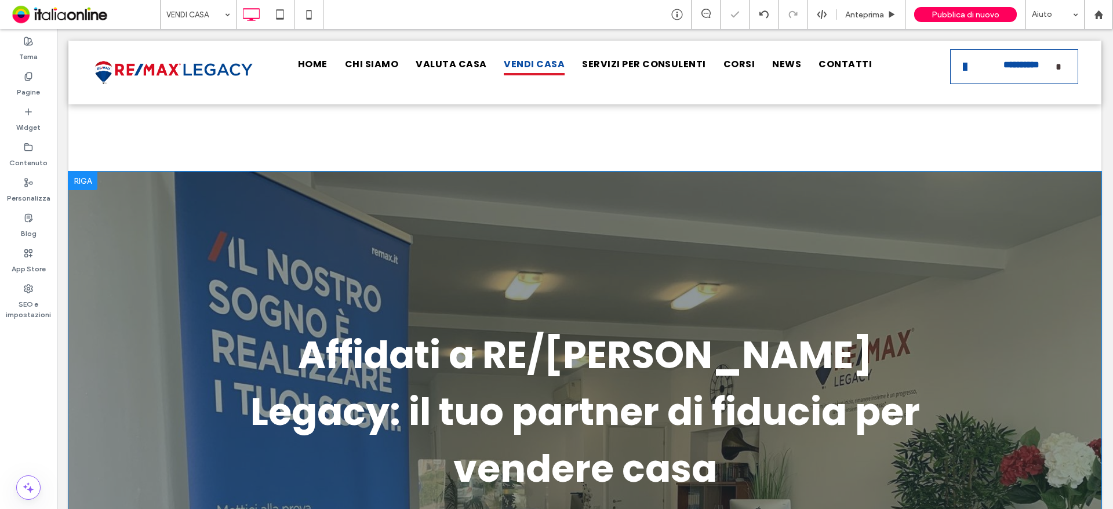
scroll to position [0, 0]
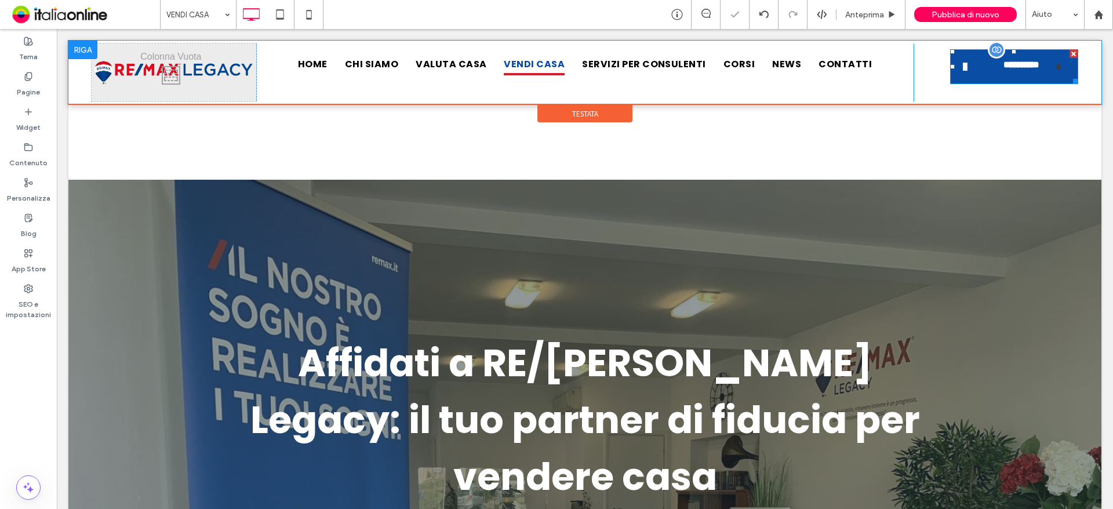
click at [982, 82] on link "**********" at bounding box center [1014, 66] width 128 height 35
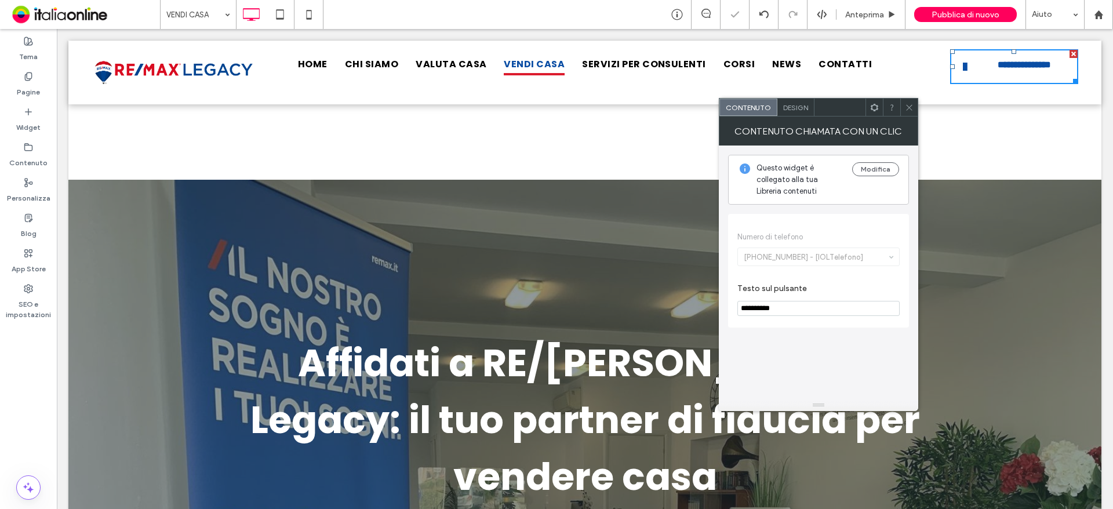
click at [913, 115] on span at bounding box center [909, 107] width 9 height 17
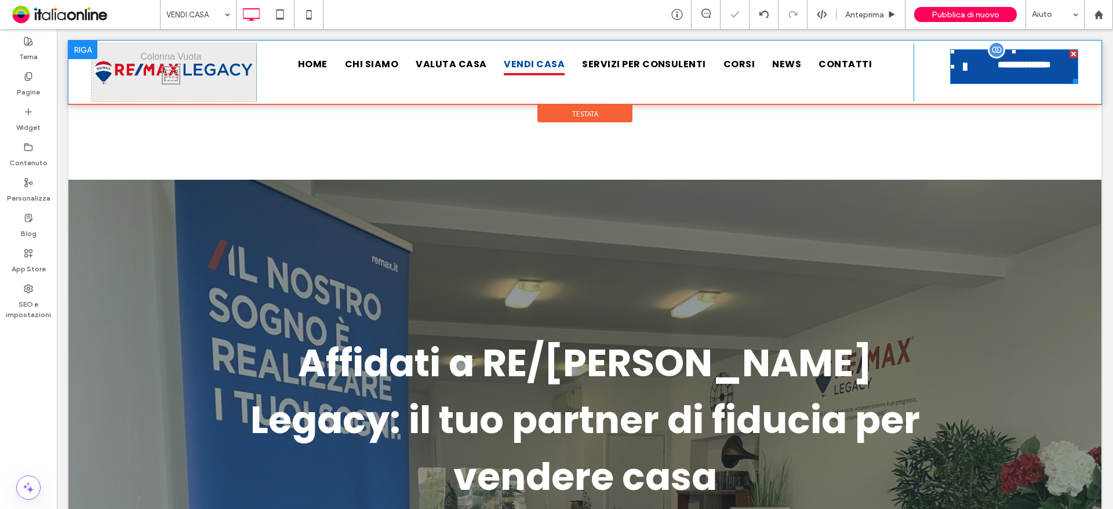
click at [987, 66] on span "**********" at bounding box center [1015, 63] width 69 height 26
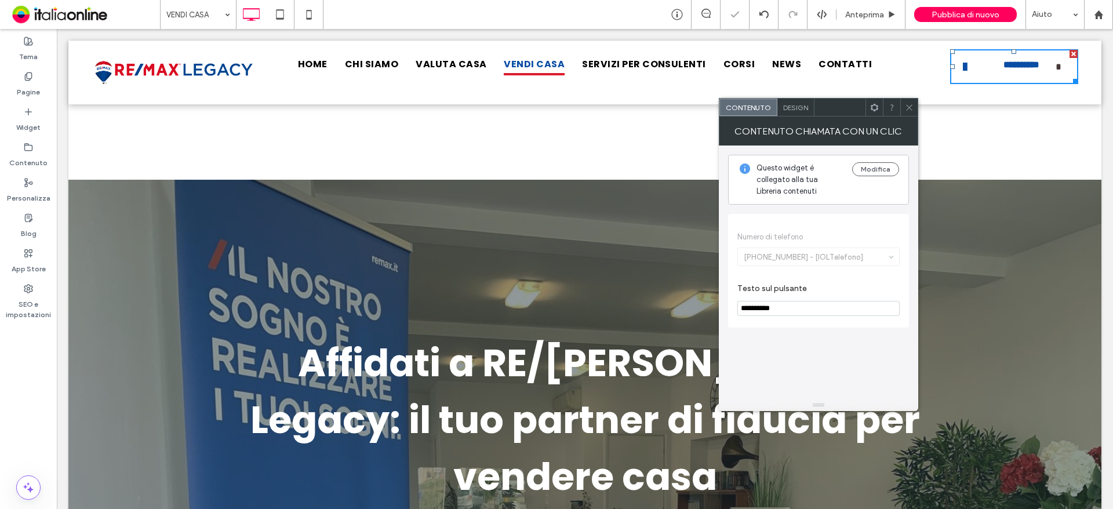
click at [913, 104] on icon at bounding box center [909, 107] width 9 height 9
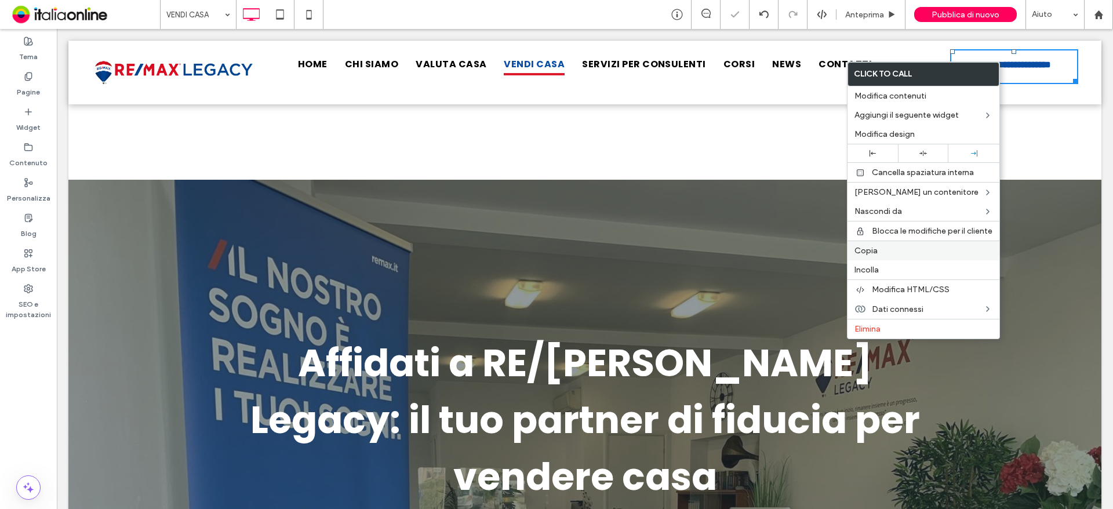
click at [895, 246] on label "Copia" at bounding box center [924, 251] width 138 height 10
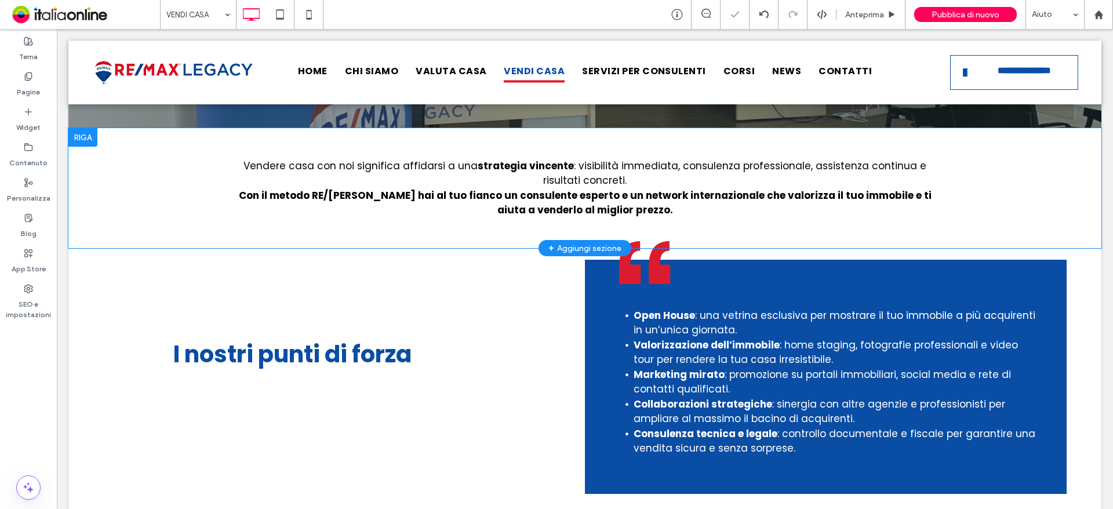
scroll to position [638, 0]
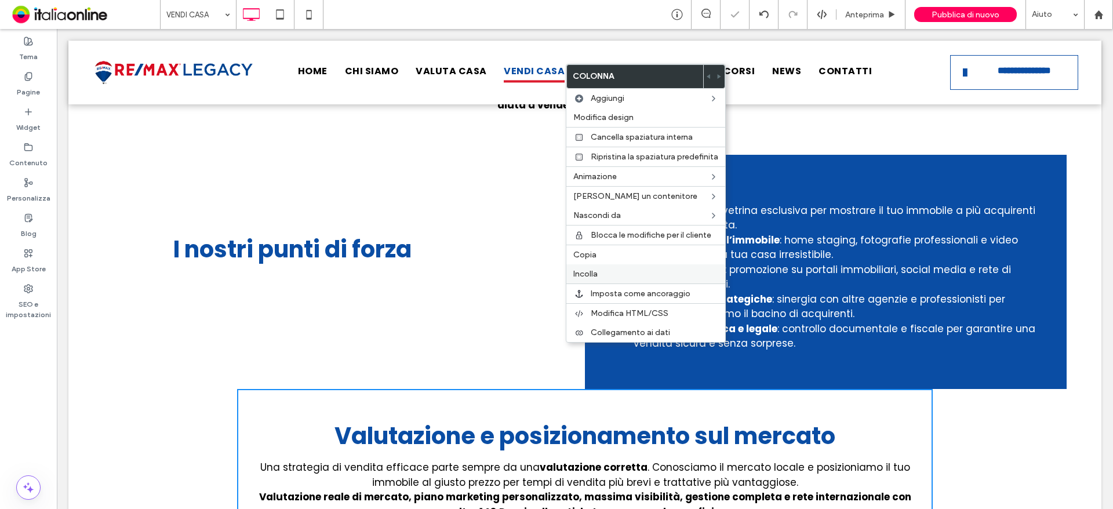
click at [604, 271] on label "Incolla" at bounding box center [646, 274] width 145 height 10
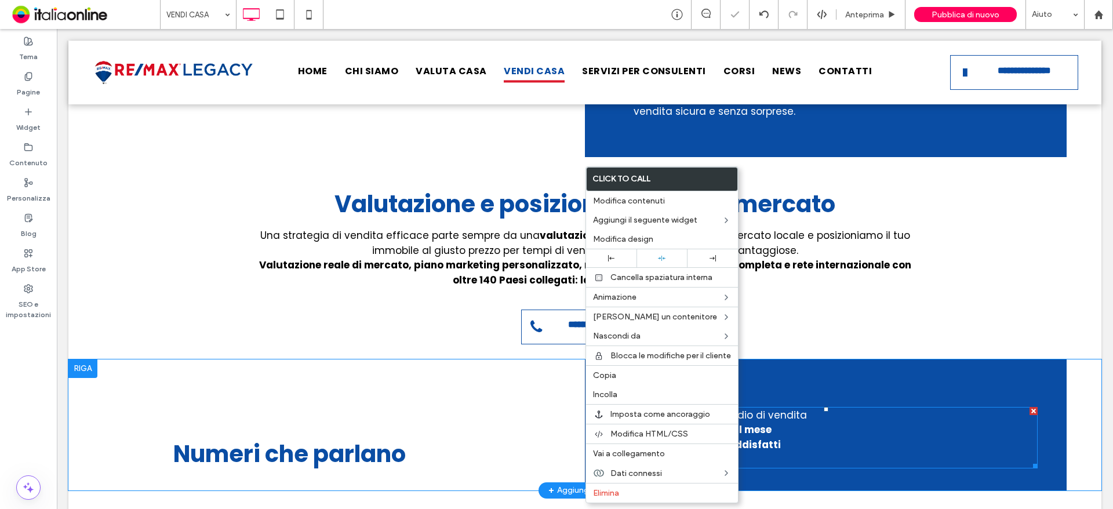
scroll to position [1160, 0]
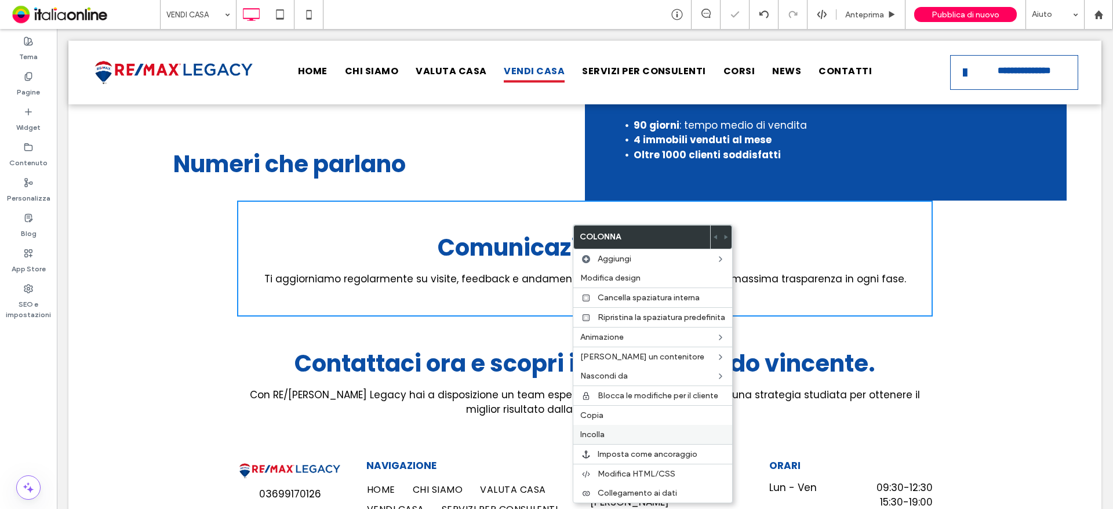
click at [608, 430] on label "Incolla" at bounding box center [652, 435] width 145 height 10
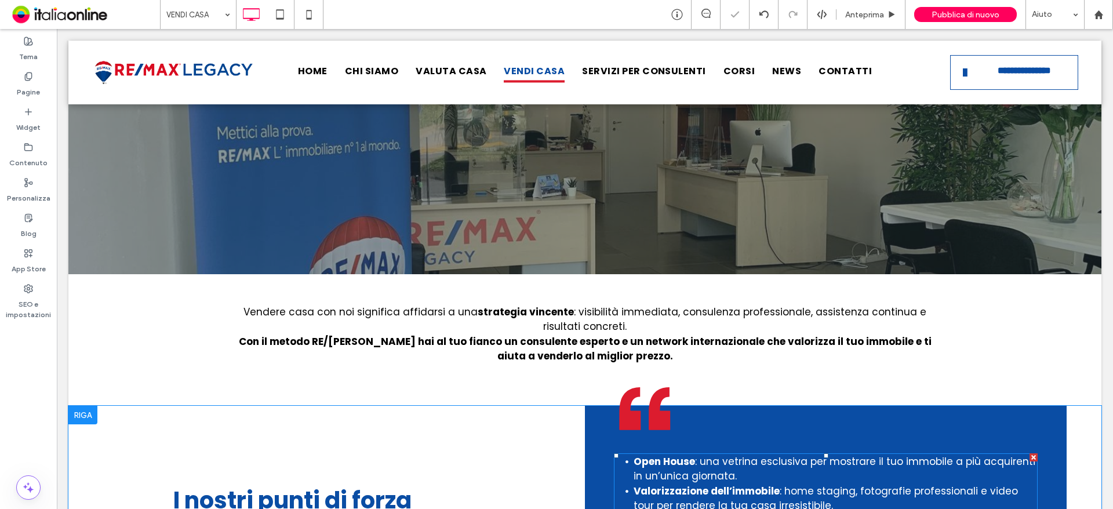
scroll to position [259, 0]
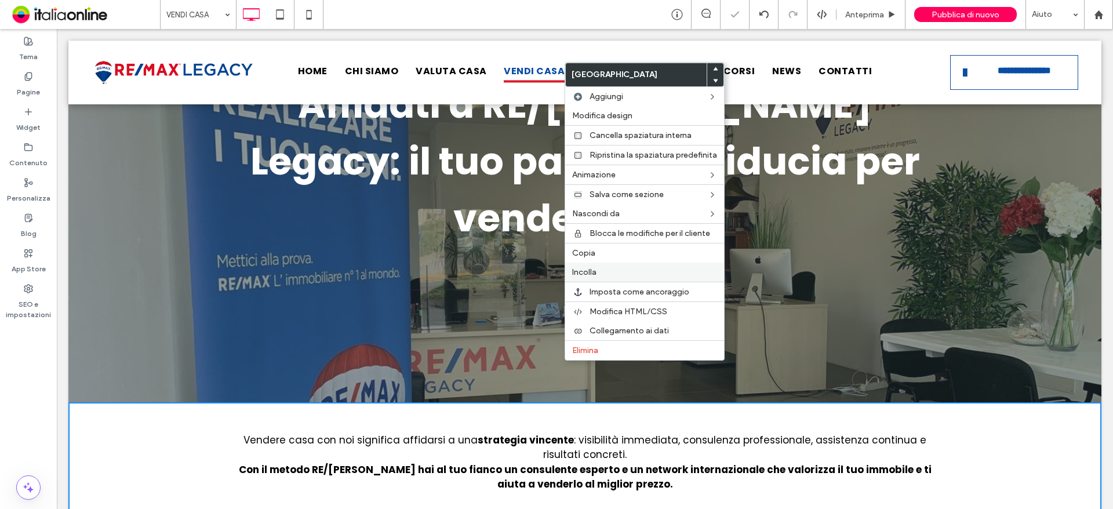
click at [597, 270] on span "Incolla" at bounding box center [584, 272] width 24 height 10
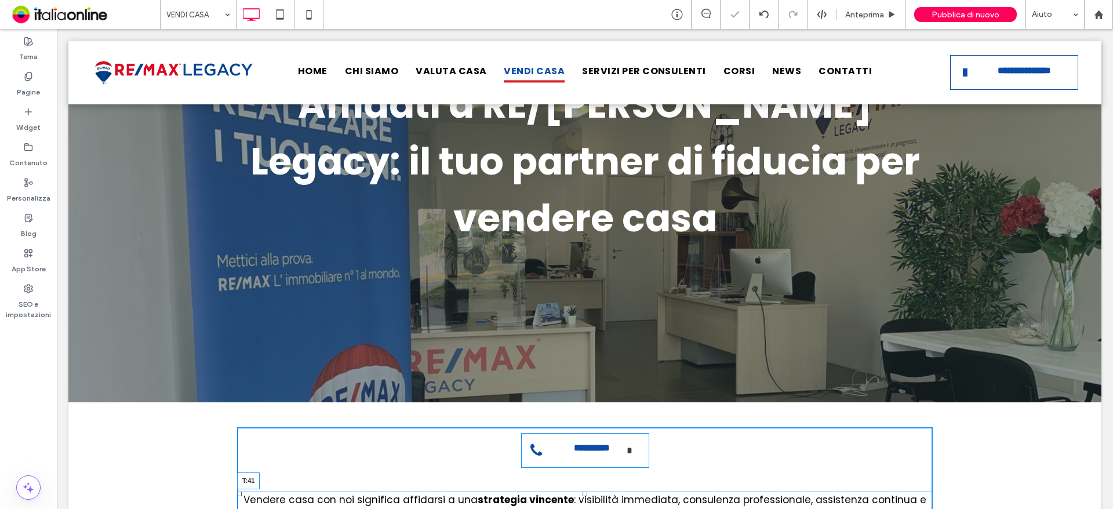
drag, startPoint x: 581, startPoint y: 420, endPoint x: 582, endPoint y: 439, distance: 19.2
click at [583, 492] on div at bounding box center [585, 494] width 5 height 5
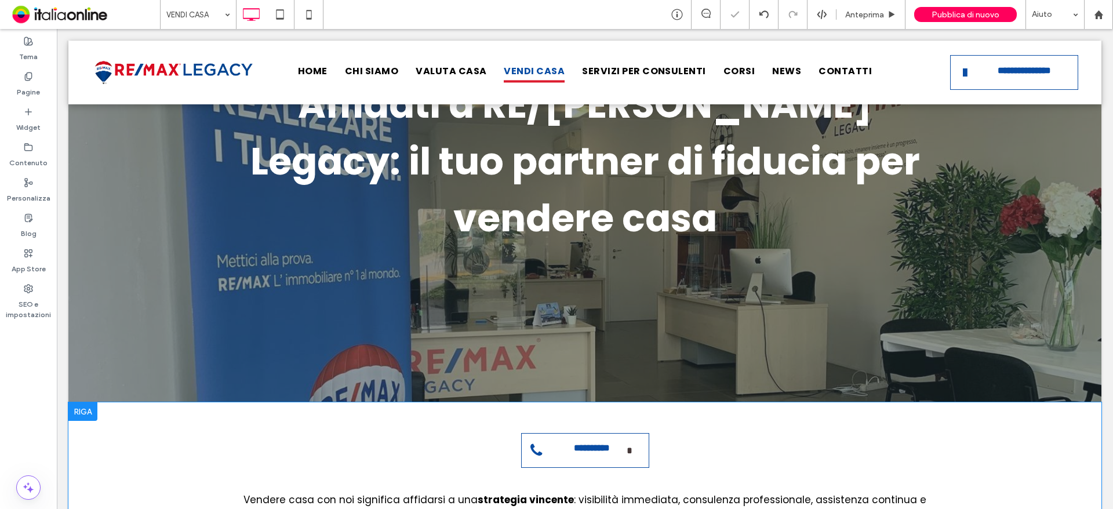
scroll to position [433, 0]
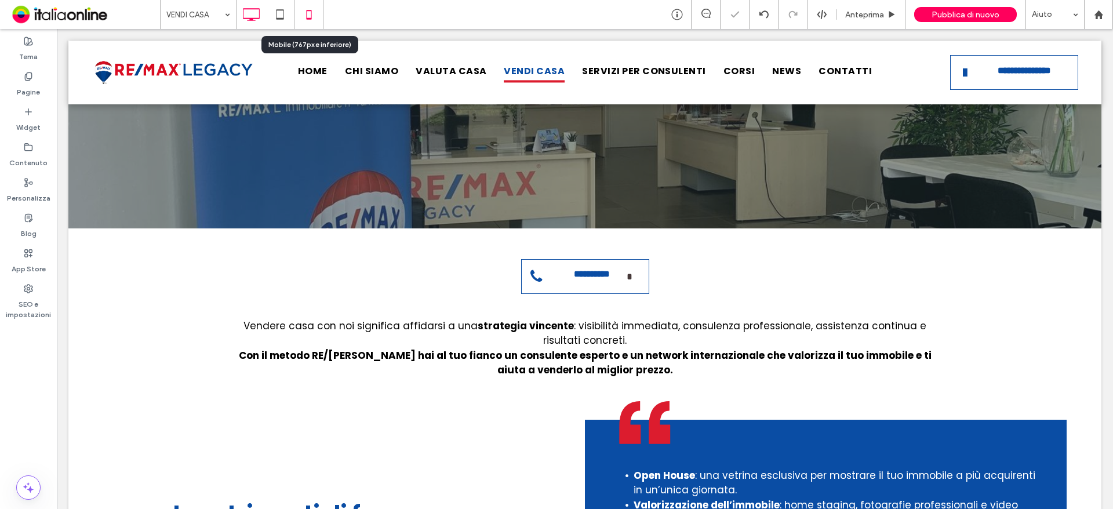
click at [325, 21] on div "VENDI CASA Anteprima Pubblica di nuovo Aiuto" at bounding box center [636, 14] width 953 height 29
click at [314, 20] on icon at bounding box center [308, 14] width 23 height 23
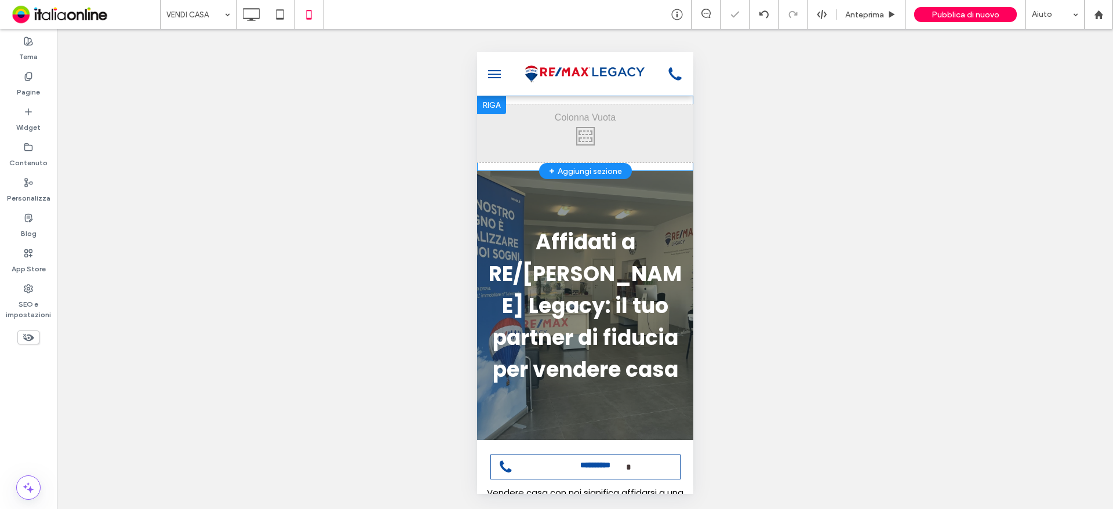
scroll to position [0, 0]
click at [497, 102] on div at bounding box center [491, 105] width 29 height 19
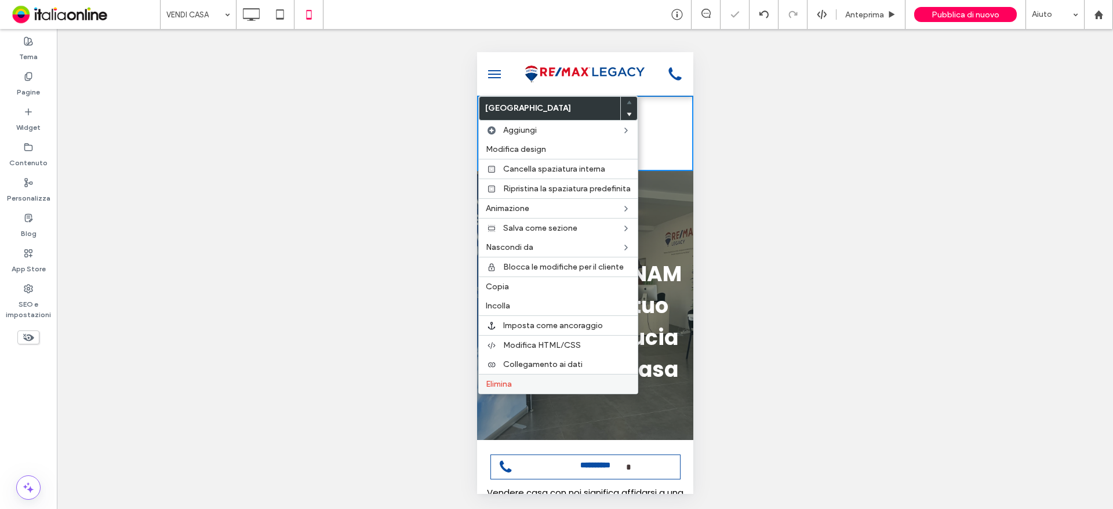
click at [524, 379] on label "Elimina" at bounding box center [558, 384] width 145 height 10
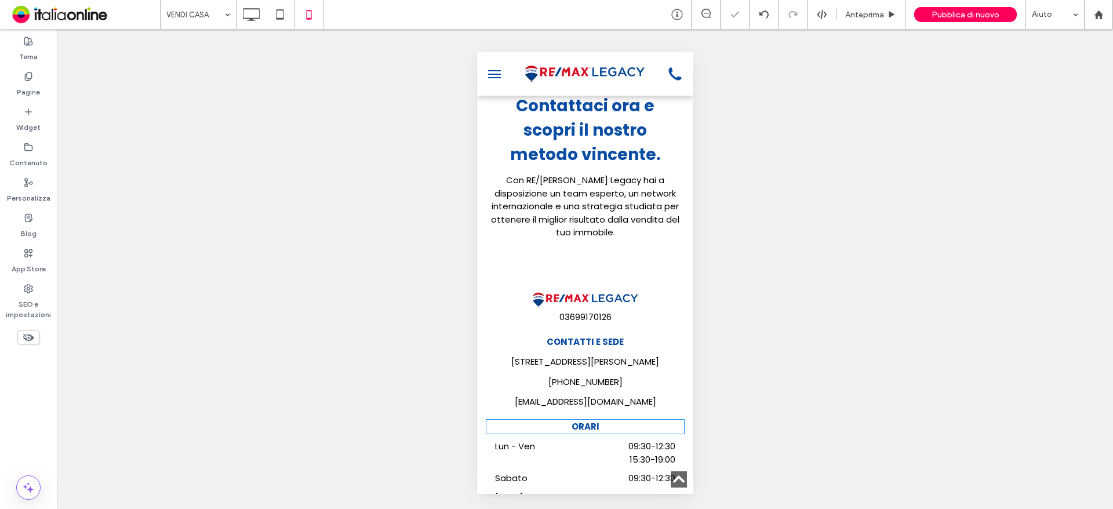
scroll to position [1660, 0]
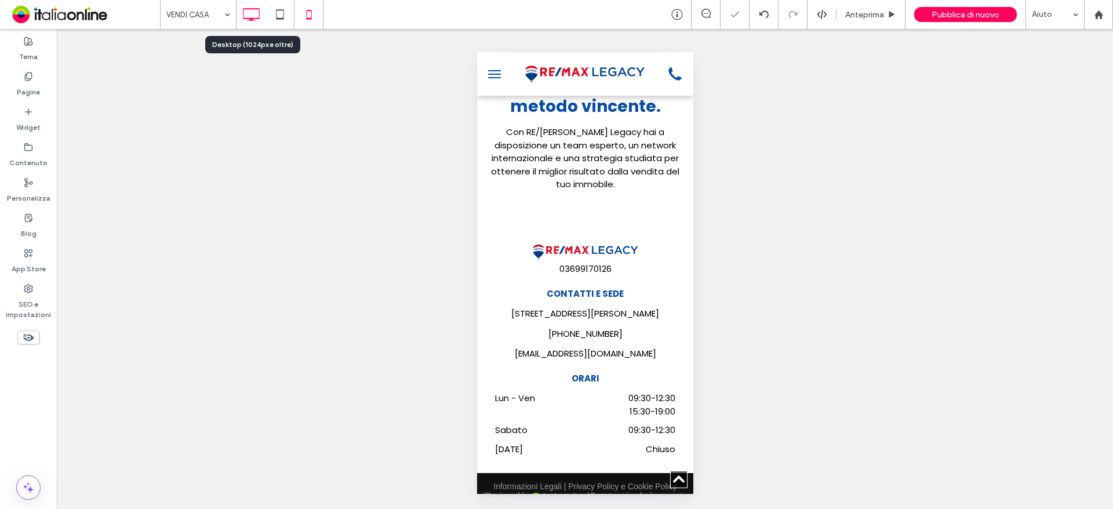
click at [250, 16] on icon at bounding box center [251, 14] width 23 height 23
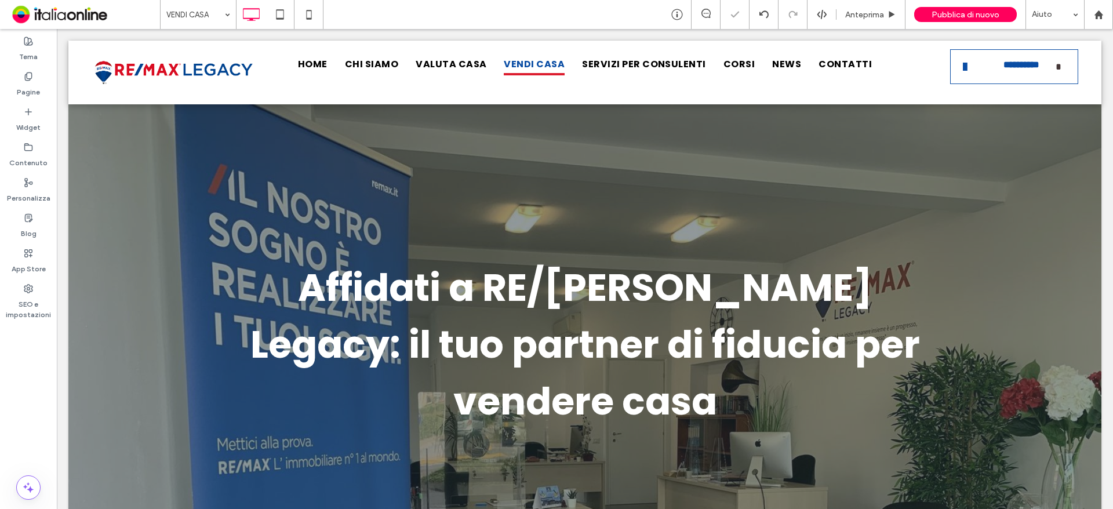
scroll to position [0, 0]
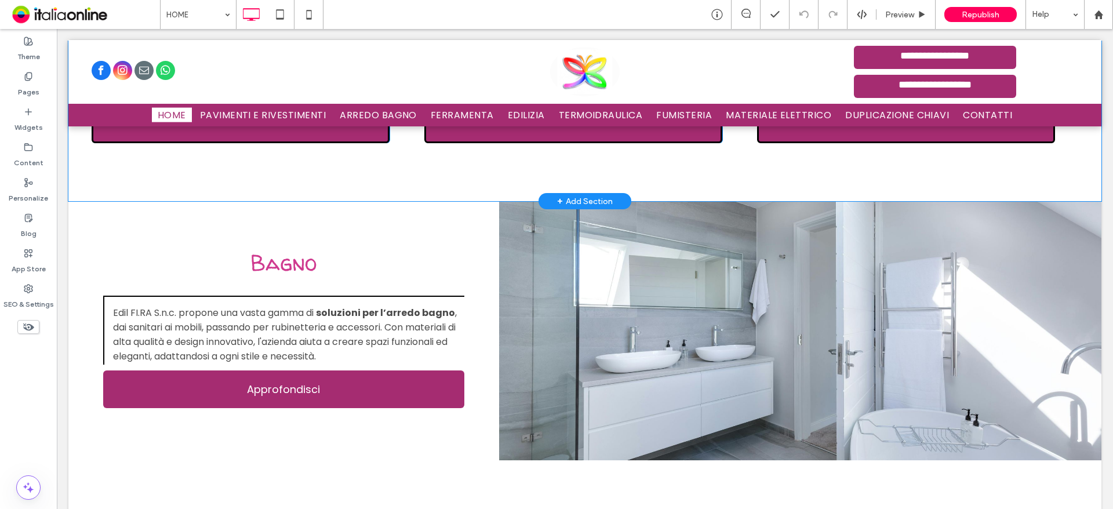
scroll to position [1740, 0]
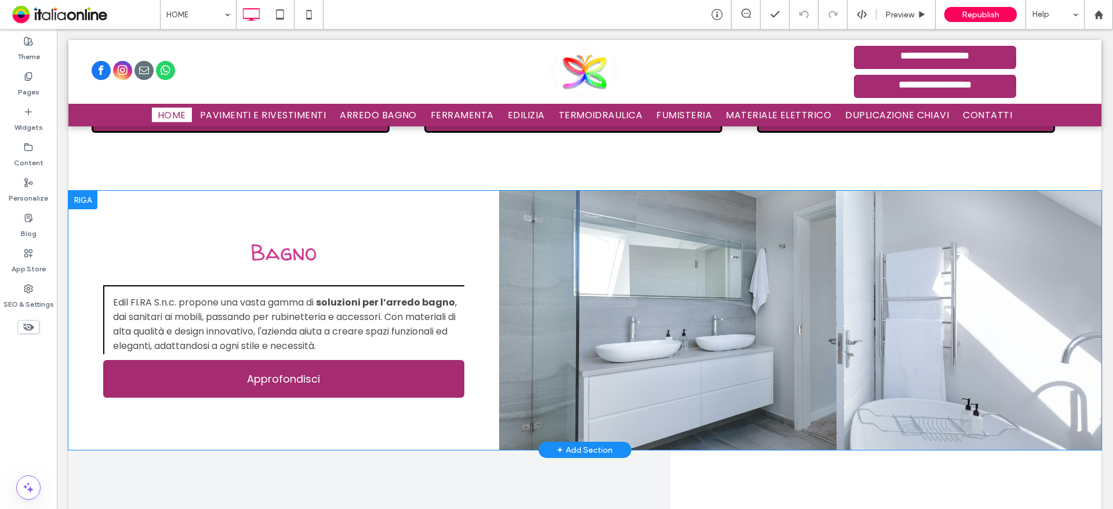
click at [694, 317] on div at bounding box center [800, 320] width 603 height 259
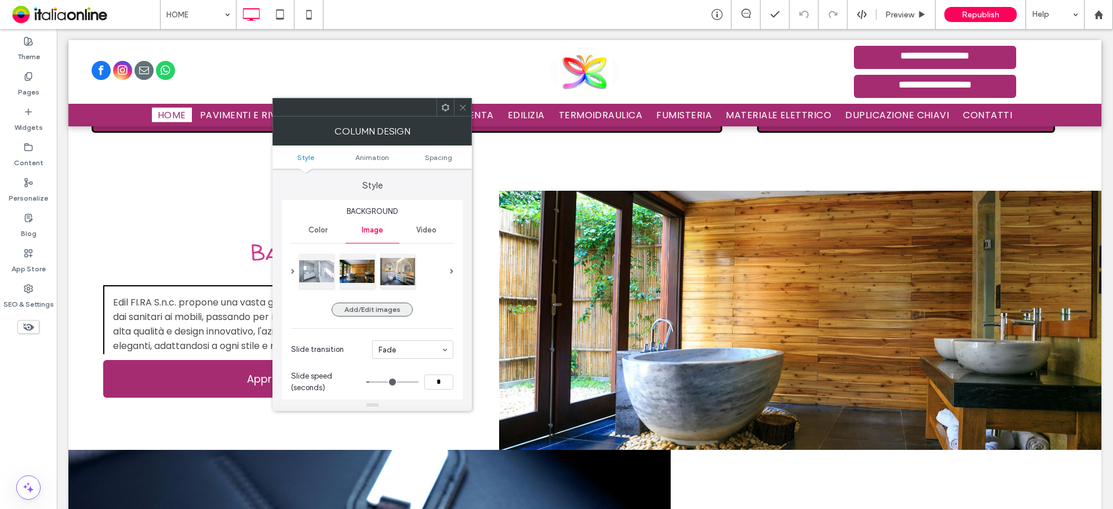
click at [361, 306] on button "Add/Edit images" at bounding box center [372, 310] width 81 height 14
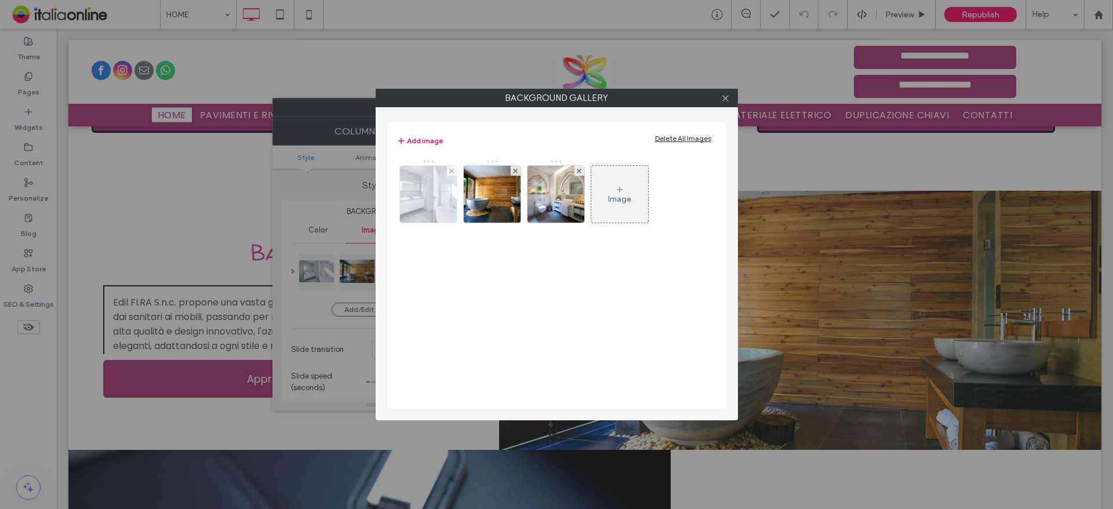
click at [440, 187] on img at bounding box center [428, 194] width 91 height 57
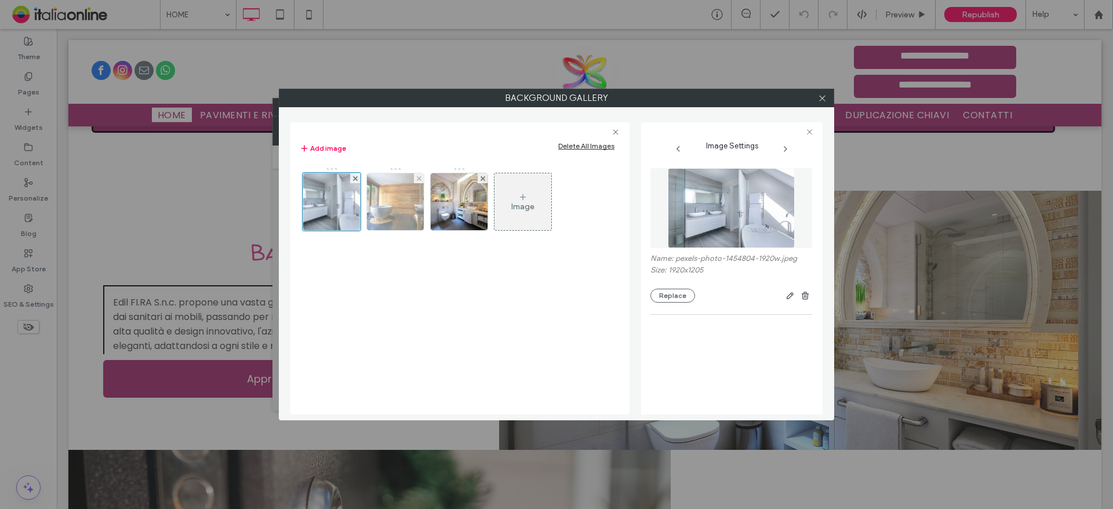
click at [388, 208] on img at bounding box center [395, 201] width 85 height 57
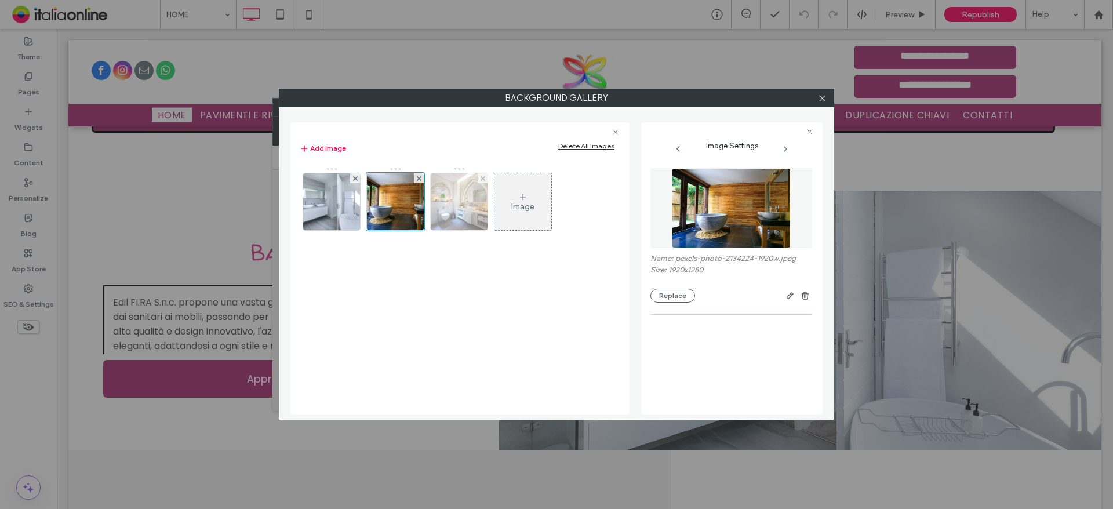
click at [452, 208] on img at bounding box center [459, 201] width 72 height 57
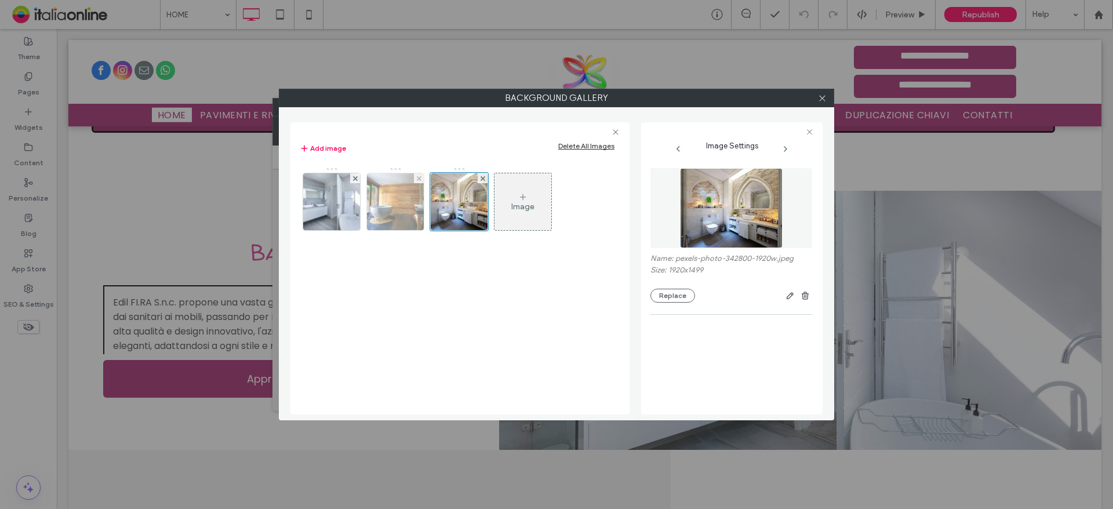
drag, startPoint x: 383, startPoint y: 208, endPoint x: 390, endPoint y: 208, distance: 6.4
click at [383, 208] on img at bounding box center [395, 201] width 85 height 57
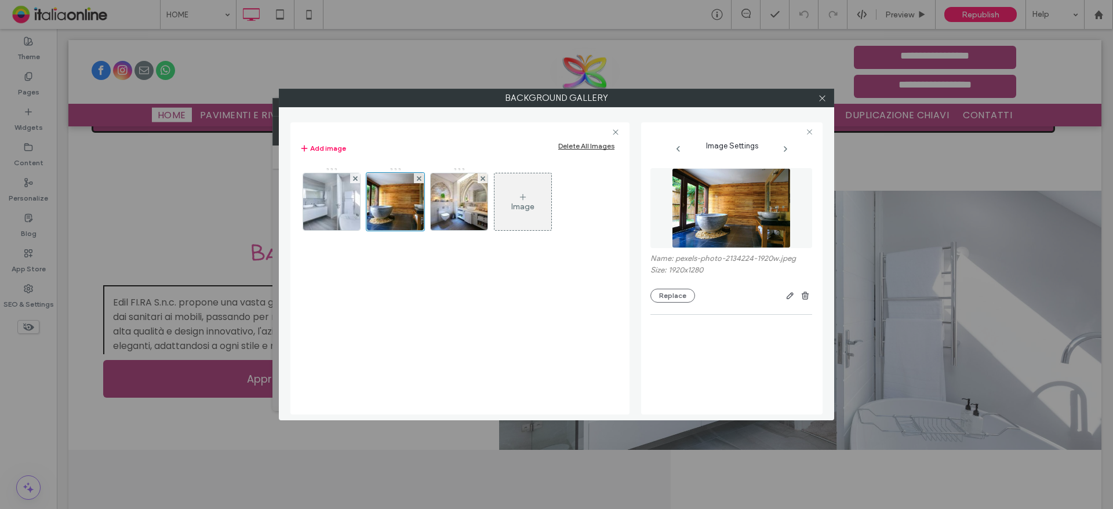
click at [525, 205] on div "Image" at bounding box center [522, 207] width 23 height 10
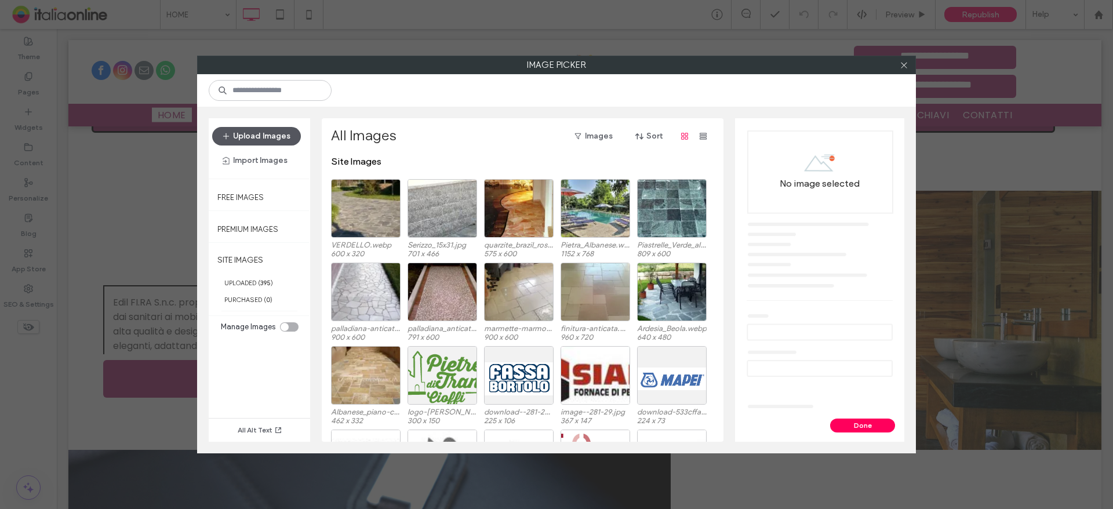
click at [263, 137] on button "Upload Images" at bounding box center [256, 136] width 89 height 19
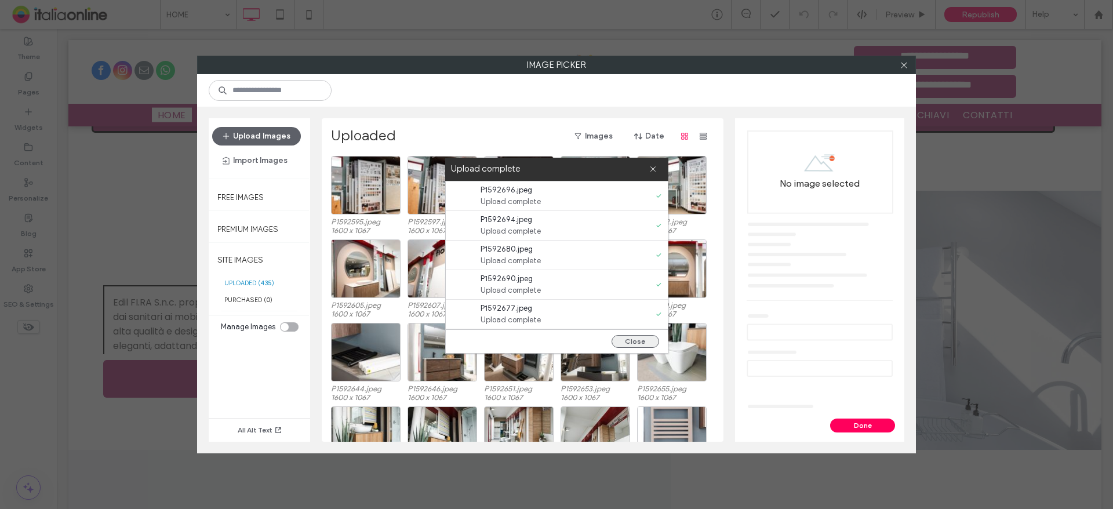
click at [626, 339] on button "Close" at bounding box center [636, 341] width 48 height 13
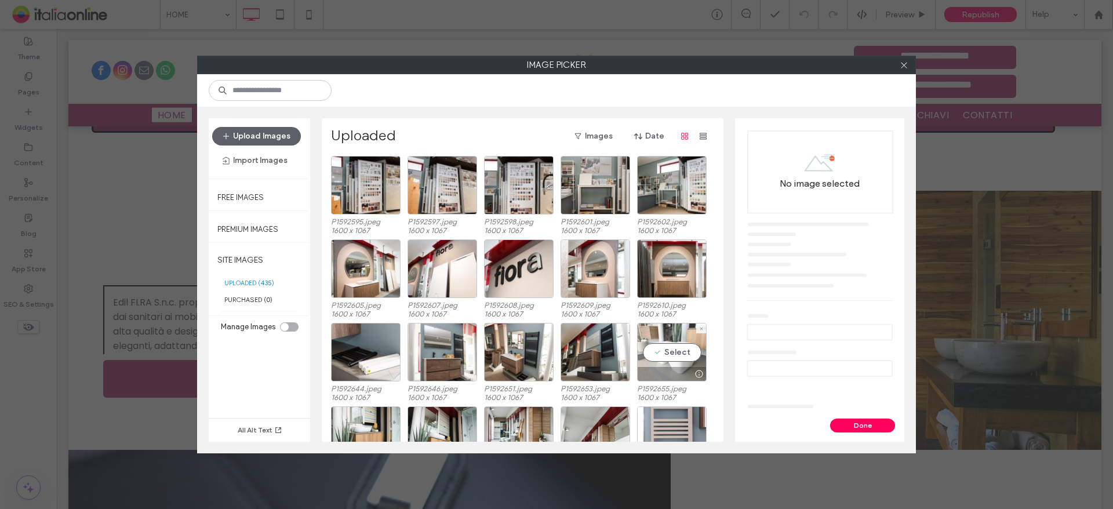
click at [676, 351] on div "Select" at bounding box center [672, 352] width 70 height 59
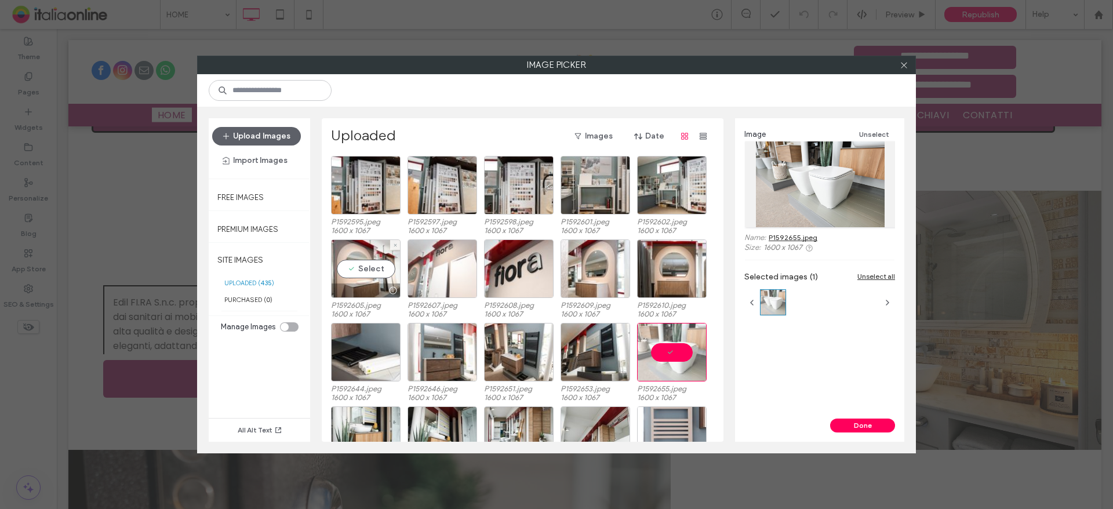
drag, startPoint x: 356, startPoint y: 265, endPoint x: 410, endPoint y: 265, distance: 53.9
click at [356, 265] on div "Select" at bounding box center [366, 269] width 70 height 59
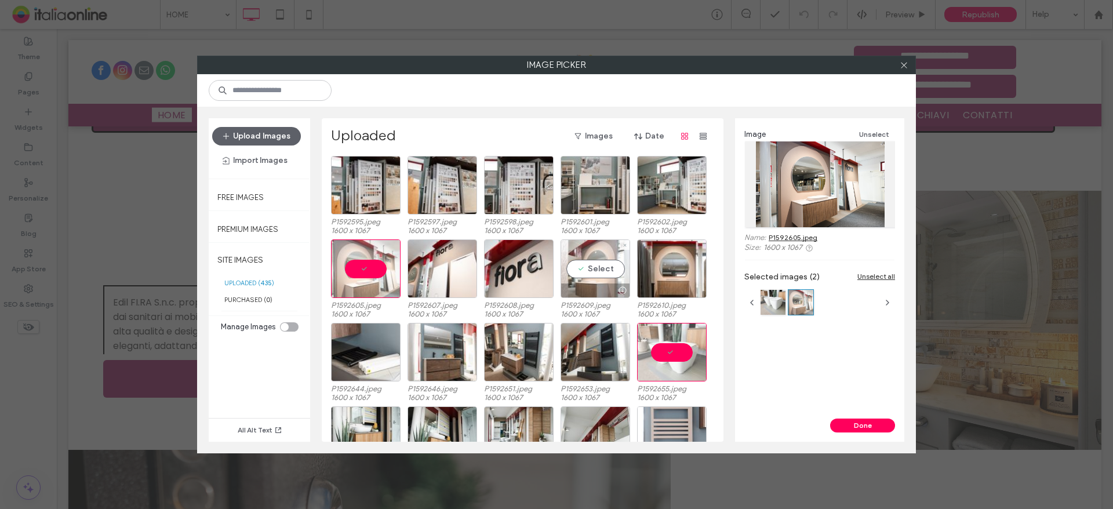
click at [583, 265] on div "Select" at bounding box center [596, 269] width 70 height 59
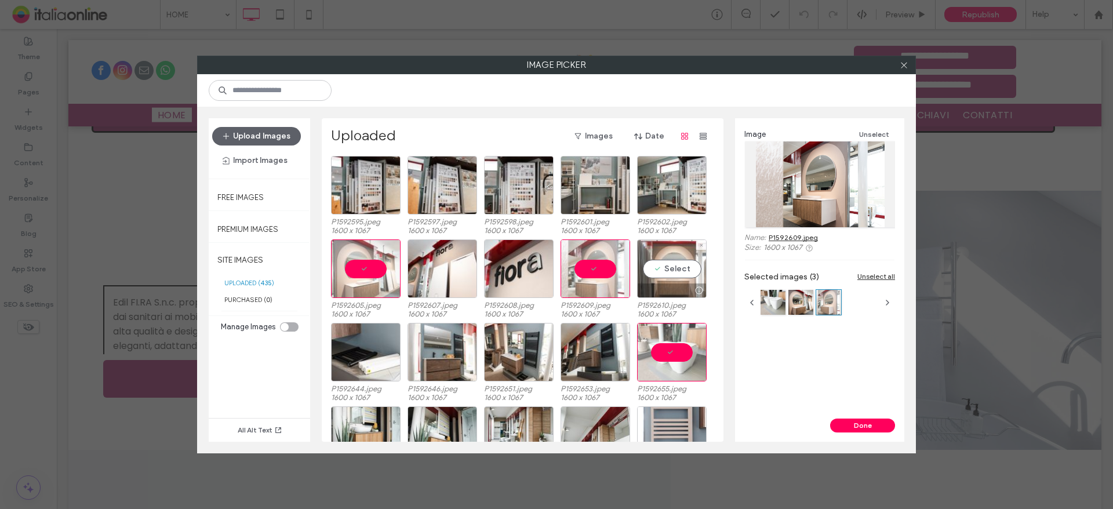
click at [683, 264] on div "Select" at bounding box center [672, 269] width 70 height 59
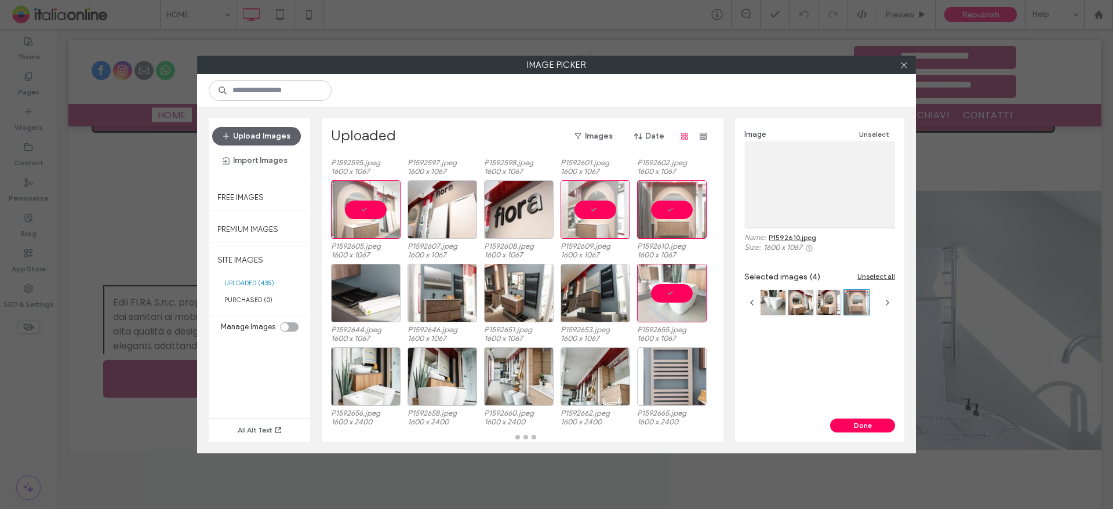
scroll to position [59, 0]
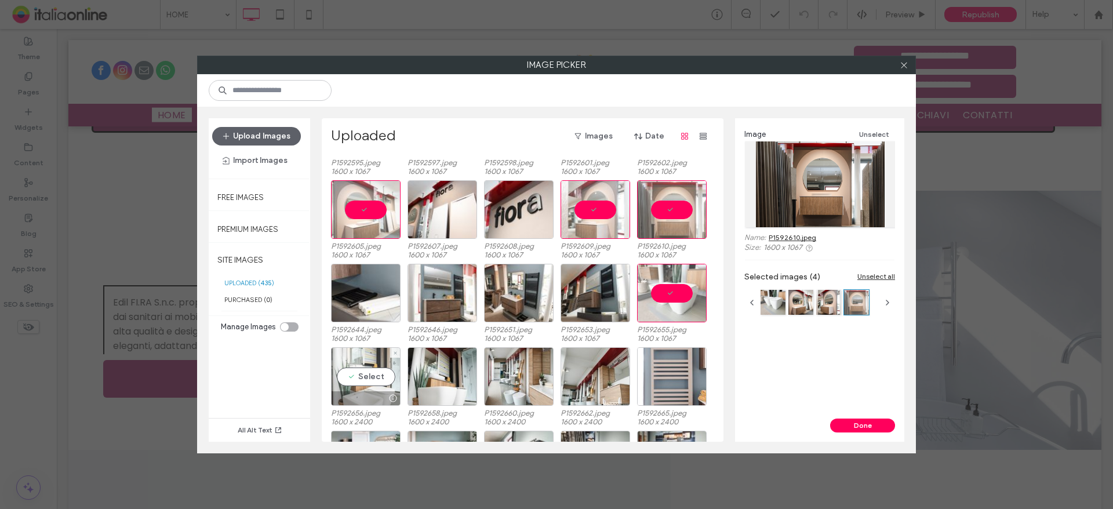
click at [360, 372] on div "Select" at bounding box center [366, 376] width 70 height 59
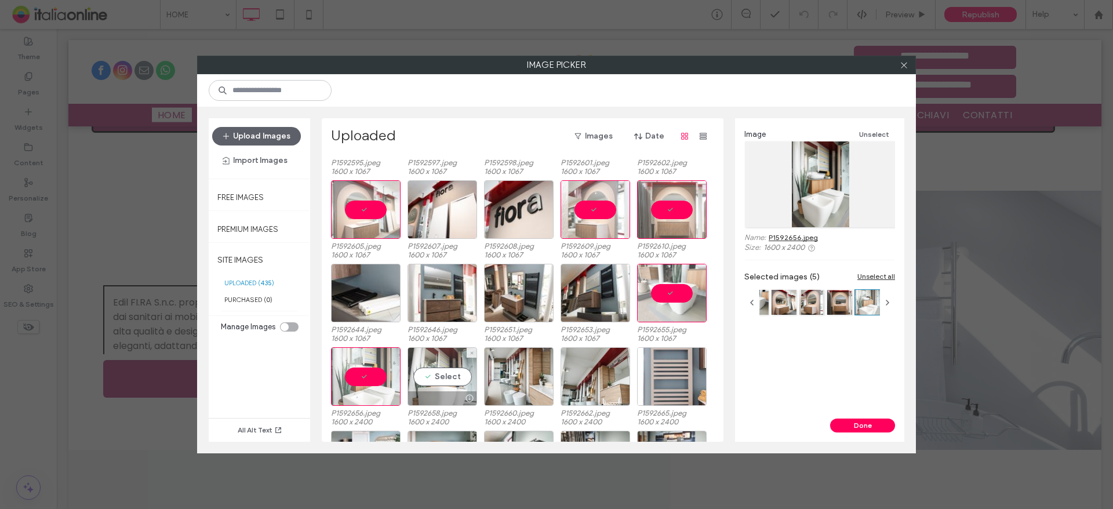
click at [453, 373] on div "Select" at bounding box center [443, 376] width 70 height 59
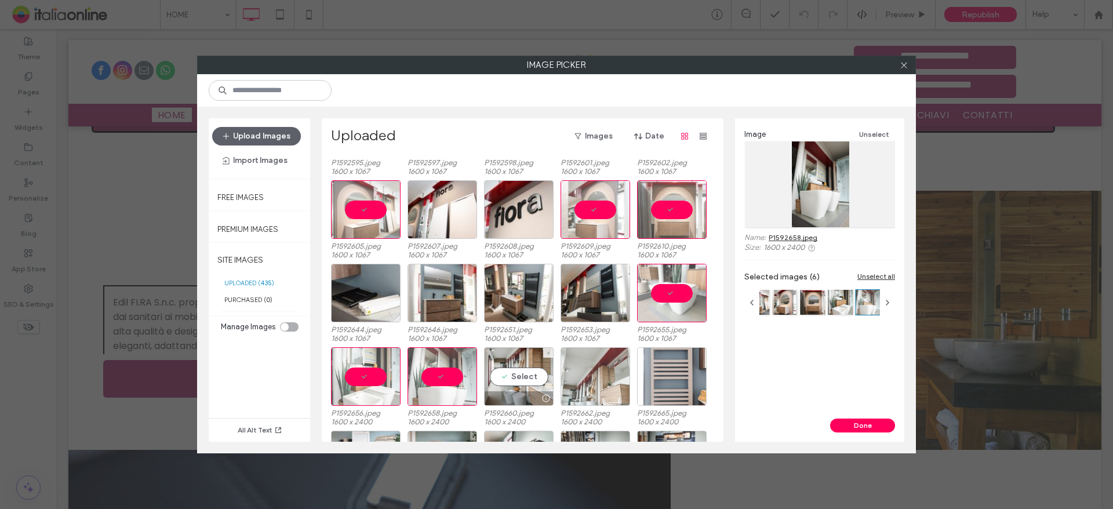
drag, startPoint x: 539, startPoint y: 374, endPoint x: 589, endPoint y: 374, distance: 50.5
click at [539, 374] on div "Select" at bounding box center [519, 376] width 70 height 59
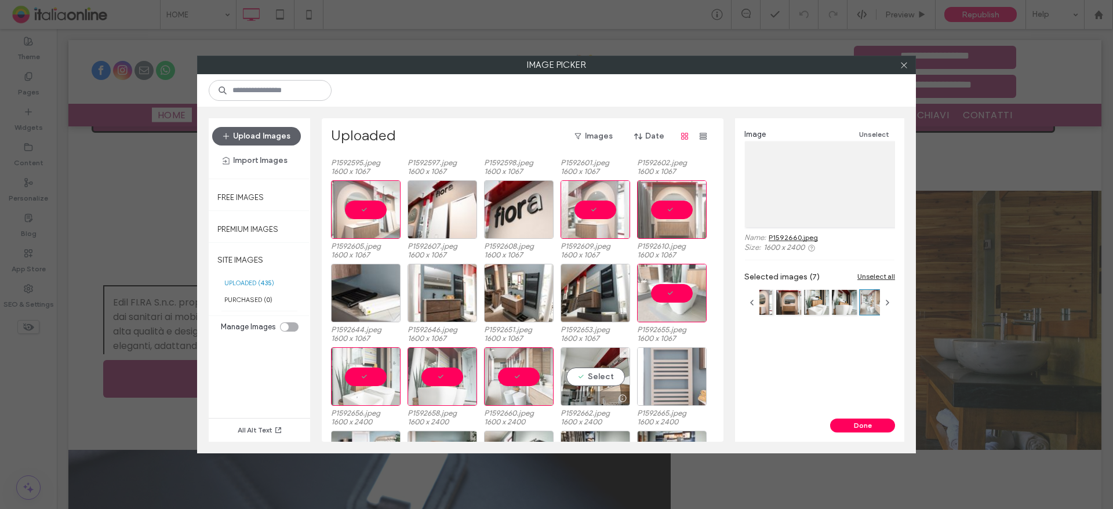
drag, startPoint x: 603, startPoint y: 374, endPoint x: 662, endPoint y: 374, distance: 59.2
click at [603, 374] on div "Select" at bounding box center [596, 376] width 70 height 59
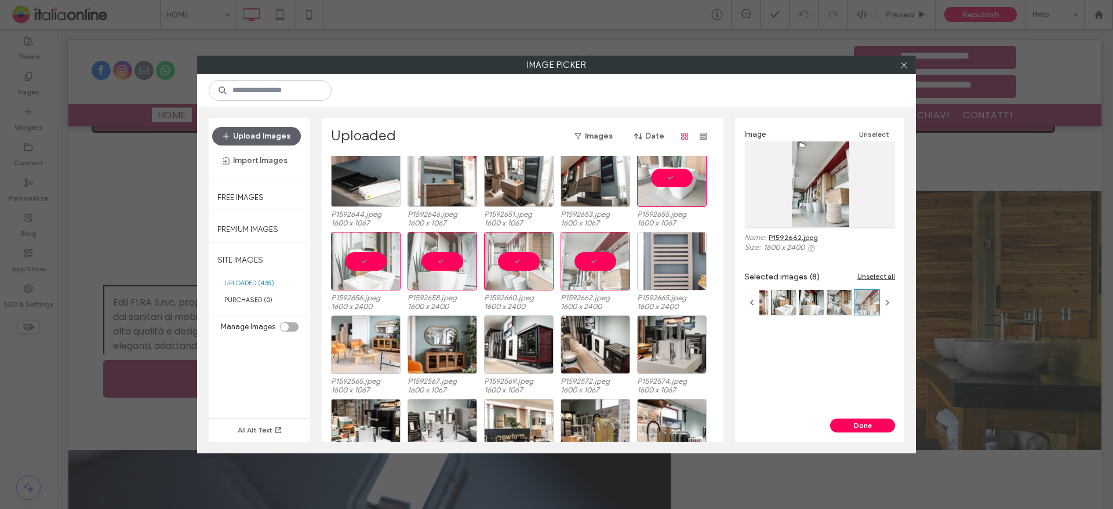
scroll to position [175, 0]
click at [666, 244] on div "Select" at bounding box center [672, 260] width 70 height 59
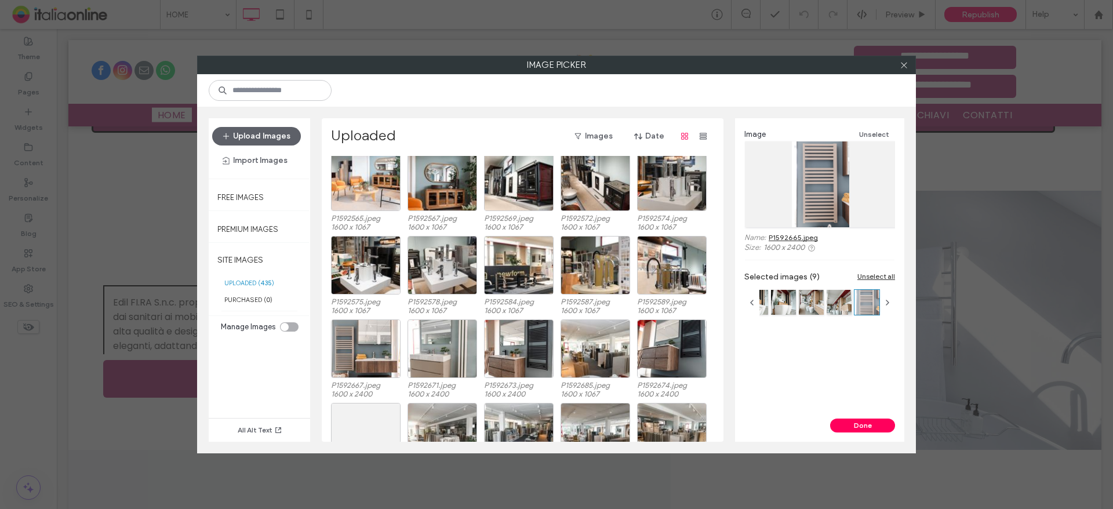
scroll to position [349, 0]
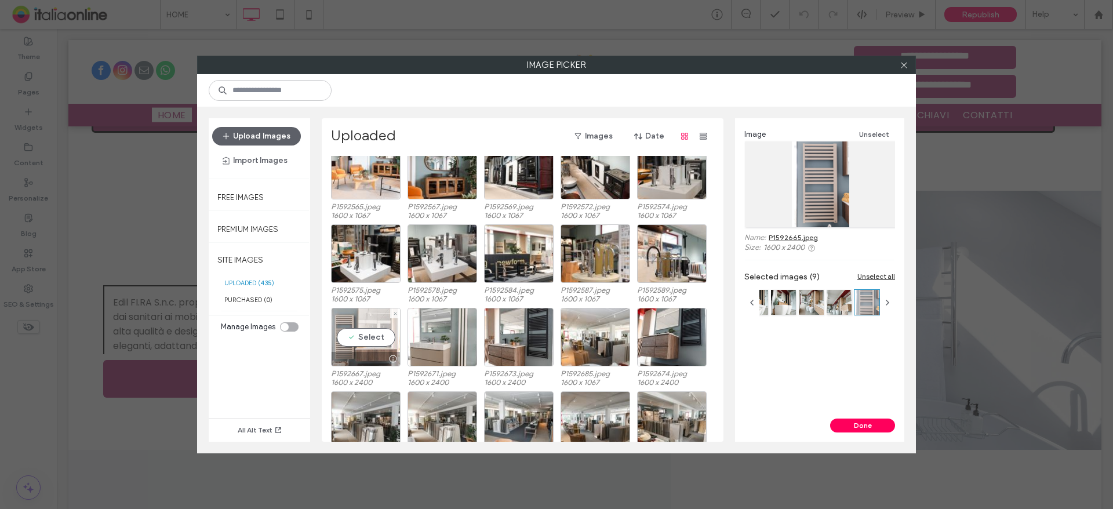
click at [343, 335] on div "Select" at bounding box center [366, 337] width 70 height 59
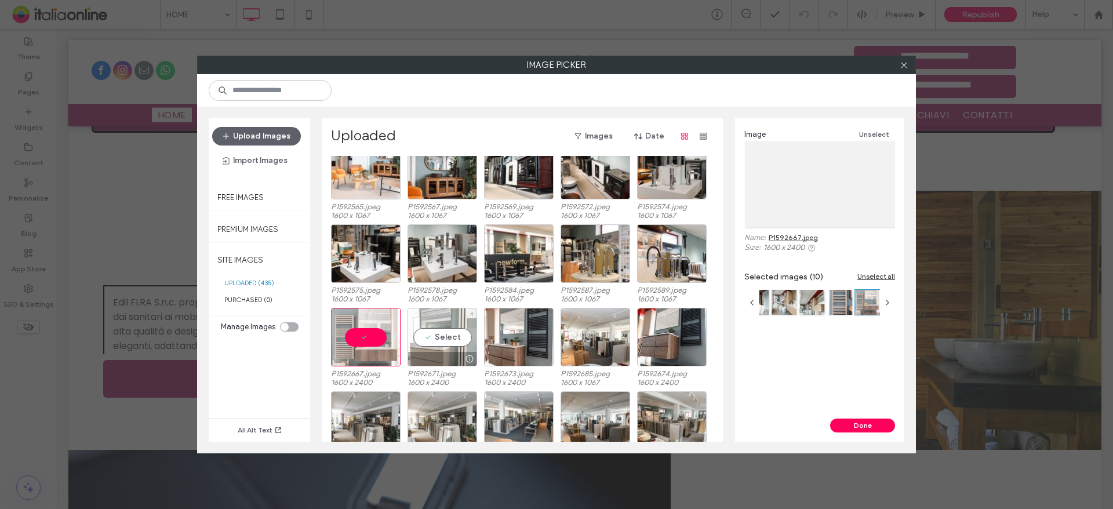
click at [418, 335] on div "Select" at bounding box center [443, 337] width 70 height 59
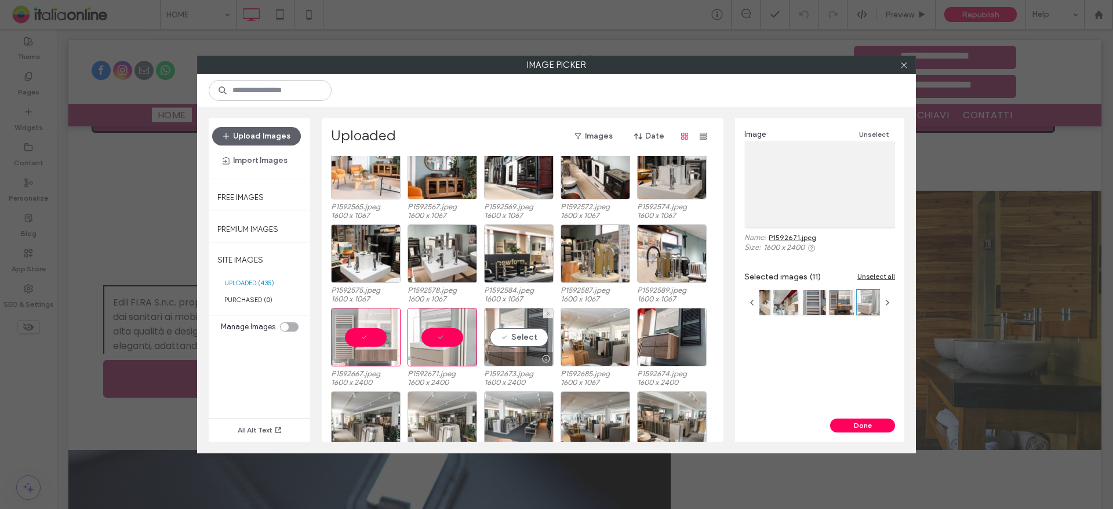
click at [514, 335] on div "Select" at bounding box center [519, 337] width 70 height 59
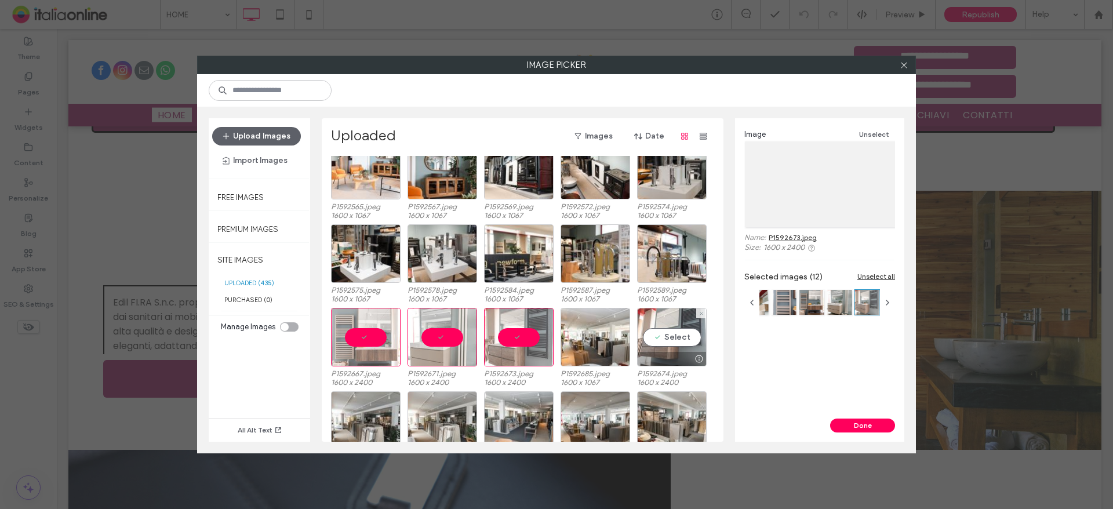
click at [685, 338] on div "Select" at bounding box center [672, 337] width 70 height 59
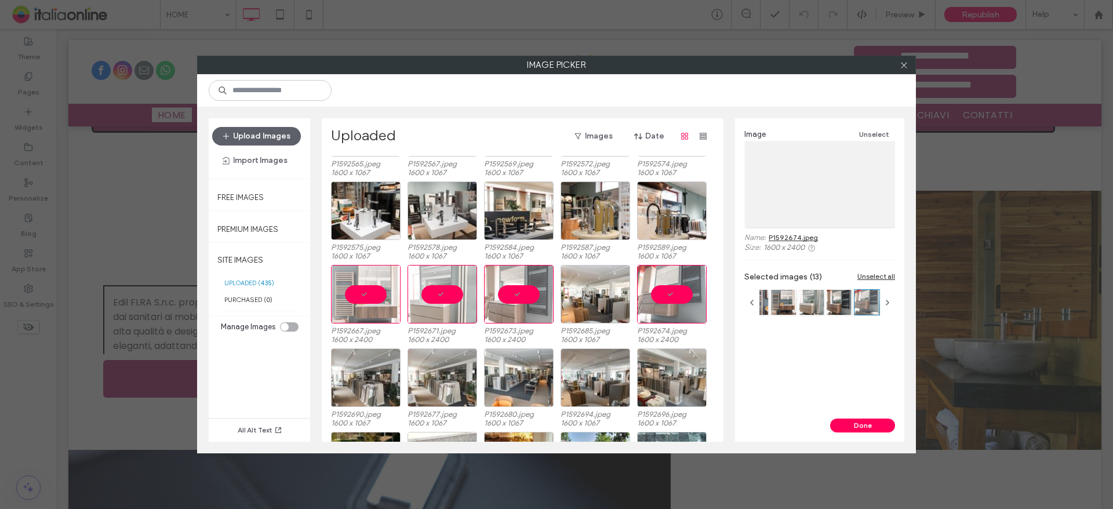
scroll to position [465, 0]
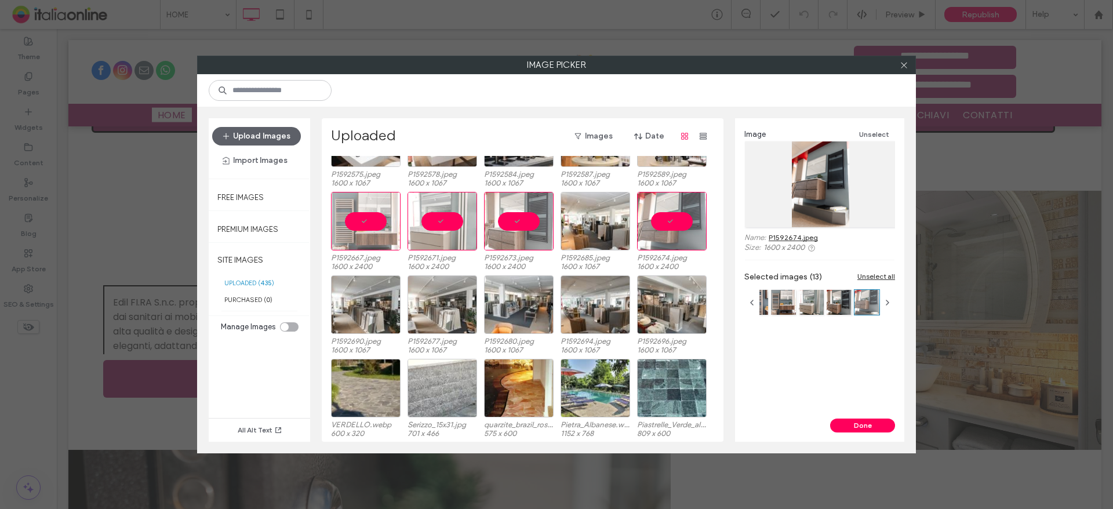
click at [854, 418] on div "Image Unselect Name: P1592674.jpeg Size: 1600 x 2400 Selected images (13) Unsel…" at bounding box center [819, 268] width 169 height 300
click at [850, 420] on button "Done" at bounding box center [862, 426] width 65 height 14
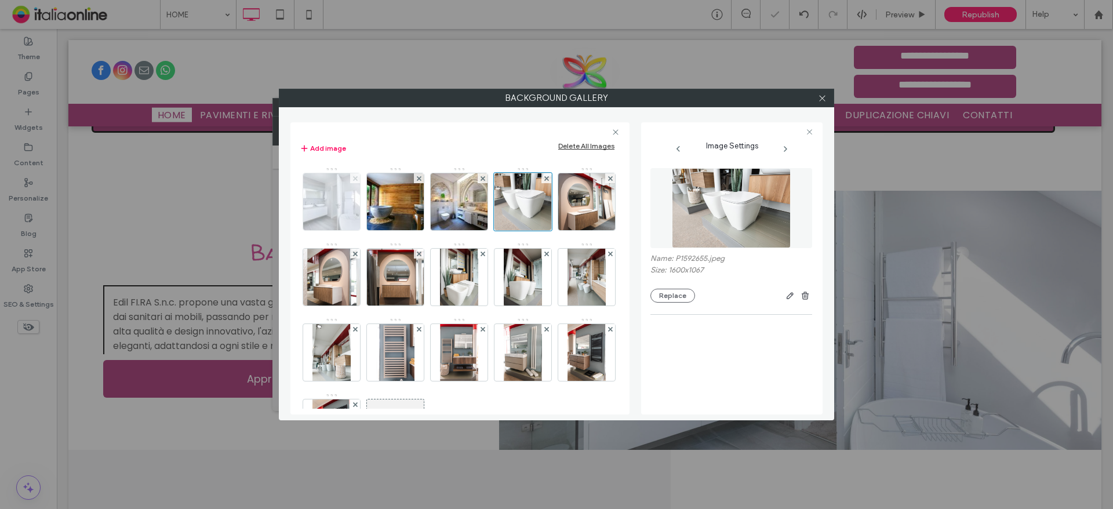
click at [355, 177] on use at bounding box center [355, 178] width 5 height 5
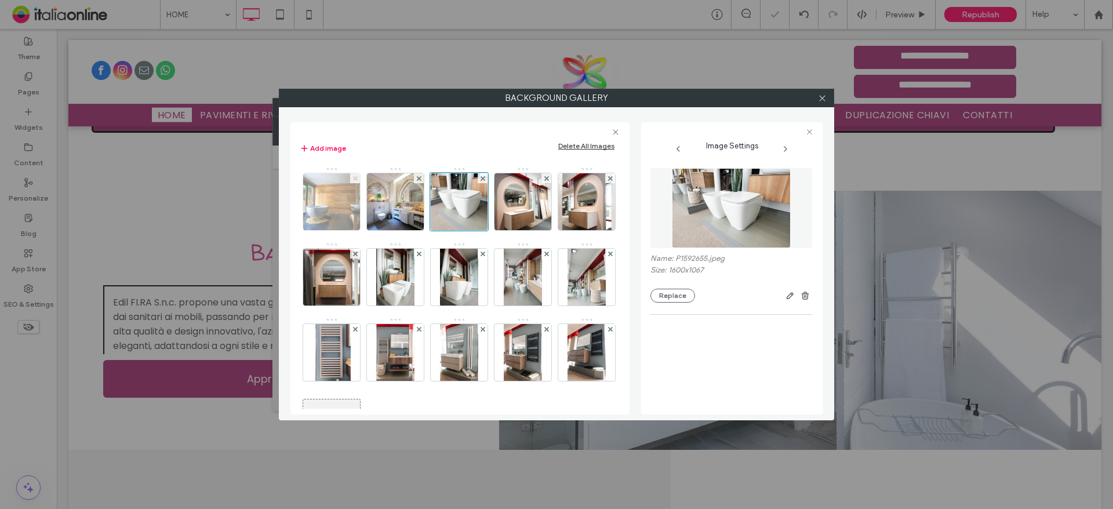
click at [355, 177] on use at bounding box center [355, 178] width 5 height 5
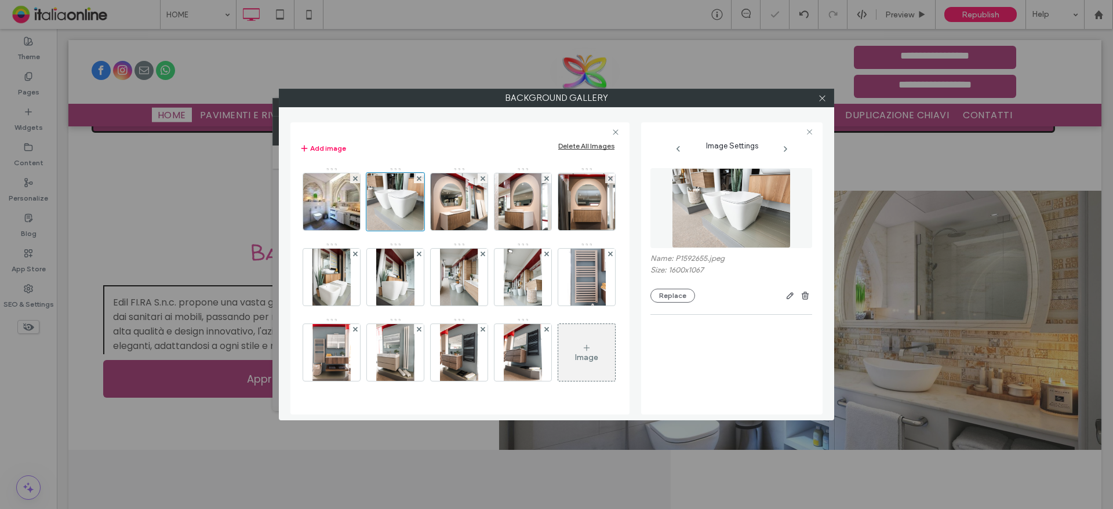
drag, startPoint x: 355, startPoint y: 177, endPoint x: 376, endPoint y: 206, distance: 35.3
click at [355, 177] on use at bounding box center [355, 178] width 5 height 5
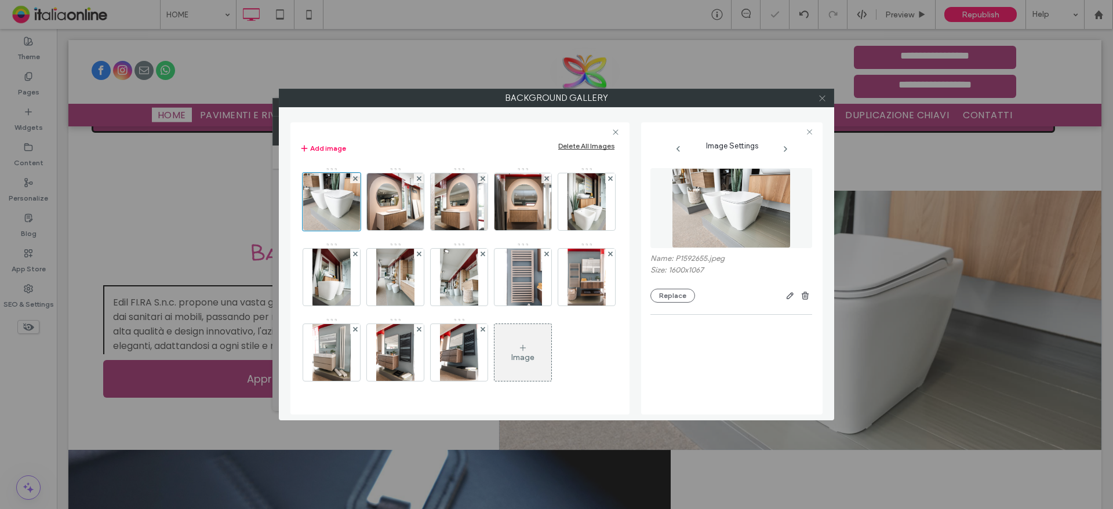
click at [819, 94] on icon at bounding box center [822, 98] width 9 height 9
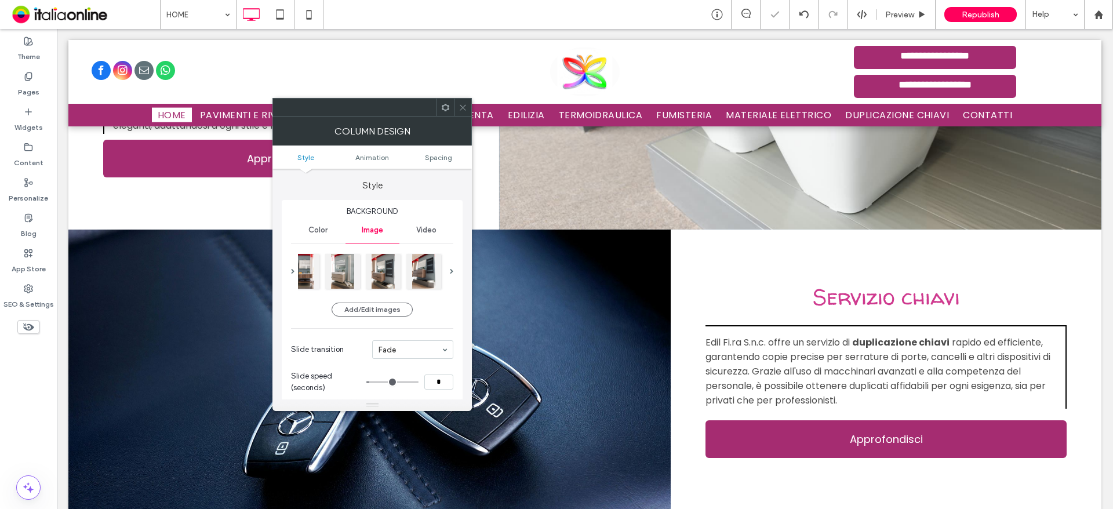
scroll to position [2030, 0]
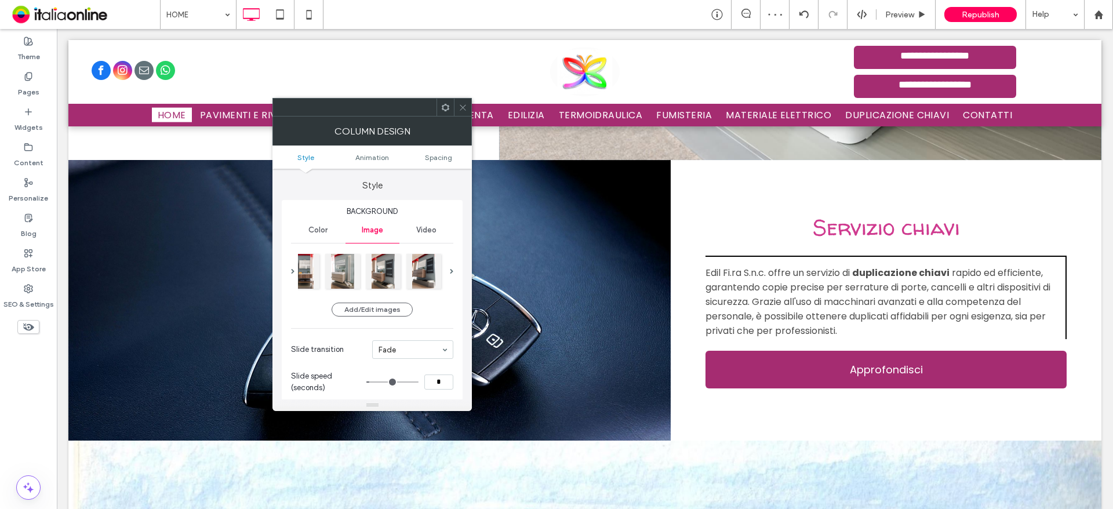
click at [466, 104] on icon at bounding box center [463, 107] width 9 height 9
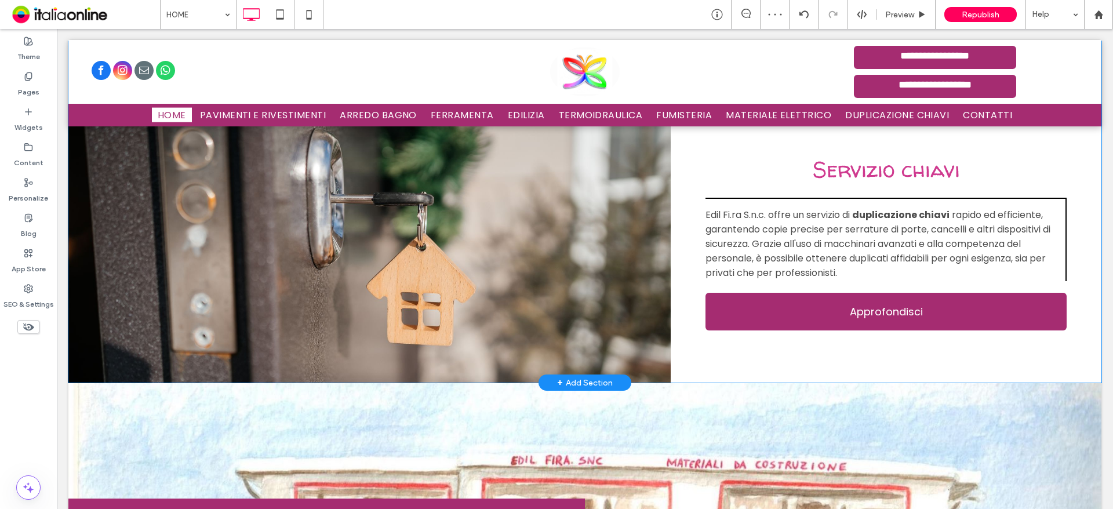
scroll to position [2378, 0]
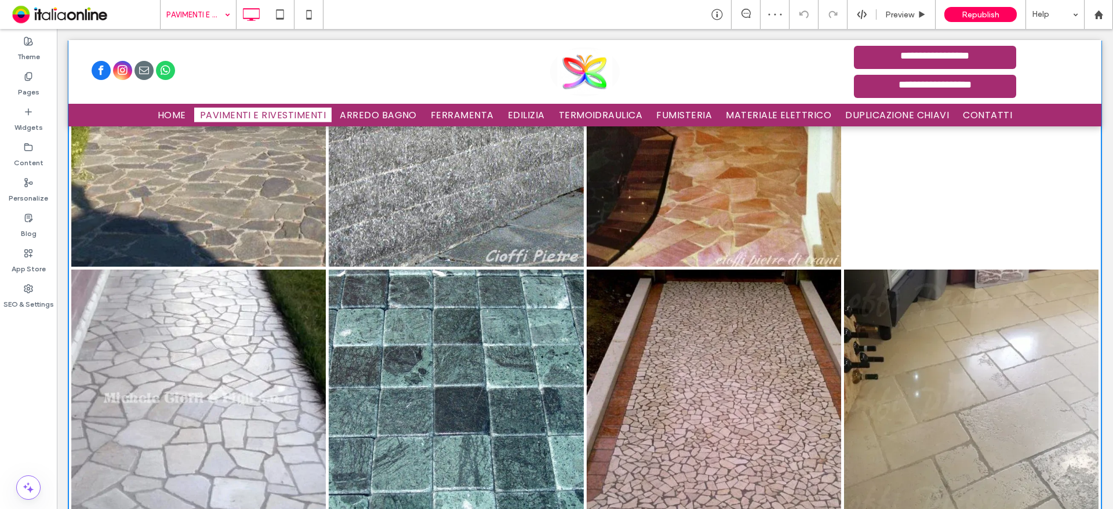
scroll to position [986, 0]
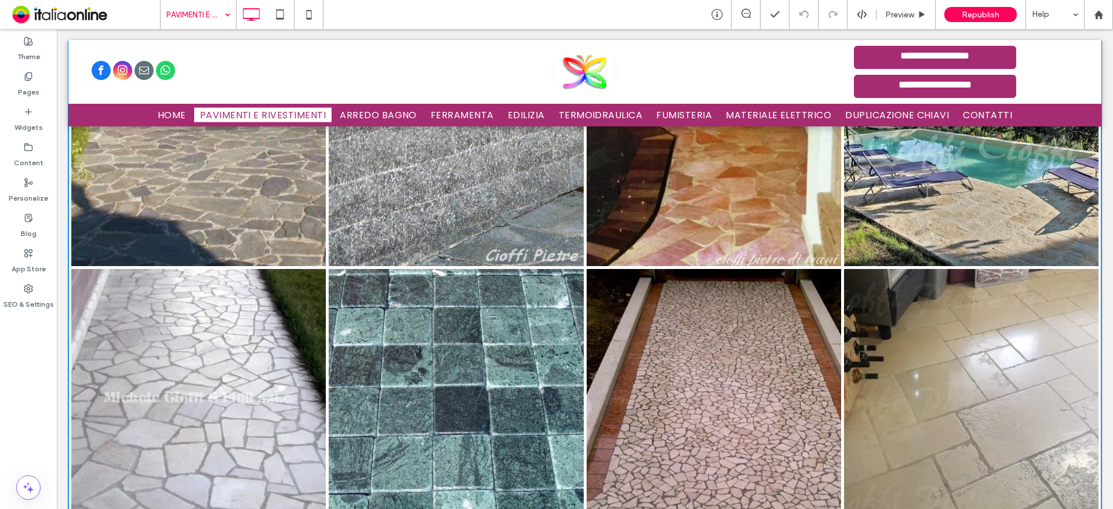
click at [468, 312] on link at bounding box center [456, 396] width 255 height 255
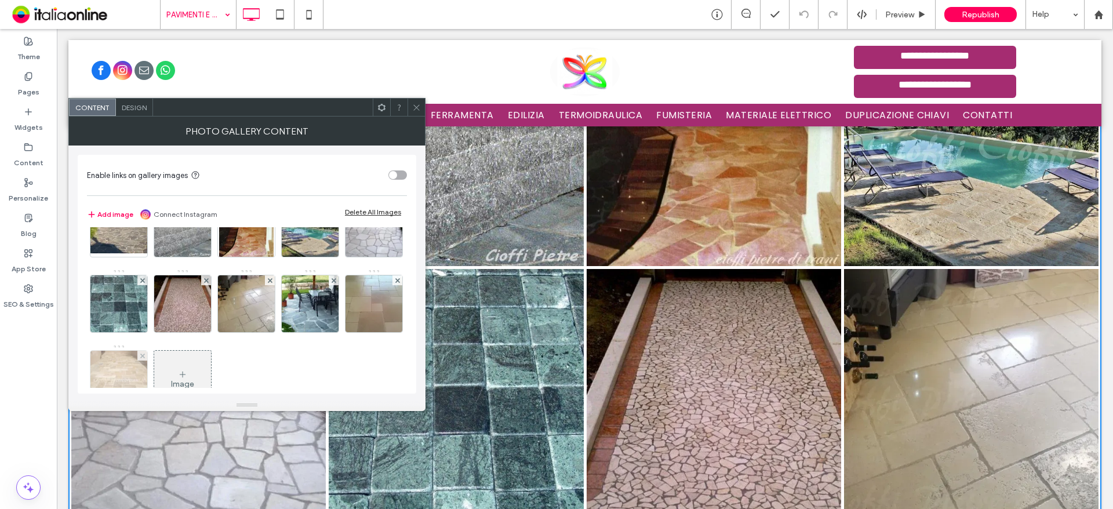
scroll to position [78, 0]
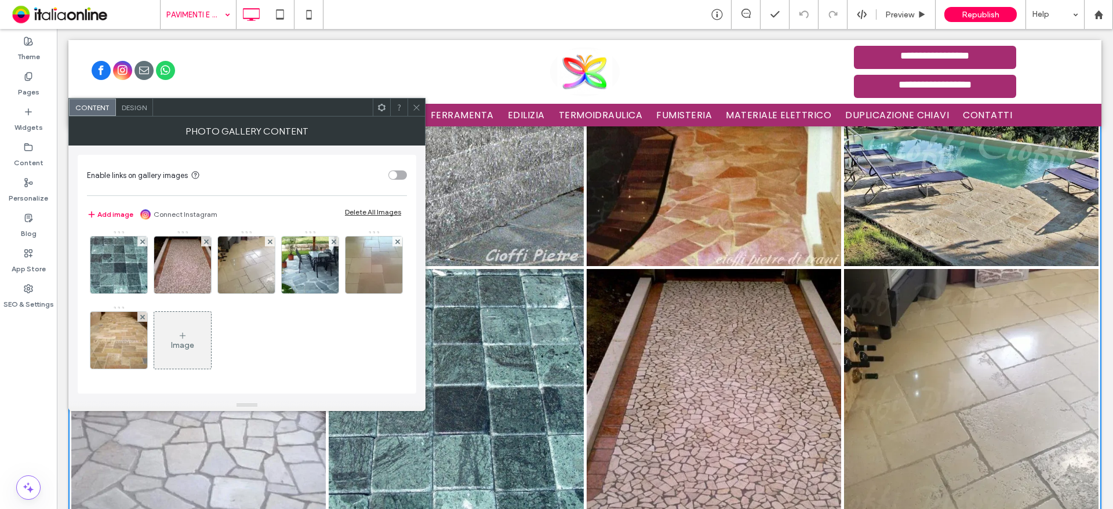
click at [211, 351] on div "Image" at bounding box center [182, 340] width 57 height 55
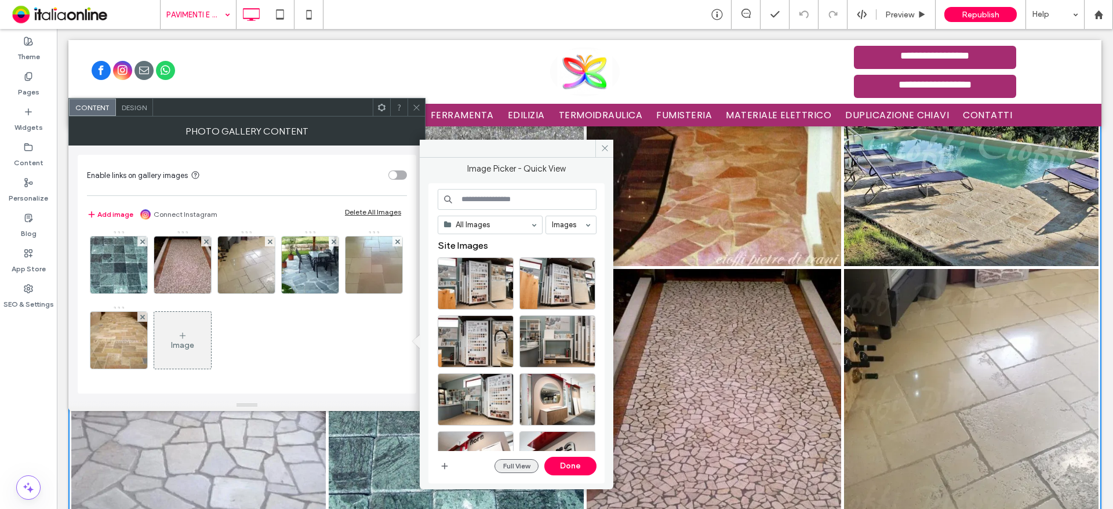
click at [495, 465] on button "Full View" at bounding box center [517, 466] width 44 height 14
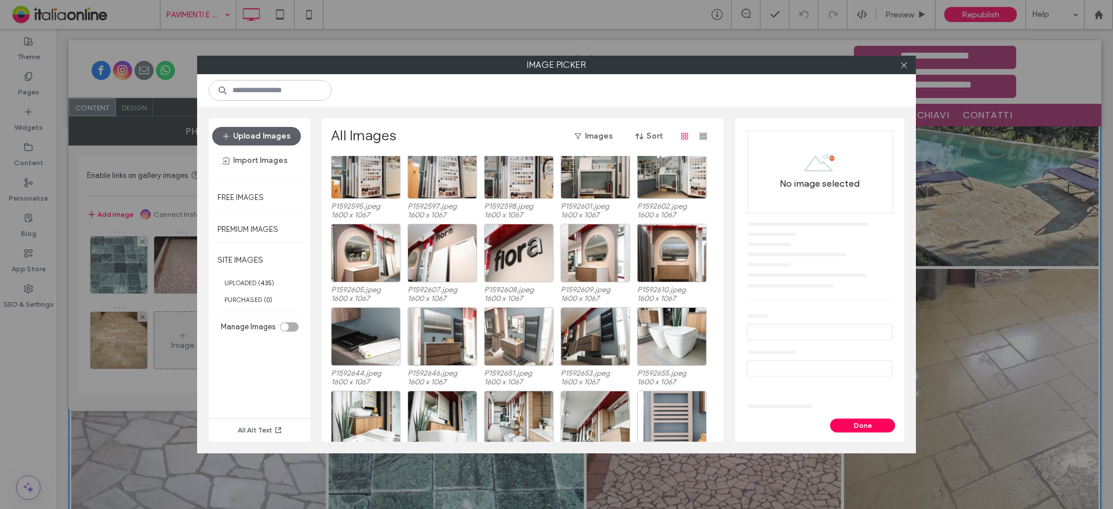
scroll to position [0, 0]
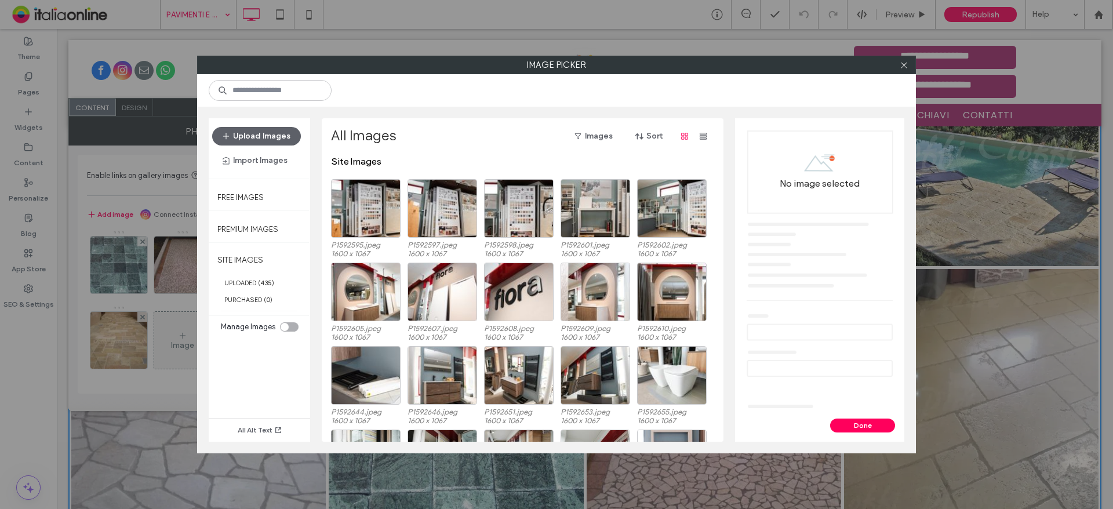
drag, startPoint x: 899, startPoint y: 66, endPoint x: 775, endPoint y: 64, distance: 123.5
click at [899, 66] on div at bounding box center [903, 64] width 17 height 17
click at [908, 66] on icon at bounding box center [904, 65] width 9 height 9
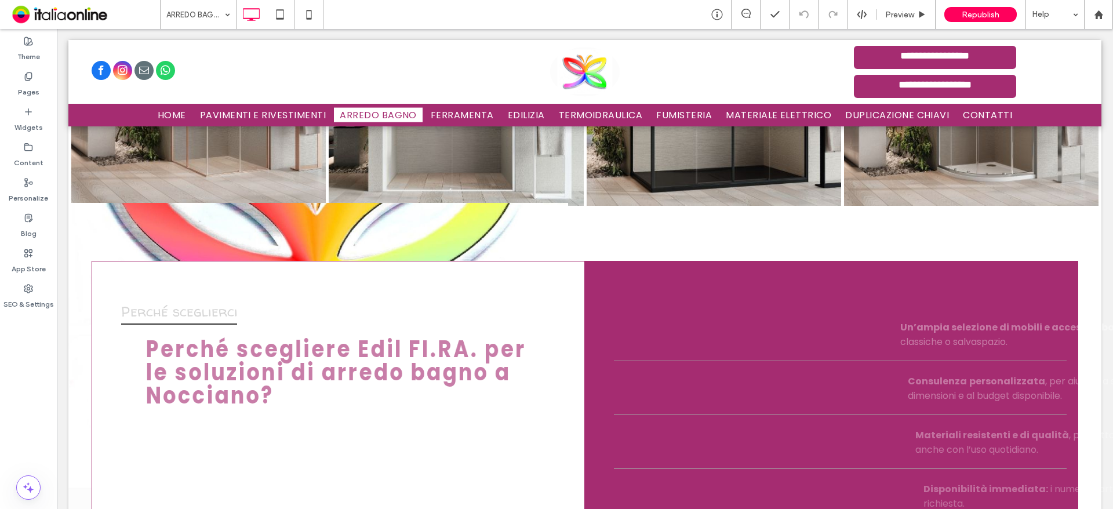
scroll to position [3190, 0]
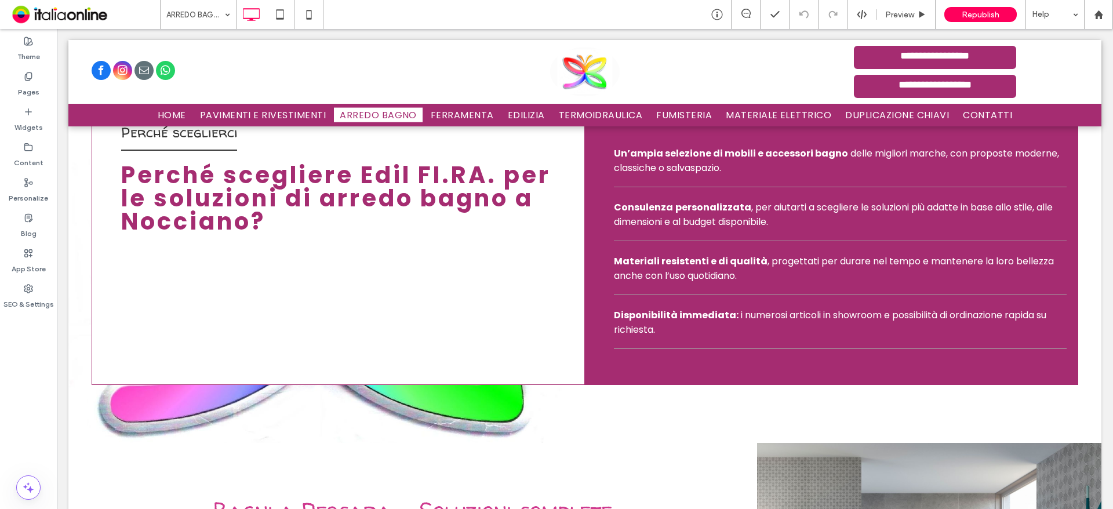
click at [218, 5] on input at bounding box center [195, 14] width 58 height 29
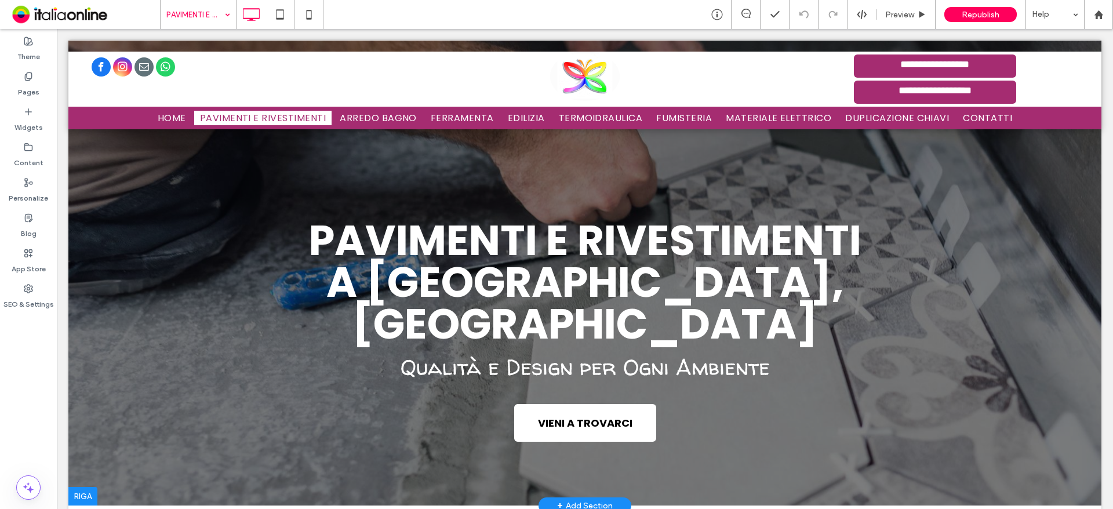
click at [124, 361] on div "Pavimenti e rivestimenti A NOCCIANO, PESCARA Qualità e Design per Ogni Ambiente…" at bounding box center [585, 331] width 987 height 234
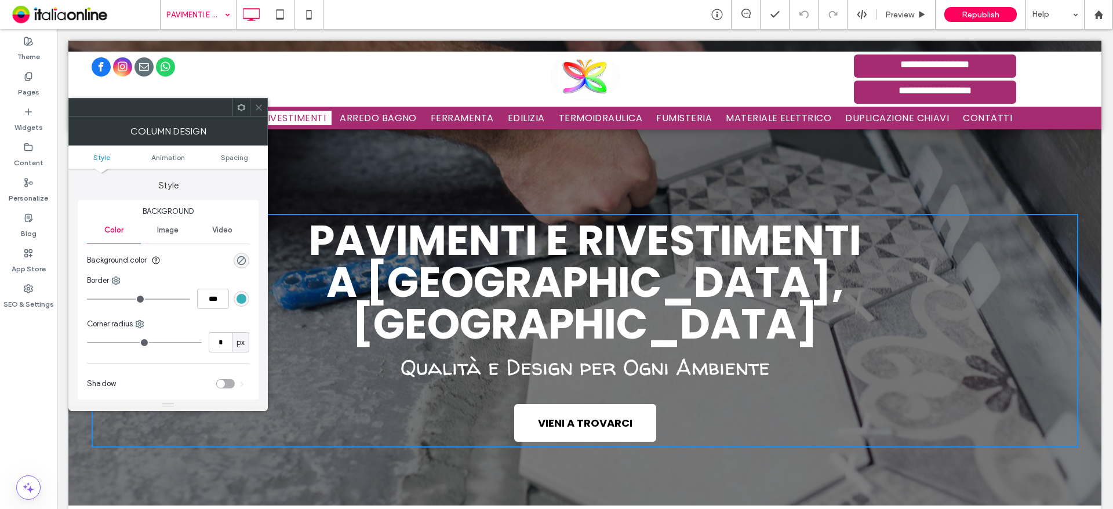
click at [259, 104] on icon at bounding box center [259, 107] width 9 height 9
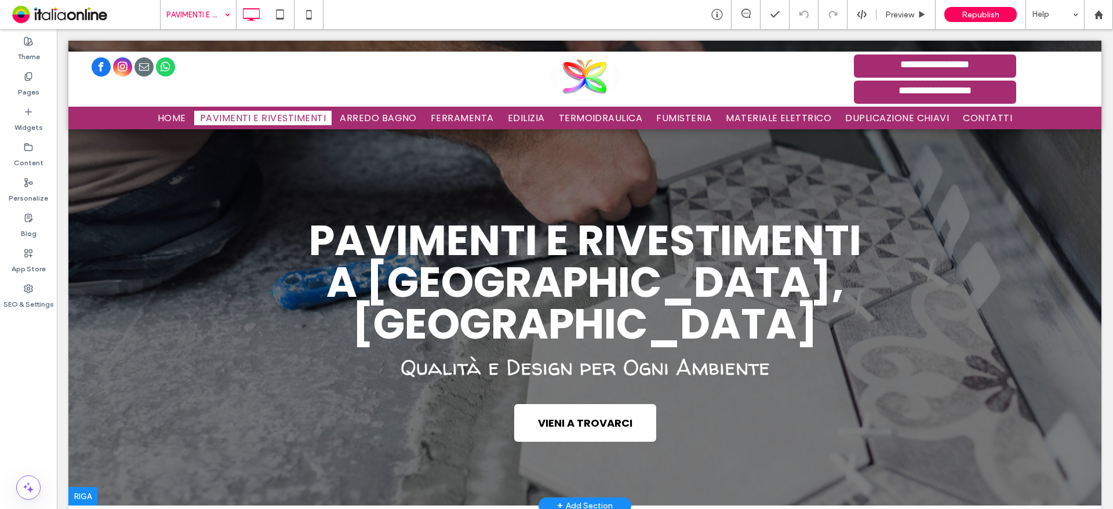
click at [88, 487] on div at bounding box center [82, 496] width 29 height 19
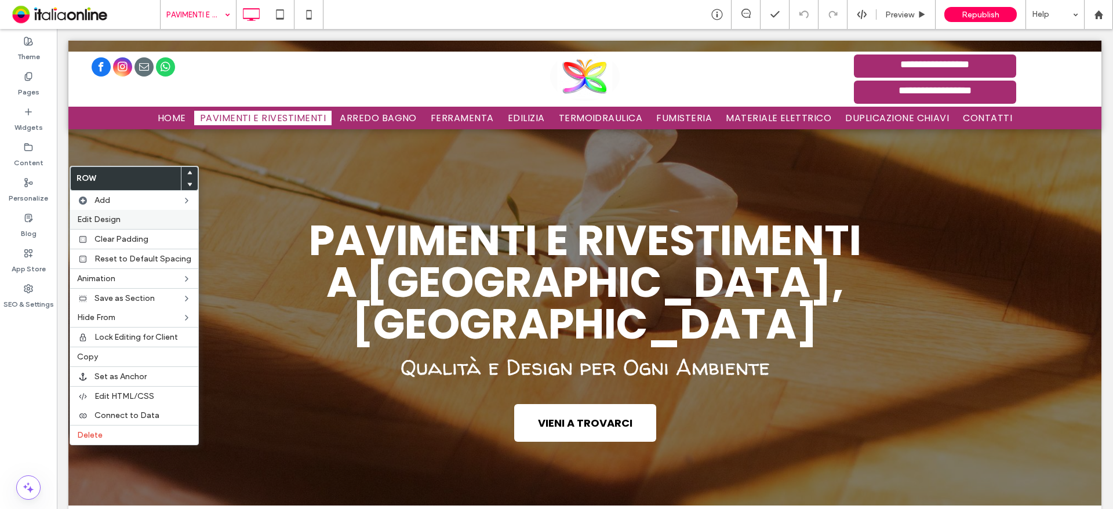
click at [125, 219] on label "Edit Design" at bounding box center [134, 220] width 114 height 10
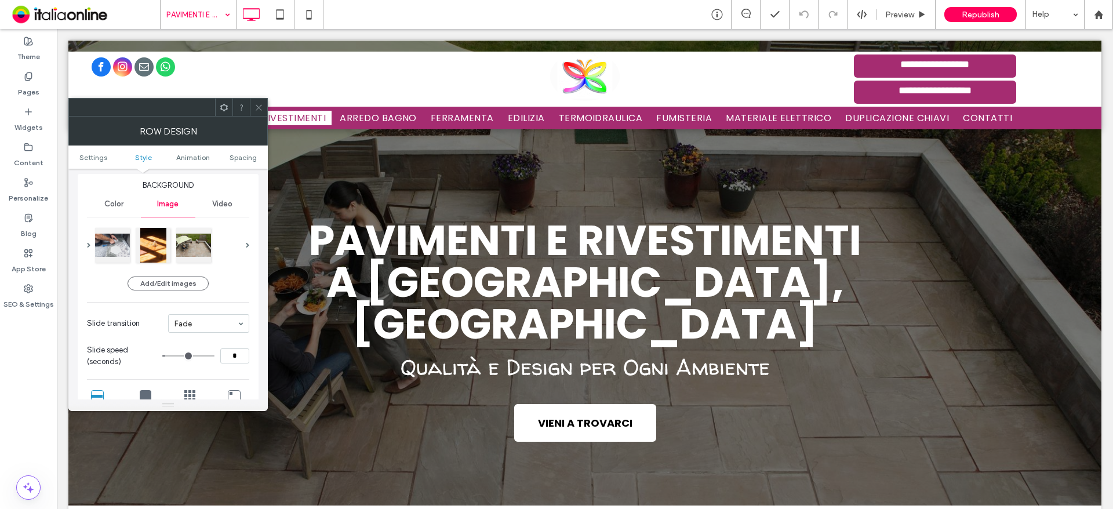
scroll to position [116, 0]
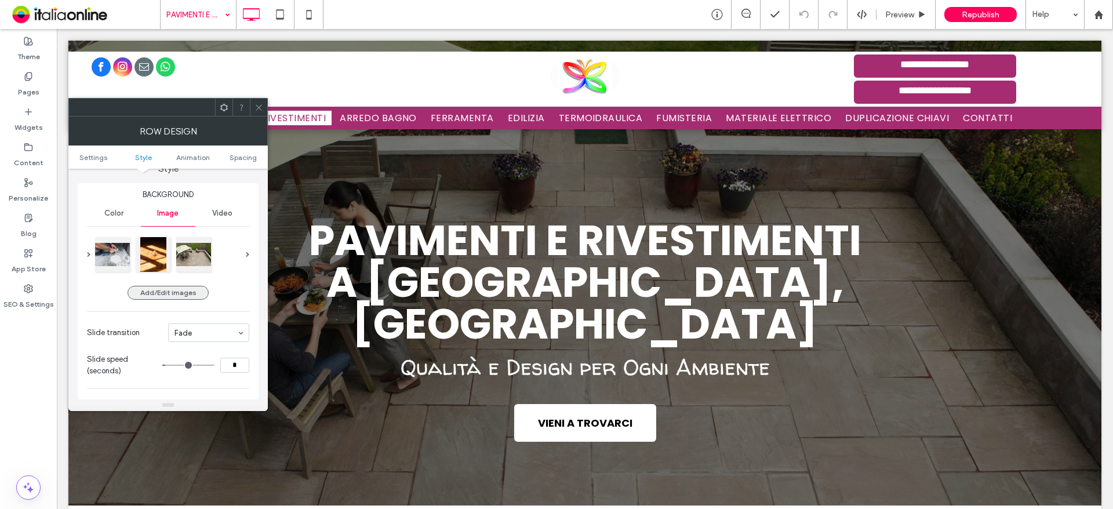
click at [179, 288] on button "Add/Edit images" at bounding box center [168, 293] width 81 height 14
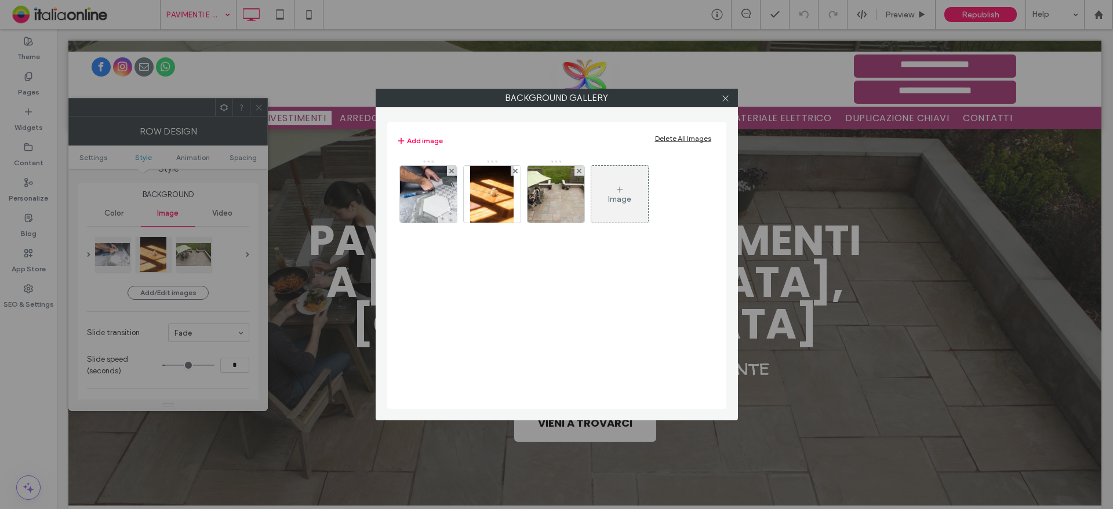
click at [643, 194] on div "Image" at bounding box center [620, 194] width 57 height 55
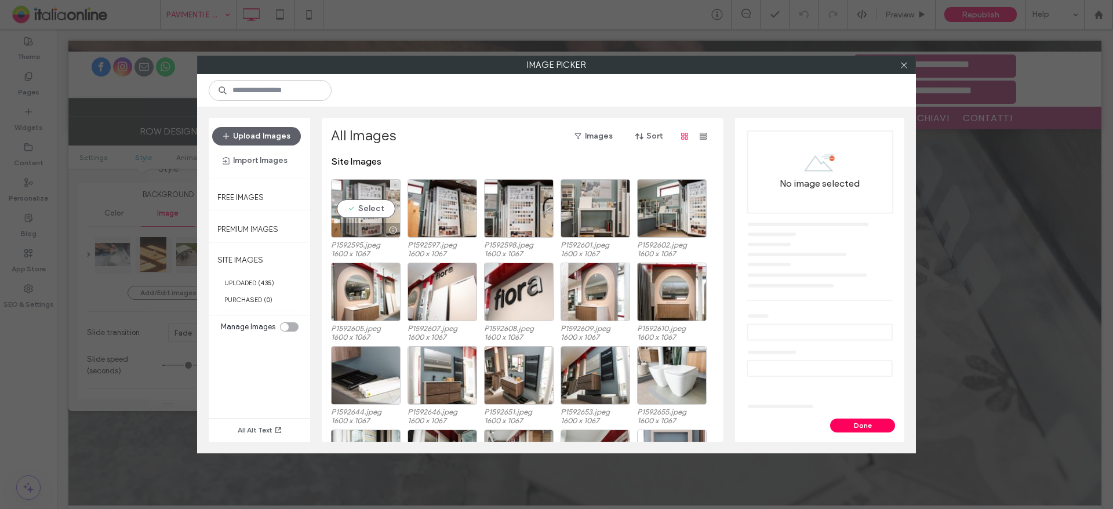
click at [353, 204] on div "Select" at bounding box center [366, 208] width 70 height 59
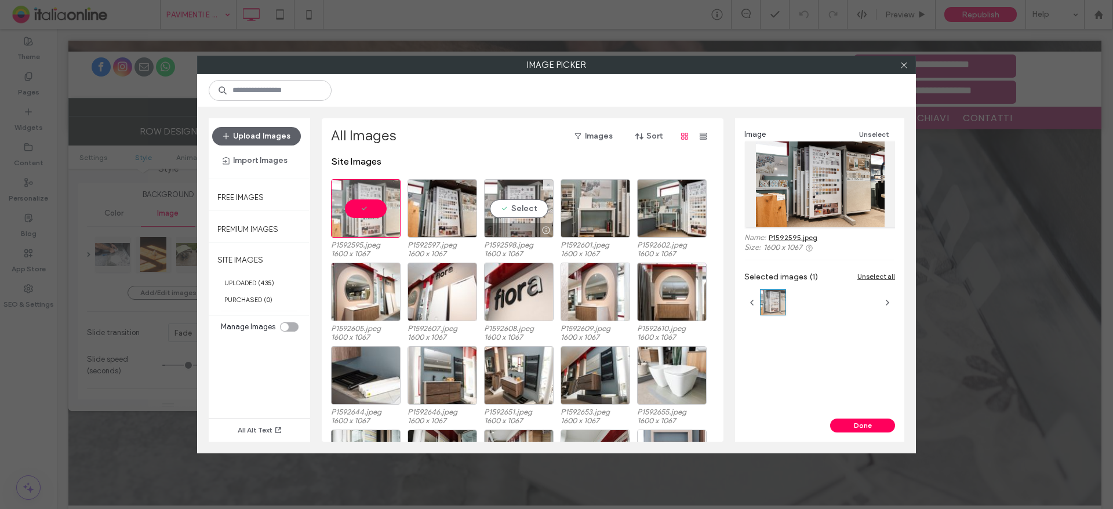
click at [507, 204] on div "Select" at bounding box center [519, 208] width 70 height 59
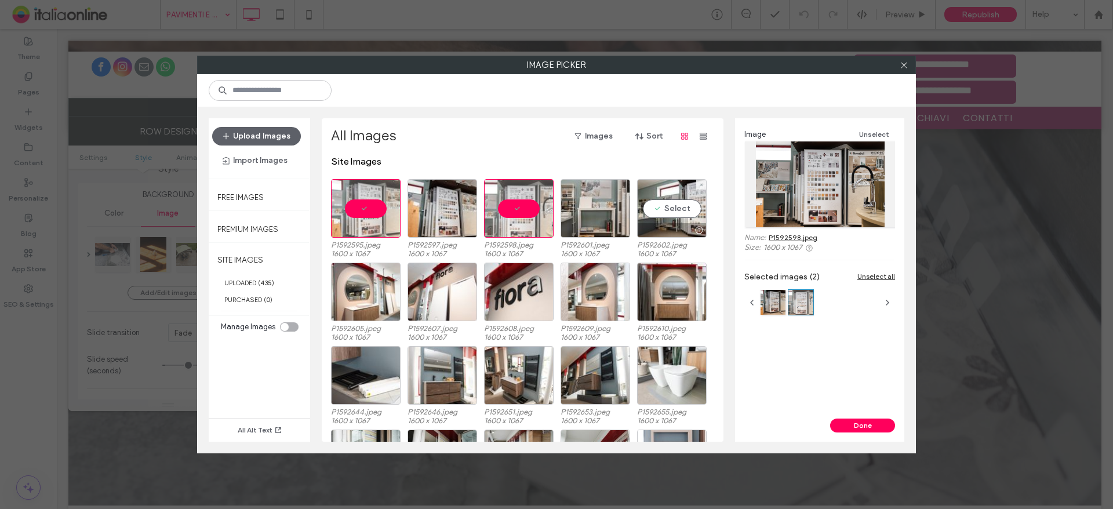
drag, startPoint x: 656, startPoint y: 205, endPoint x: 636, endPoint y: 223, distance: 27.1
click at [656, 205] on div "Select" at bounding box center [672, 208] width 70 height 59
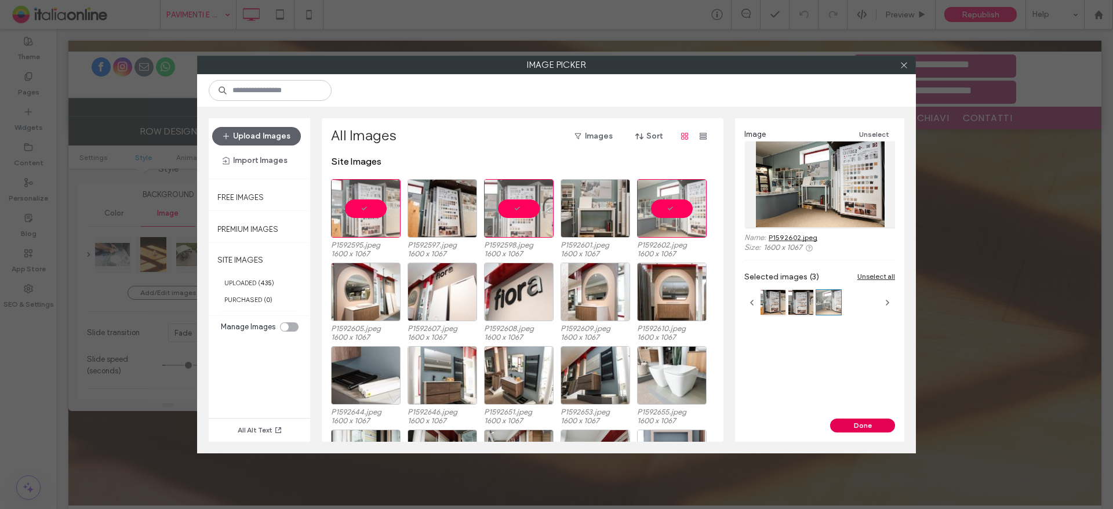
click at [853, 421] on button "Done" at bounding box center [862, 426] width 65 height 14
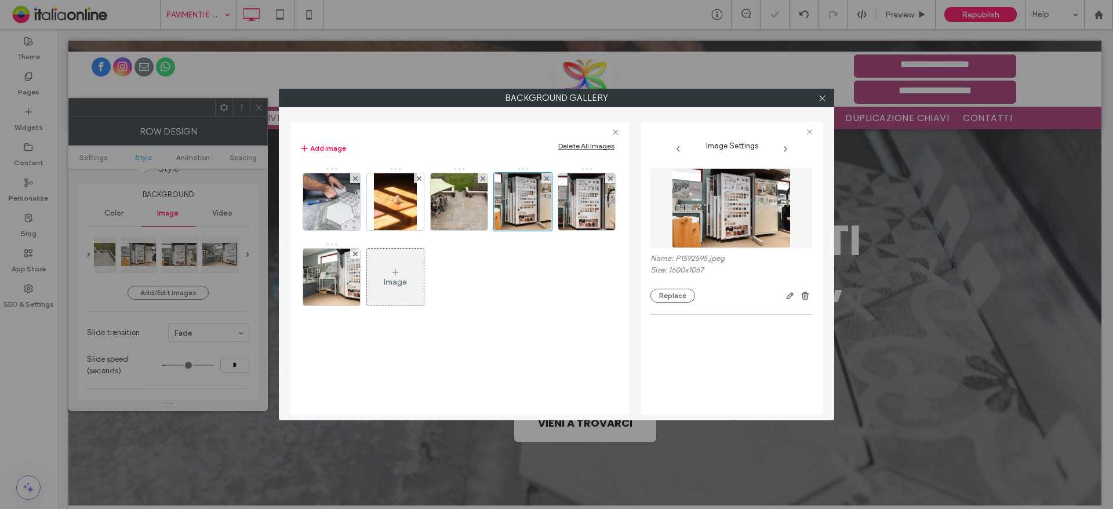
click at [256, 106] on div "Background Gallery Add image Delete All Images Image Image Settings Name: P1592…" at bounding box center [556, 254] width 1113 height 509
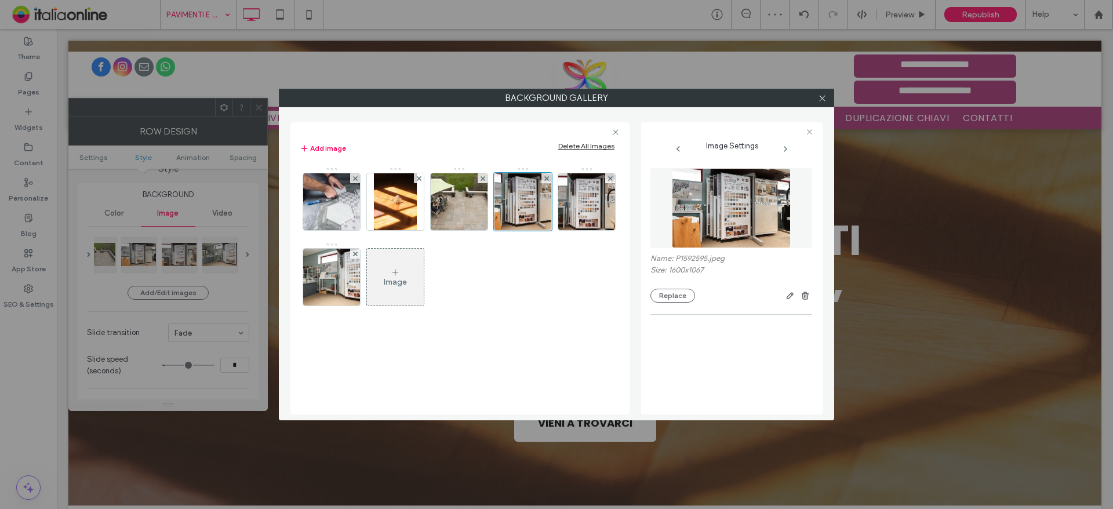
click at [260, 104] on div "Background Gallery Add image Delete All Images Image Image Settings Name: P1592…" at bounding box center [556, 254] width 1113 height 509
click at [826, 93] on span at bounding box center [822, 97] width 9 height 17
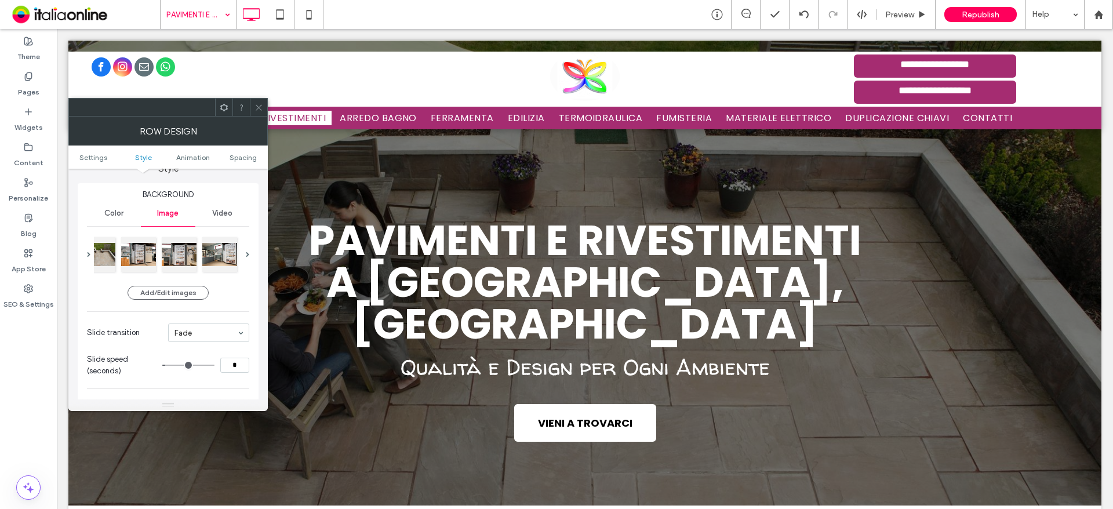
click at [257, 104] on icon at bounding box center [259, 107] width 9 height 9
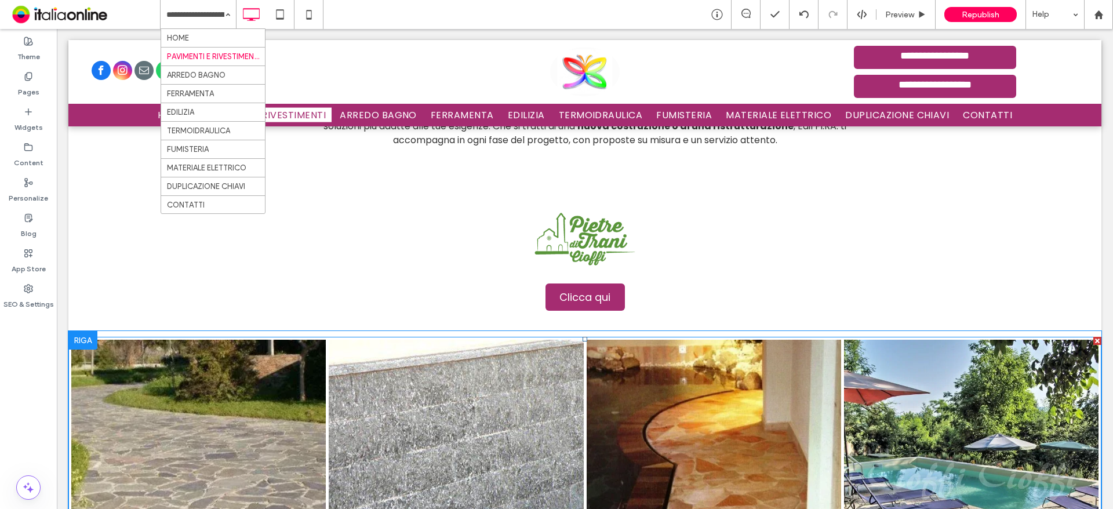
scroll to position [638, 0]
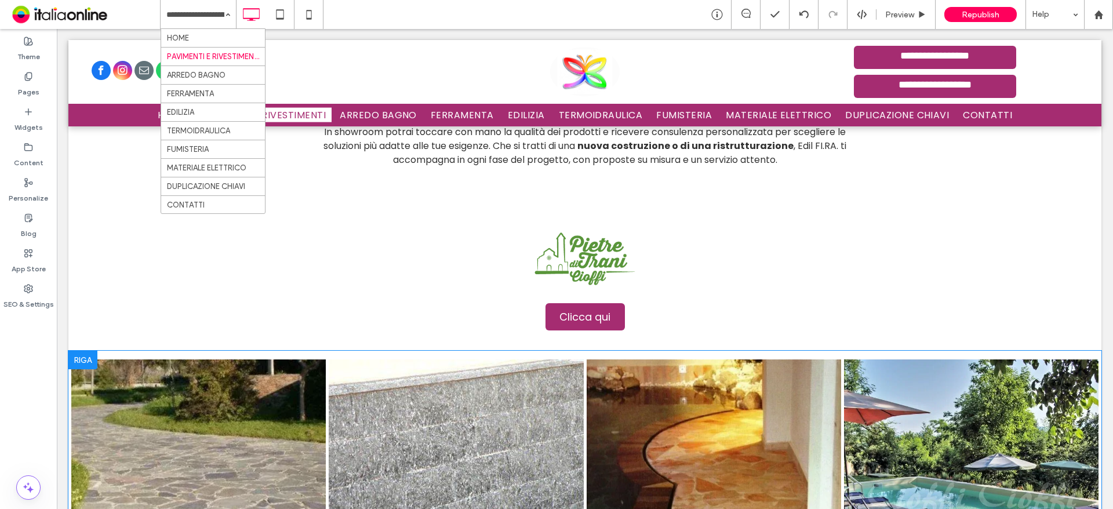
click at [87, 351] on div at bounding box center [82, 360] width 29 height 19
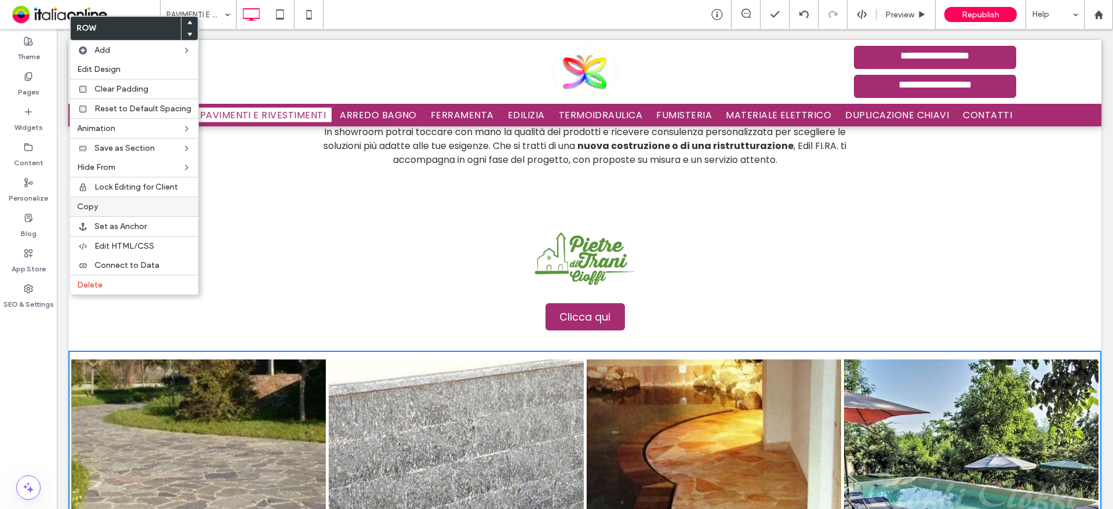
click at [110, 204] on label "Copy" at bounding box center [134, 207] width 114 height 10
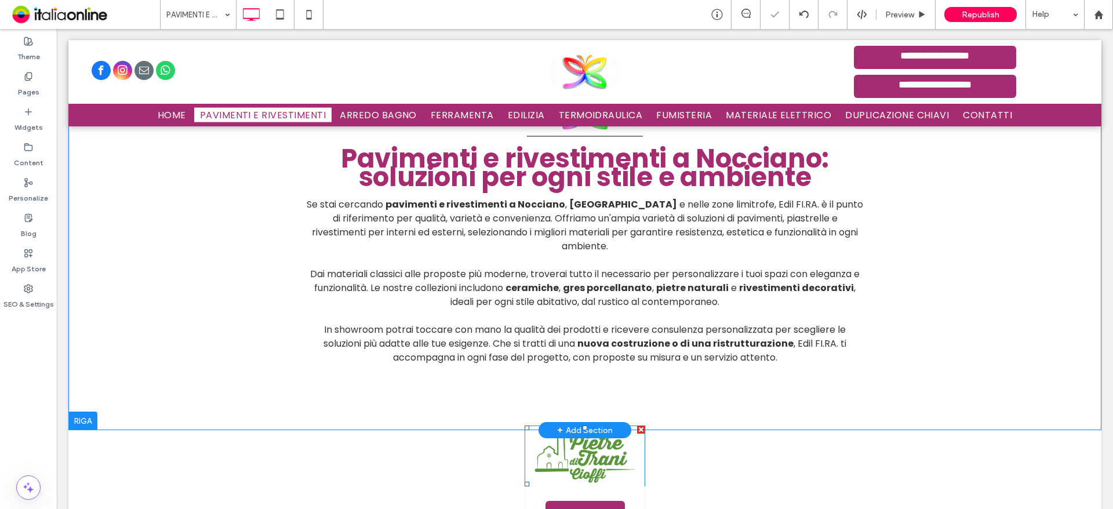
scroll to position [406, 0]
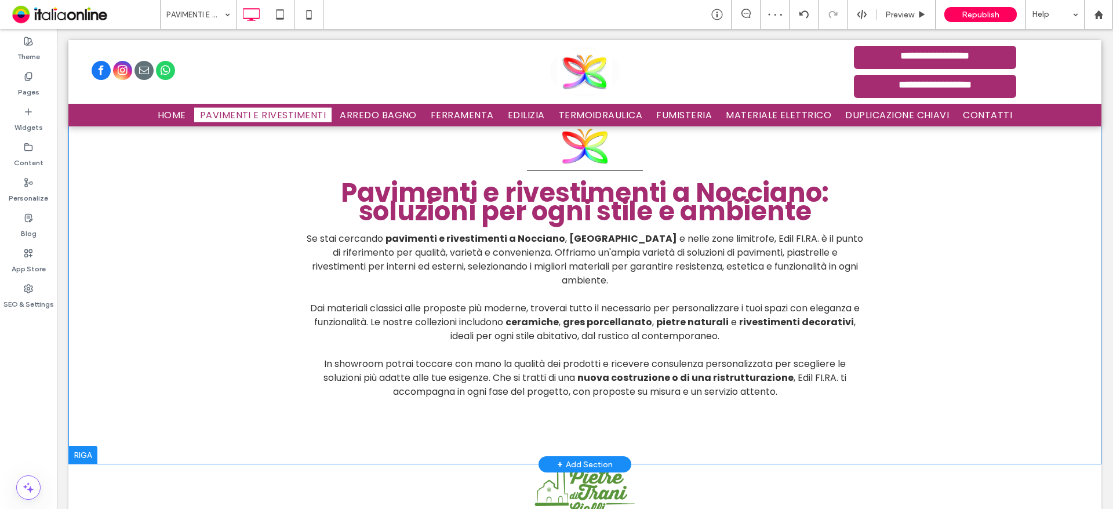
click at [85, 446] on div at bounding box center [82, 455] width 29 height 19
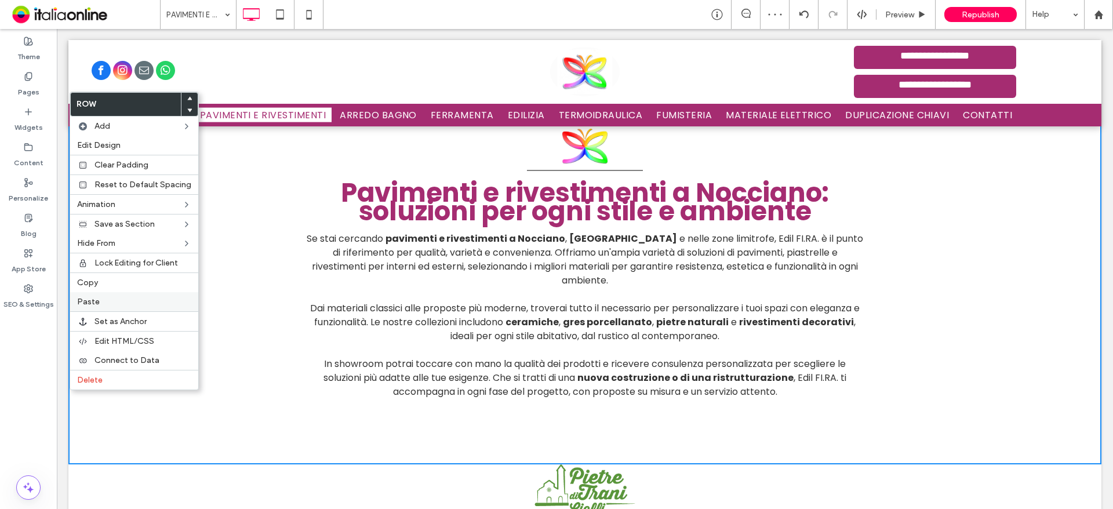
click at [95, 303] on span "Paste" at bounding box center [88, 302] width 23 height 10
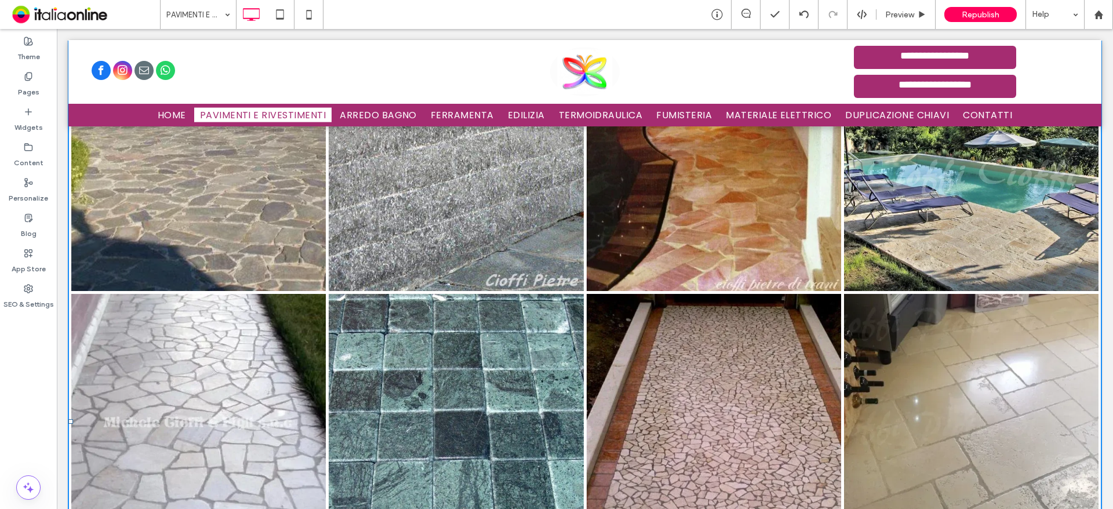
scroll to position [290, 0]
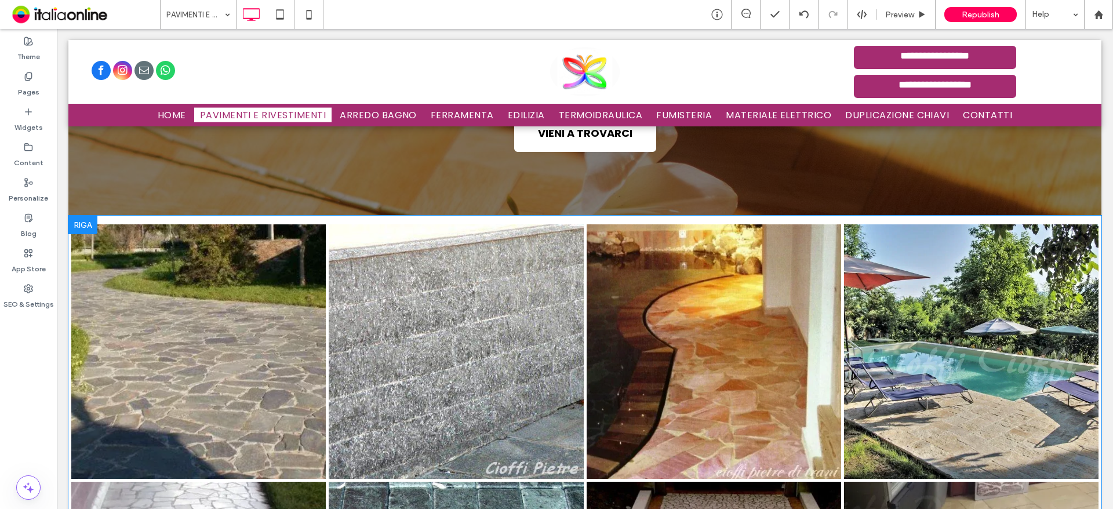
click at [88, 216] on div at bounding box center [82, 225] width 29 height 19
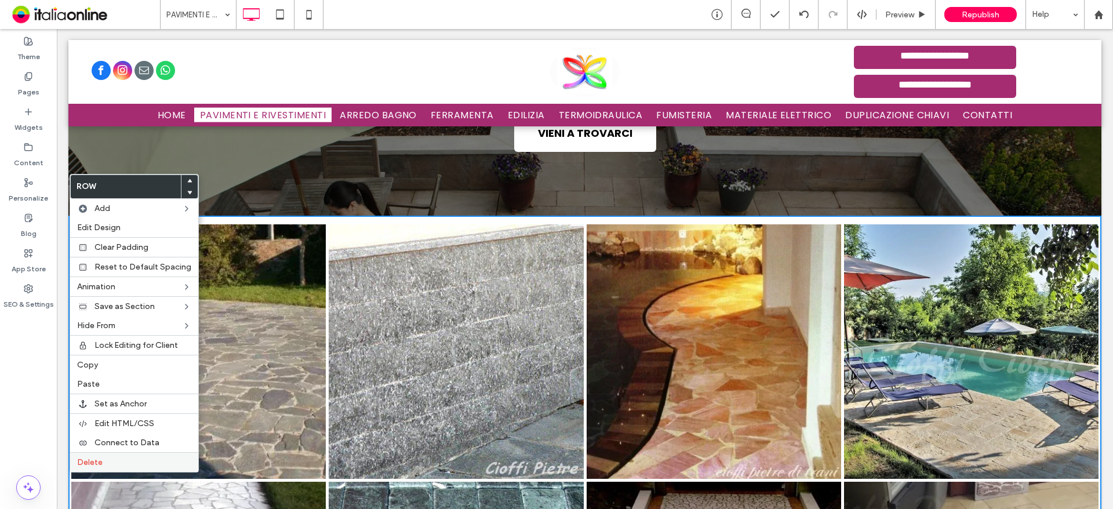
click at [113, 463] on label "Delete" at bounding box center [134, 463] width 114 height 10
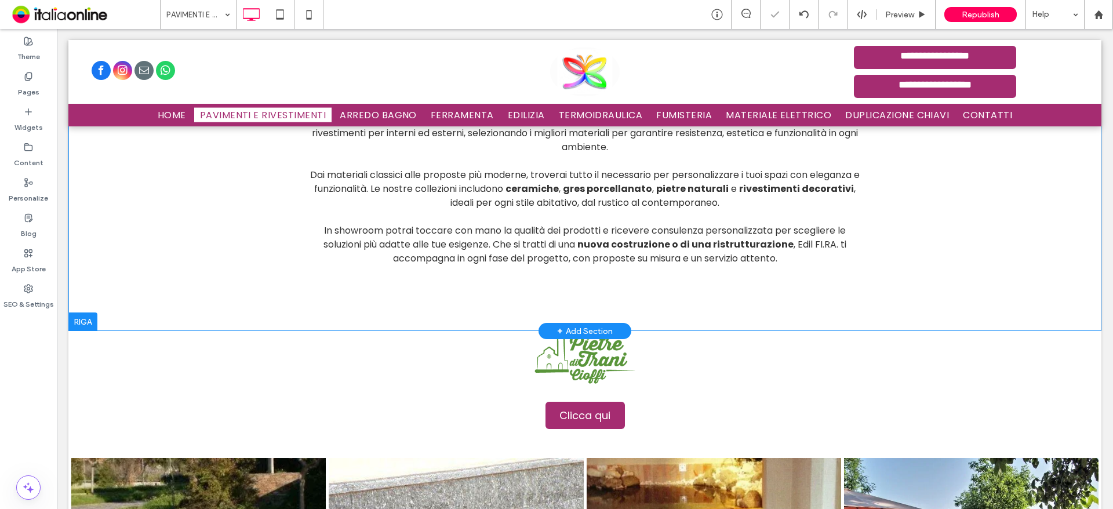
scroll to position [580, 0]
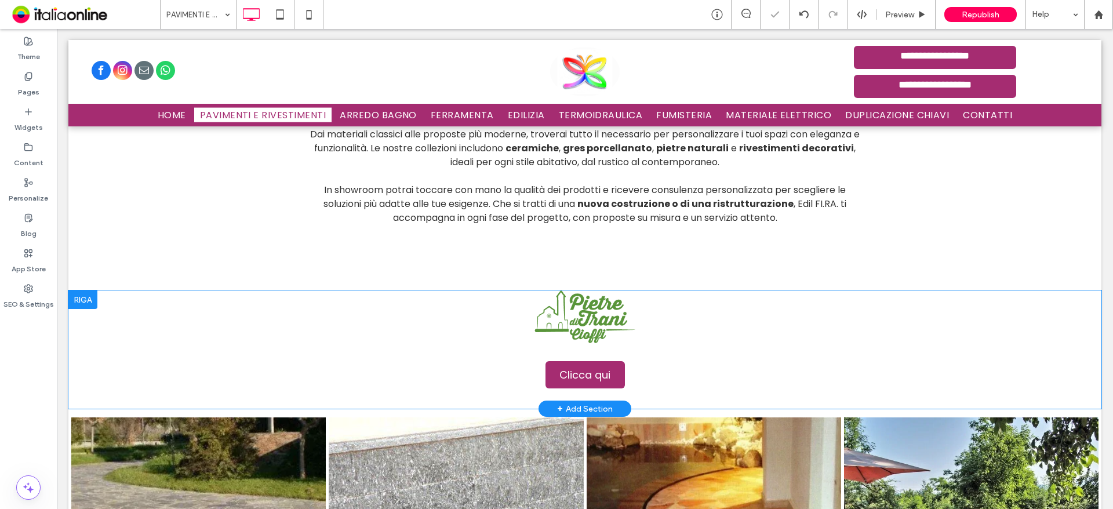
click at [90, 291] on div at bounding box center [82, 300] width 29 height 19
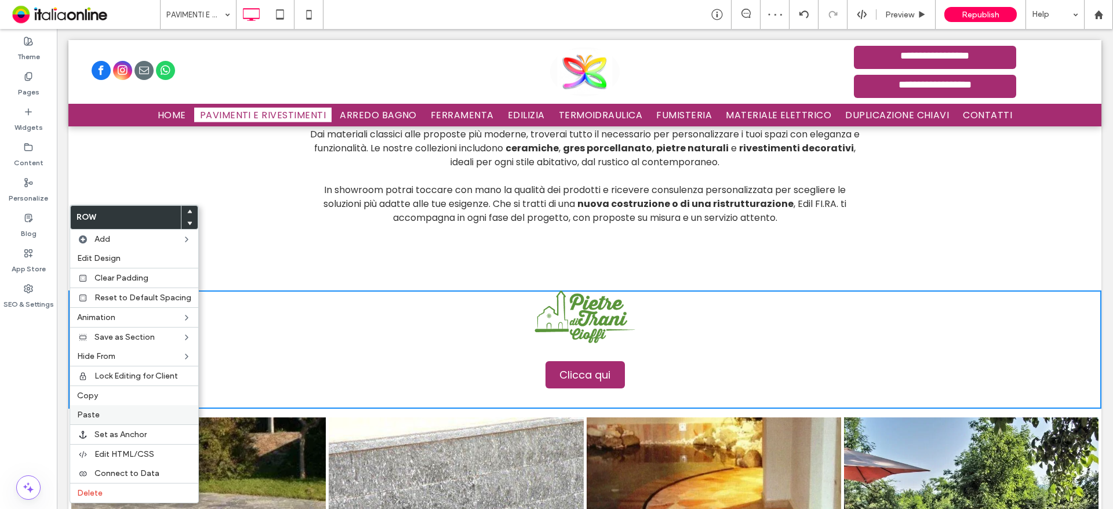
click at [126, 412] on label "Paste" at bounding box center [134, 415] width 114 height 10
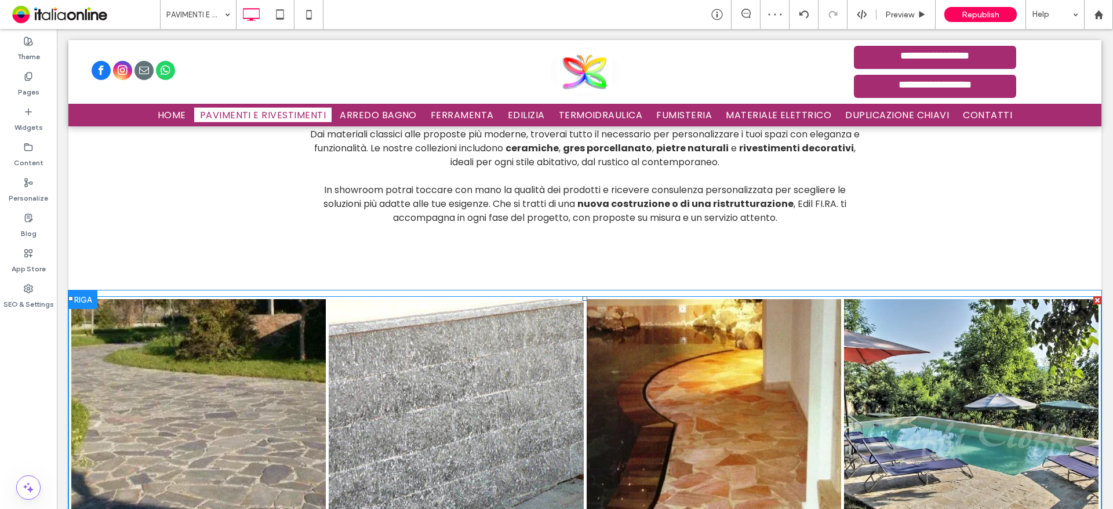
click at [519, 357] on link at bounding box center [456, 426] width 255 height 255
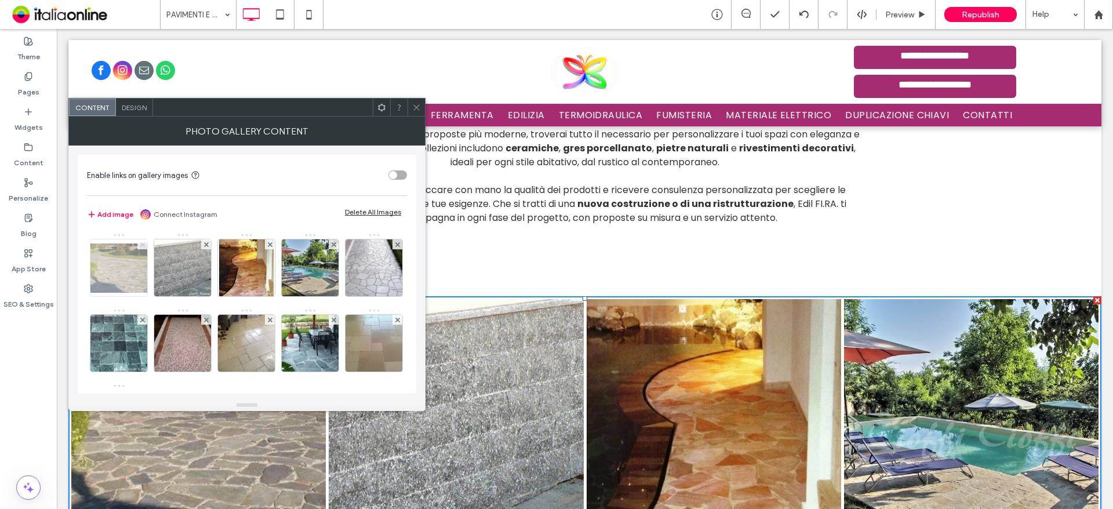
click at [141, 241] on span at bounding box center [142, 245] width 5 height 10
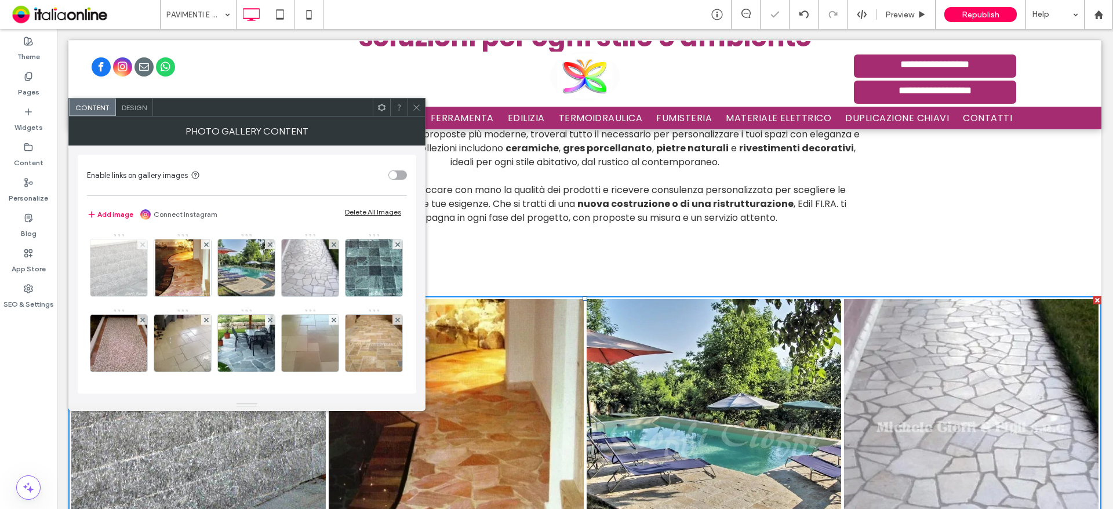
click at [141, 241] on span at bounding box center [142, 245] width 5 height 10
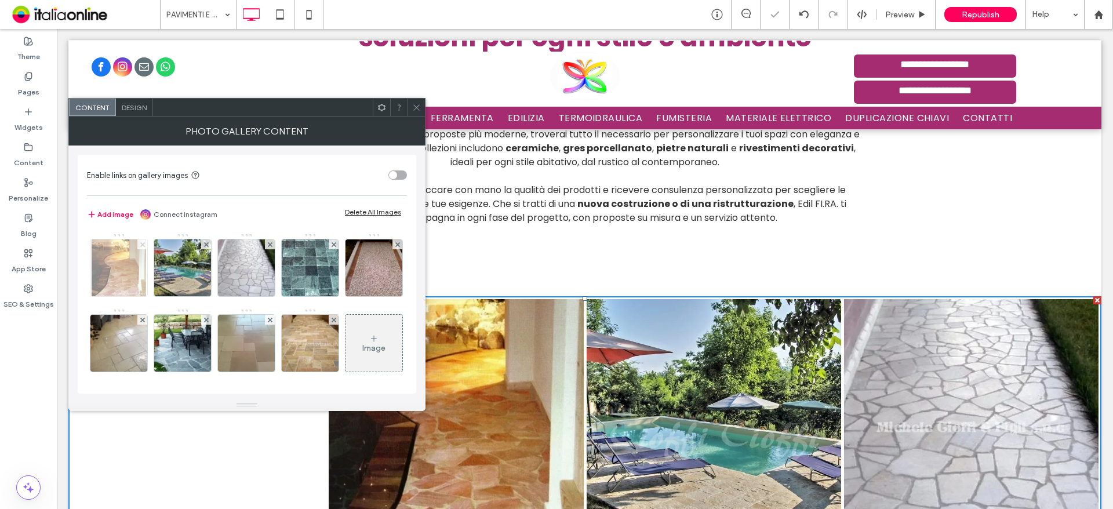
click at [141, 241] on span at bounding box center [142, 245] width 5 height 10
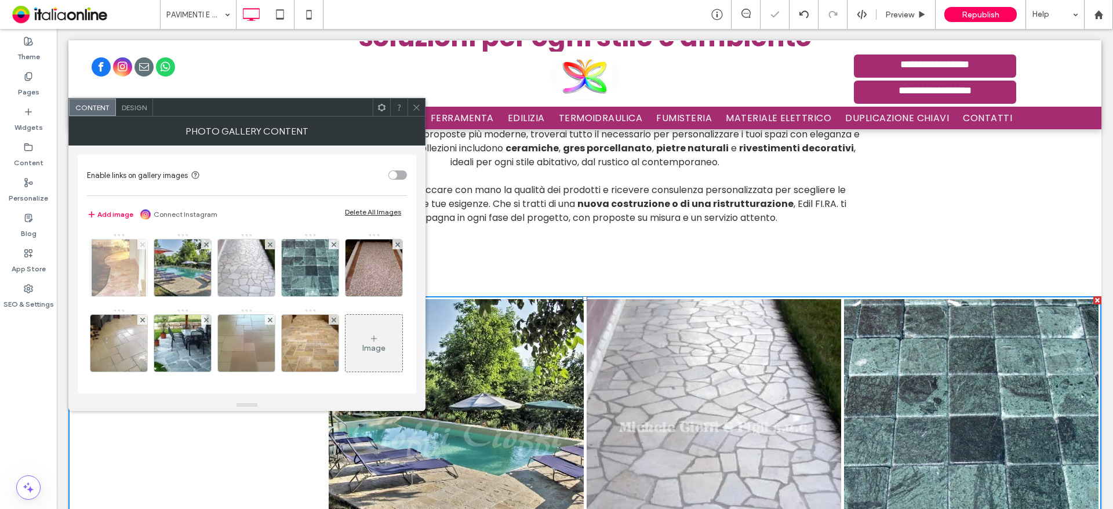
click at [141, 241] on span at bounding box center [142, 245] width 5 height 10
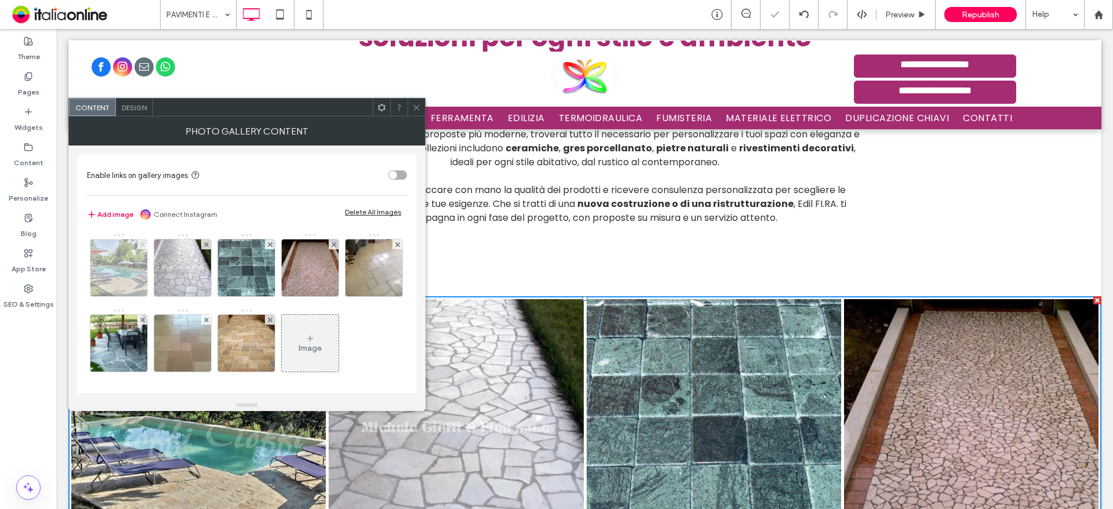
click at [141, 241] on span at bounding box center [142, 245] width 5 height 10
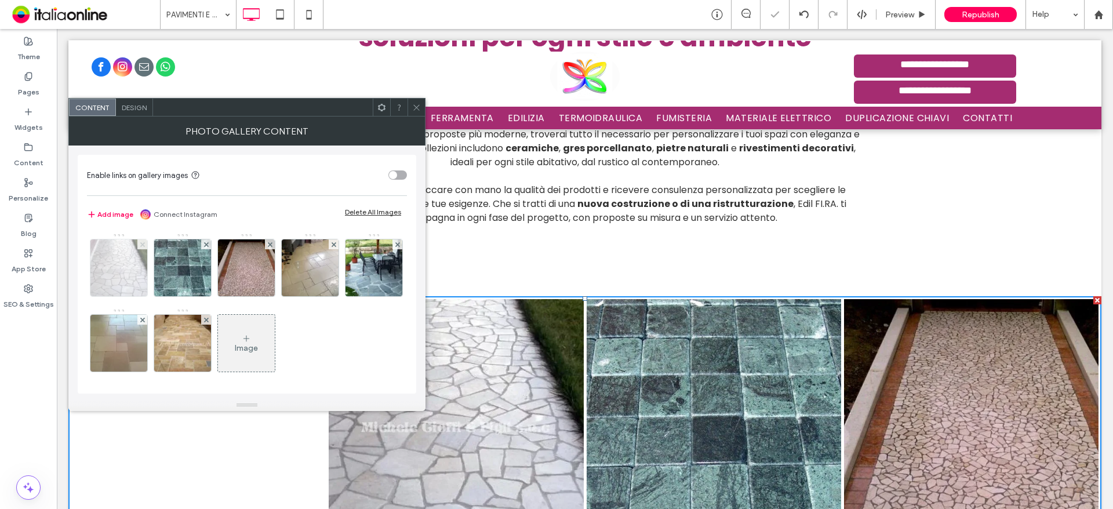
click at [141, 241] on span at bounding box center [142, 245] width 5 height 10
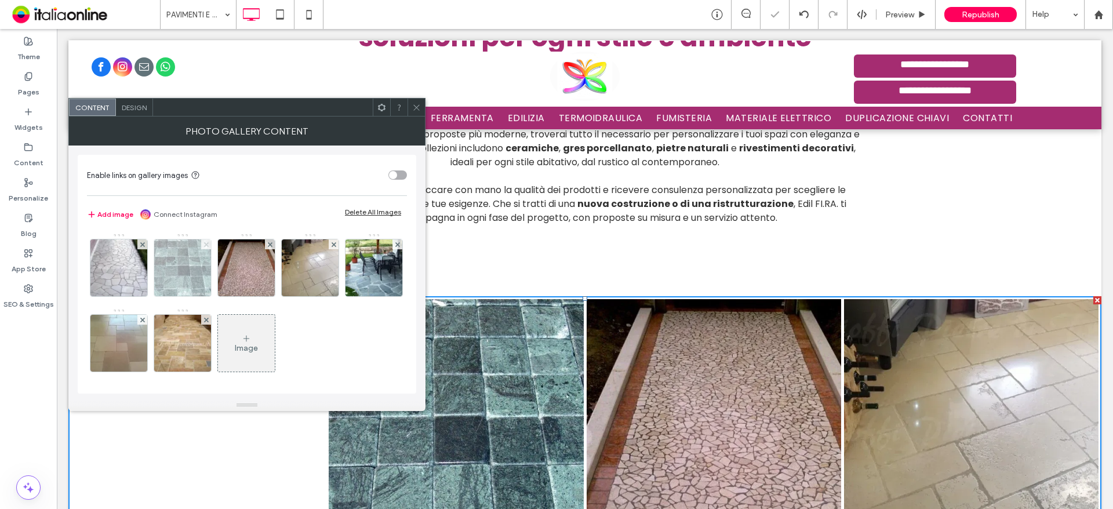
click at [141, 241] on span at bounding box center [142, 245] width 5 height 10
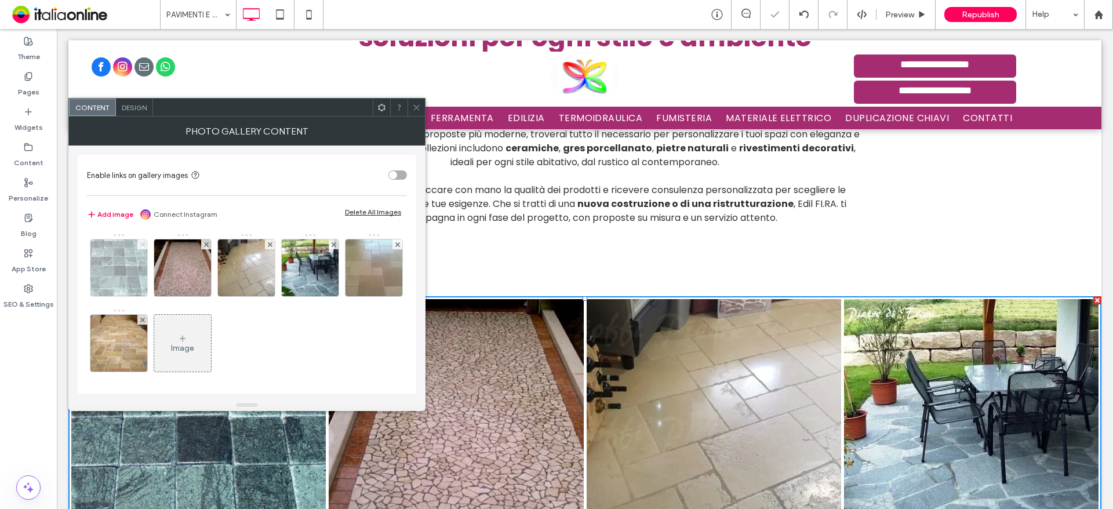
click at [141, 241] on span at bounding box center [142, 245] width 5 height 10
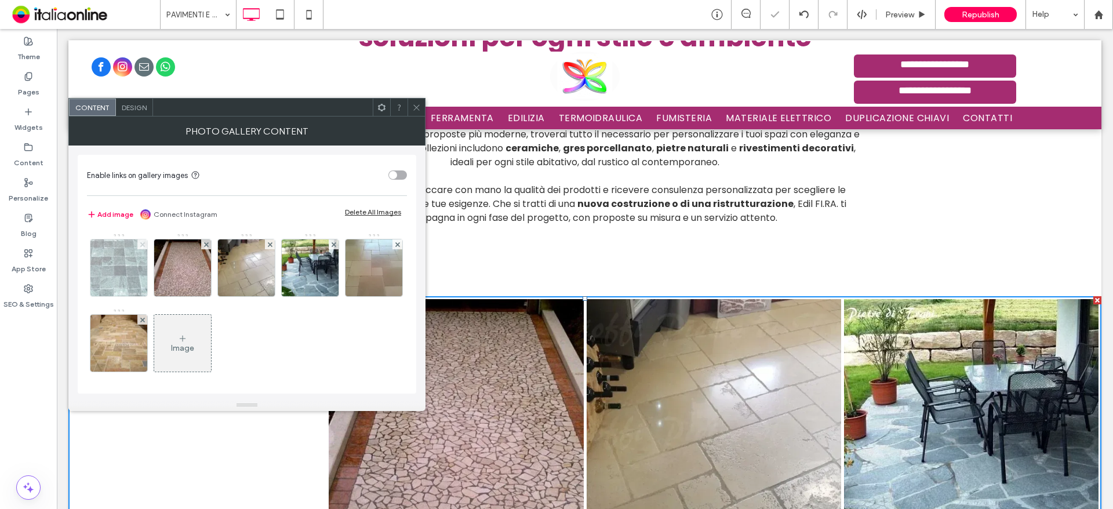
click at [141, 241] on span at bounding box center [142, 245] width 5 height 10
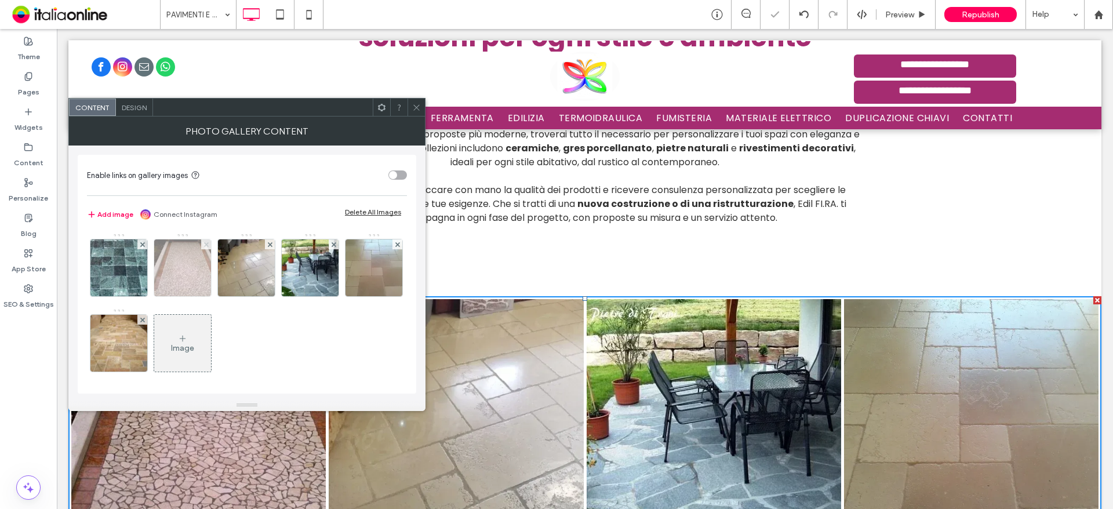
click at [204, 241] on span at bounding box center [206, 245] width 5 height 10
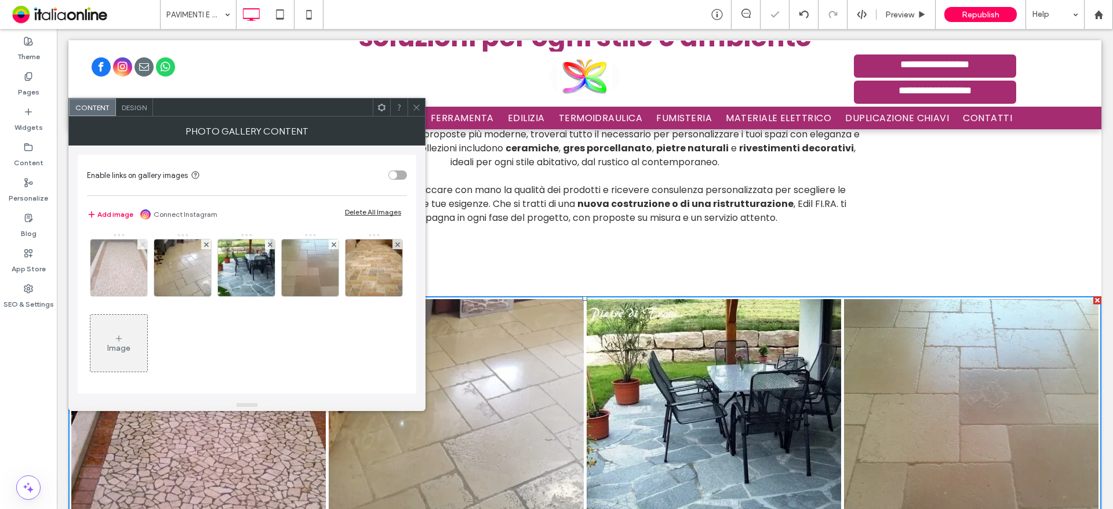
click at [141, 241] on span at bounding box center [142, 245] width 5 height 10
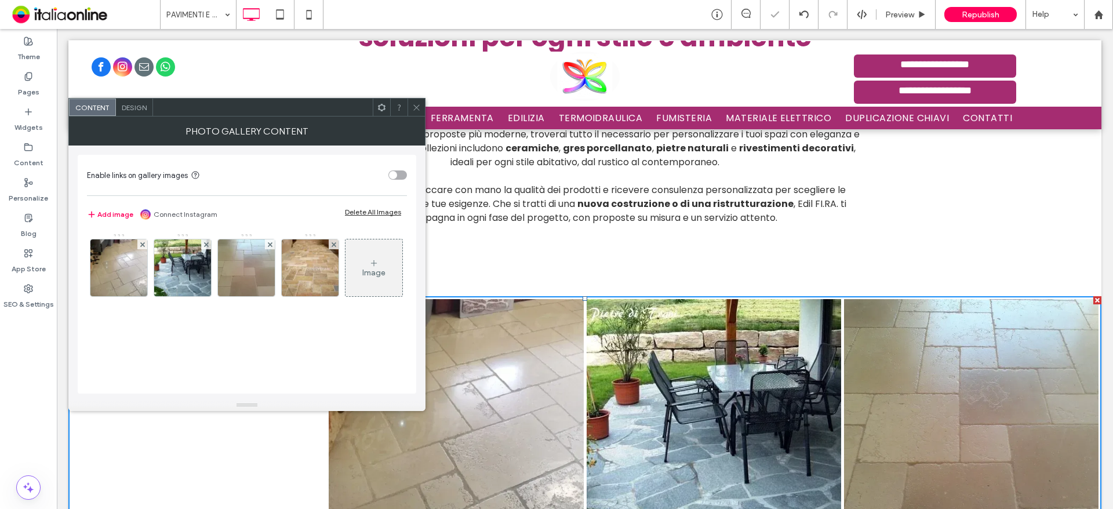
click at [141, 241] on span at bounding box center [142, 245] width 5 height 10
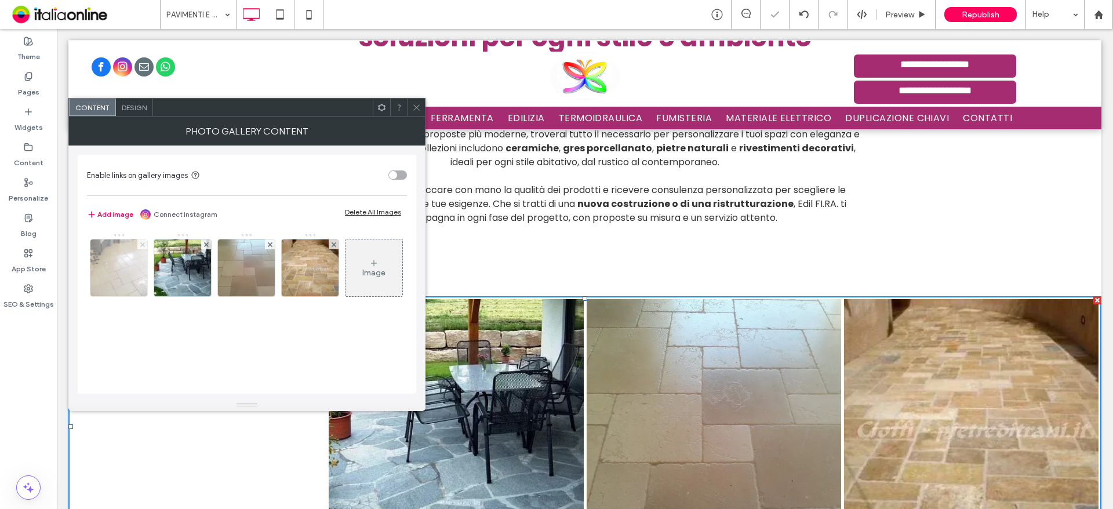
click at [141, 241] on span at bounding box center [142, 245] width 5 height 10
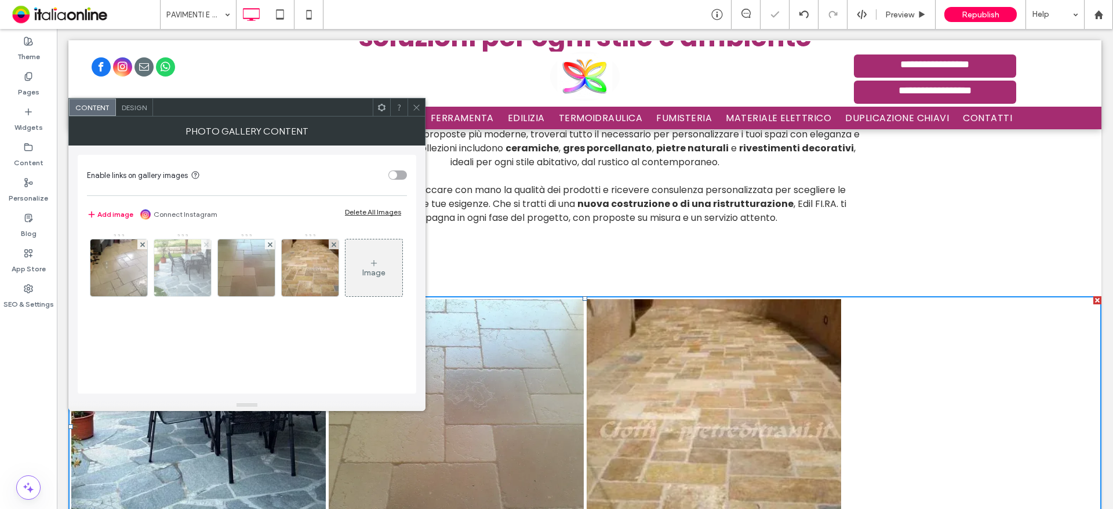
click at [204, 241] on span at bounding box center [206, 245] width 5 height 10
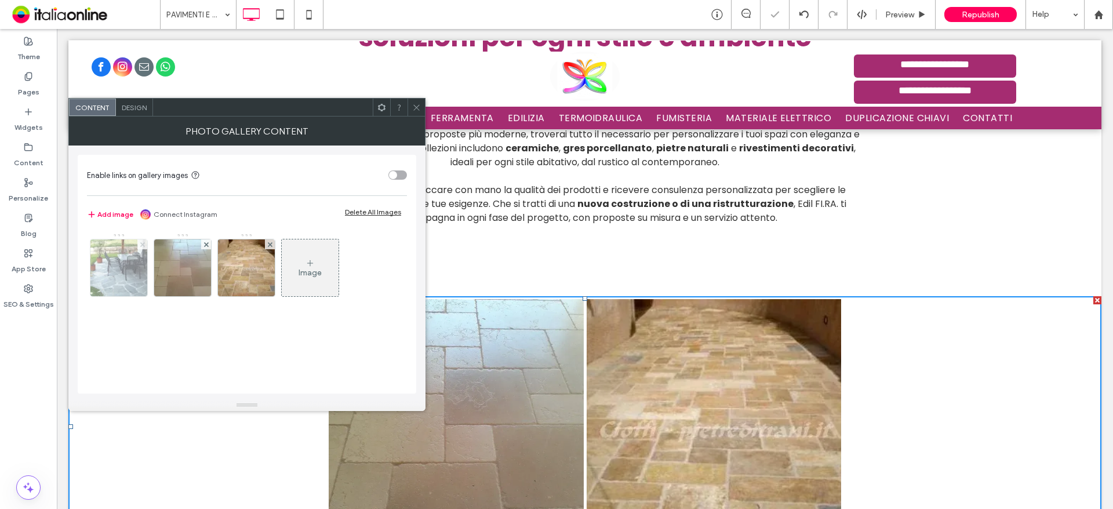
click at [141, 241] on span at bounding box center [142, 245] width 5 height 10
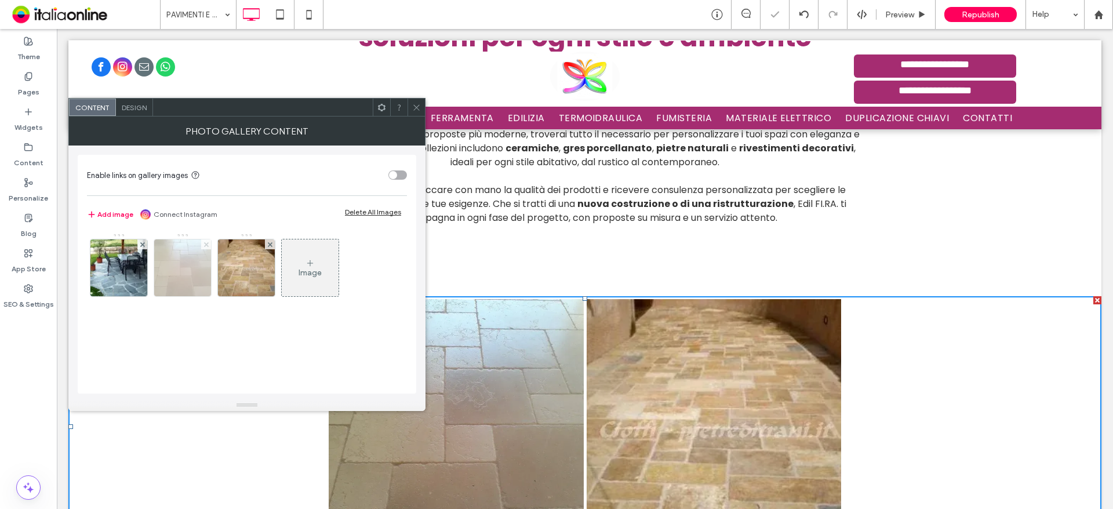
click at [204, 241] on span at bounding box center [206, 245] width 5 height 10
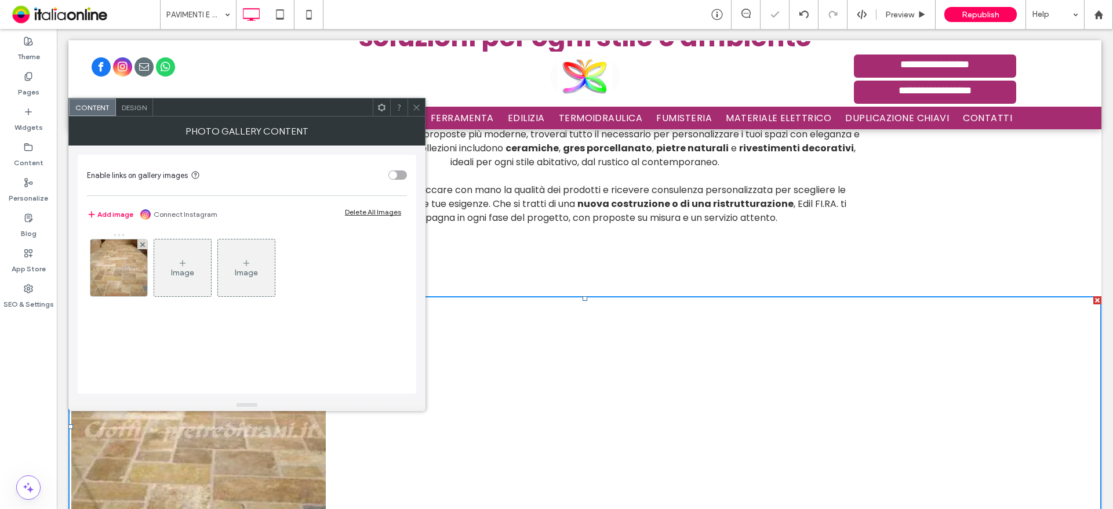
click at [141, 241] on span at bounding box center [142, 245] width 5 height 10
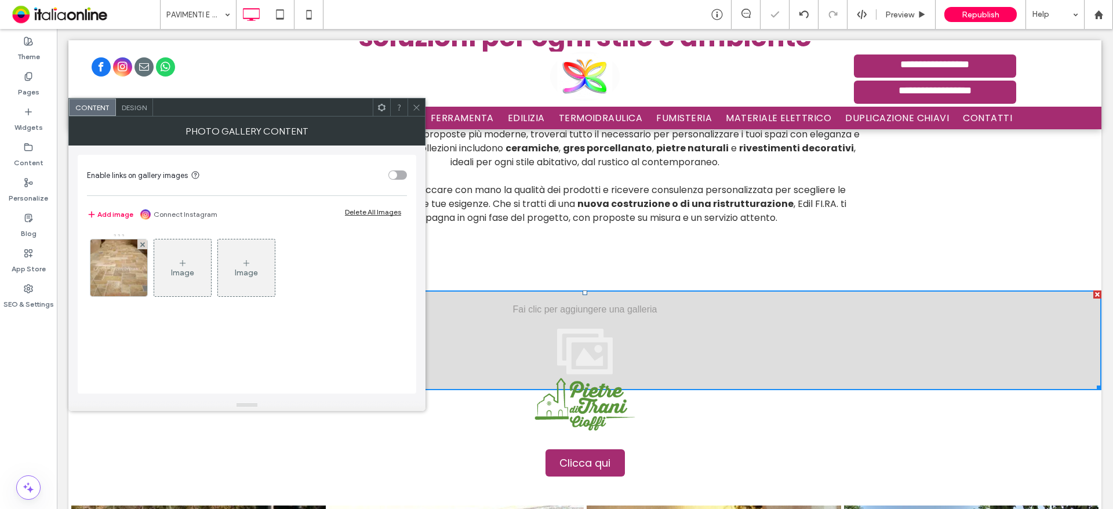
click at [154, 255] on div "Image" at bounding box center [182, 268] width 57 height 55
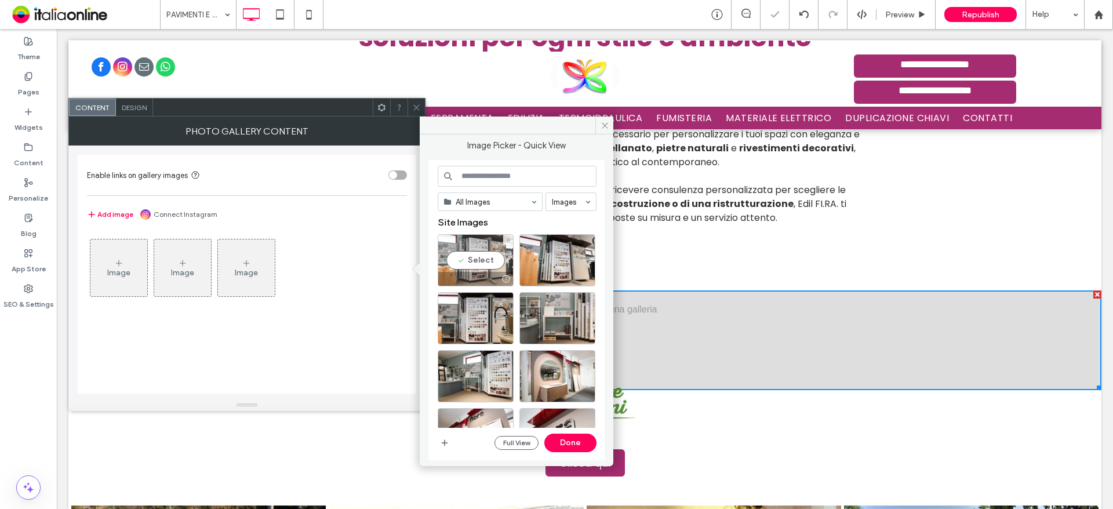
click at [472, 266] on div "Select" at bounding box center [476, 260] width 76 height 52
click at [554, 266] on div "Select" at bounding box center [558, 260] width 76 height 52
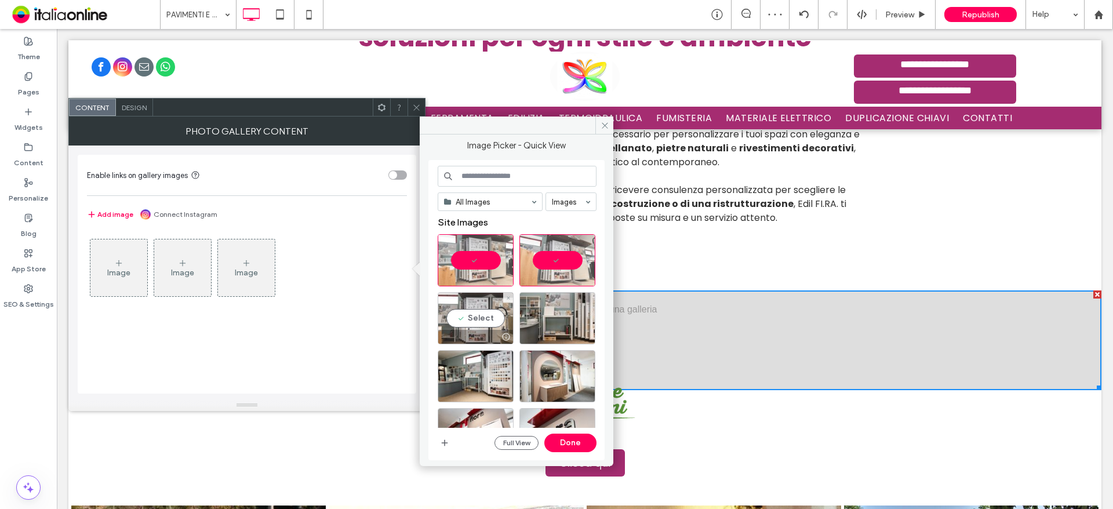
click at [451, 322] on div "Select" at bounding box center [476, 318] width 76 height 52
click at [552, 320] on div "Select" at bounding box center [558, 318] width 76 height 52
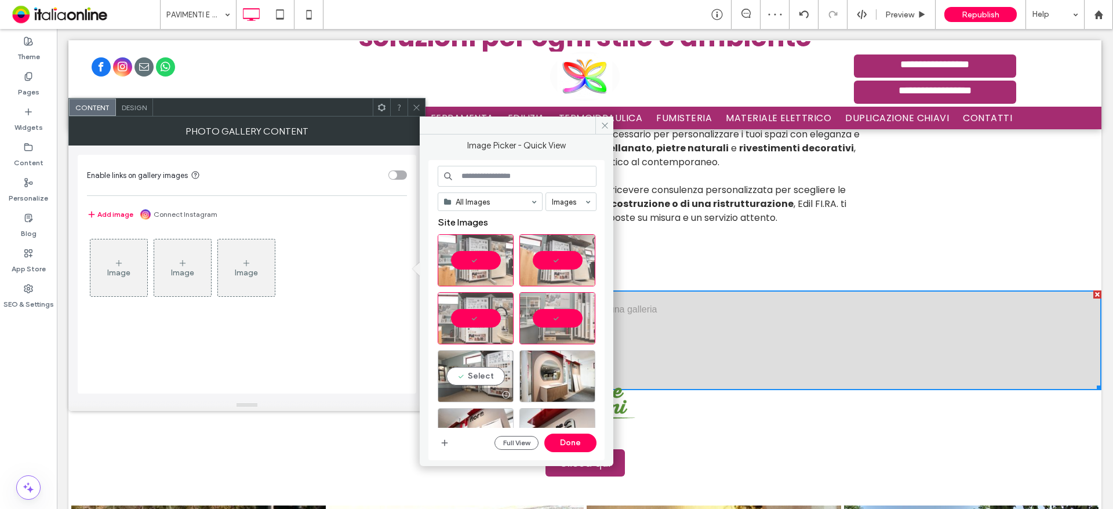
click at [479, 360] on div "Select" at bounding box center [476, 376] width 76 height 52
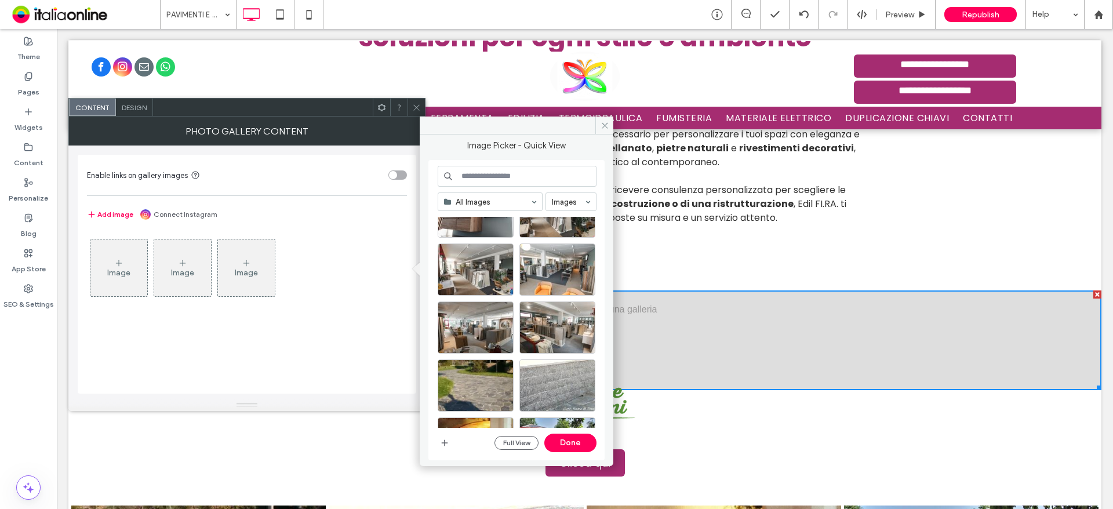
scroll to position [1035, 0]
drag, startPoint x: 484, startPoint y: 267, endPoint x: 492, endPoint y: 267, distance: 8.1
click at [484, 267] on div "Select" at bounding box center [476, 269] width 76 height 52
click at [556, 267] on div at bounding box center [558, 269] width 76 height 52
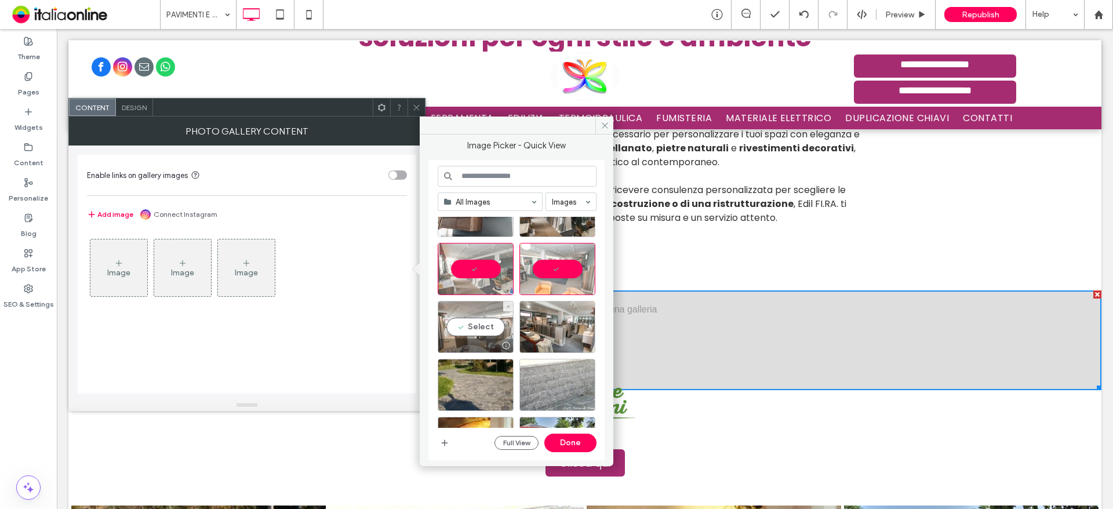
click at [452, 318] on div "Select" at bounding box center [476, 327] width 76 height 52
click at [568, 317] on div "Select" at bounding box center [558, 327] width 76 height 52
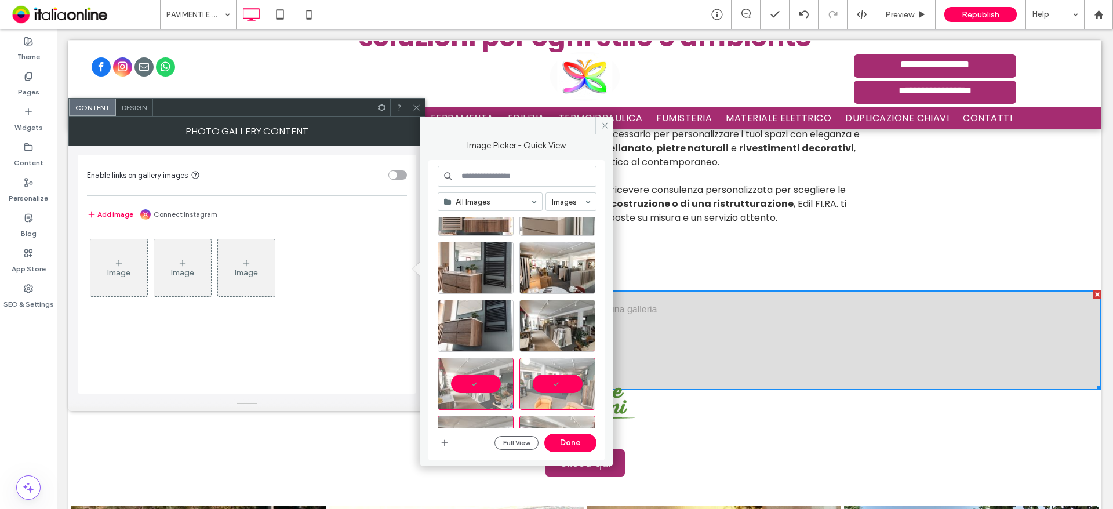
scroll to position [919, 0]
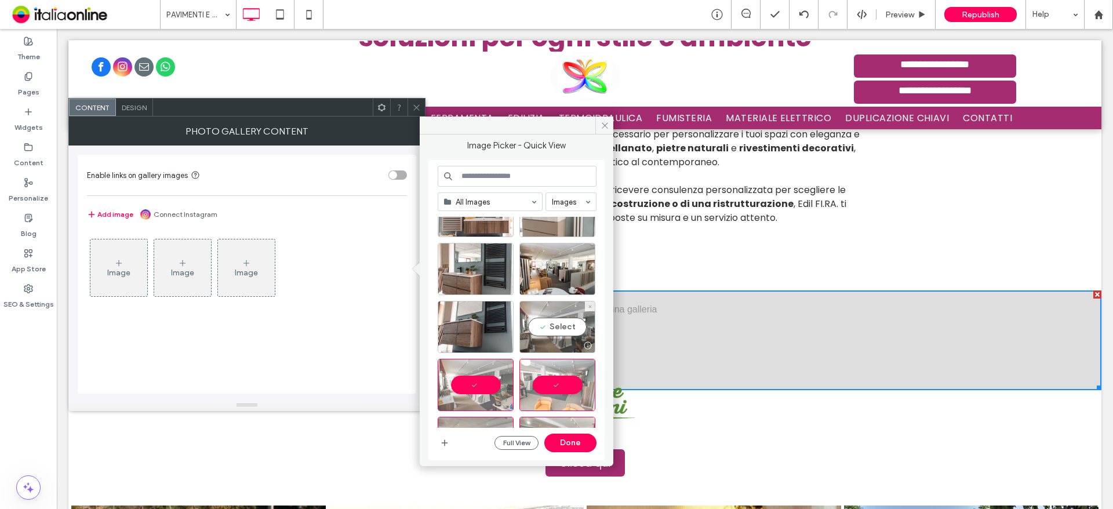
click at [563, 324] on div "Select" at bounding box center [558, 327] width 76 height 52
click at [582, 442] on button "Done" at bounding box center [571, 443] width 52 height 19
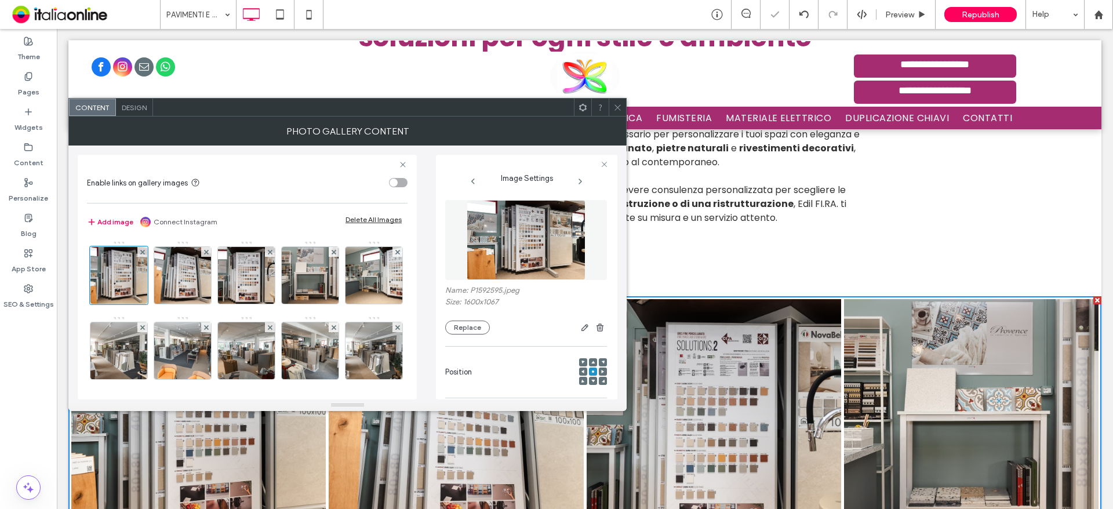
click at [615, 105] on use at bounding box center [618, 107] width 6 height 6
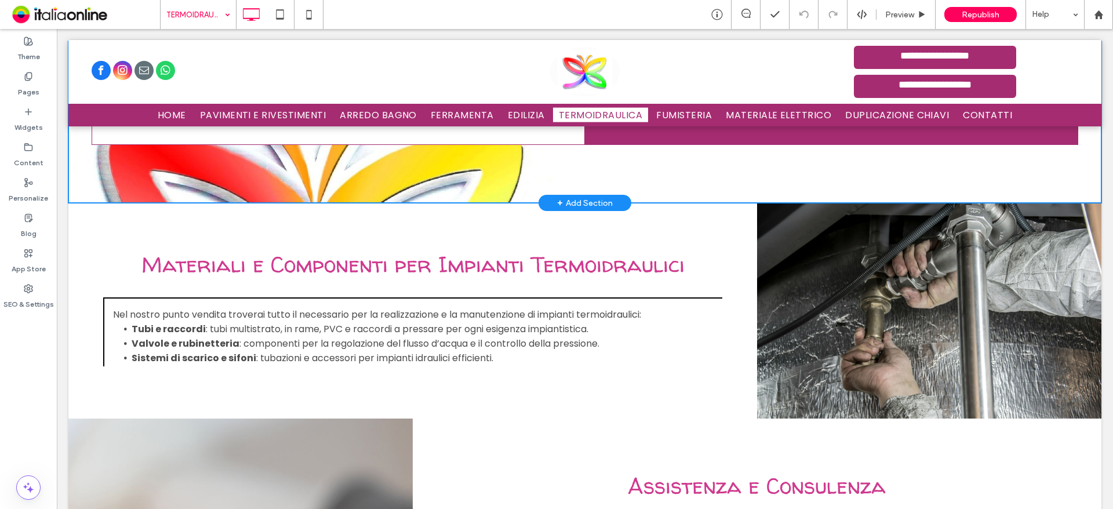
scroll to position [986, 0]
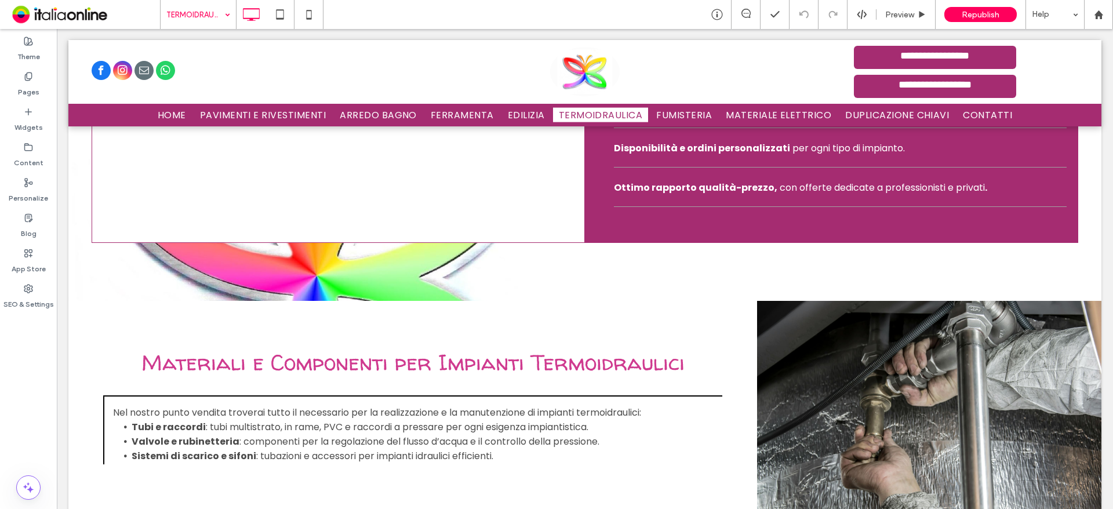
click at [186, 9] on input at bounding box center [195, 14] width 58 height 29
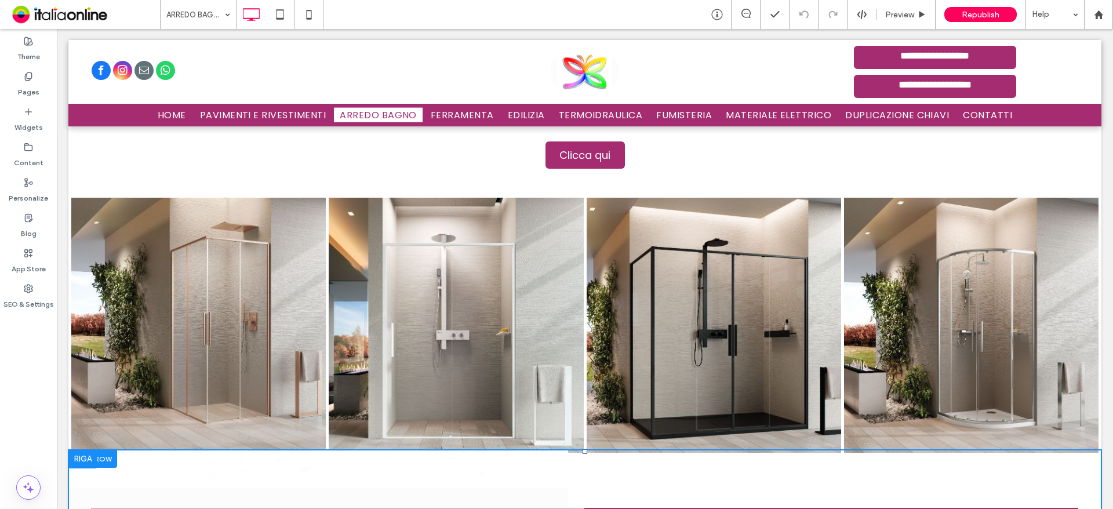
scroll to position [2610, 0]
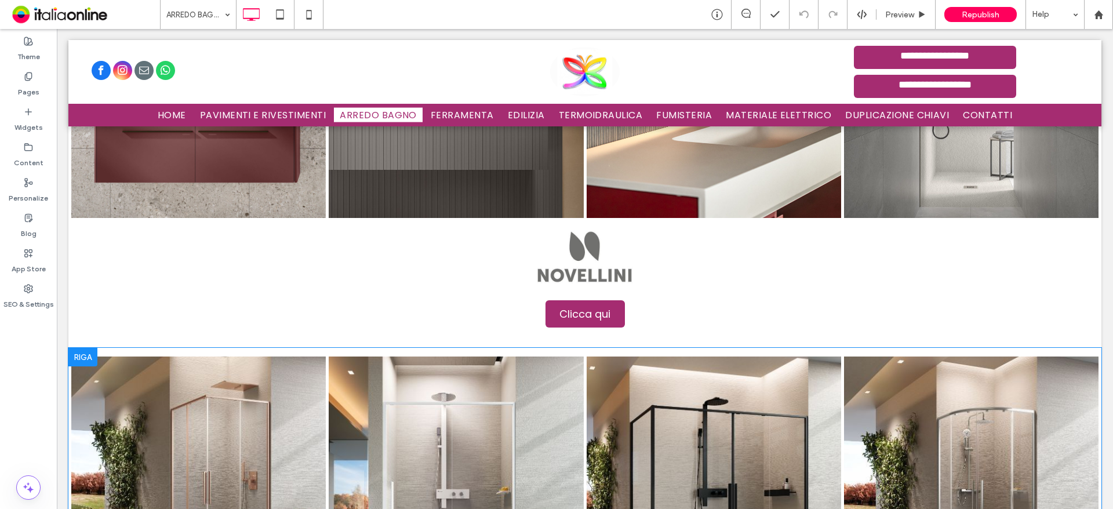
click at [84, 348] on div at bounding box center [82, 357] width 29 height 19
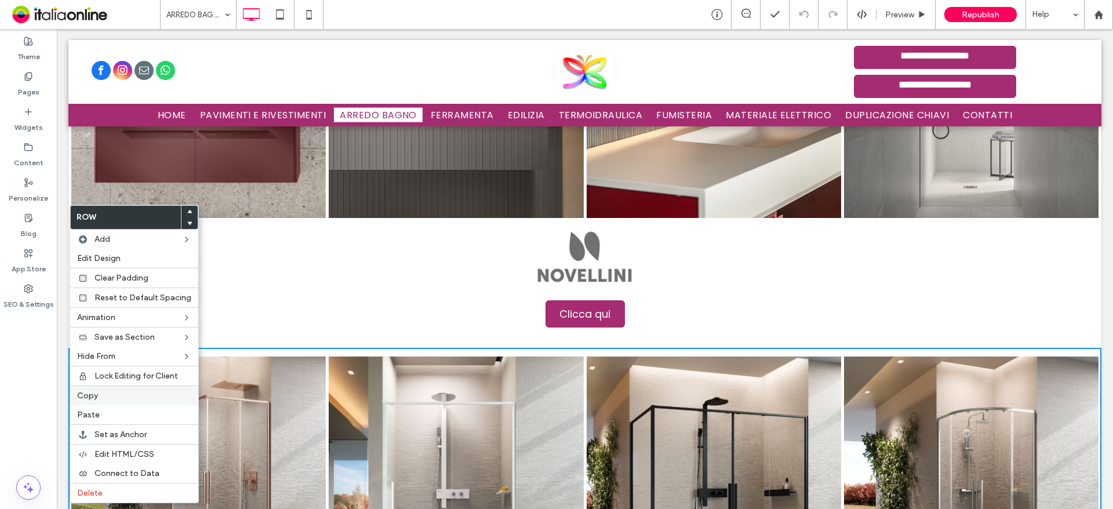
click at [101, 393] on label "Copy" at bounding box center [134, 396] width 114 height 10
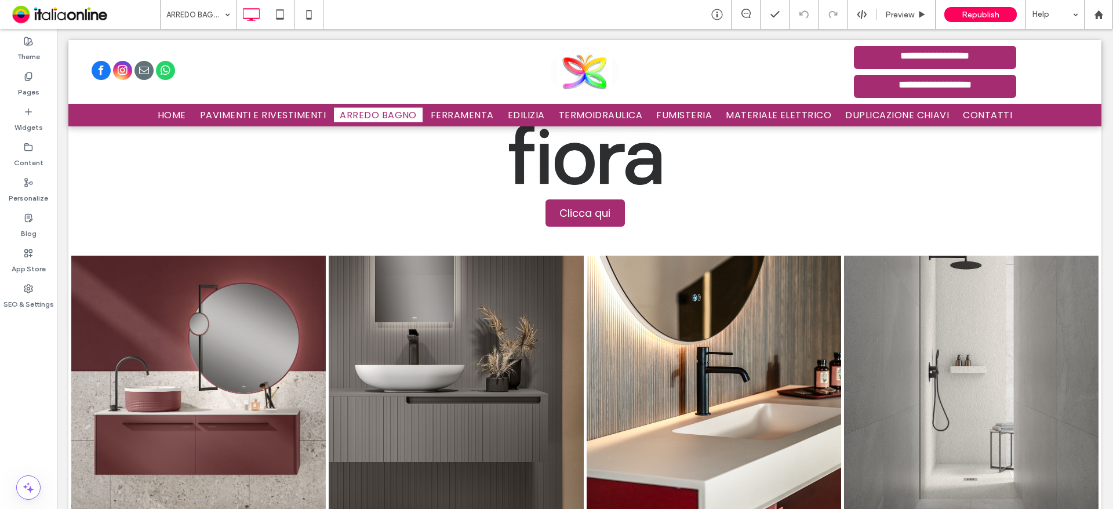
scroll to position [2262, 0]
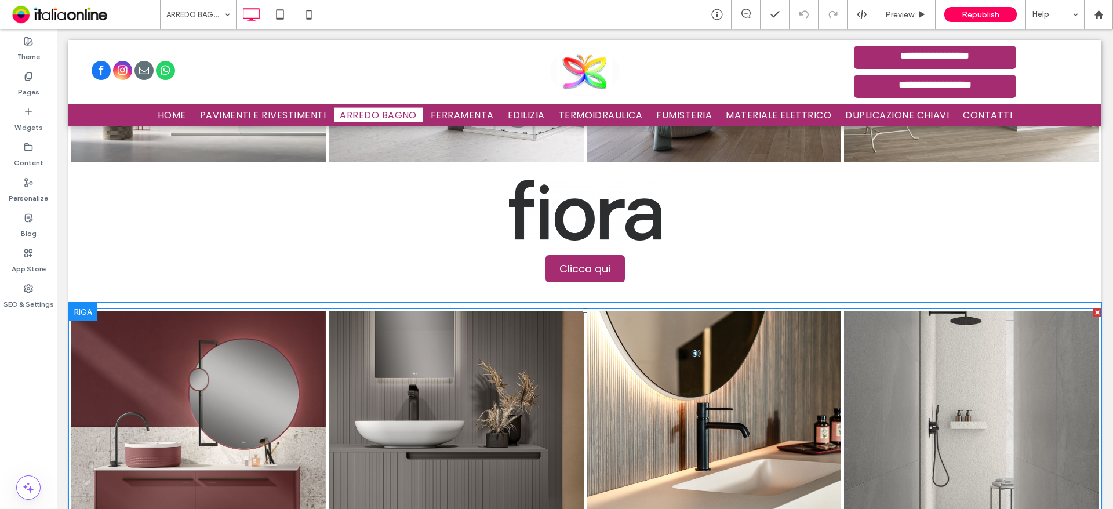
click at [380, 392] on link at bounding box center [456, 438] width 255 height 255
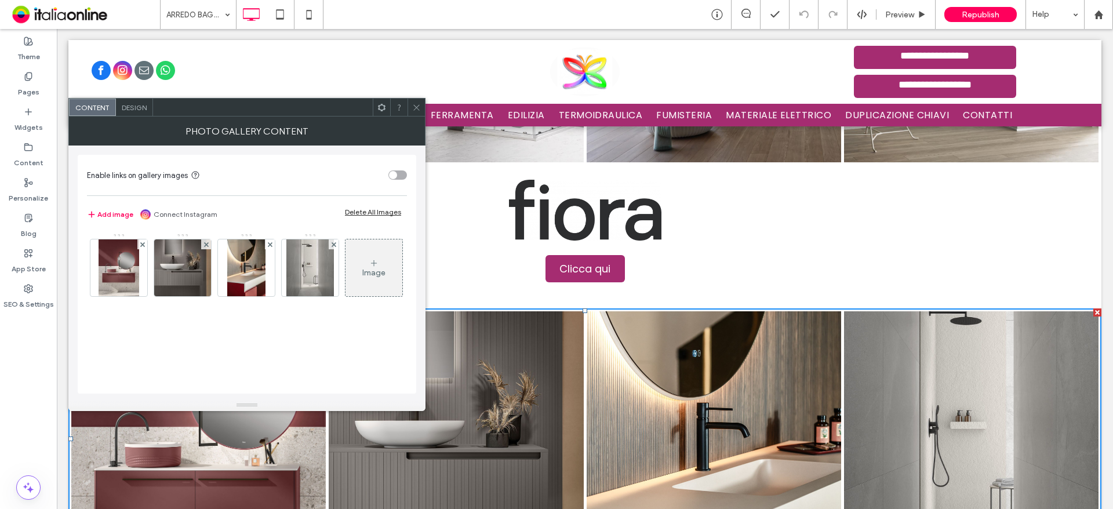
click at [346, 295] on div "Image" at bounding box center [374, 268] width 57 height 55
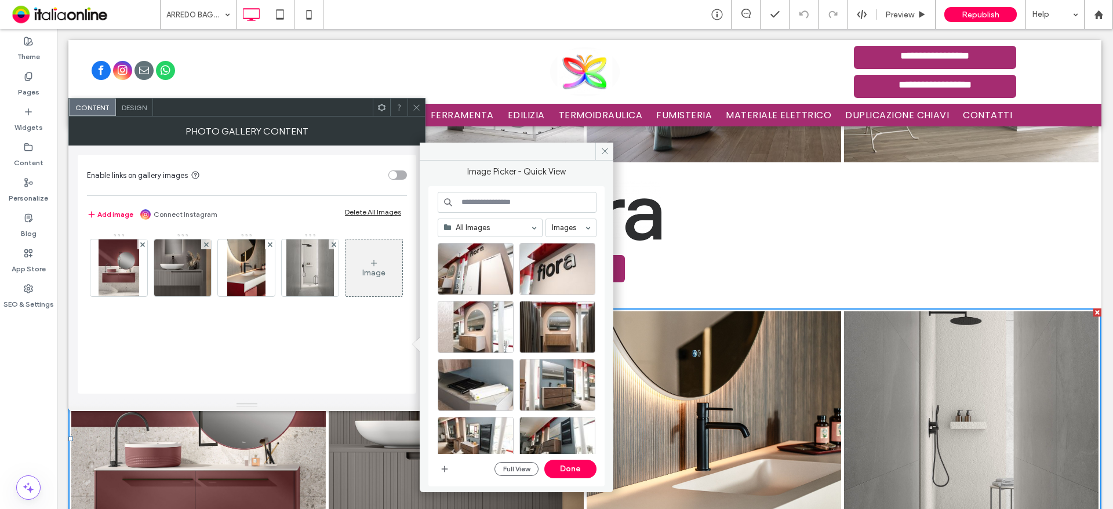
scroll to position [174, 0]
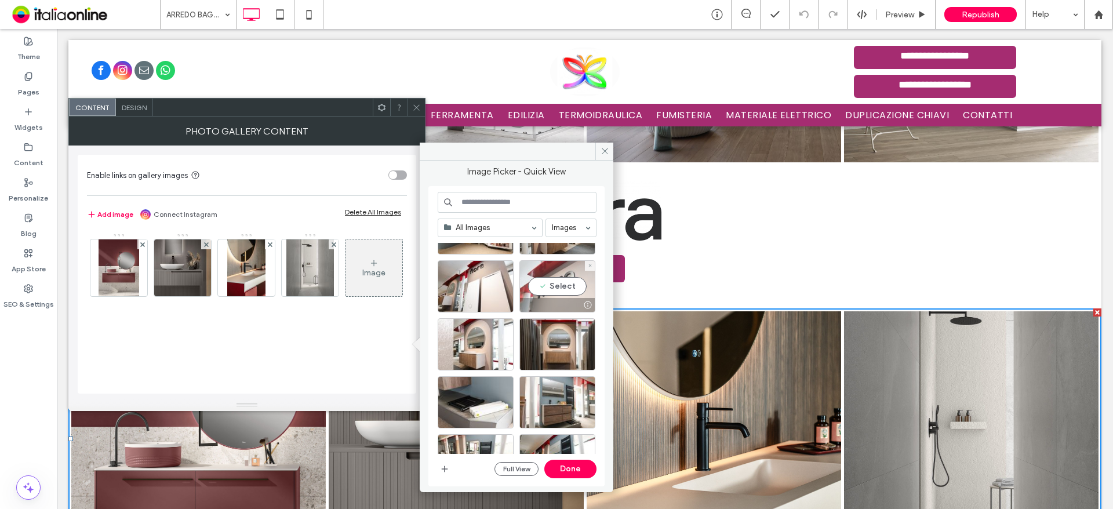
drag, startPoint x: 550, startPoint y: 285, endPoint x: 526, endPoint y: 285, distance: 24.4
click at [550, 285] on div "Select" at bounding box center [558, 286] width 76 height 52
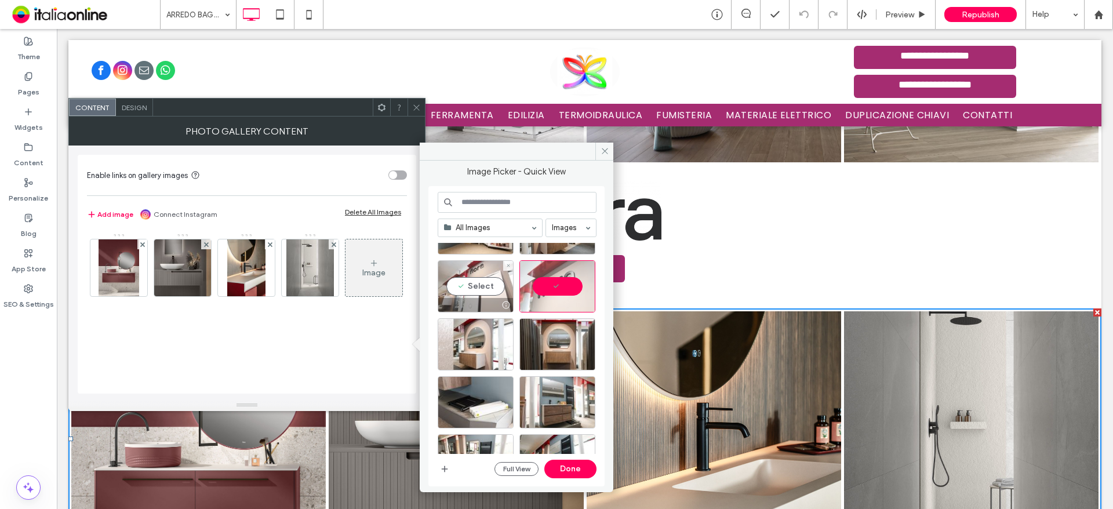
click at [452, 285] on div "Select" at bounding box center [476, 286] width 76 height 52
drag, startPoint x: 474, startPoint y: 335, endPoint x: 529, endPoint y: 337, distance: 54.6
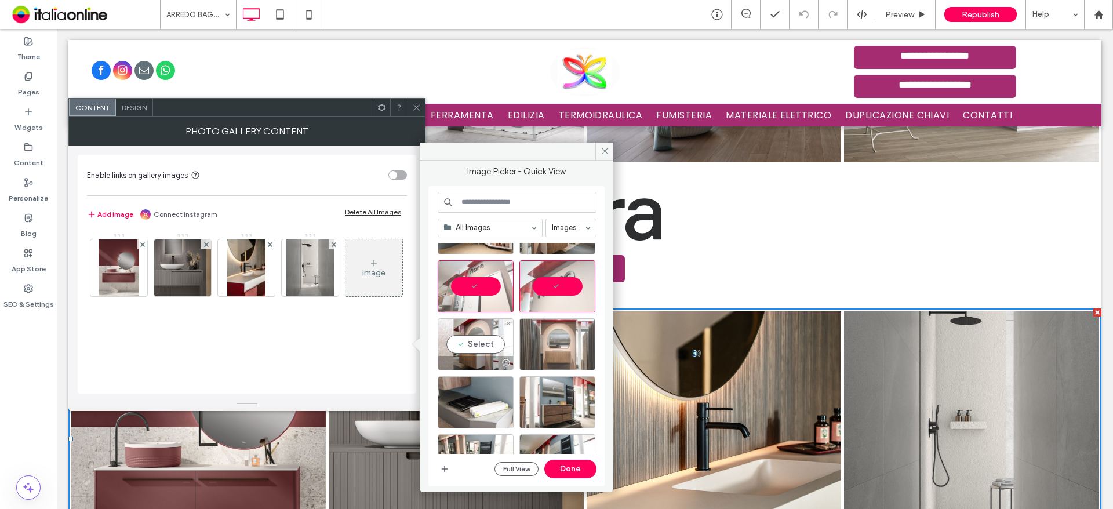
click at [474, 335] on div "Select" at bounding box center [476, 344] width 76 height 52
click at [562, 338] on div "Select" at bounding box center [558, 344] width 76 height 52
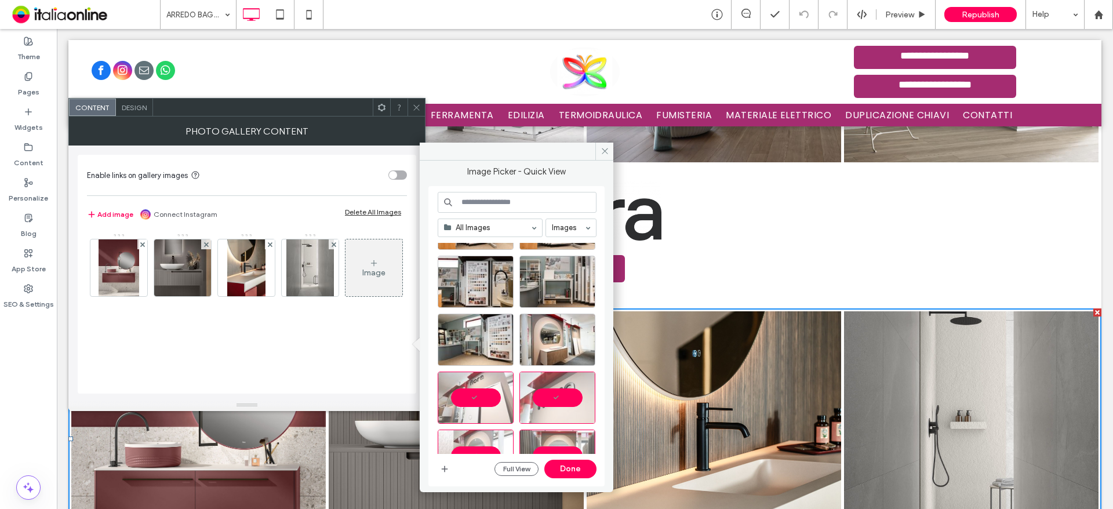
scroll to position [58, 0]
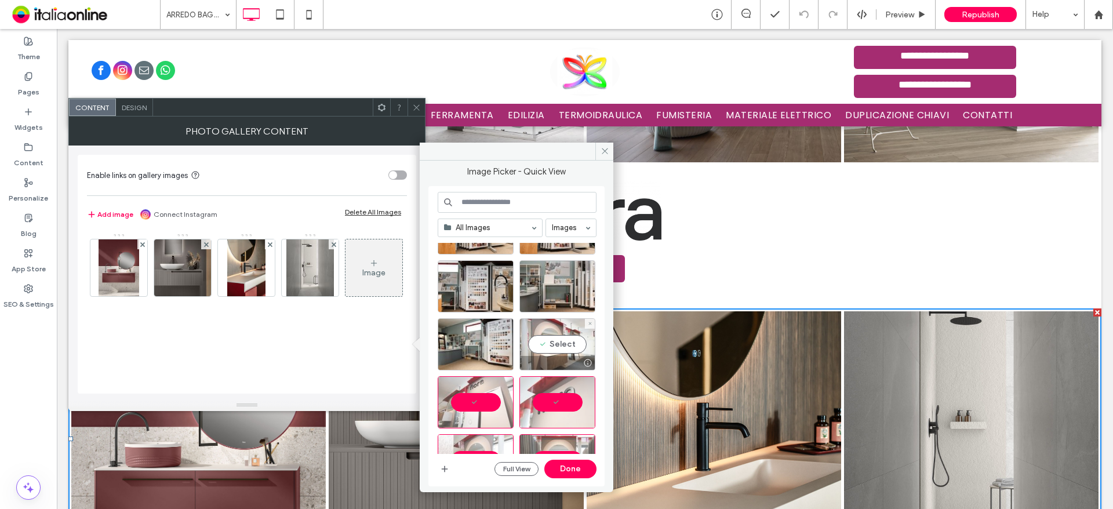
click at [561, 337] on div "Select" at bounding box center [558, 344] width 76 height 52
drag, startPoint x: 507, startPoint y: 440, endPoint x: 568, endPoint y: 466, distance: 65.9
click at [568, 466] on button "Done" at bounding box center [571, 469] width 52 height 19
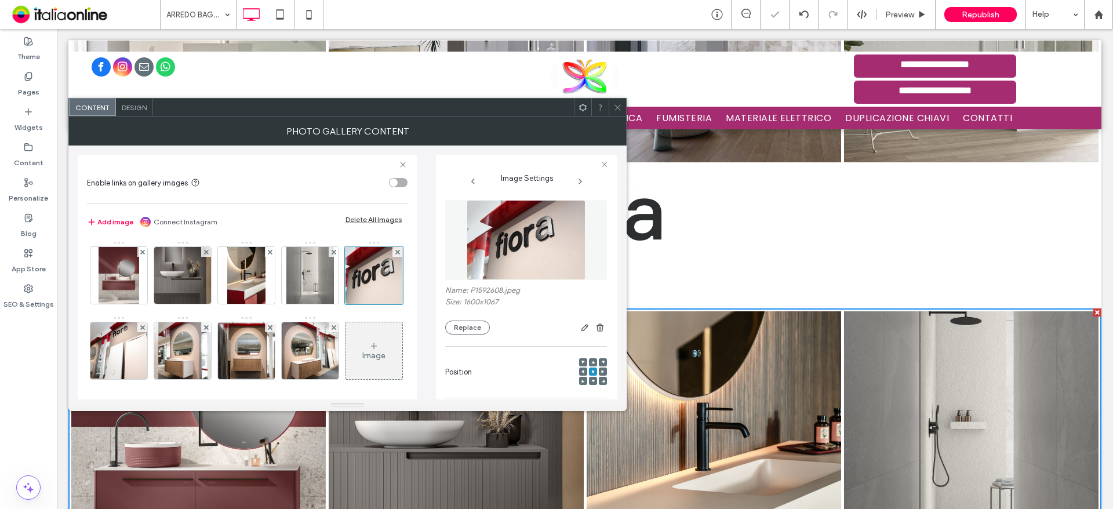
click at [619, 110] on icon at bounding box center [618, 107] width 9 height 9
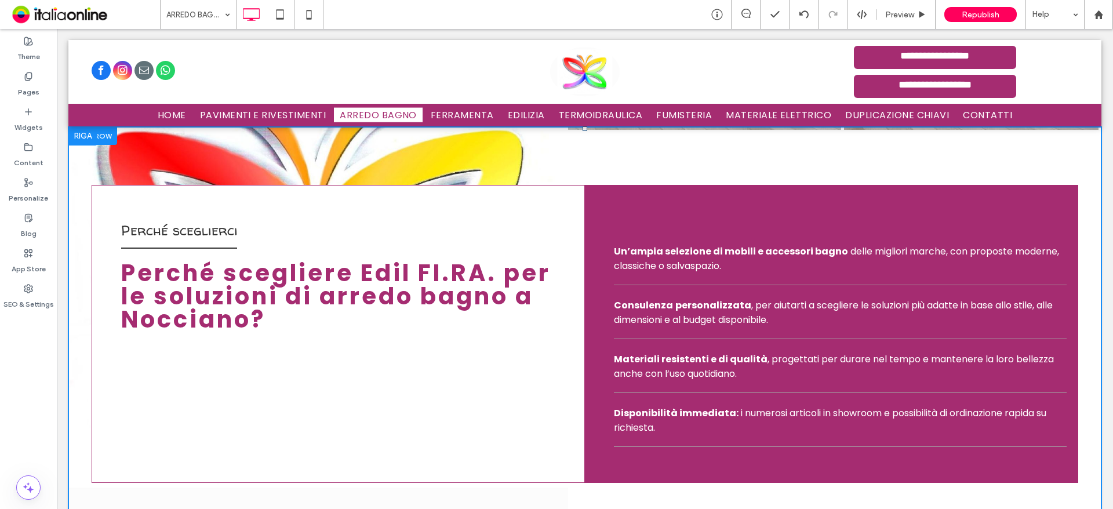
scroll to position [3016, 0]
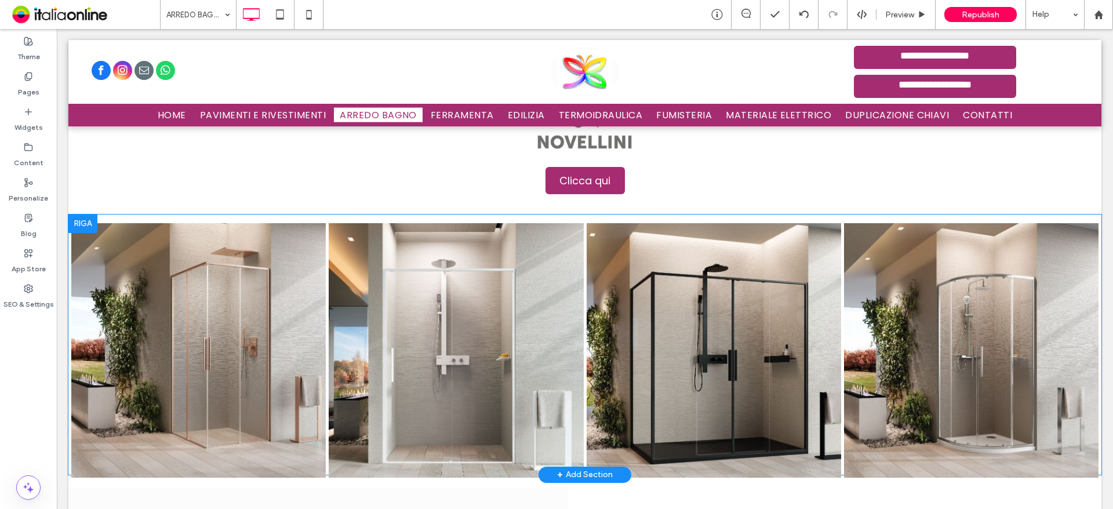
click at [88, 215] on div at bounding box center [82, 224] width 29 height 19
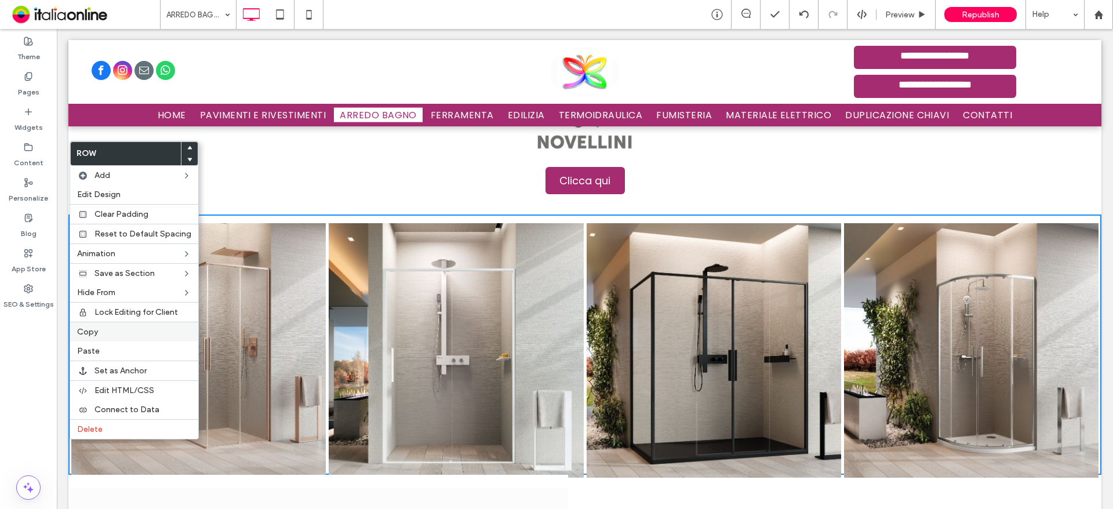
click at [102, 330] on label "Copy" at bounding box center [134, 332] width 114 height 10
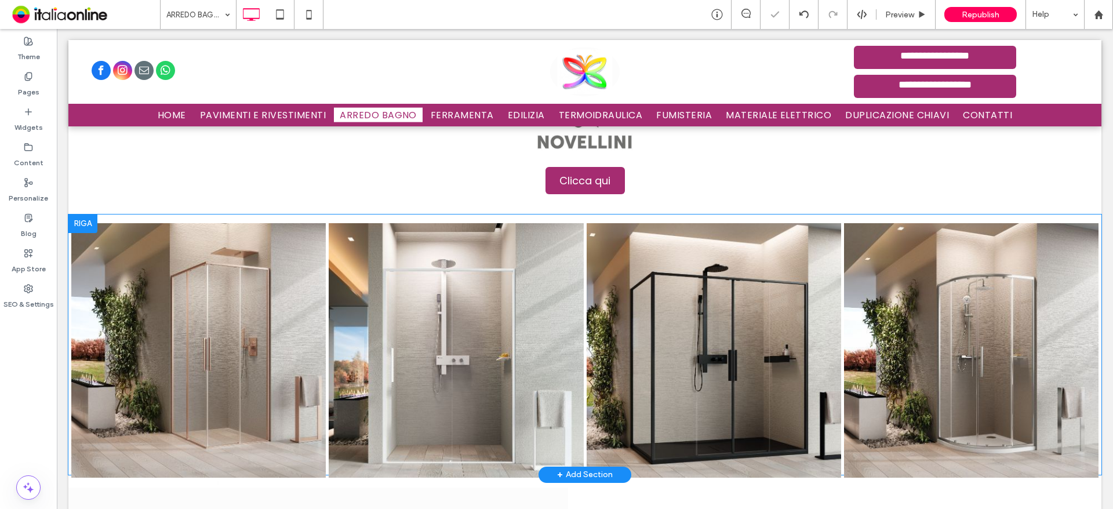
click at [87, 215] on div at bounding box center [82, 224] width 29 height 19
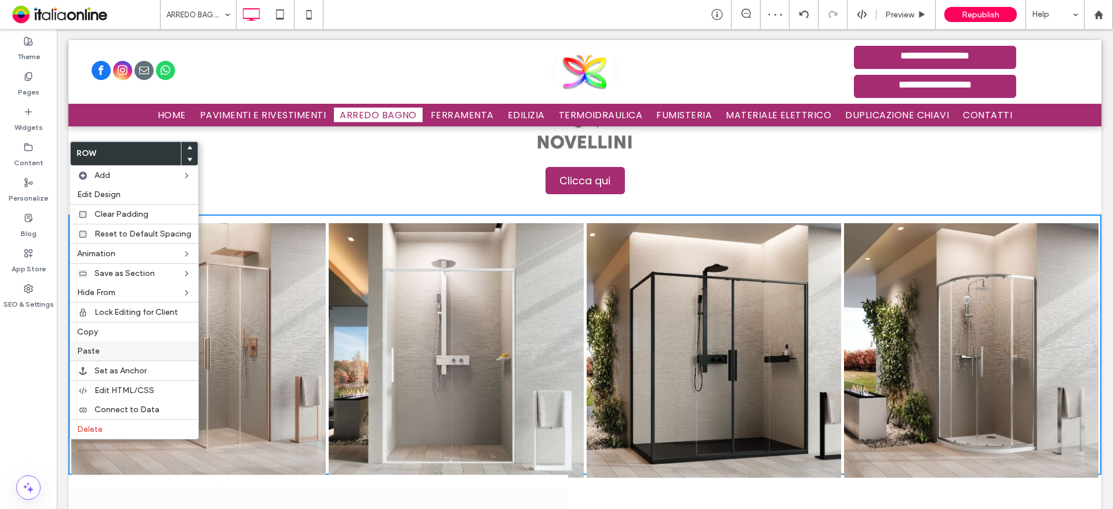
click at [106, 347] on label "Paste" at bounding box center [134, 351] width 114 height 10
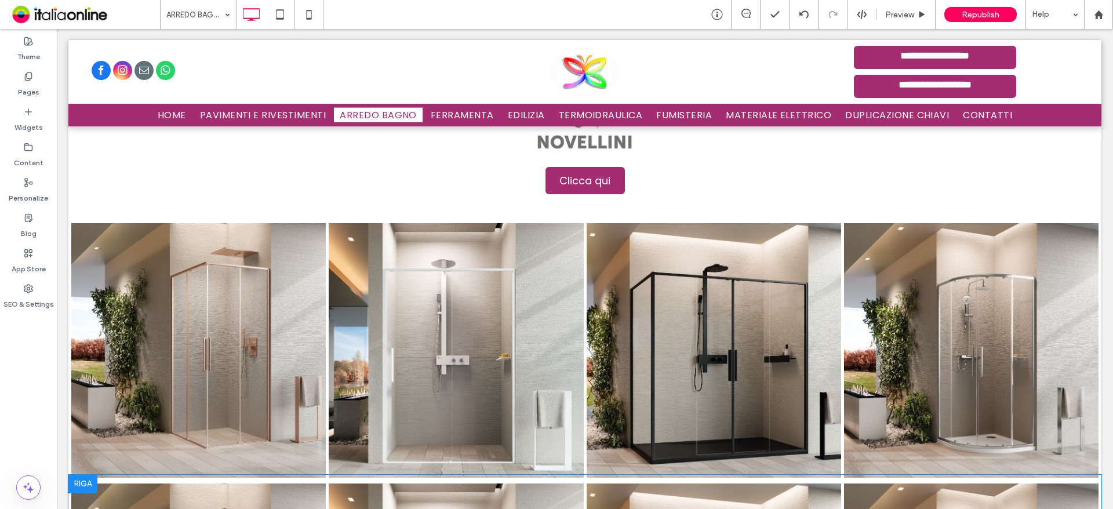
click at [79, 475] on div at bounding box center [82, 484] width 29 height 19
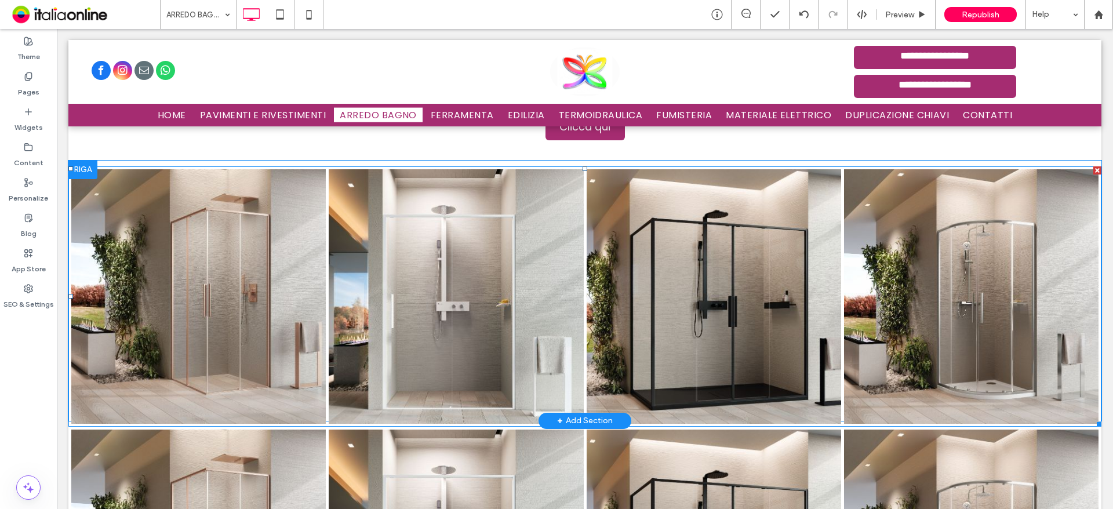
scroll to position [3190, 0]
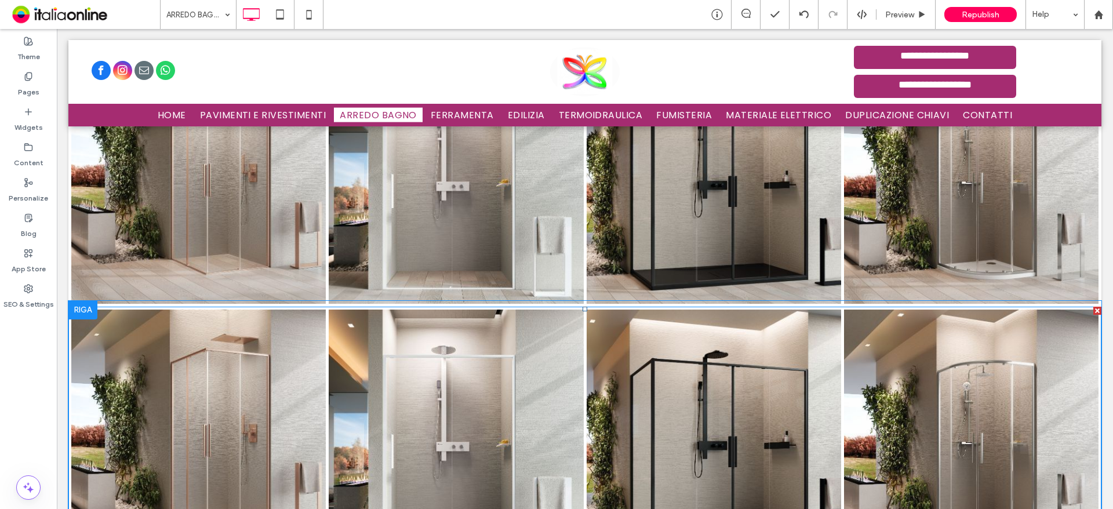
click at [186, 330] on link at bounding box center [198, 437] width 255 height 255
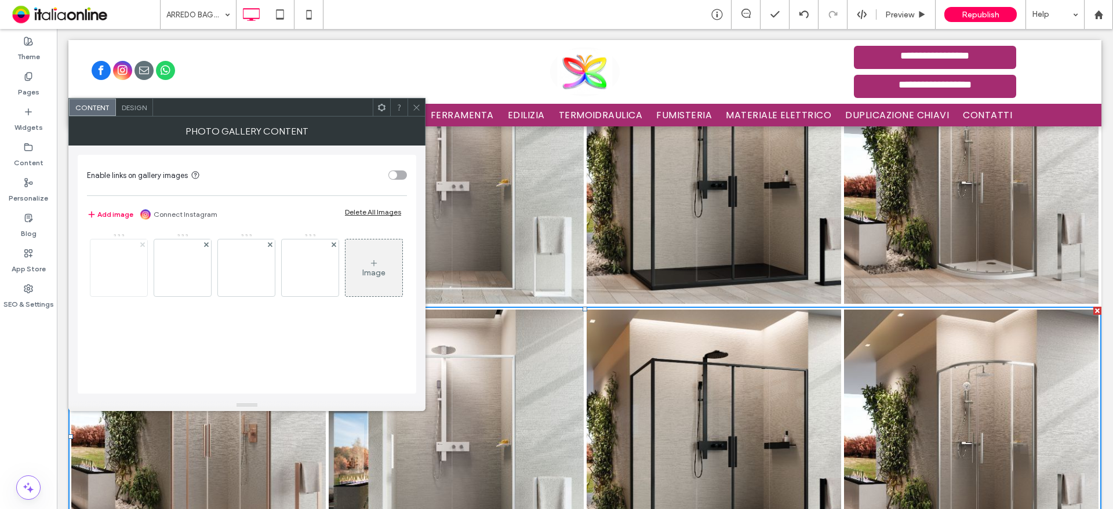
click at [140, 245] on icon at bounding box center [142, 244] width 5 height 5
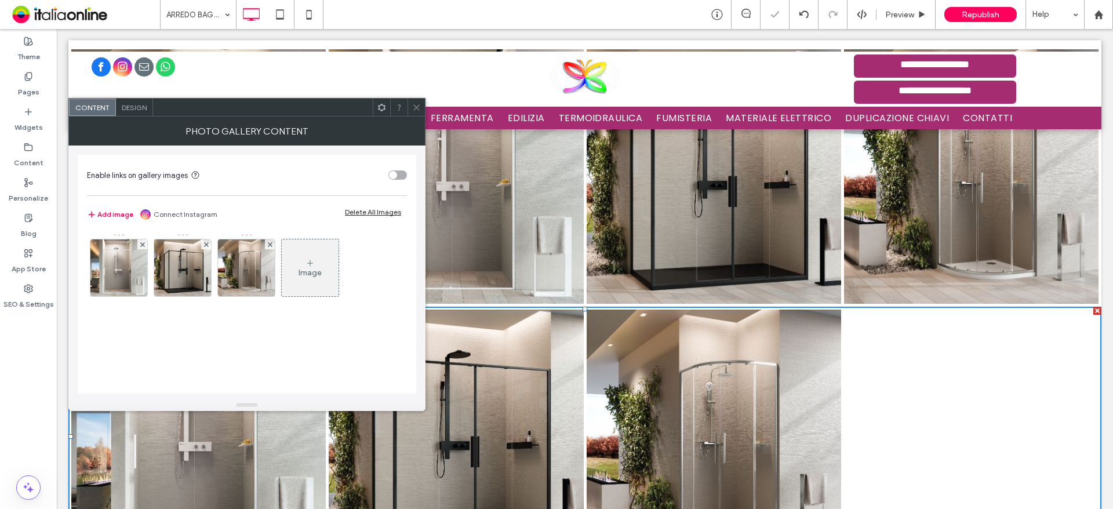
click at [140, 245] on icon at bounding box center [142, 244] width 5 height 5
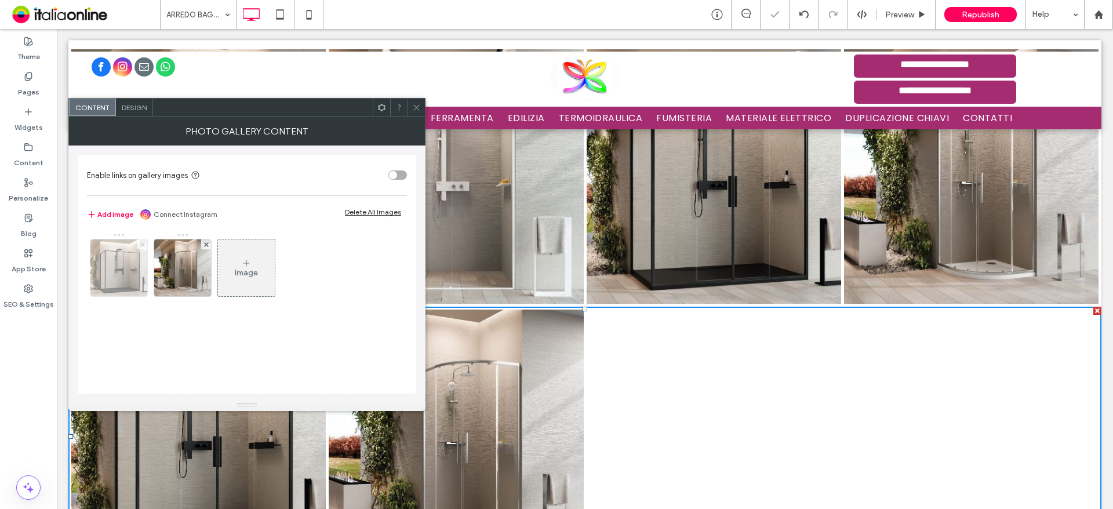
click at [140, 245] on icon at bounding box center [142, 244] width 5 height 5
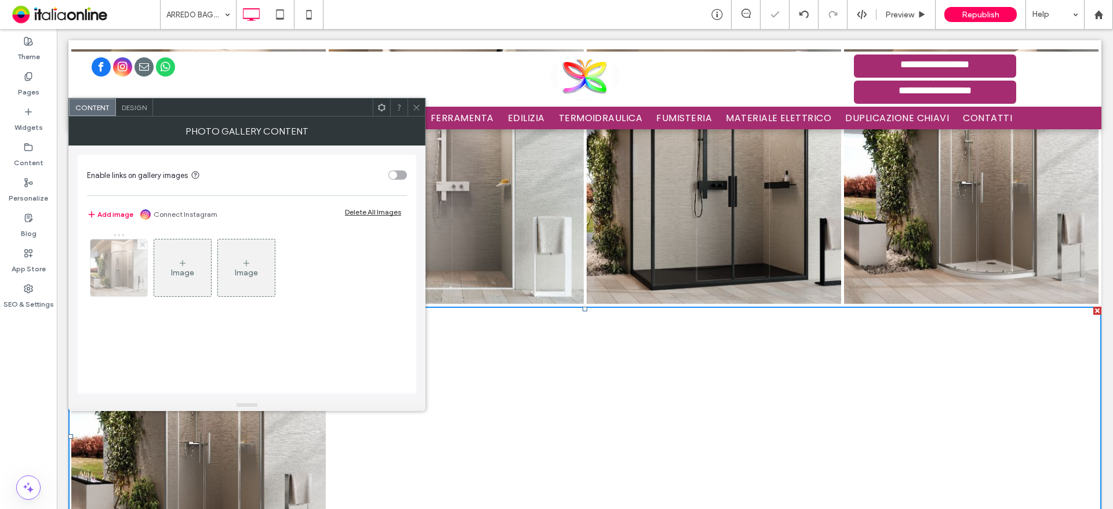
click at [141, 245] on icon at bounding box center [142, 244] width 5 height 5
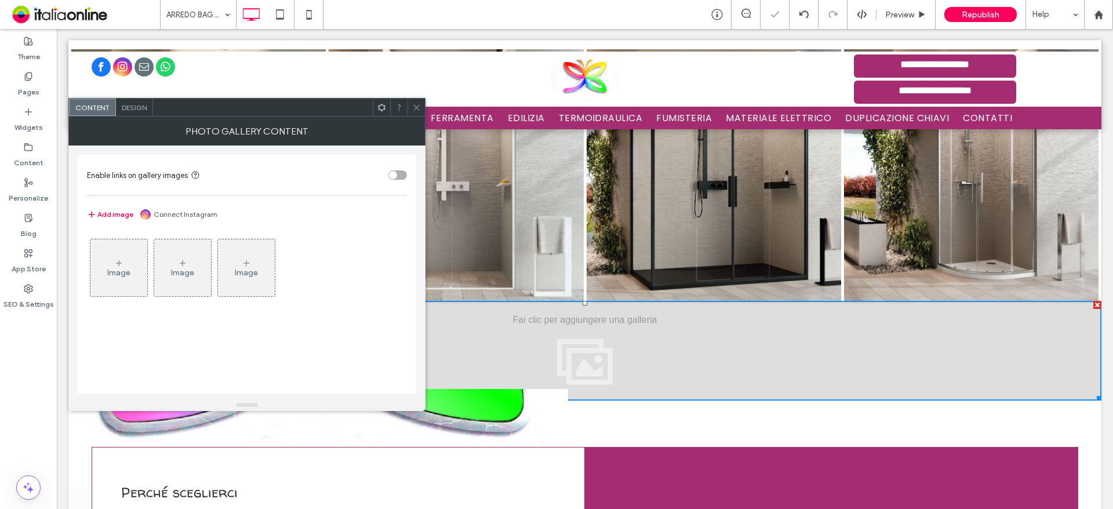
click at [108, 262] on div "Image" at bounding box center [118, 268] width 57 height 55
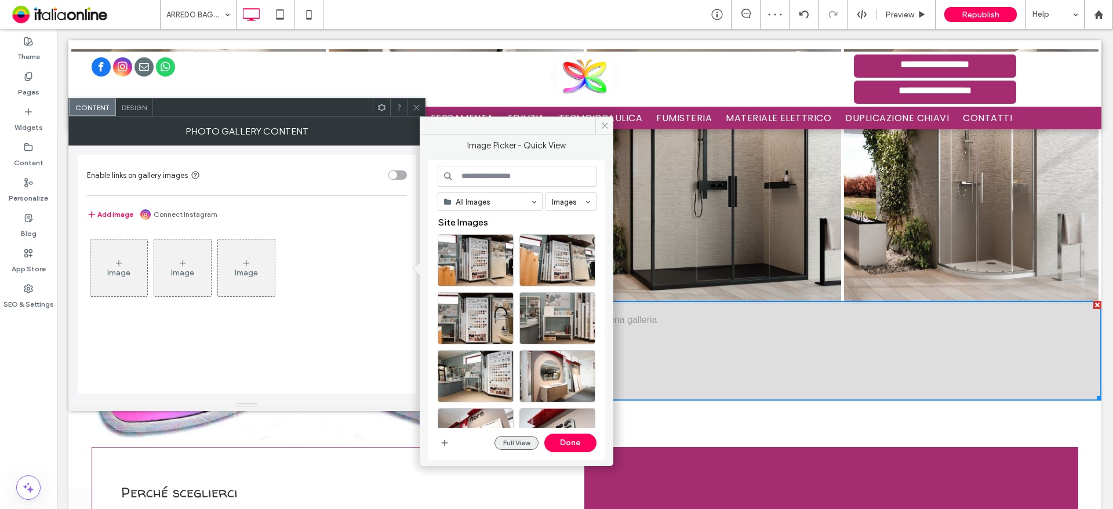
click at [523, 438] on button "Full View" at bounding box center [517, 443] width 44 height 14
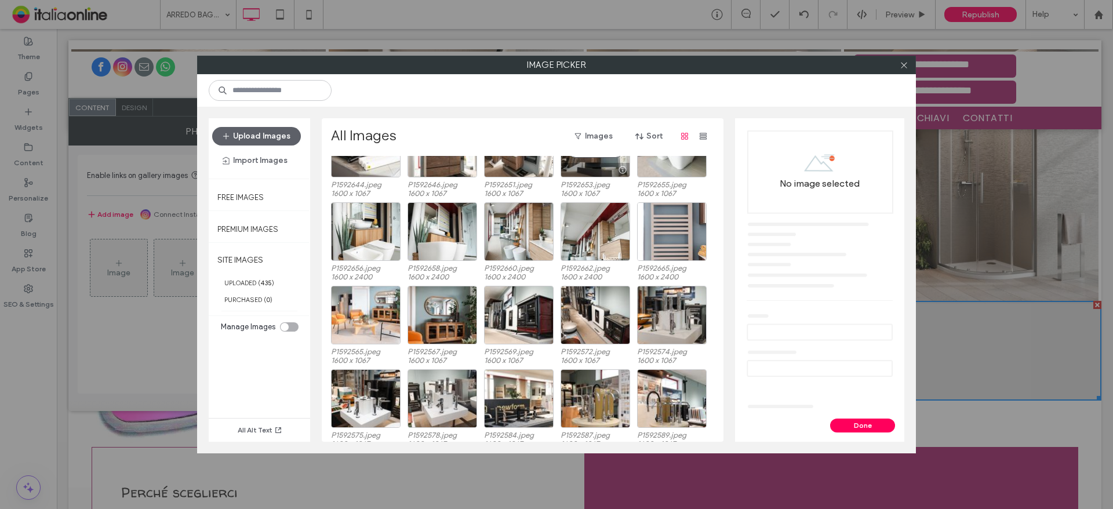
scroll to position [314, 0]
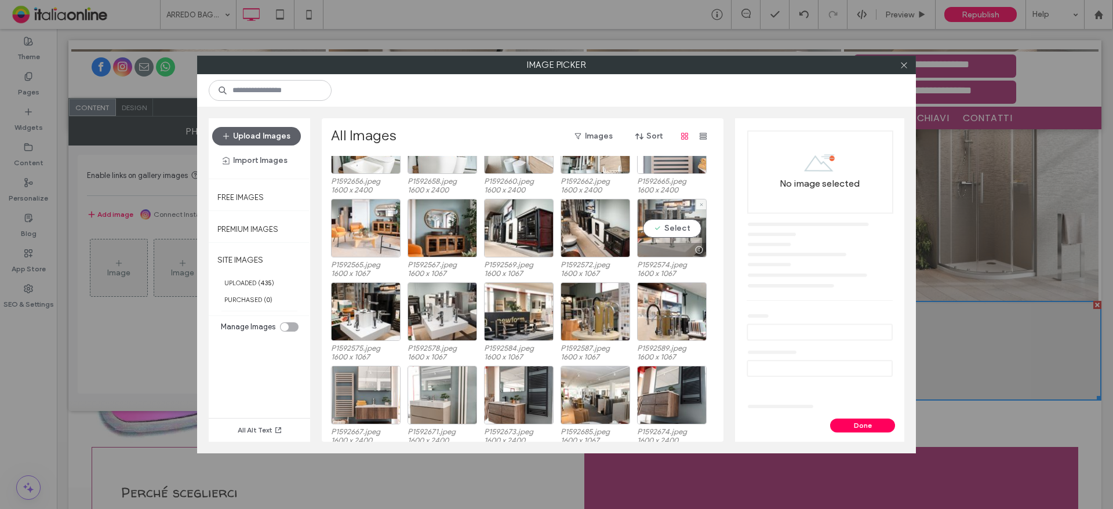
click at [688, 229] on div "Select" at bounding box center [672, 228] width 70 height 59
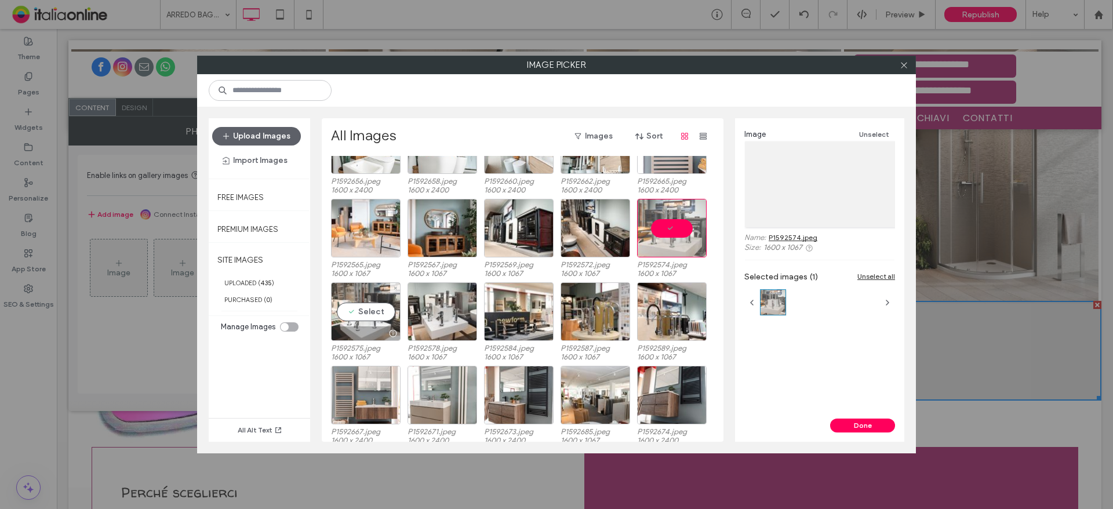
click at [358, 317] on div "Select" at bounding box center [366, 311] width 70 height 59
click at [400, 318] on div at bounding box center [366, 311] width 70 height 59
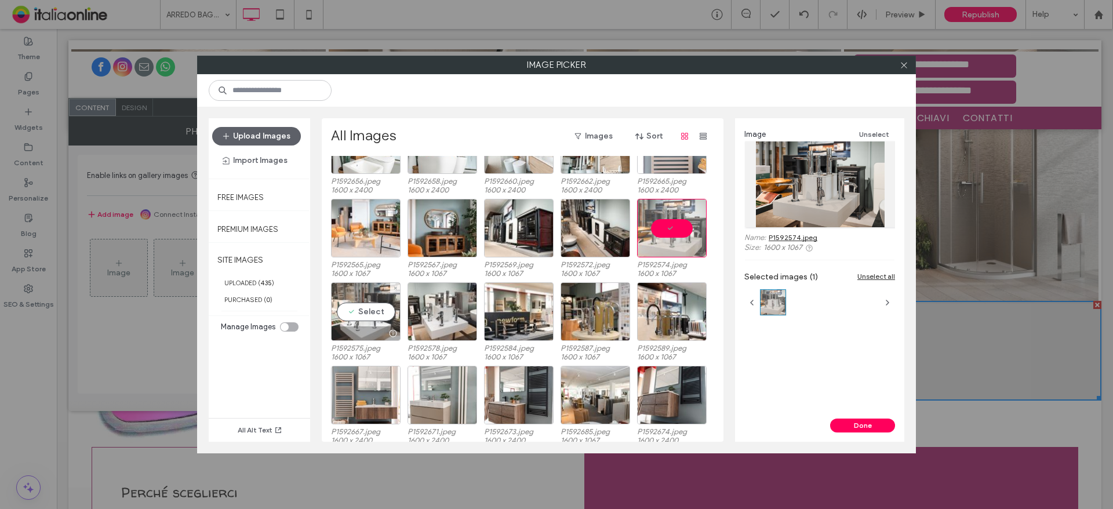
click at [356, 313] on div "Select" at bounding box center [366, 311] width 70 height 59
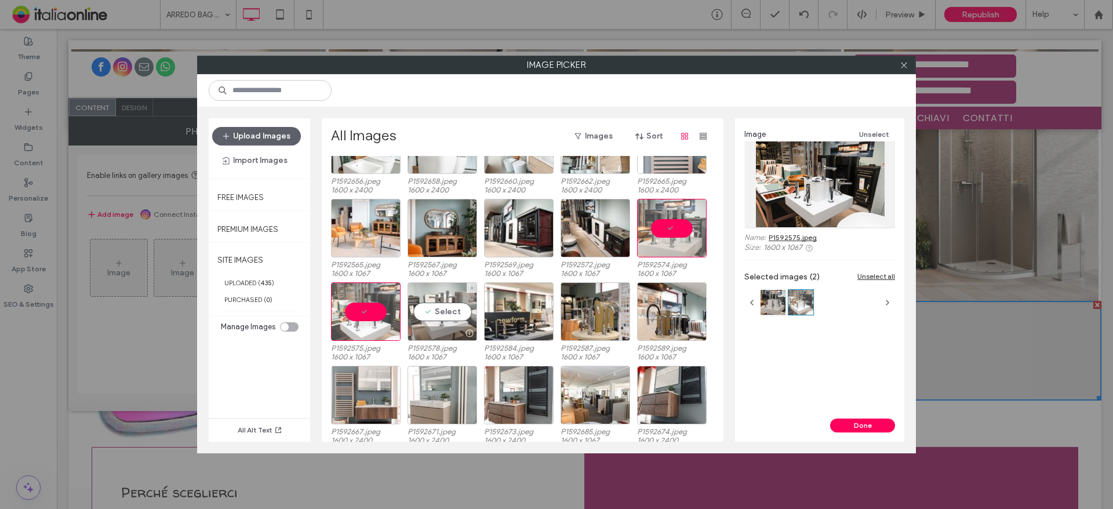
click at [439, 313] on div "Select" at bounding box center [443, 311] width 70 height 59
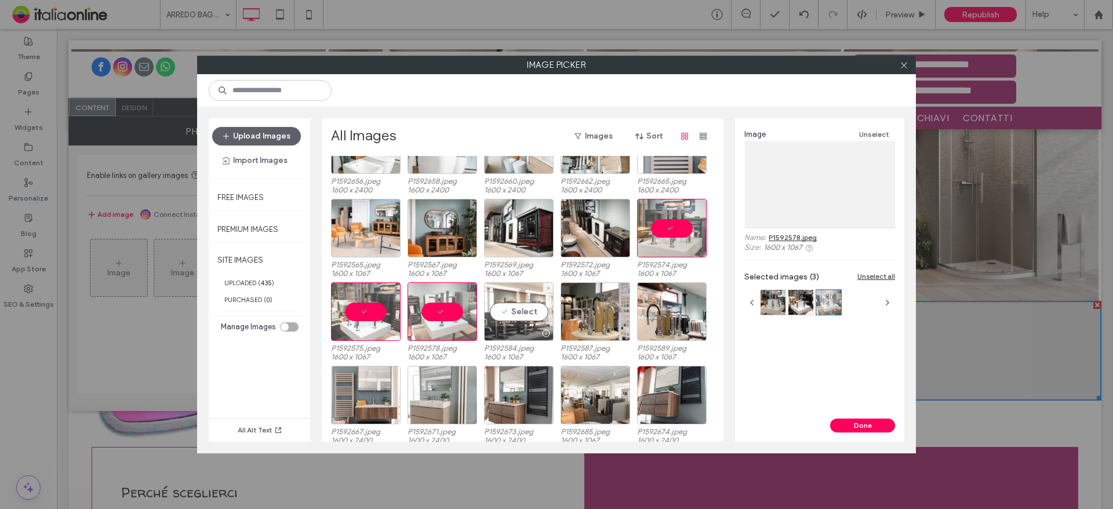
drag, startPoint x: 510, startPoint y: 313, endPoint x: 520, endPoint y: 313, distance: 10.5
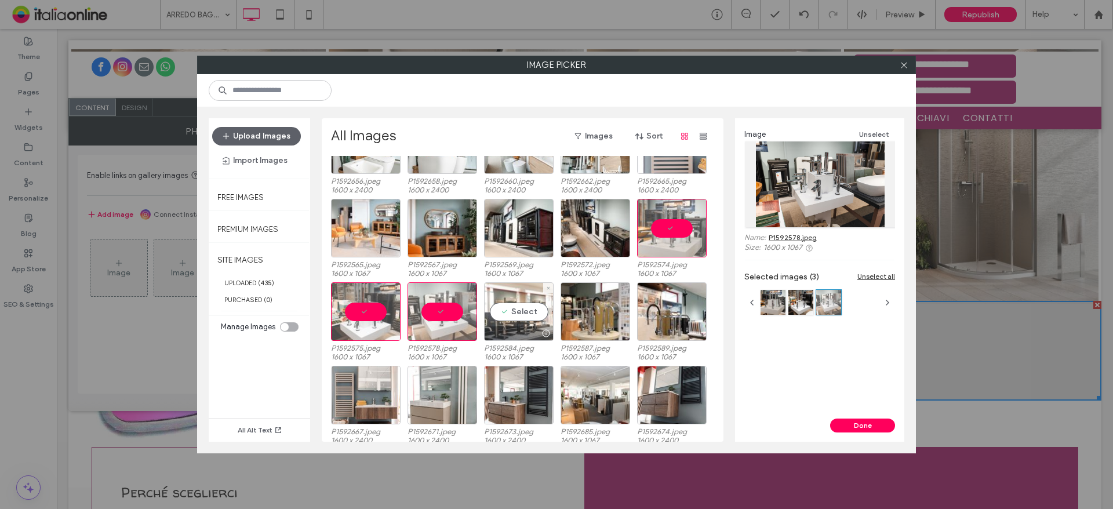
click at [510, 313] on div "Select" at bounding box center [519, 311] width 70 height 59
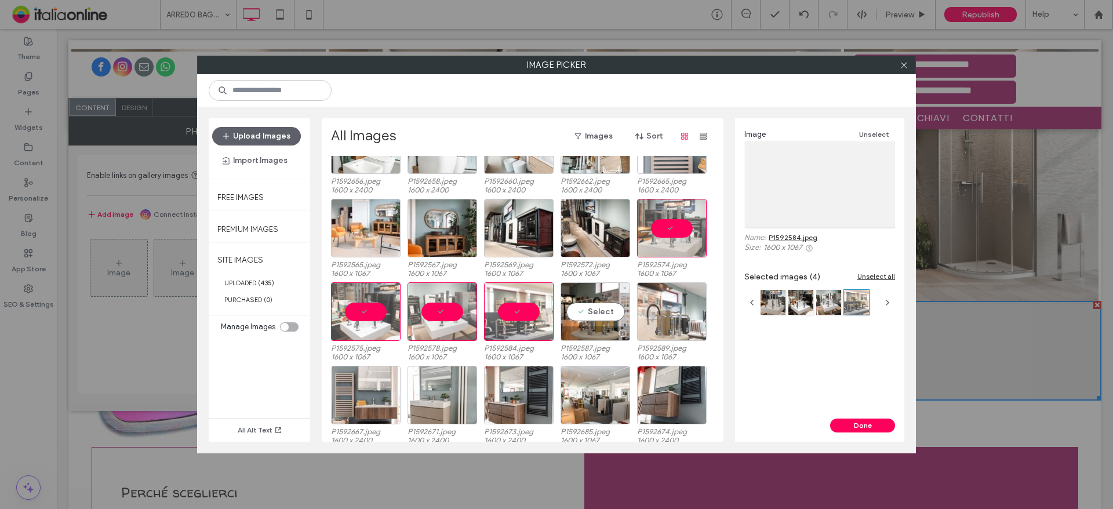
drag, startPoint x: 581, startPoint y: 313, endPoint x: 638, endPoint y: 315, distance: 57.4
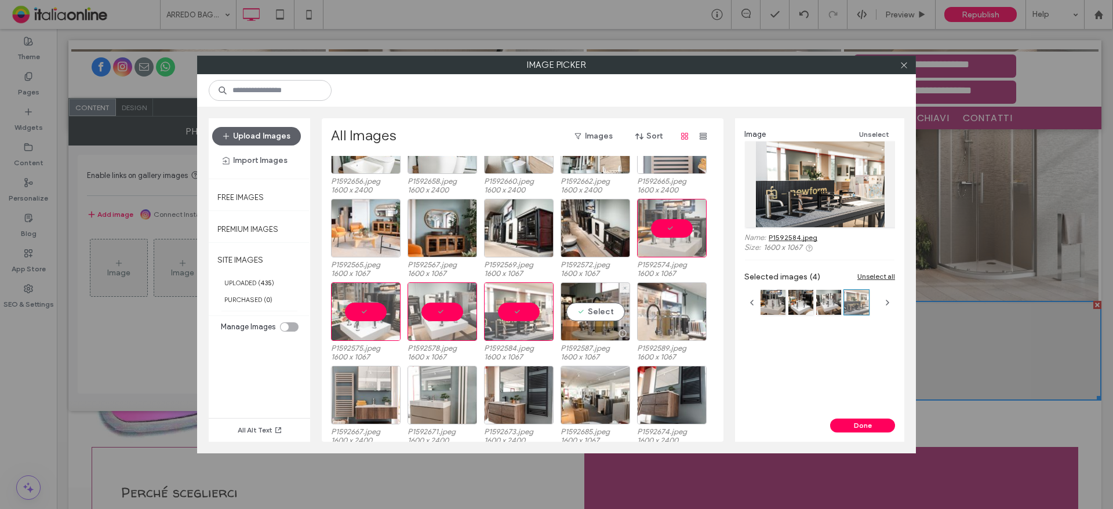
click at [581, 313] on div "Select" at bounding box center [596, 311] width 70 height 59
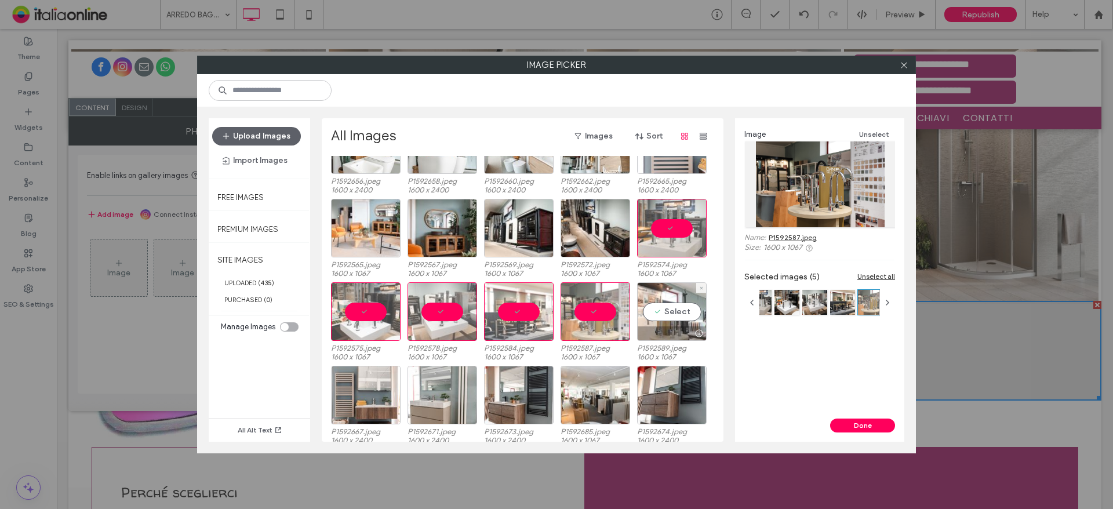
drag, startPoint x: 665, startPoint y: 315, endPoint x: 648, endPoint y: 319, distance: 17.9
click at [665, 315] on div "Select" at bounding box center [672, 311] width 70 height 59
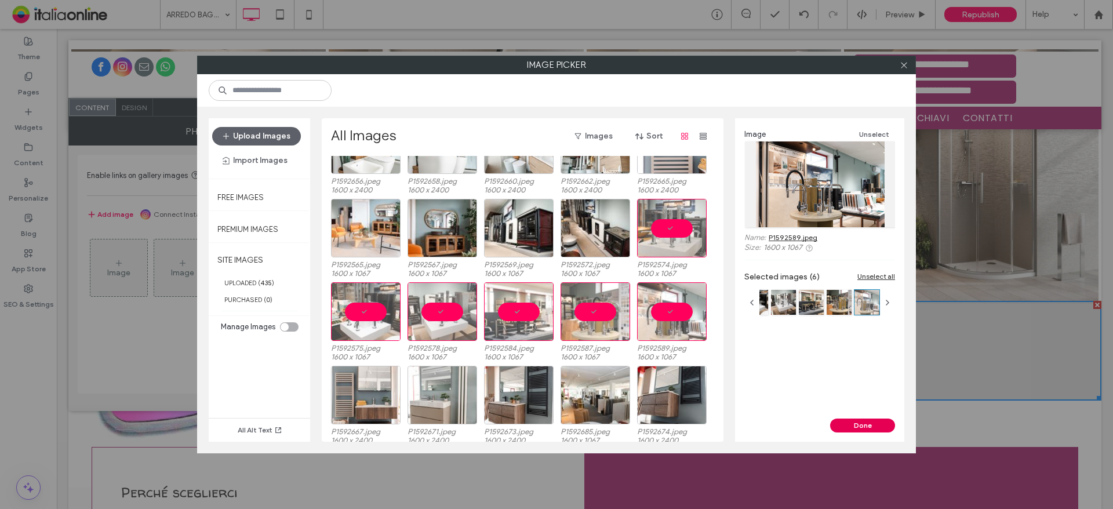
click at [861, 426] on button "Done" at bounding box center [862, 426] width 65 height 14
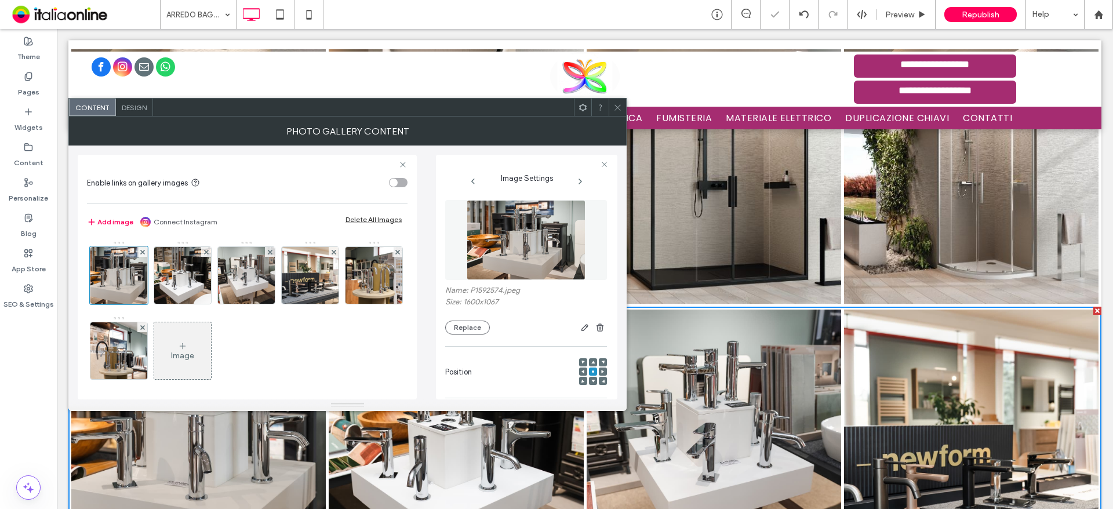
drag, startPoint x: 617, startPoint y: 106, endPoint x: 608, endPoint y: 137, distance: 32.5
click at [617, 106] on icon at bounding box center [618, 107] width 9 height 9
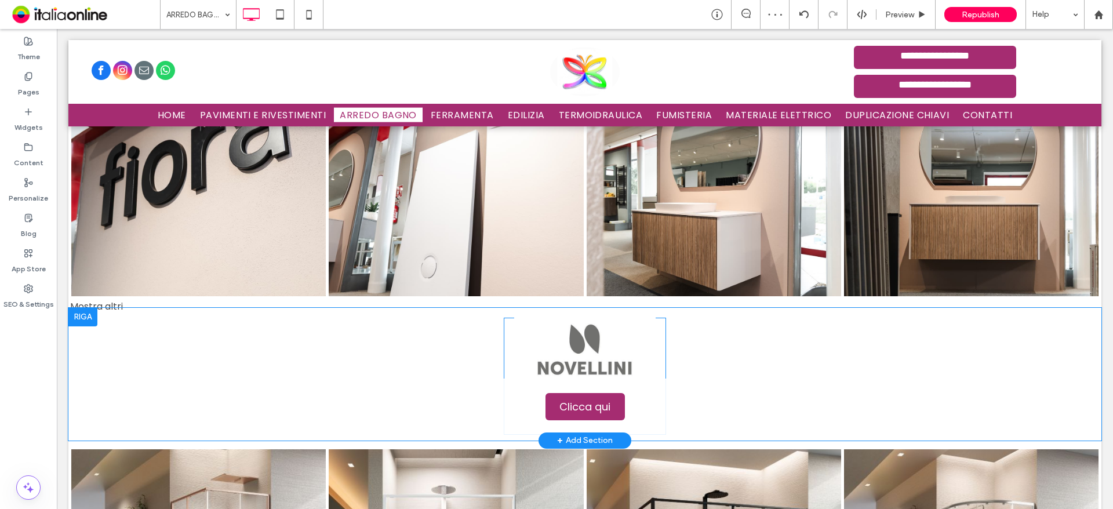
scroll to position [2784, 0]
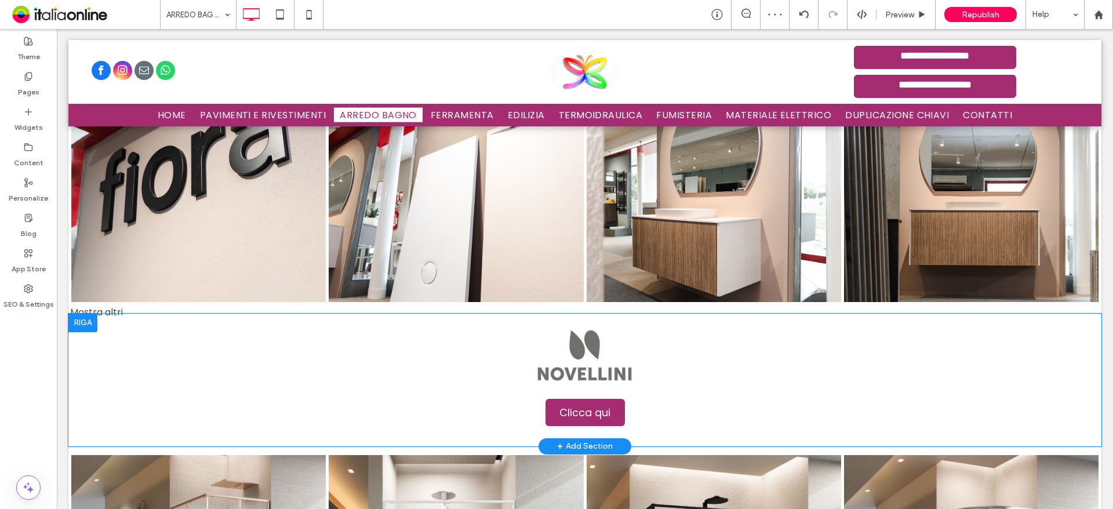
click at [85, 314] on div at bounding box center [82, 323] width 29 height 19
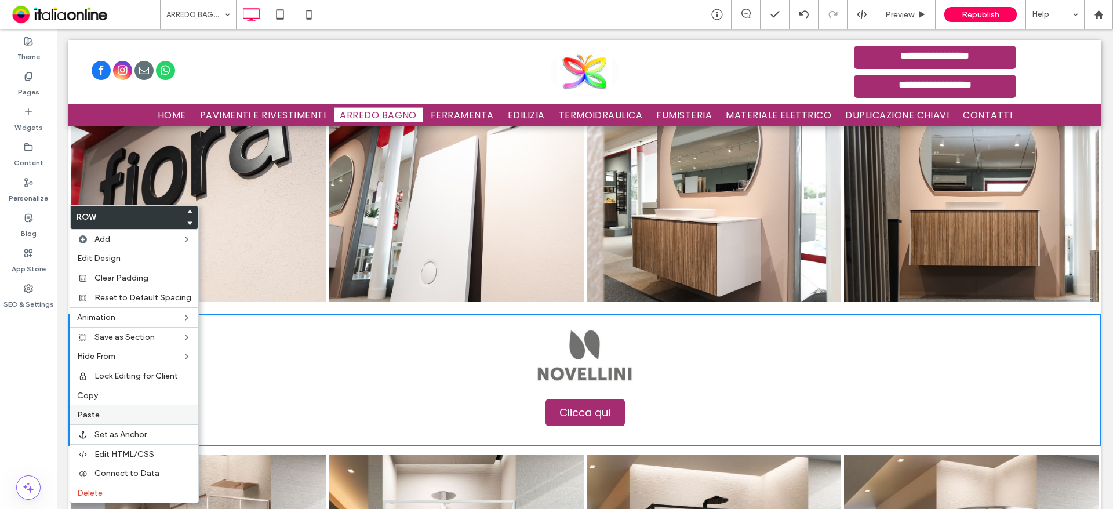
click at [148, 421] on div "Paste" at bounding box center [134, 414] width 128 height 19
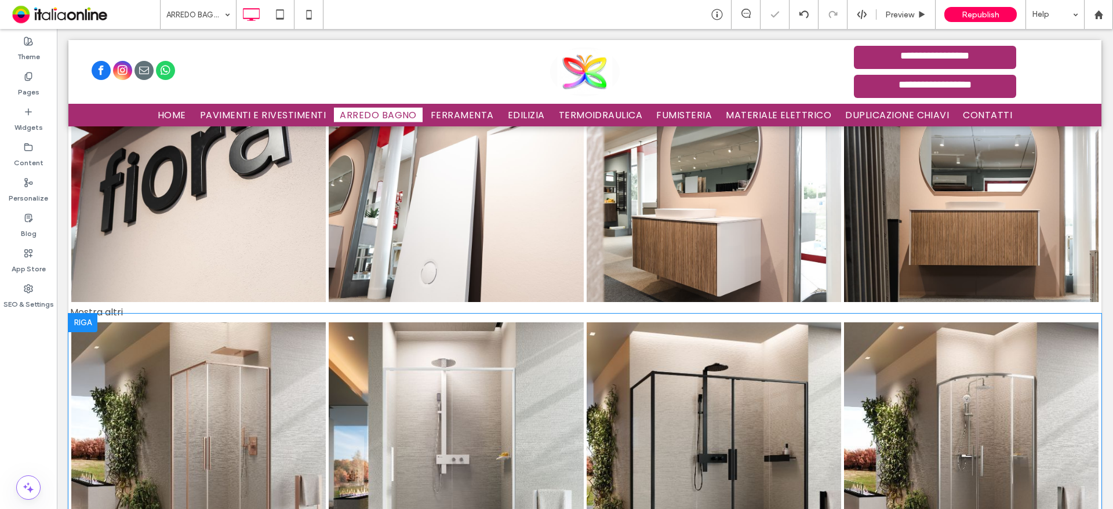
click at [88, 314] on div at bounding box center [82, 323] width 29 height 19
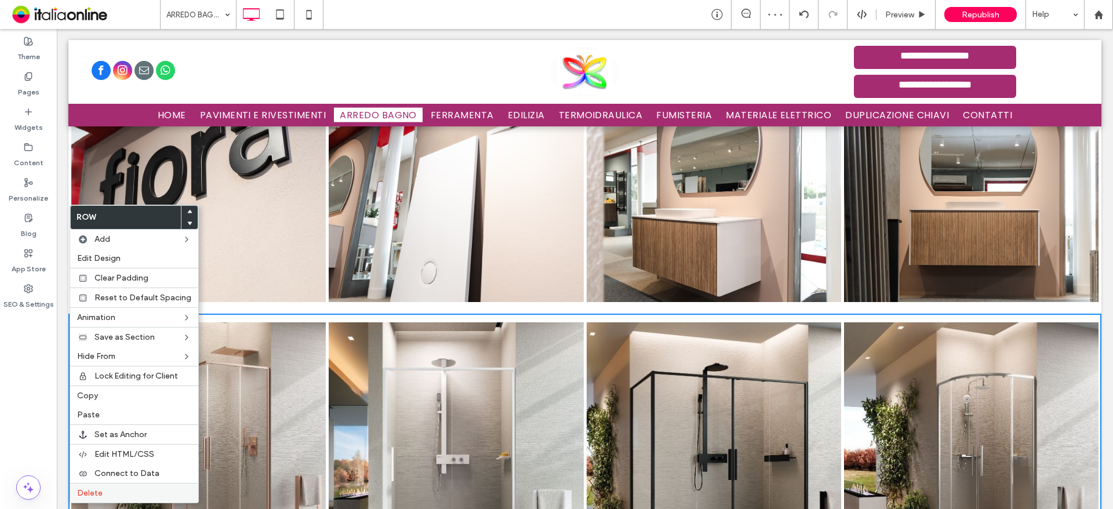
click at [131, 494] on label "Delete" at bounding box center [134, 493] width 114 height 10
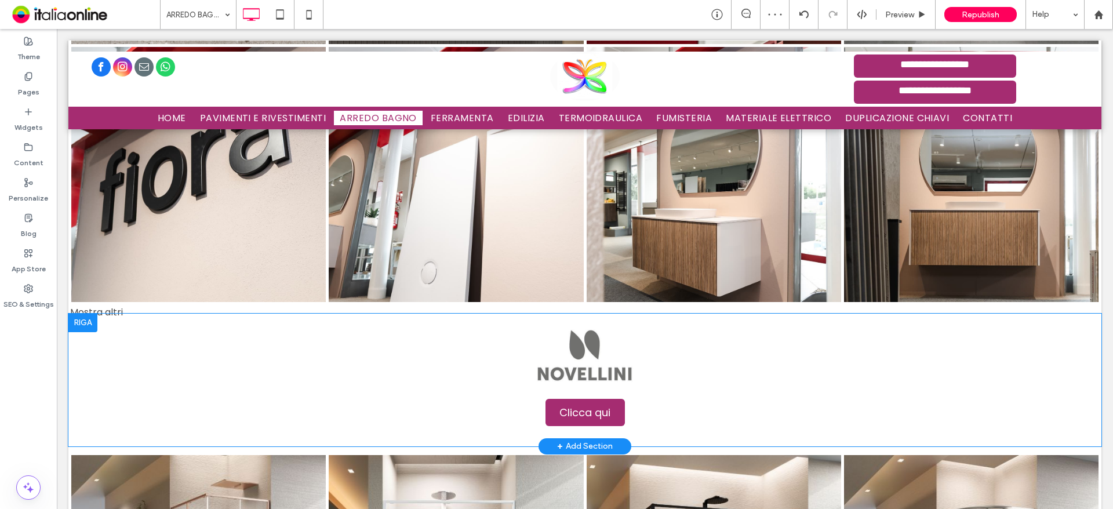
click at [82, 314] on div at bounding box center [82, 323] width 29 height 19
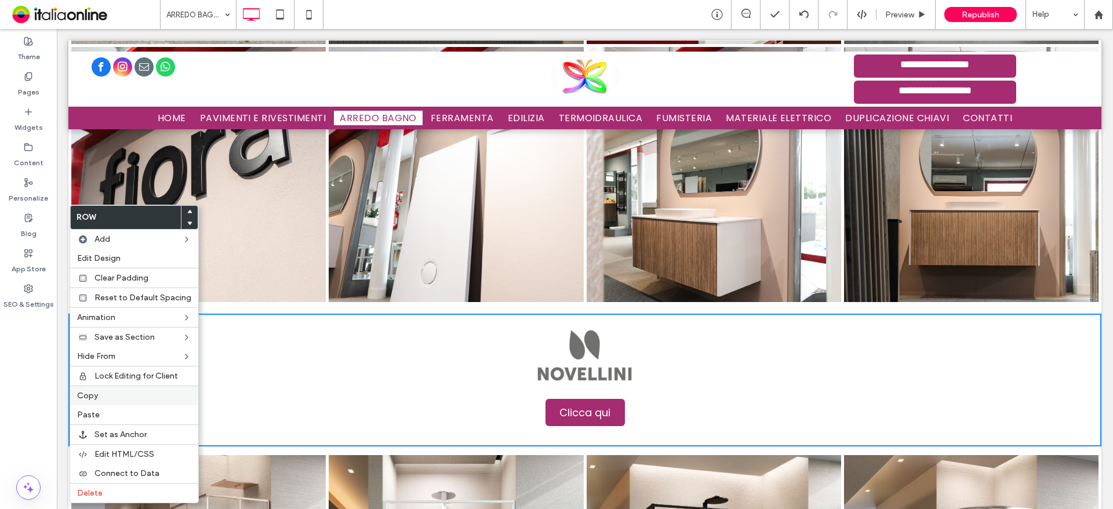
drag, startPoint x: 99, startPoint y: 404, endPoint x: 111, endPoint y: 402, distance: 12.2
click at [99, 404] on div "Copy" at bounding box center [134, 396] width 128 height 20
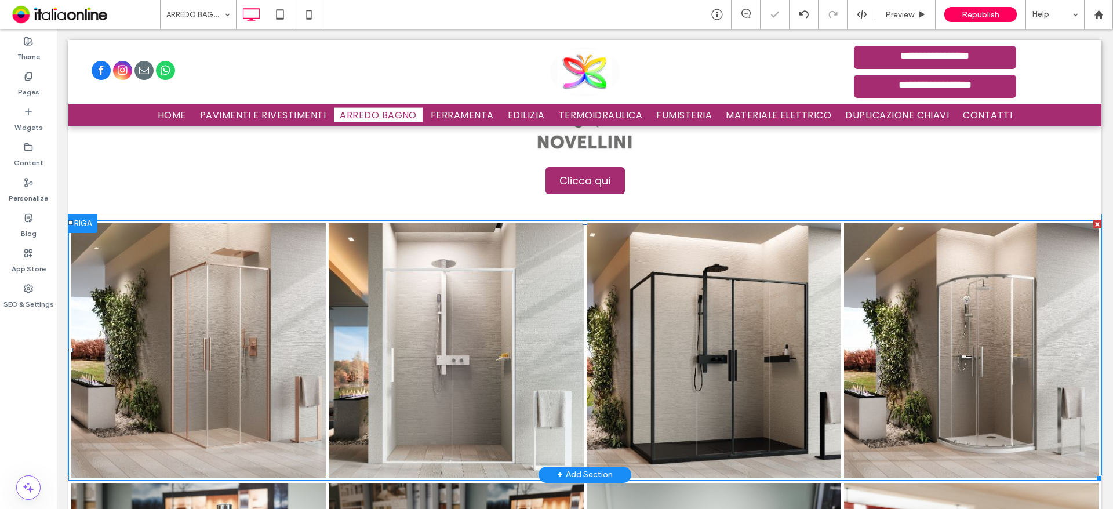
scroll to position [3190, 0]
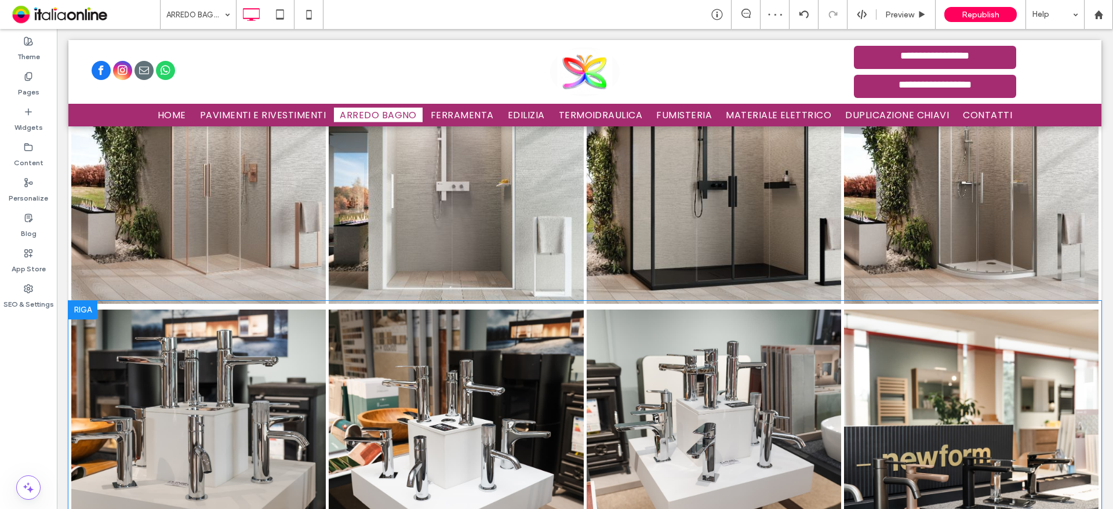
click at [73, 301] on div at bounding box center [82, 310] width 29 height 19
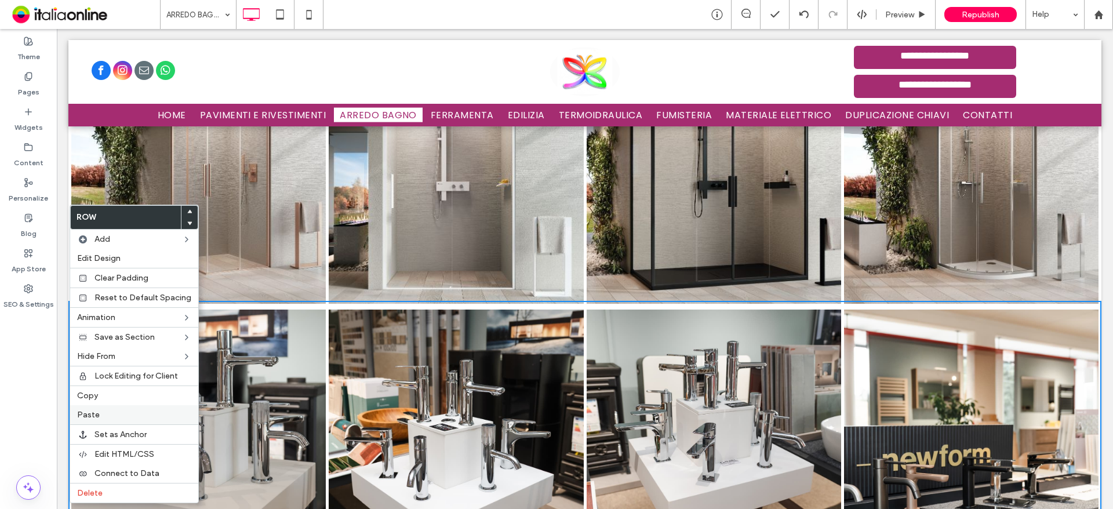
click at [113, 413] on label "Paste" at bounding box center [134, 415] width 114 height 10
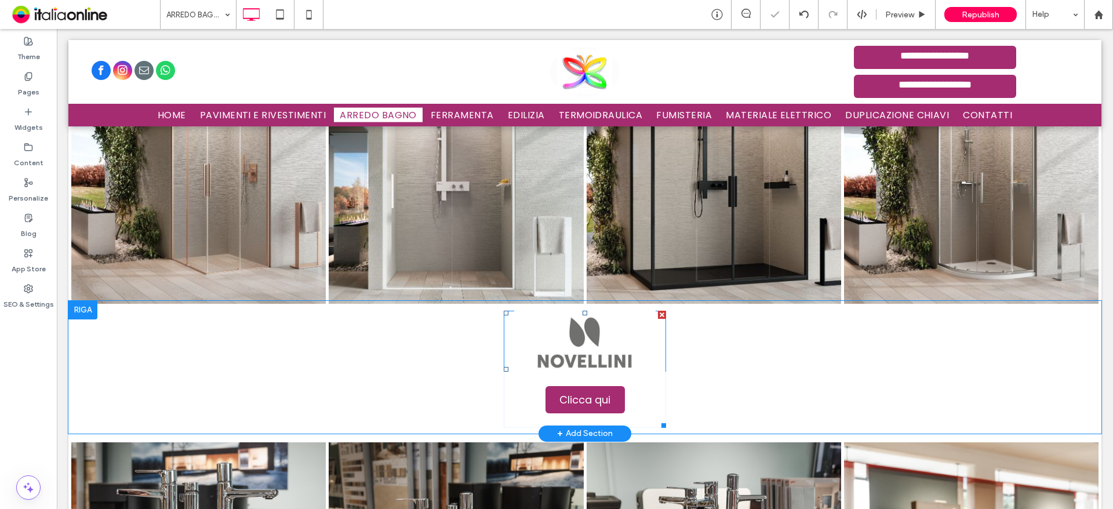
click at [658, 311] on div at bounding box center [662, 315] width 8 height 8
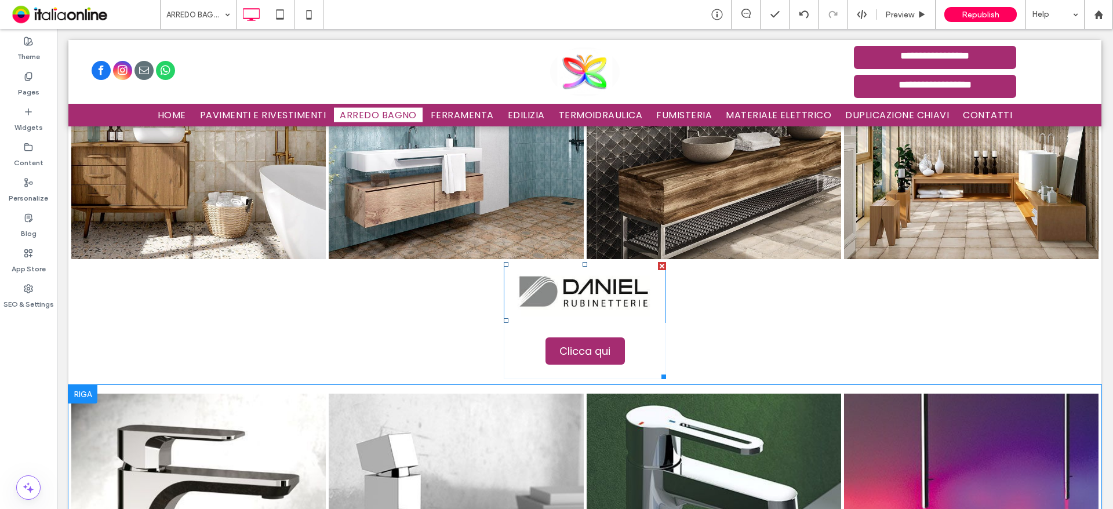
scroll to position [1102, 0]
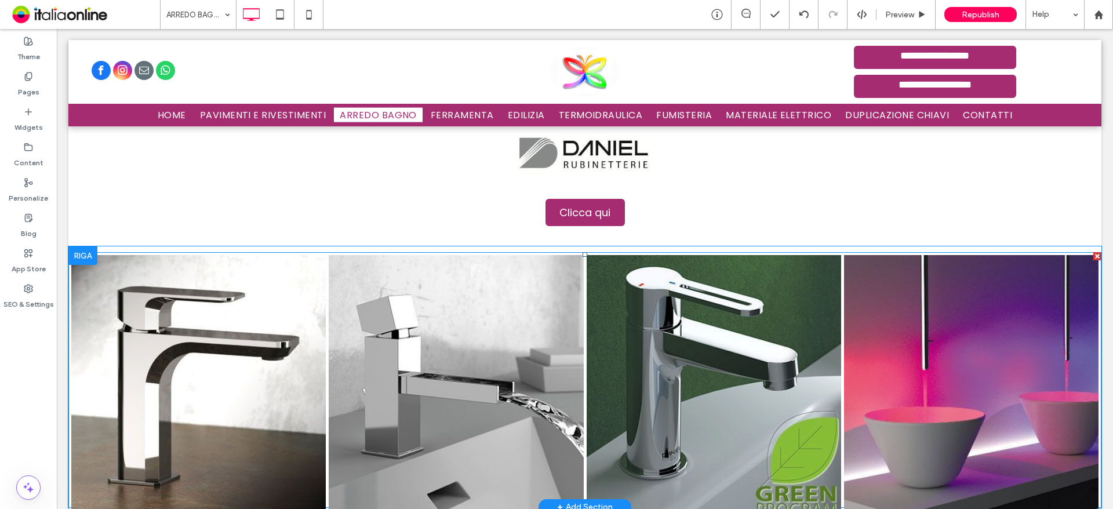
click at [565, 345] on link at bounding box center [456, 382] width 255 height 255
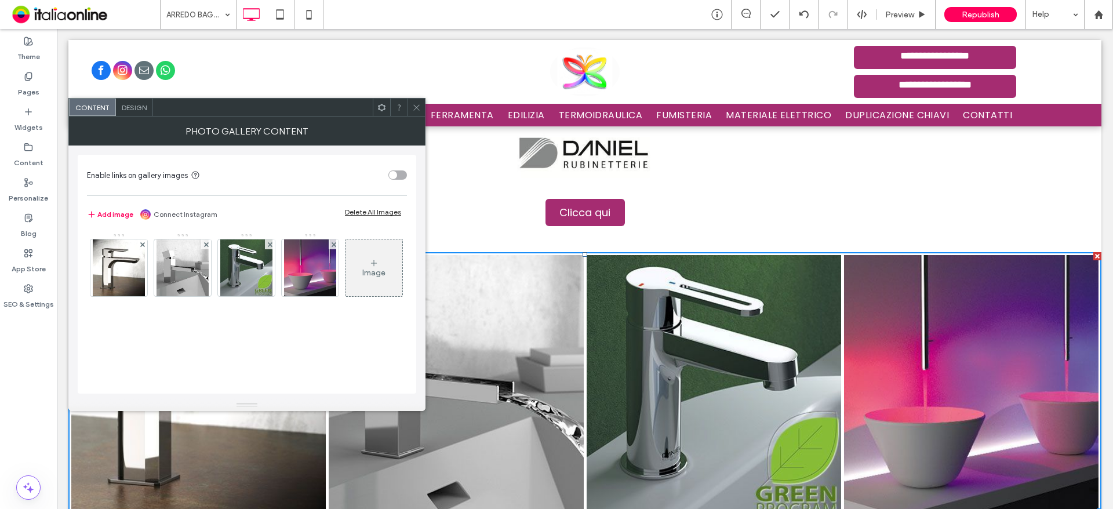
click at [346, 295] on div "Image" at bounding box center [374, 268] width 57 height 55
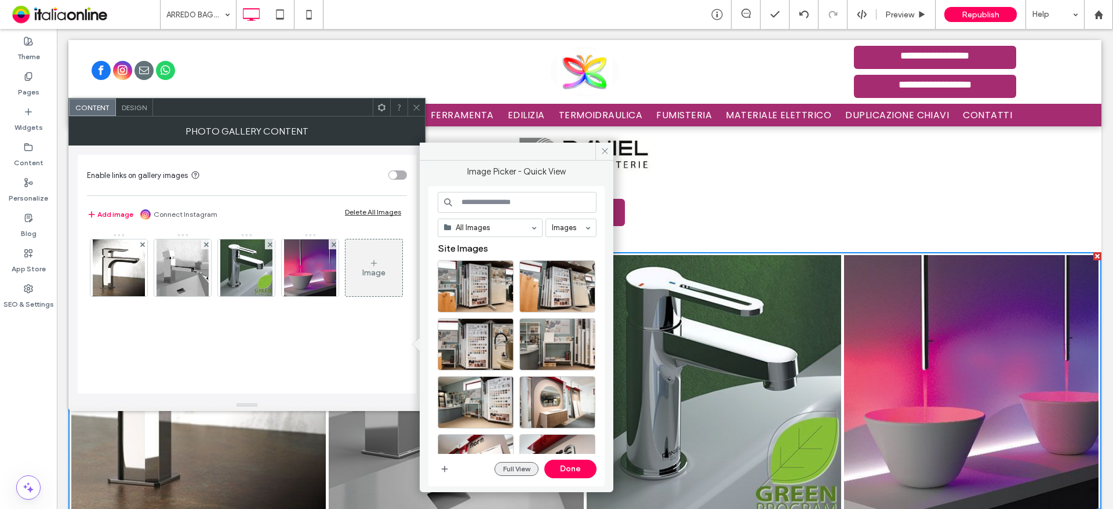
click at [524, 473] on button "Full View" at bounding box center [517, 469] width 44 height 14
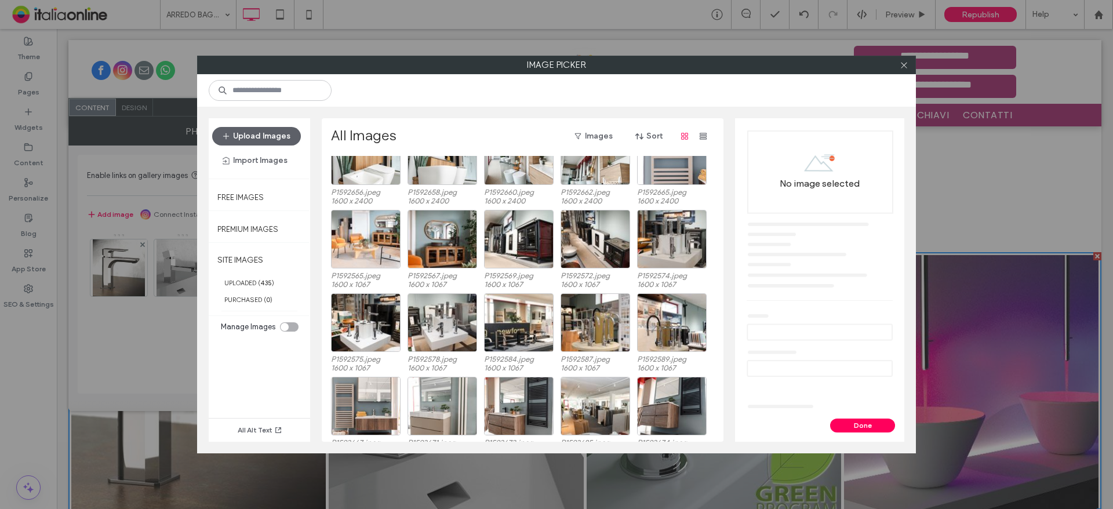
scroll to position [314, 0]
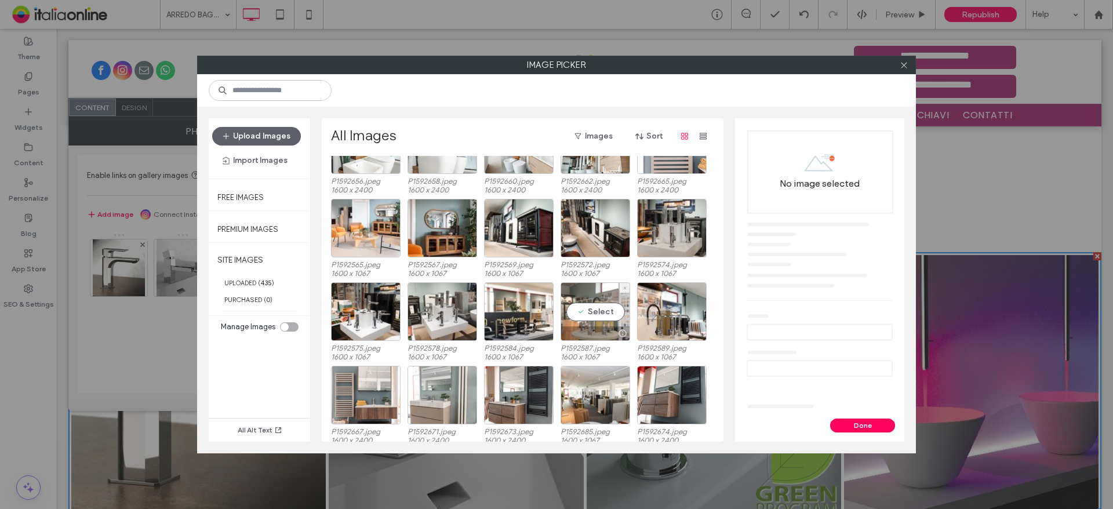
click at [611, 314] on div "Select" at bounding box center [596, 311] width 70 height 59
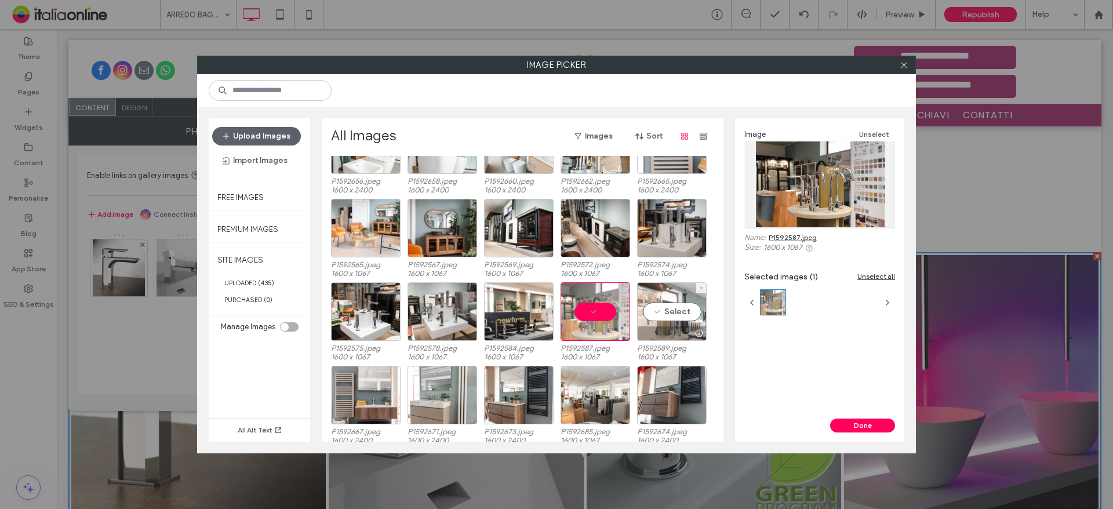
click at [652, 314] on div "Select" at bounding box center [672, 311] width 70 height 59
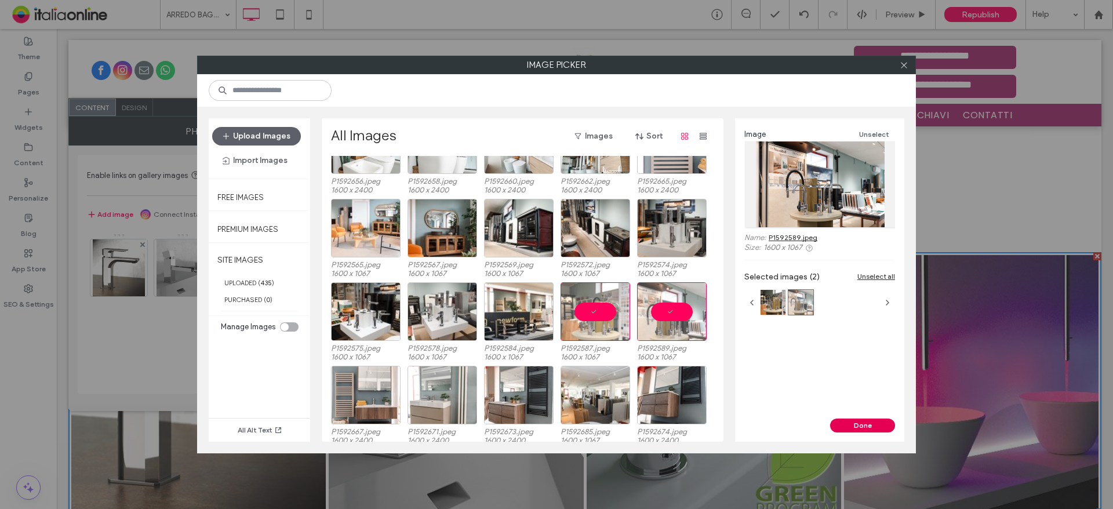
click at [875, 422] on button "Done" at bounding box center [862, 426] width 65 height 14
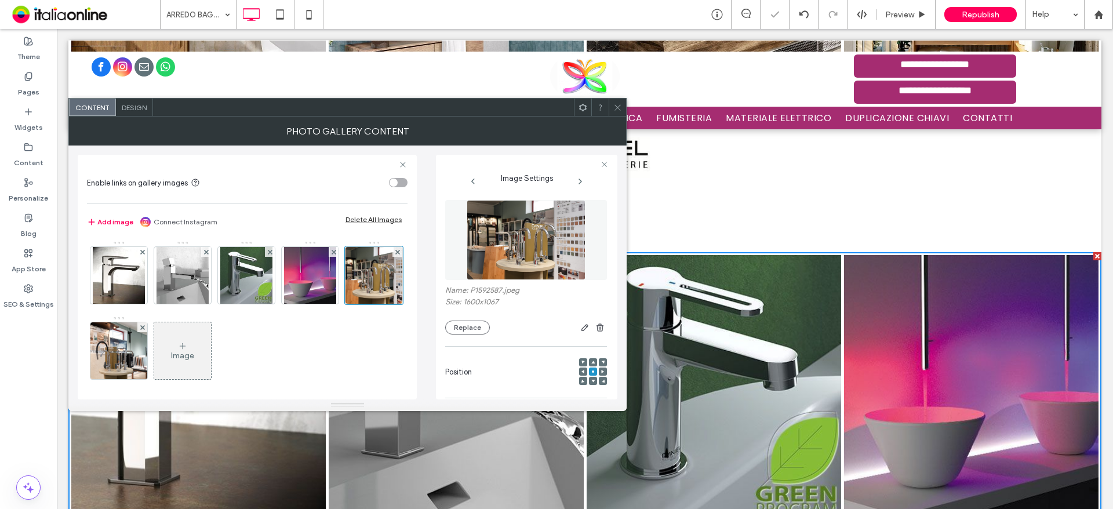
drag, startPoint x: 614, startPoint y: 107, endPoint x: 604, endPoint y: 132, distance: 27.4
click at [614, 107] on icon at bounding box center [618, 107] width 9 height 9
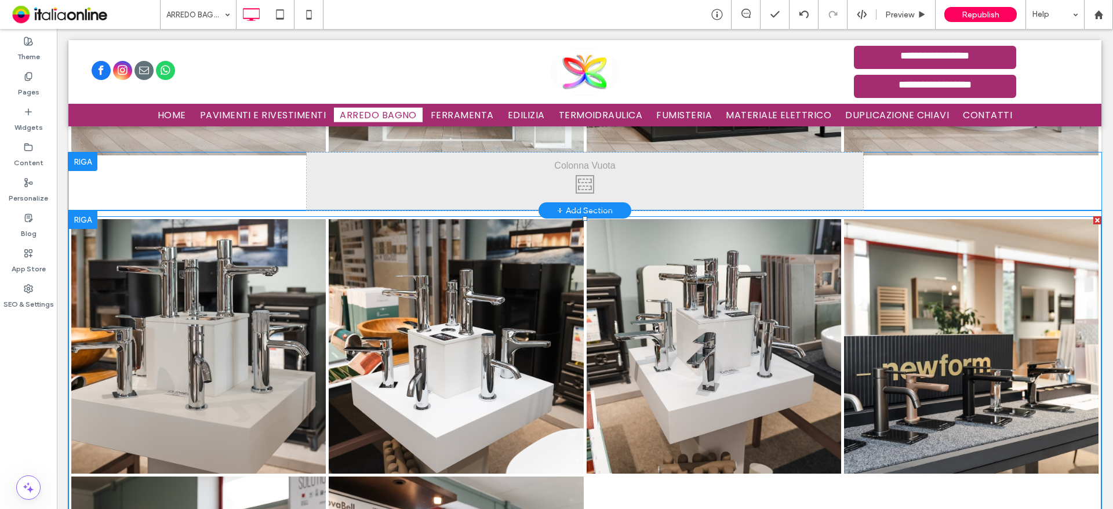
scroll to position [3537, 0]
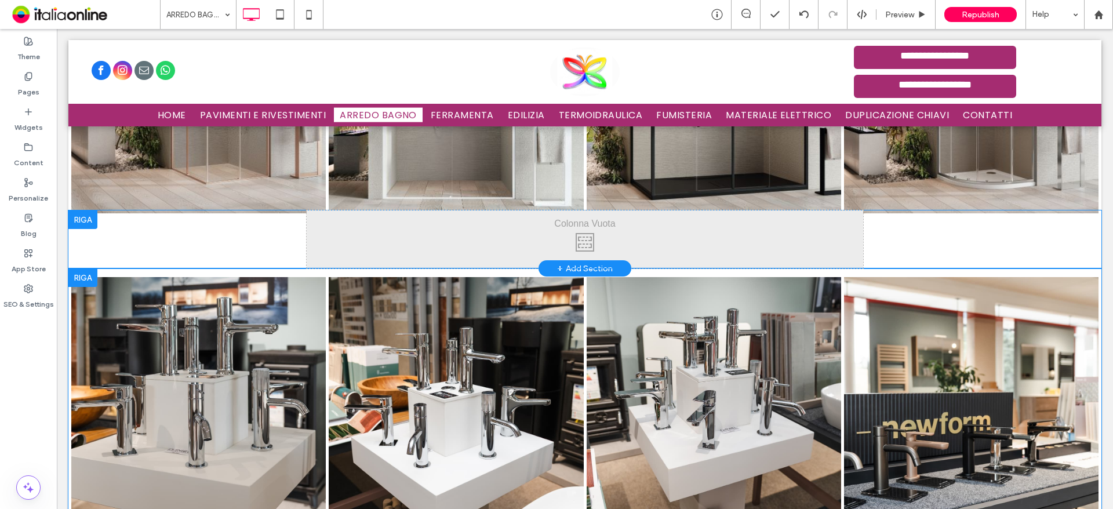
click at [84, 269] on div at bounding box center [82, 278] width 29 height 19
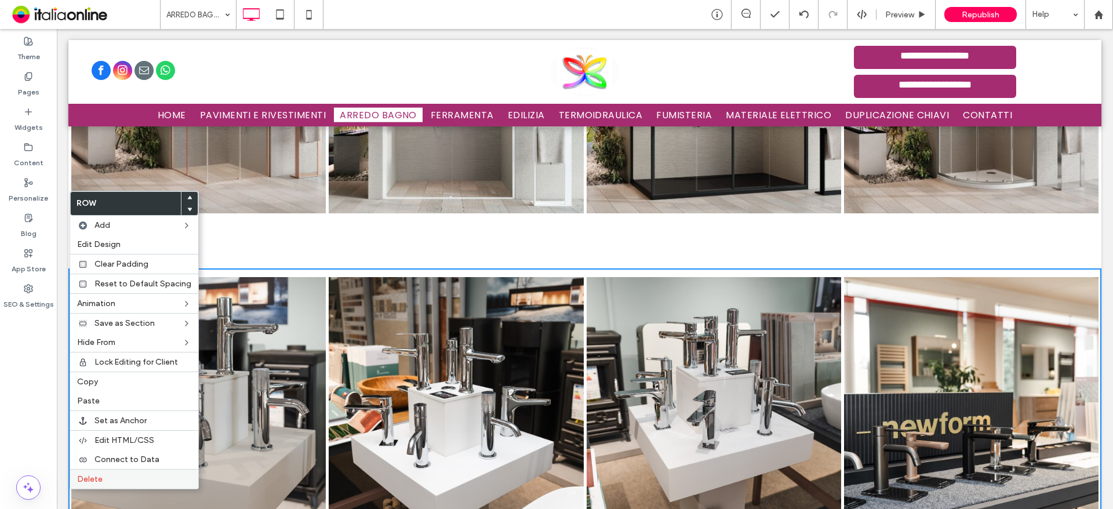
click at [103, 475] on label "Delete" at bounding box center [134, 479] width 114 height 10
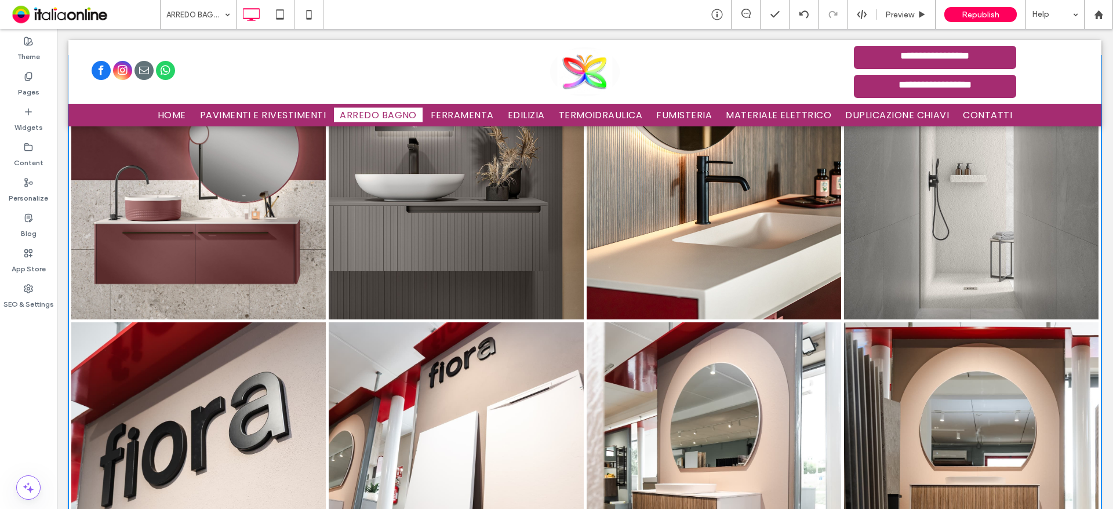
scroll to position [2842, 0]
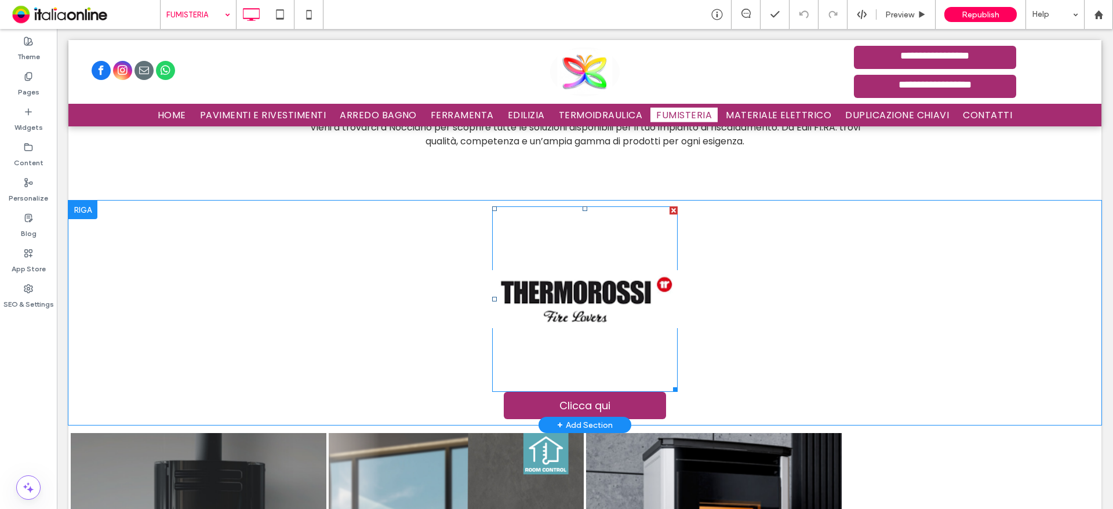
scroll to position [1160, 0]
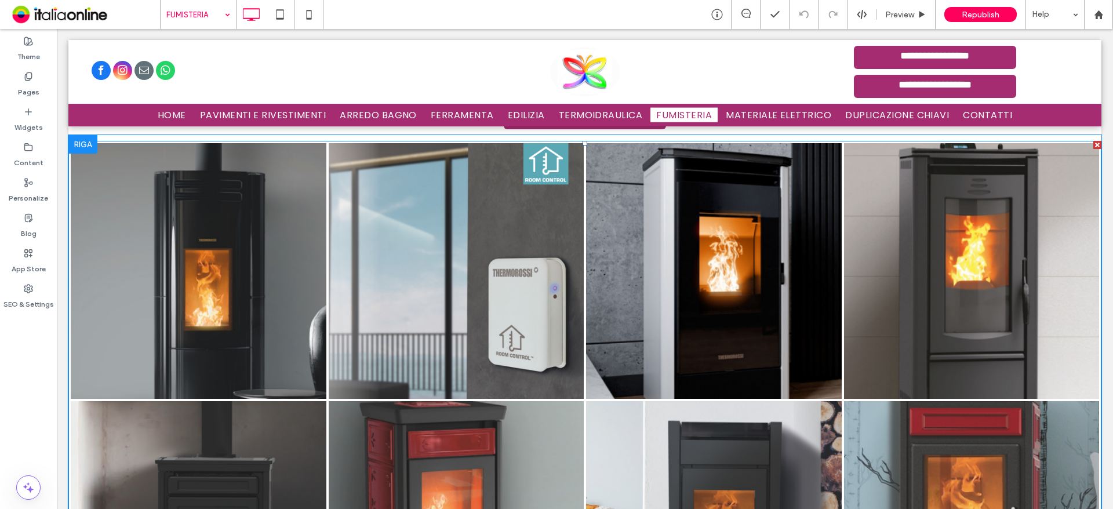
click at [299, 303] on link at bounding box center [199, 271] width 256 height 256
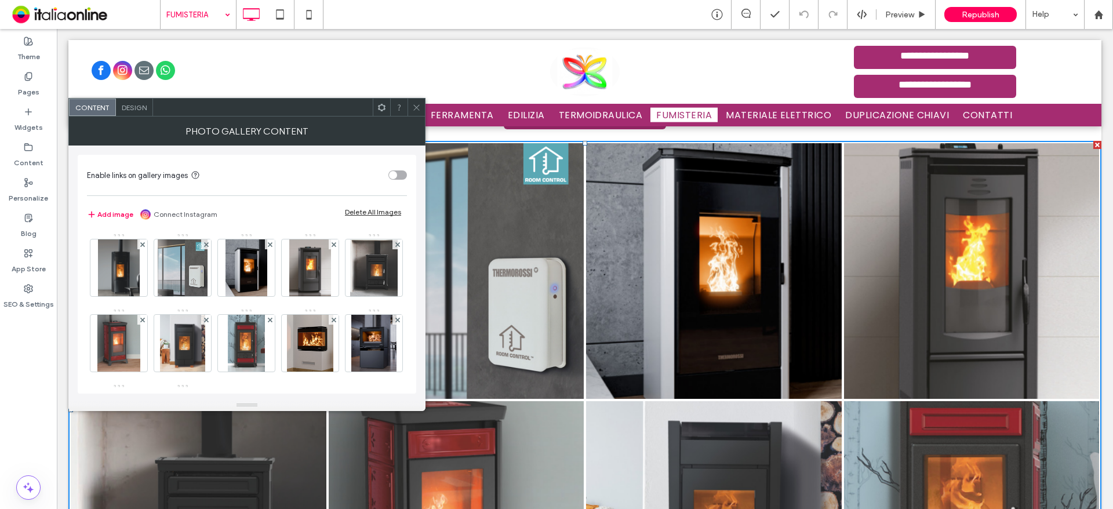
scroll to position [154, 0]
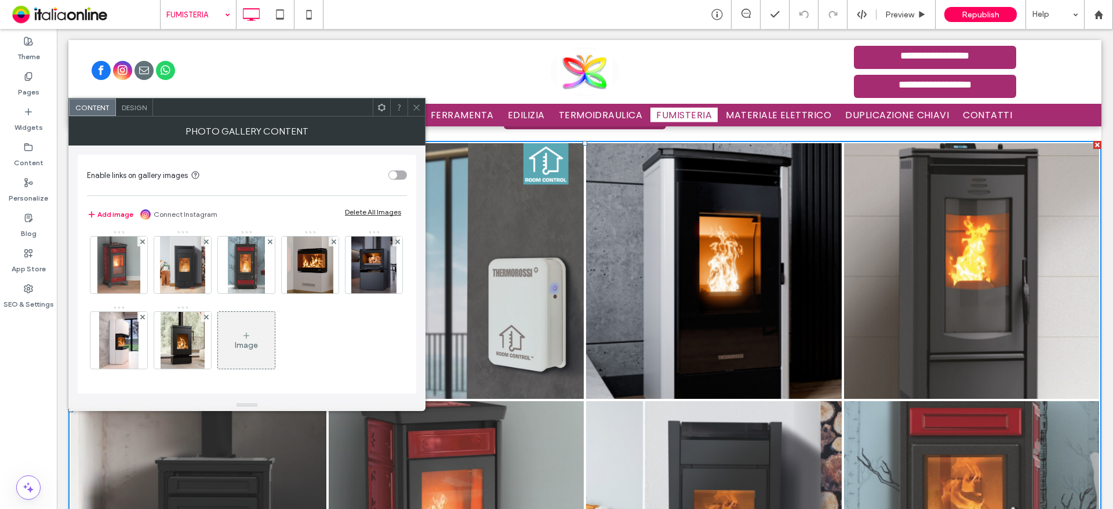
click at [218, 331] on div "Image" at bounding box center [246, 340] width 57 height 55
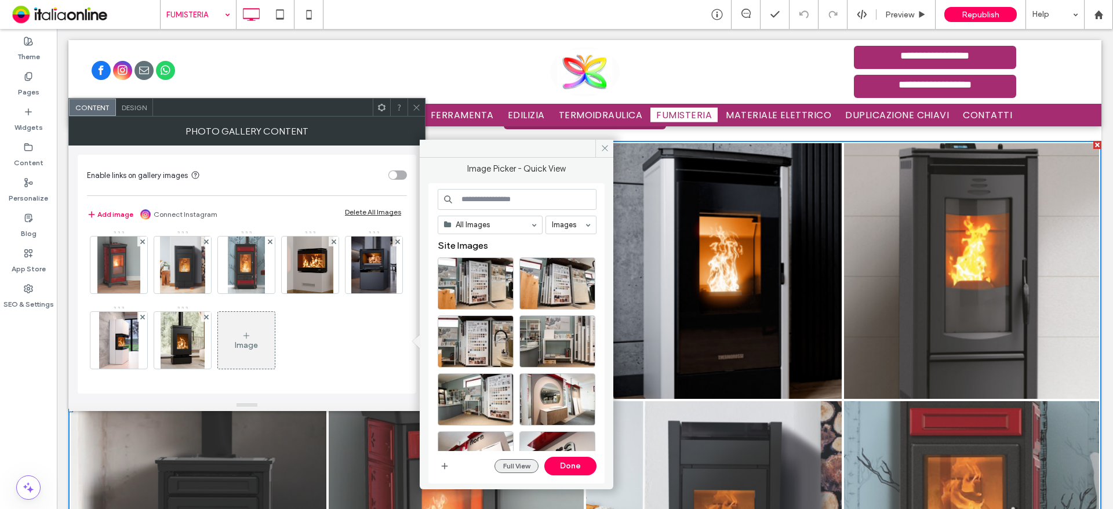
click at [517, 466] on button "Full View" at bounding box center [517, 466] width 44 height 14
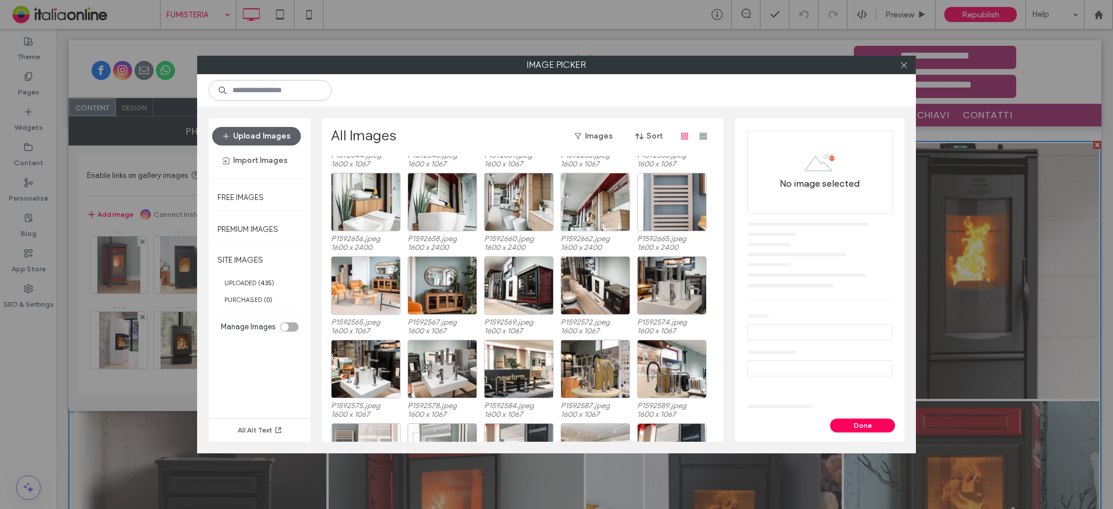
scroll to position [174, 0]
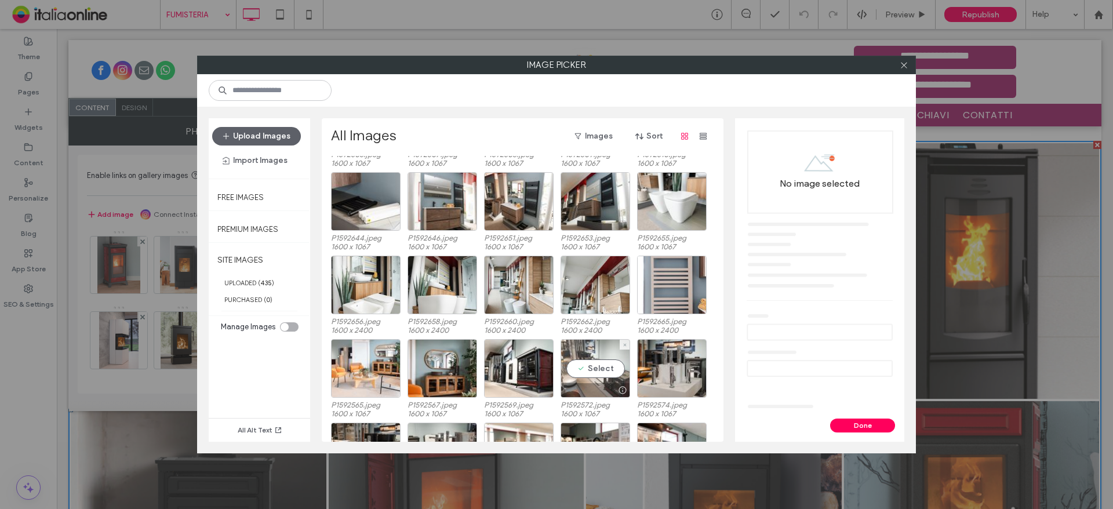
click at [592, 368] on div "Select" at bounding box center [596, 368] width 70 height 59
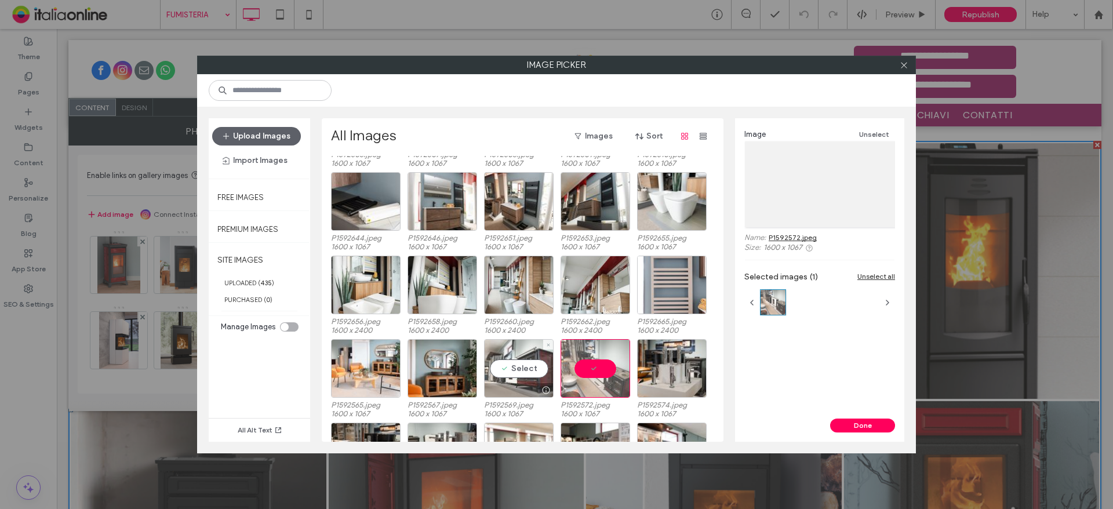
click at [511, 368] on div "Select" at bounding box center [519, 368] width 70 height 59
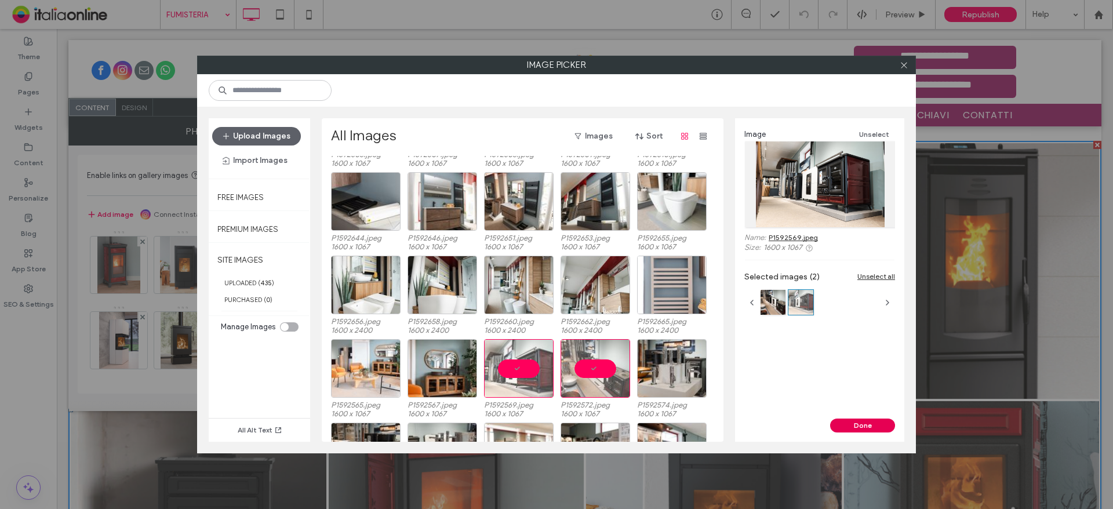
click at [874, 426] on button "Done" at bounding box center [862, 426] width 65 height 14
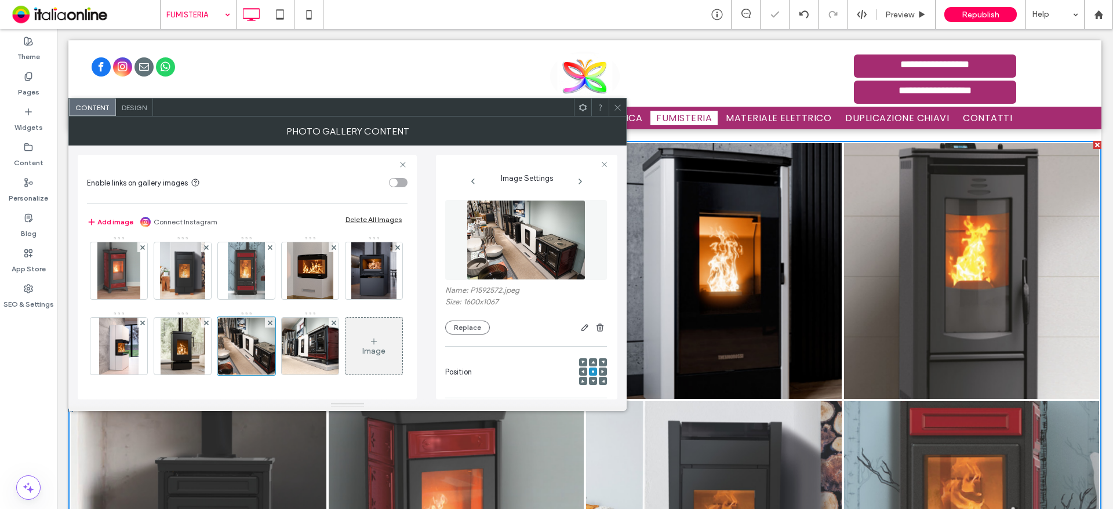
click at [614, 107] on icon at bounding box center [618, 107] width 9 height 9
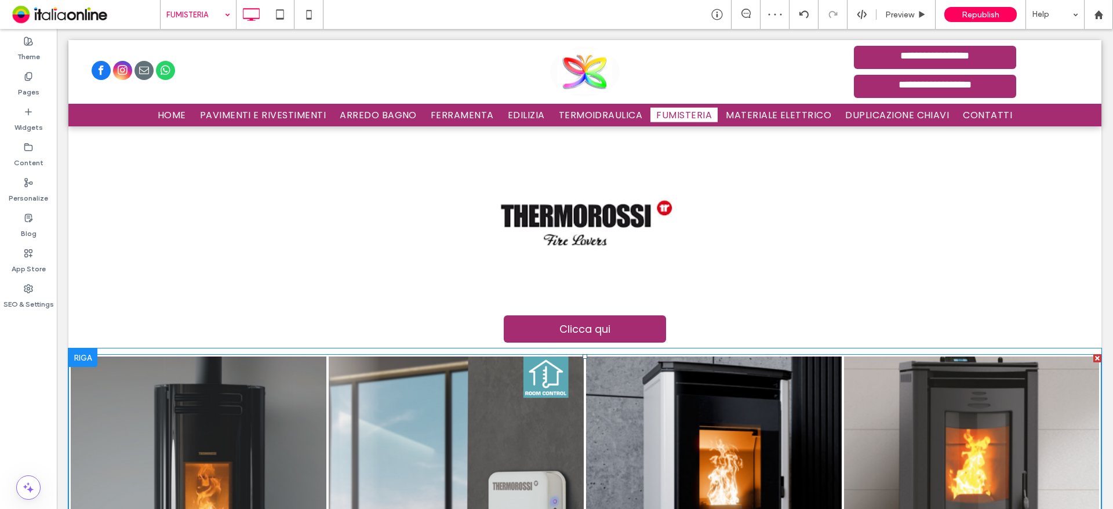
scroll to position [928, 0]
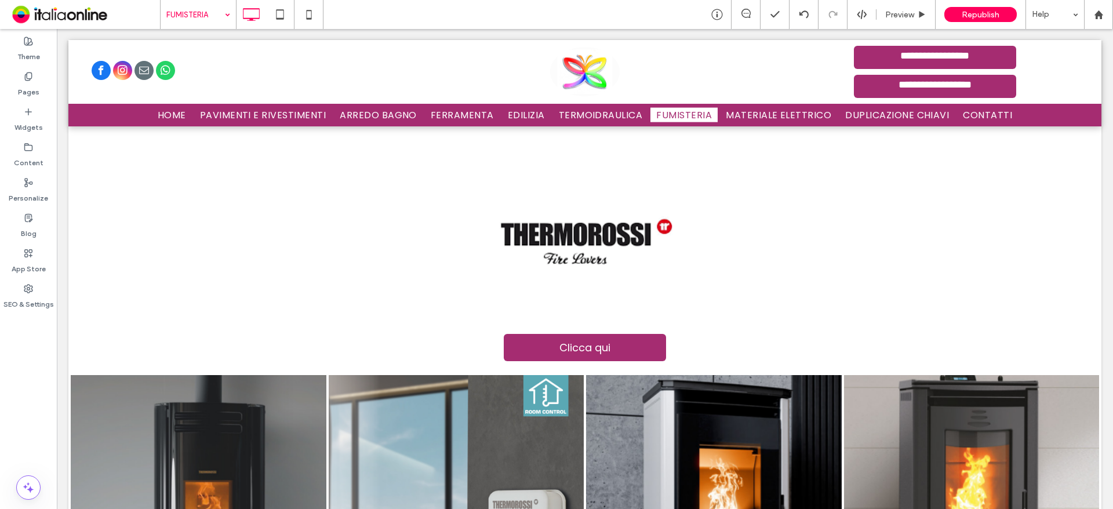
drag, startPoint x: 181, startPoint y: 14, endPoint x: 179, endPoint y: 26, distance: 11.8
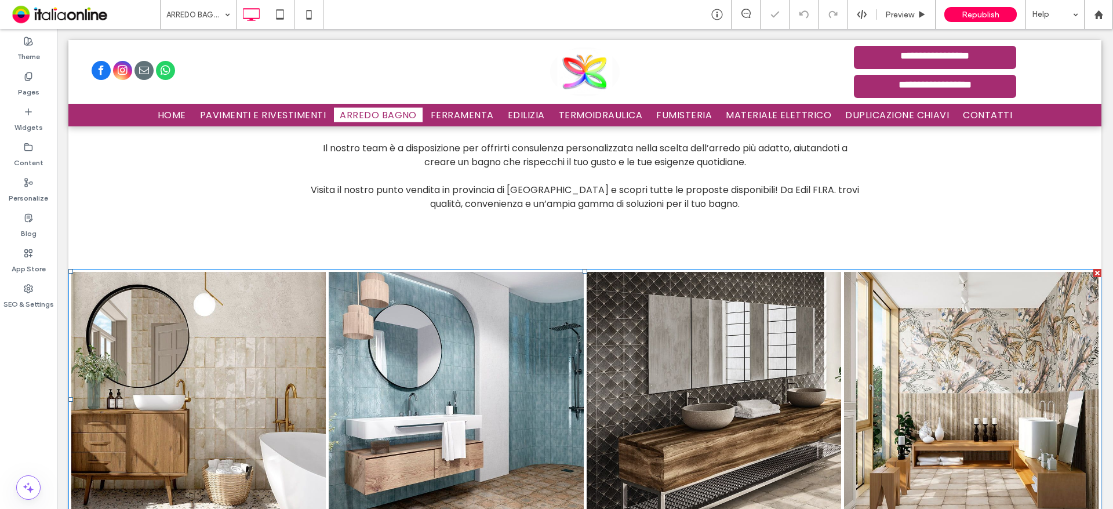
scroll to position [754, 0]
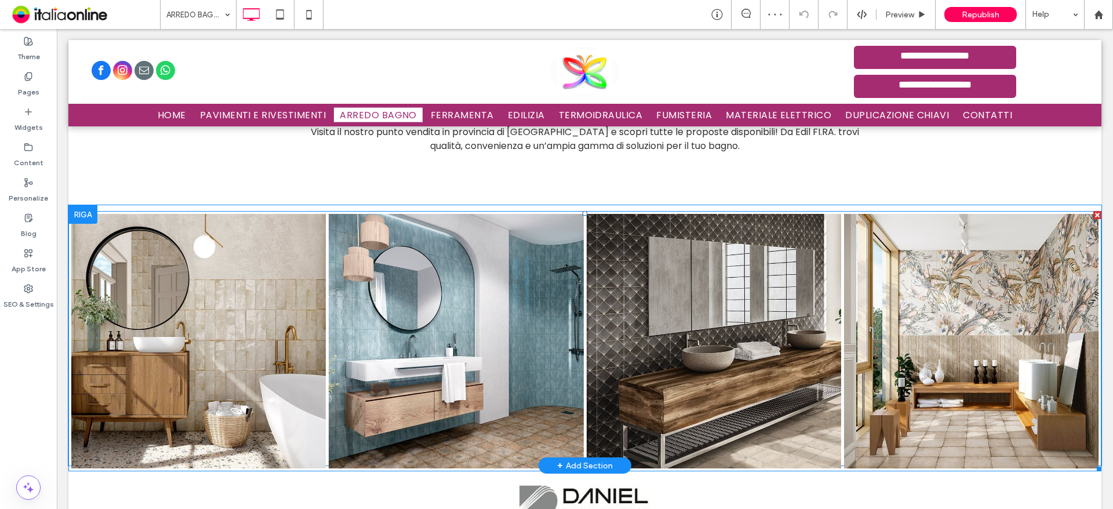
click at [394, 268] on link at bounding box center [456, 341] width 255 height 255
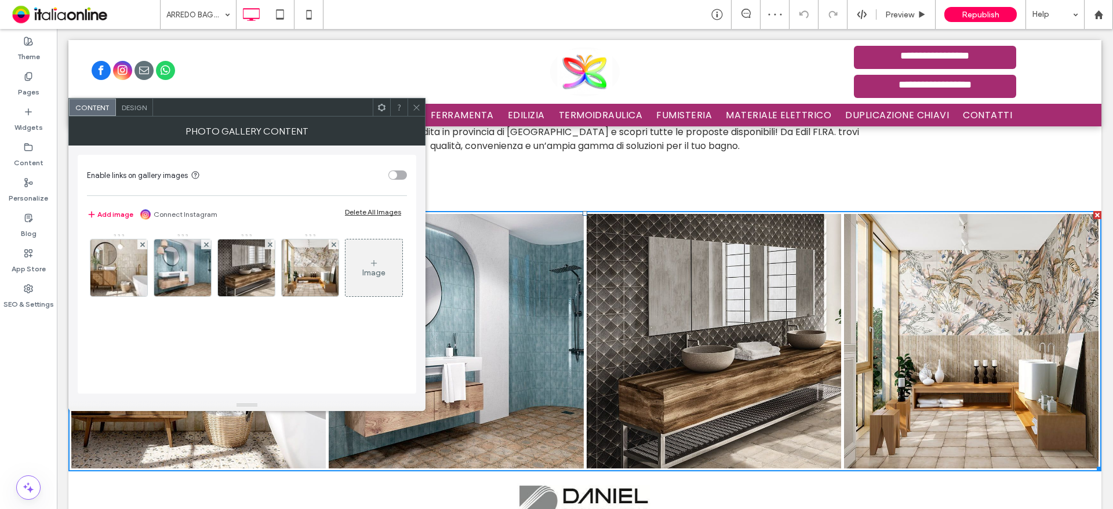
click at [346, 295] on div "Image" at bounding box center [374, 268] width 57 height 55
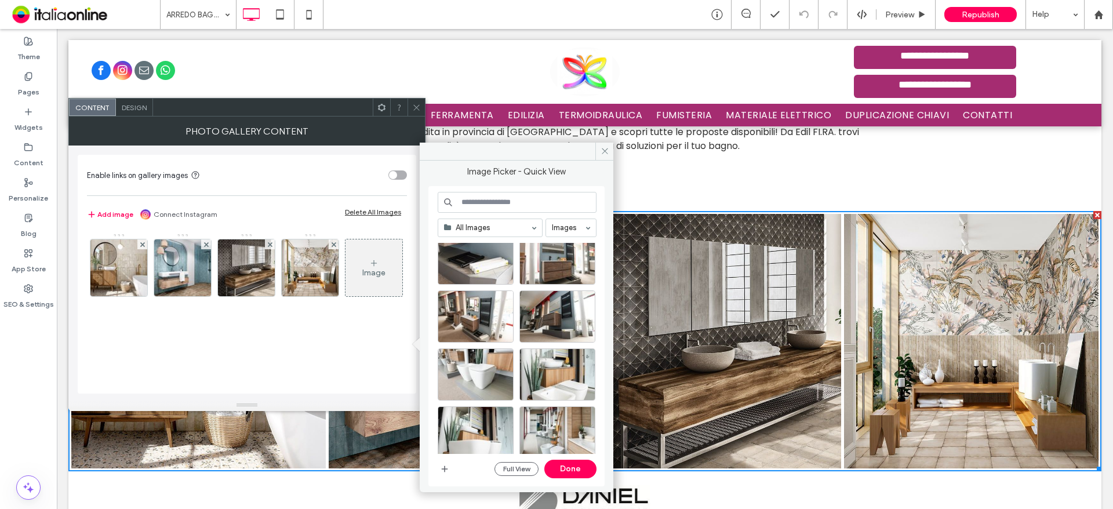
scroll to position [348, 0]
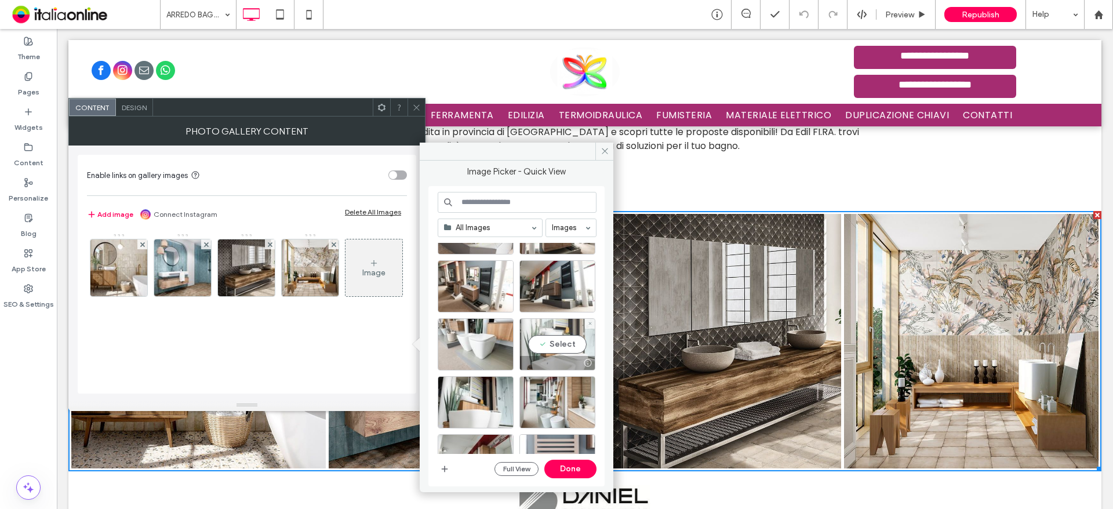
drag, startPoint x: 563, startPoint y: 342, endPoint x: 523, endPoint y: 355, distance: 42.2
click at [563, 342] on div "Select" at bounding box center [558, 344] width 76 height 52
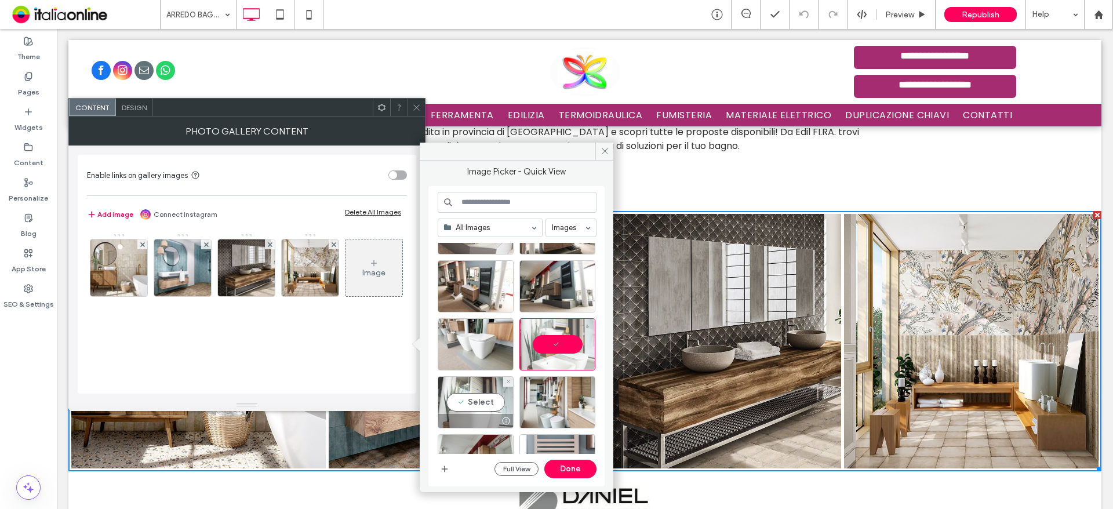
click at [489, 404] on div "Select" at bounding box center [476, 402] width 76 height 52
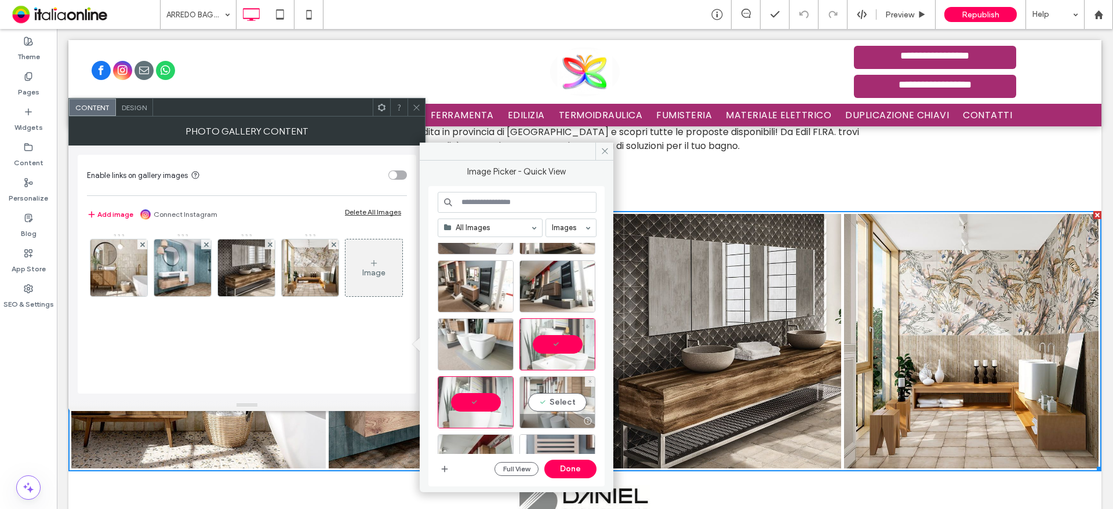
click at [558, 405] on div "Select" at bounding box center [558, 402] width 76 height 52
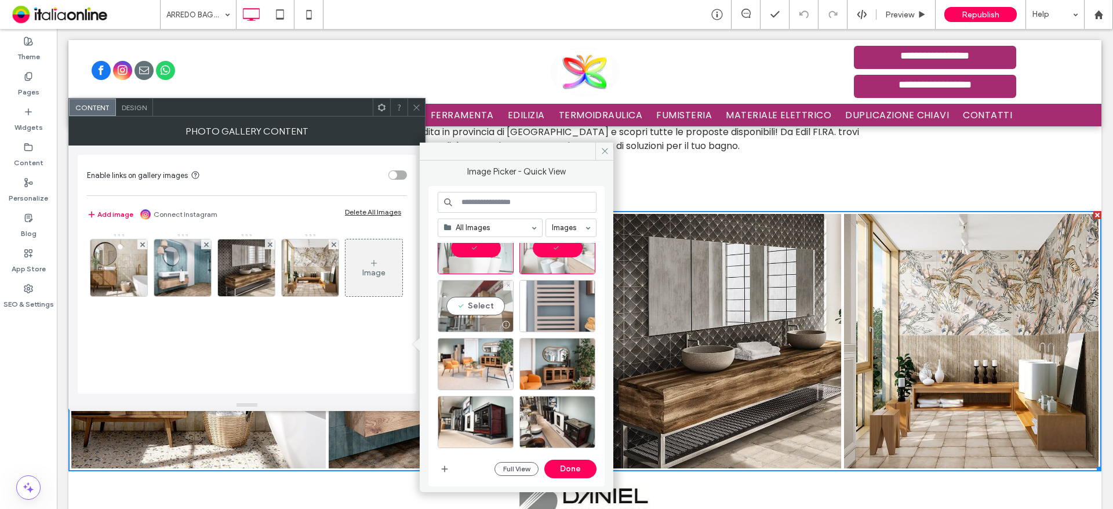
drag, startPoint x: 483, startPoint y: 308, endPoint x: 500, endPoint y: 332, distance: 29.1
click at [482, 308] on div "Select" at bounding box center [476, 306] width 76 height 52
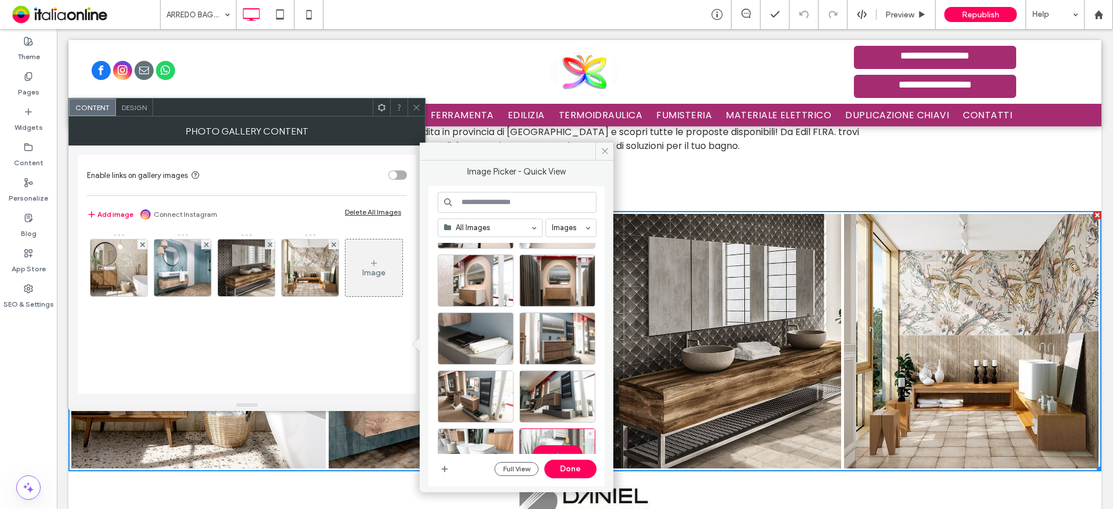
scroll to position [212, 0]
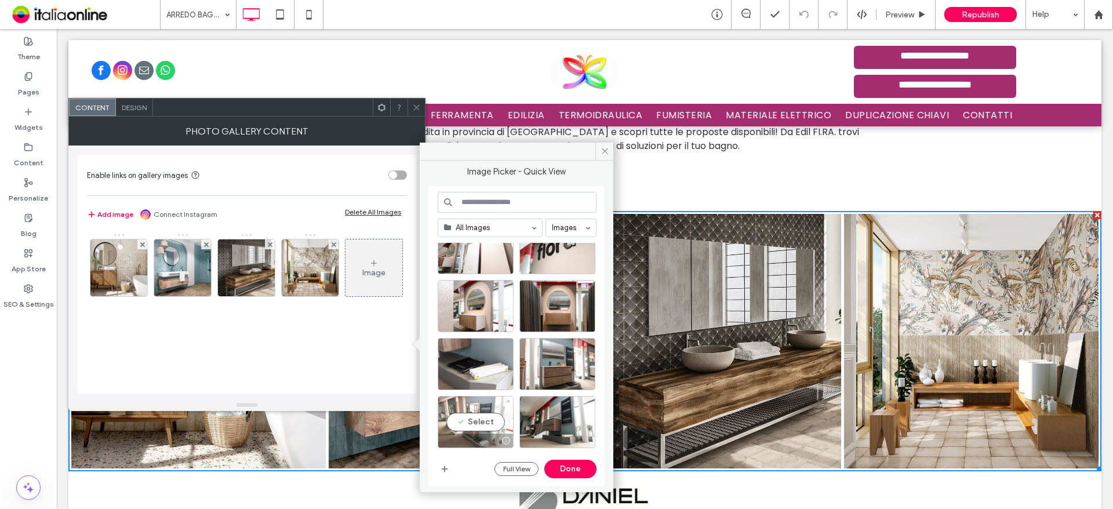
click at [482, 420] on div "Select" at bounding box center [476, 422] width 76 height 52
click at [555, 313] on div "Select" at bounding box center [558, 306] width 76 height 52
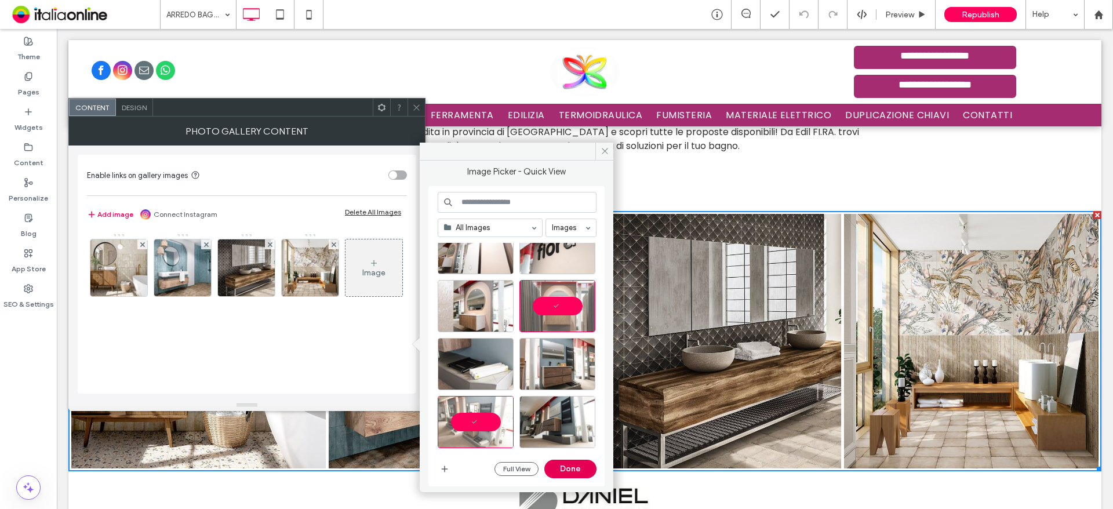
click at [576, 463] on button "Done" at bounding box center [571, 469] width 52 height 19
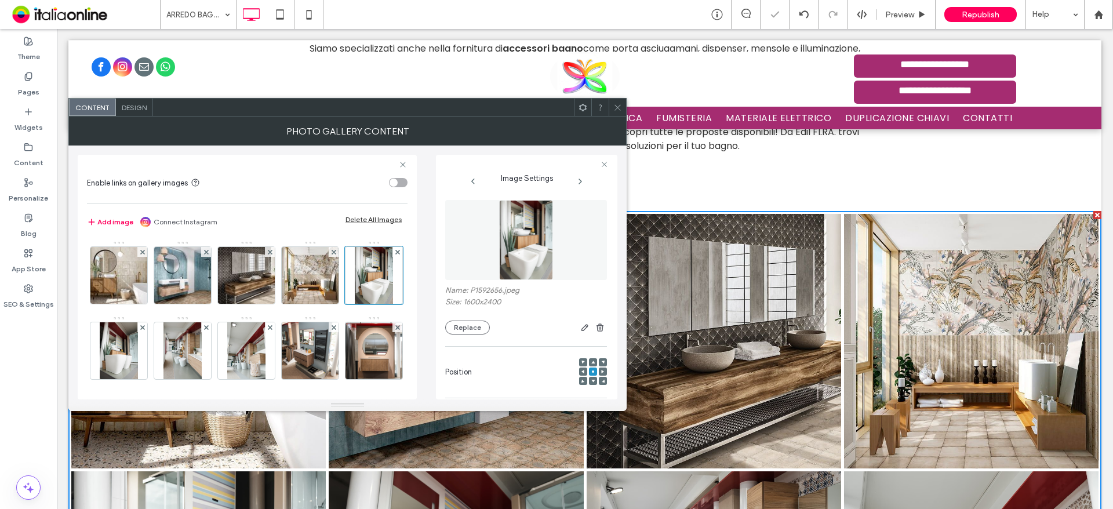
click at [617, 106] on icon at bounding box center [618, 107] width 9 height 9
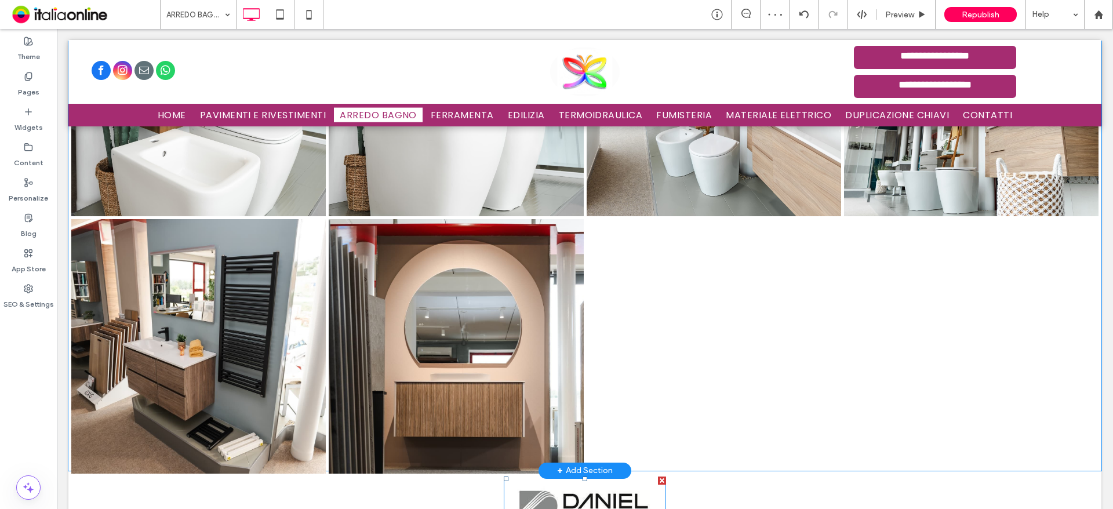
scroll to position [1334, 0]
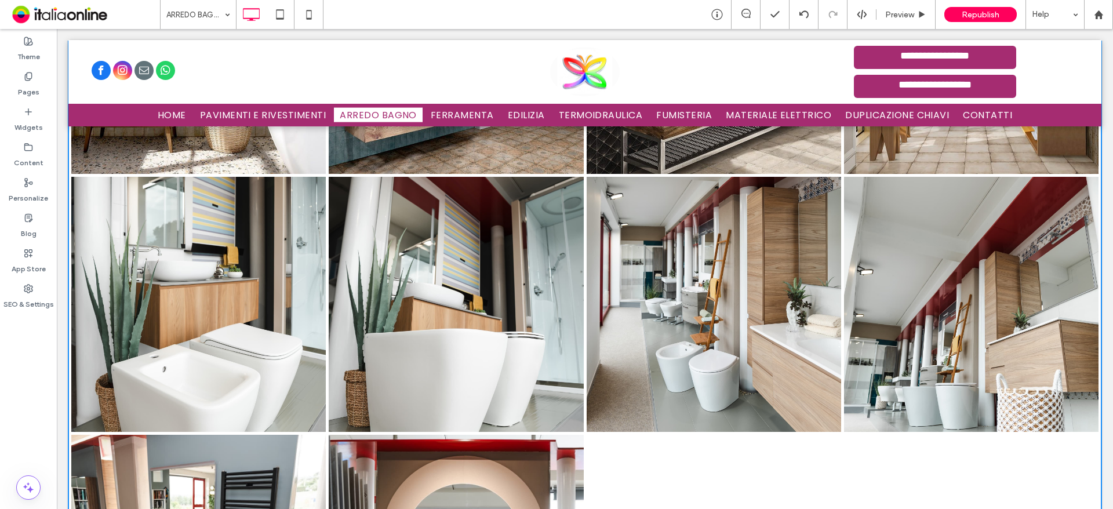
scroll to position [1044, 0]
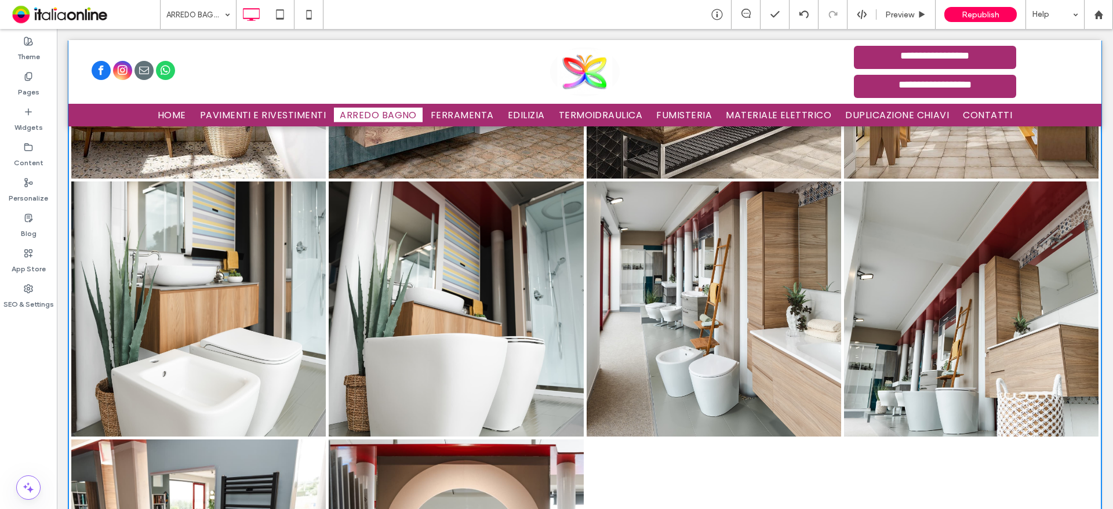
click at [387, 353] on link at bounding box center [456, 309] width 255 height 255
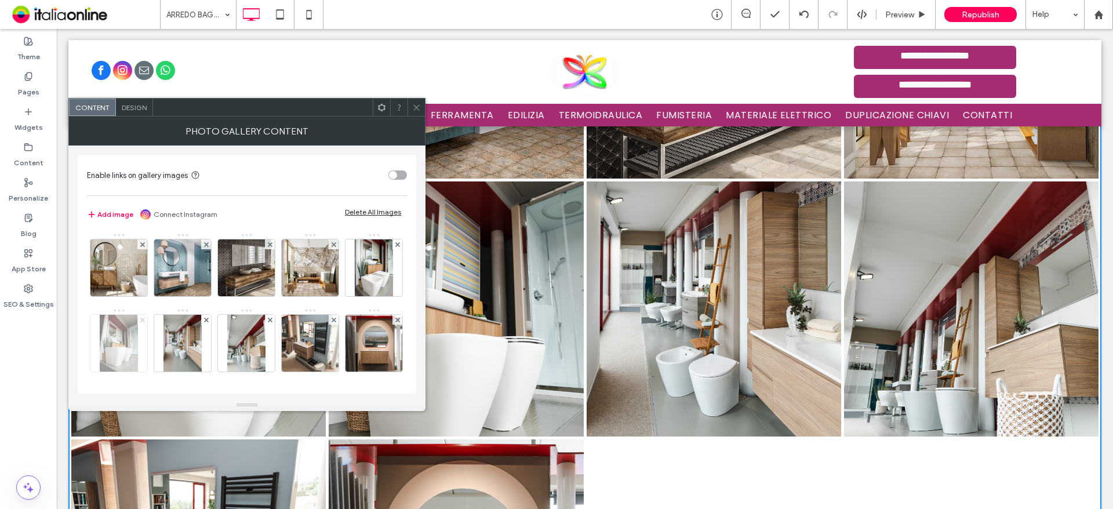
click at [145, 322] on span at bounding box center [142, 320] width 5 height 10
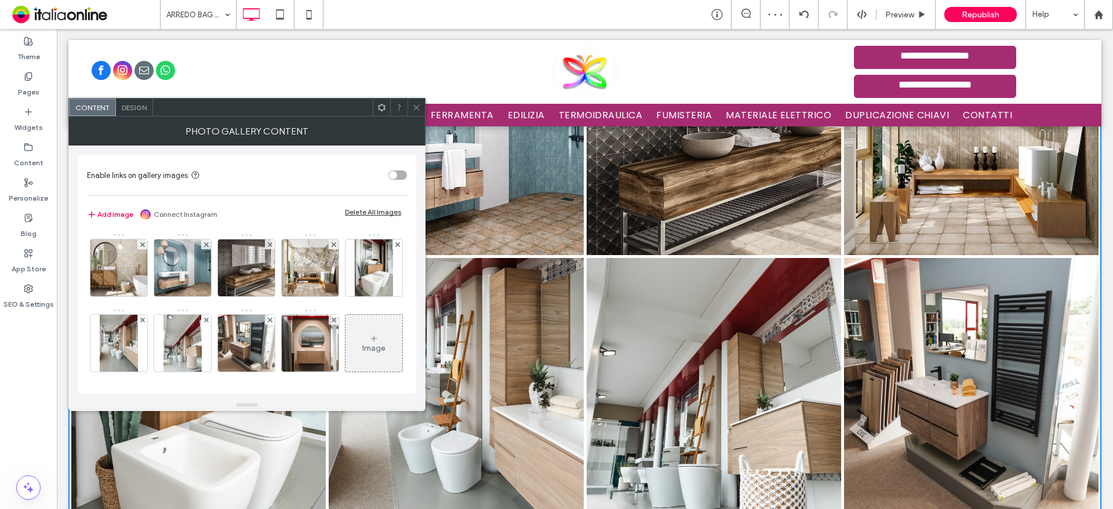
scroll to position [986, 0]
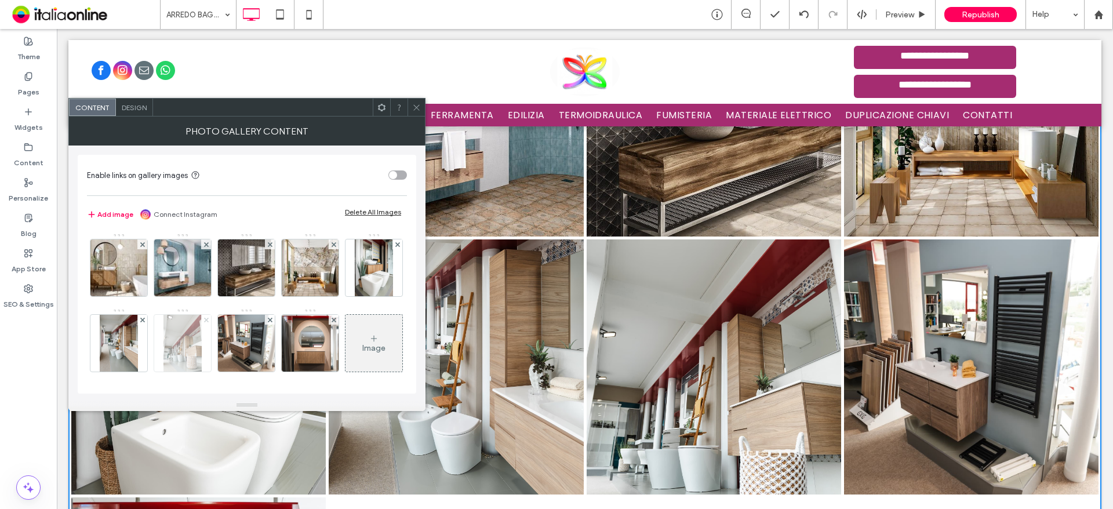
click at [208, 319] on use at bounding box center [206, 319] width 5 height 5
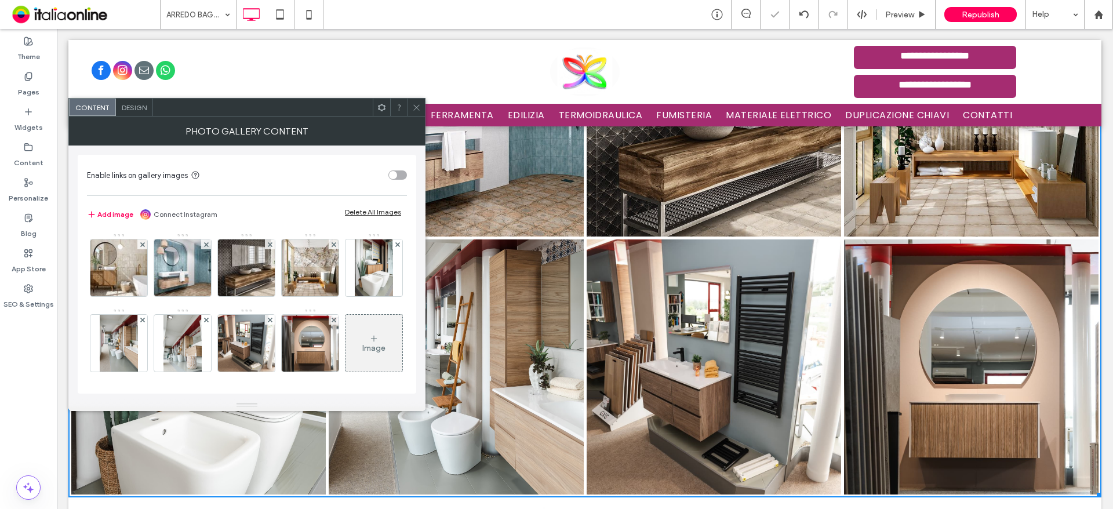
scroll to position [858, 0]
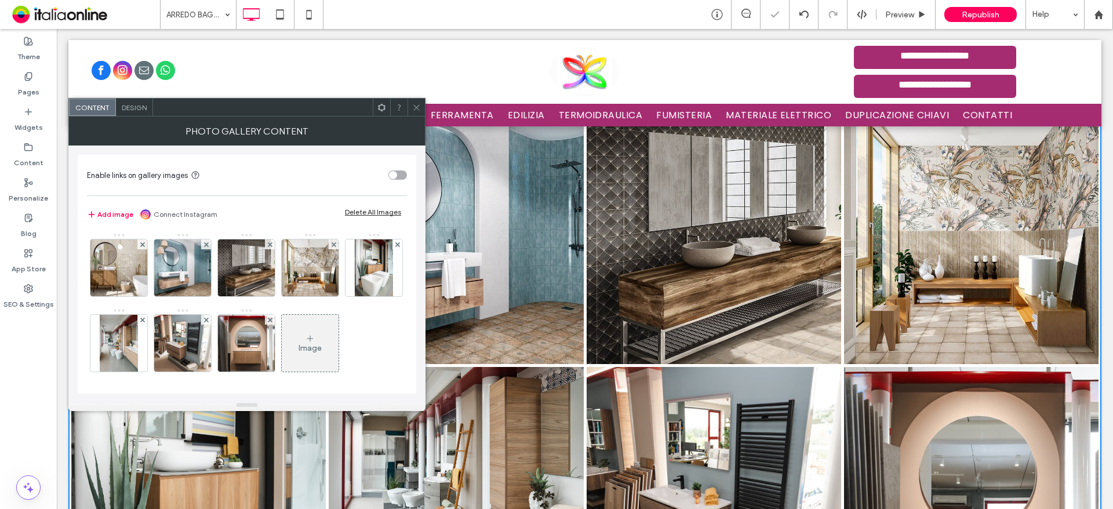
click at [416, 105] on icon at bounding box center [416, 107] width 9 height 9
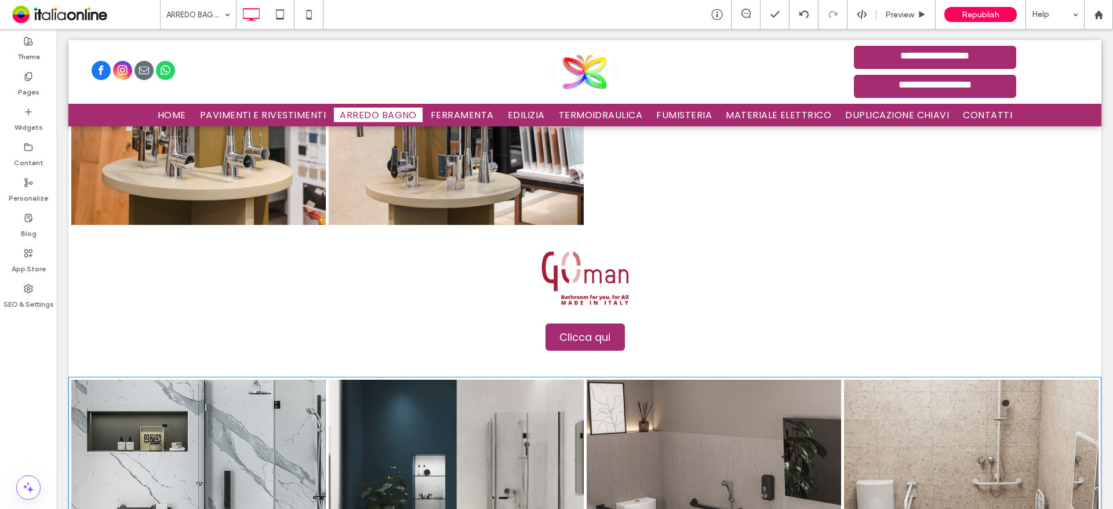
scroll to position [2076, 0]
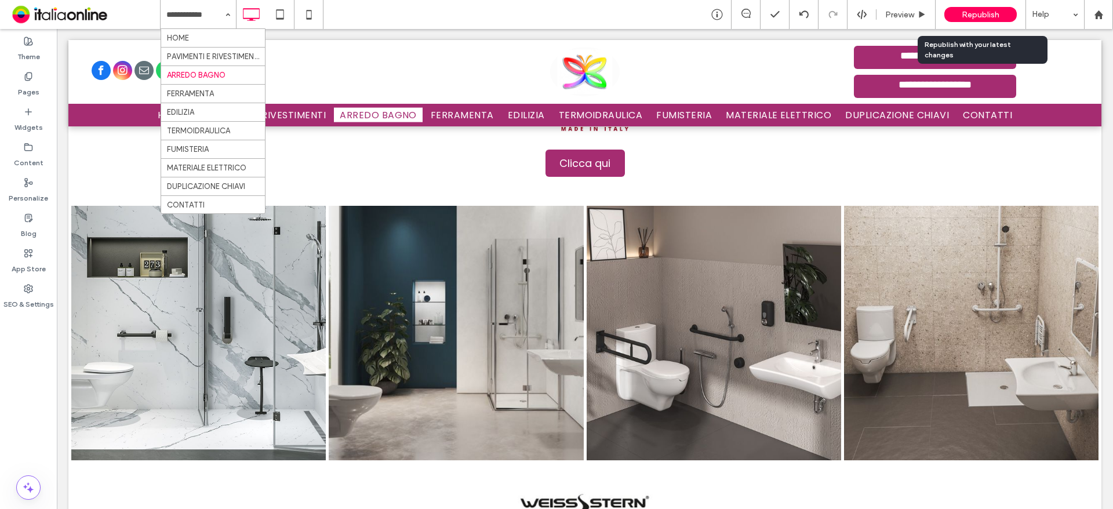
click at [976, 16] on span "Republish" at bounding box center [981, 15] width 38 height 10
